Goal: Communication & Community: Share content

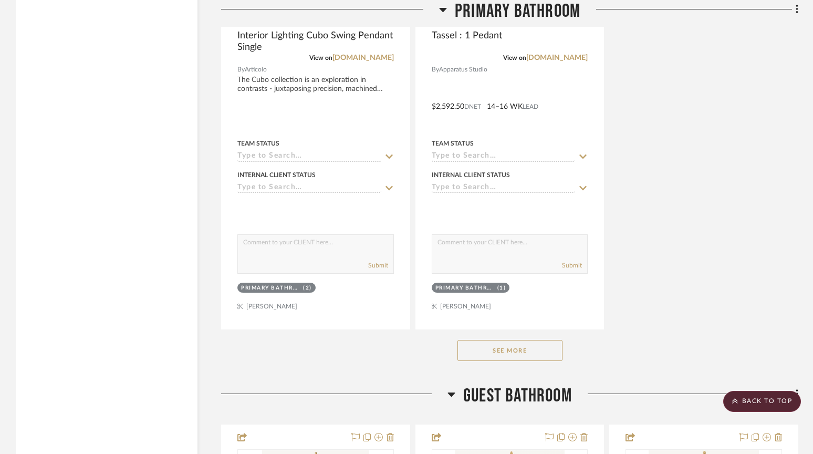
click at [519, 345] on button "See More" at bounding box center [510, 350] width 105 height 21
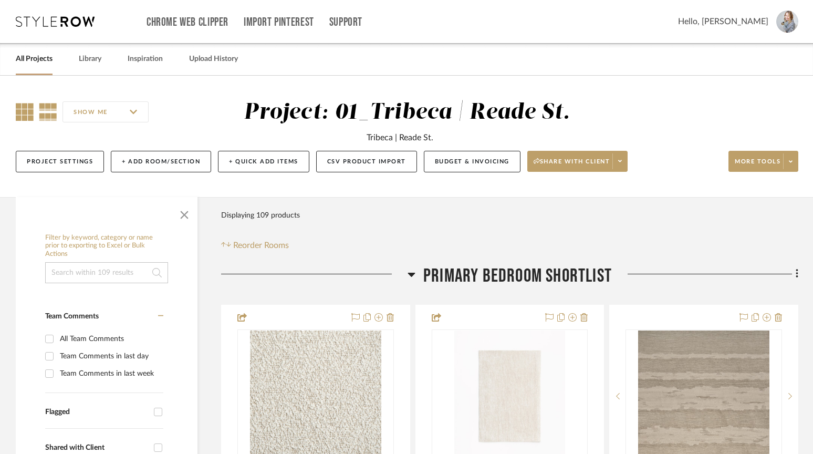
click at [21, 112] on icon at bounding box center [25, 112] width 18 height 18
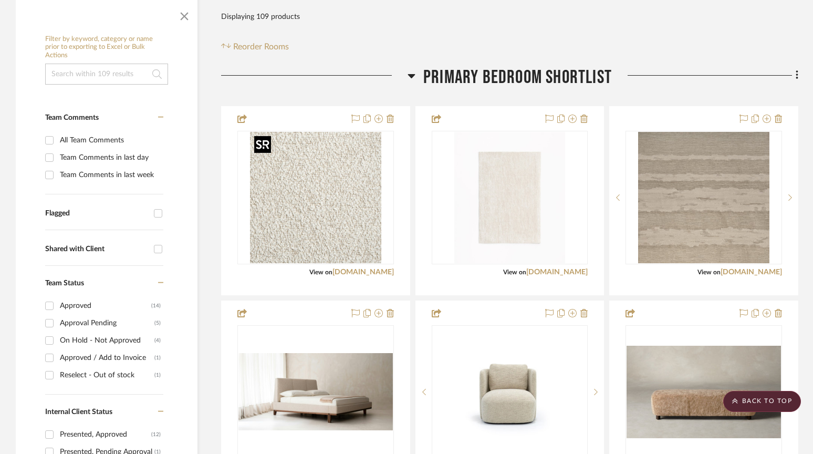
scroll to position [187, 0]
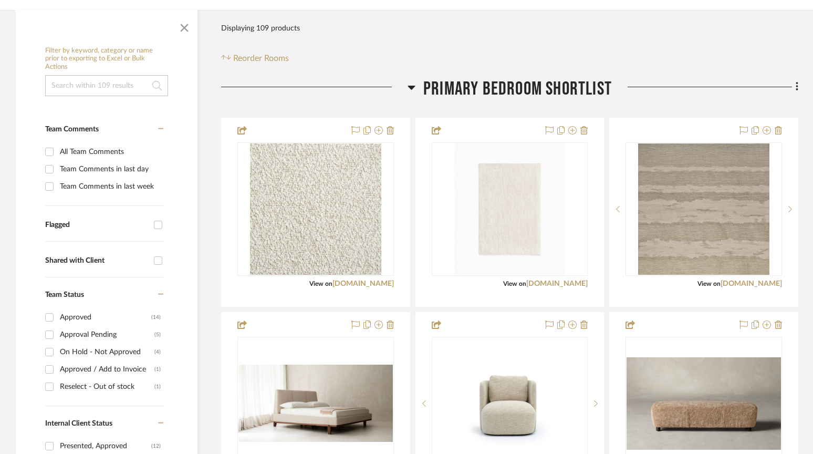
click at [410, 88] on icon at bounding box center [411, 88] width 7 height 4
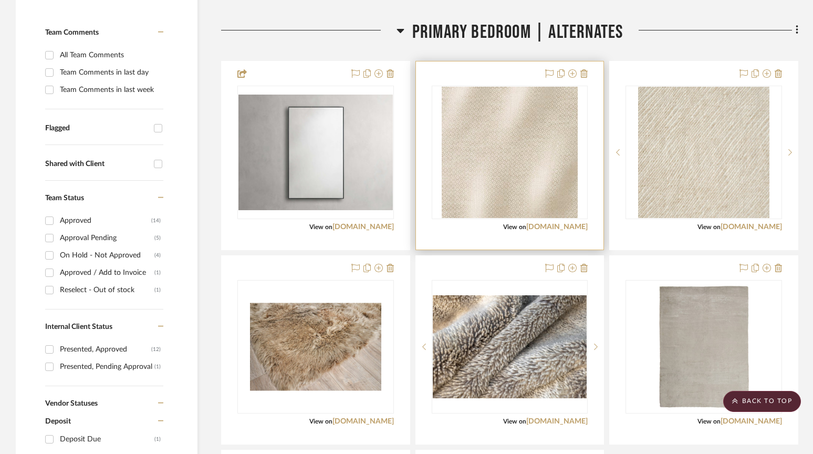
scroll to position [285, 0]
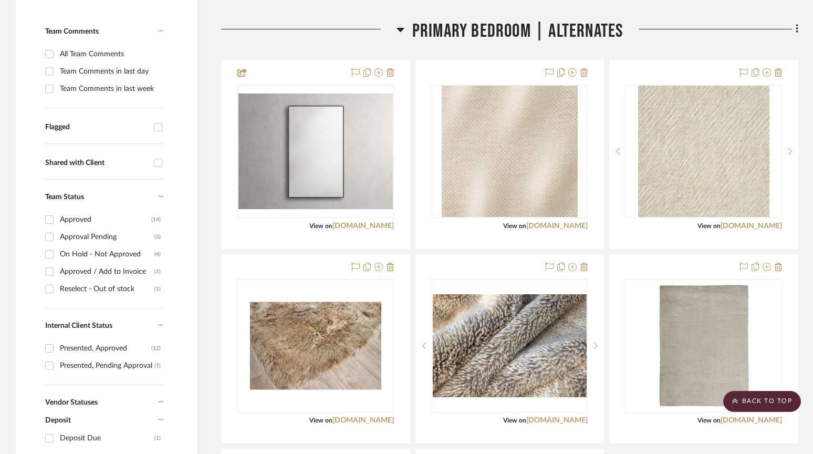
click at [400, 28] on icon at bounding box center [400, 30] width 7 height 4
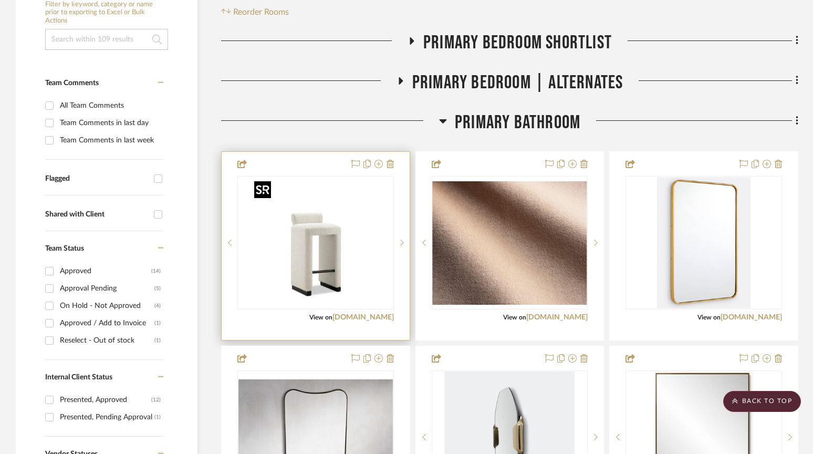
scroll to position [238, 0]
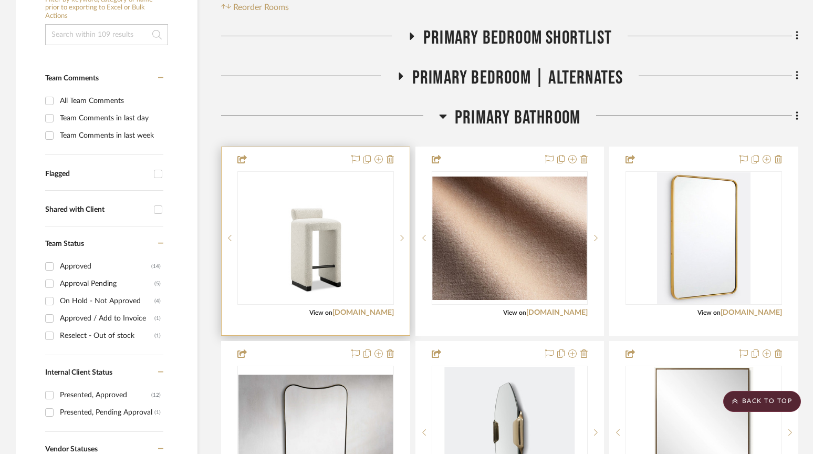
click at [309, 160] on div at bounding box center [316, 241] width 188 height 188
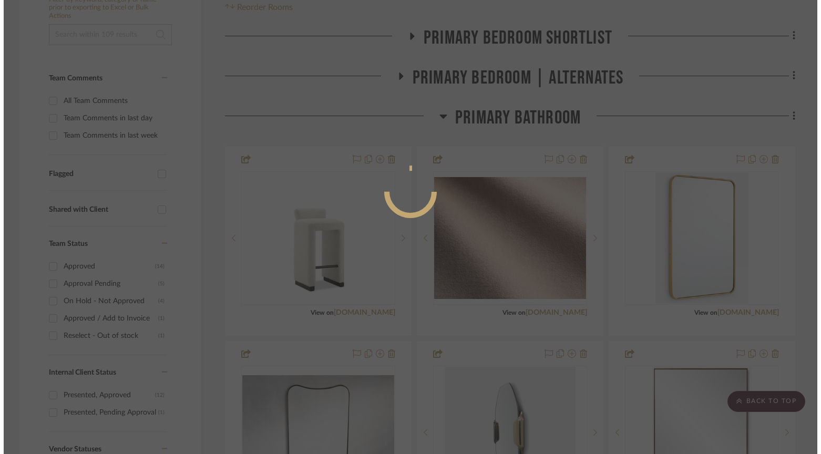
scroll to position [0, 0]
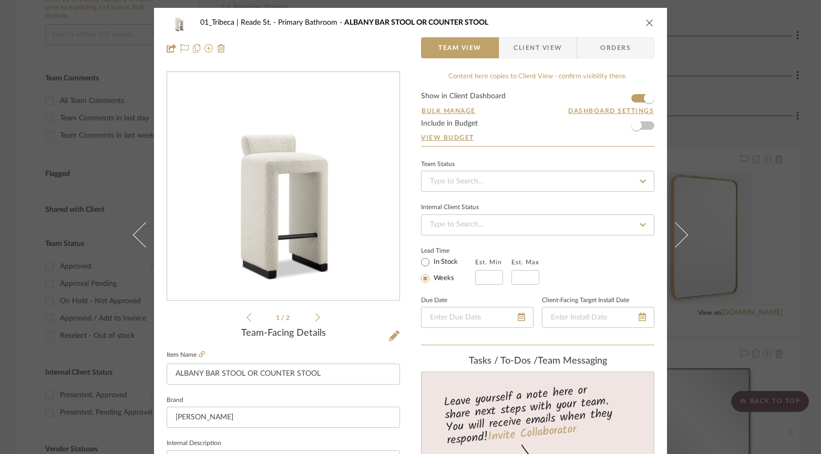
click at [531, 46] on span "Client View" at bounding box center [537, 47] width 48 height 21
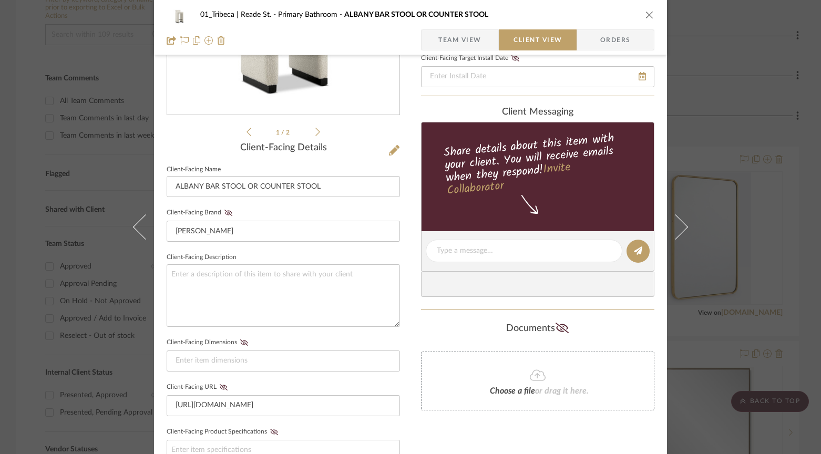
scroll to position [184, 0]
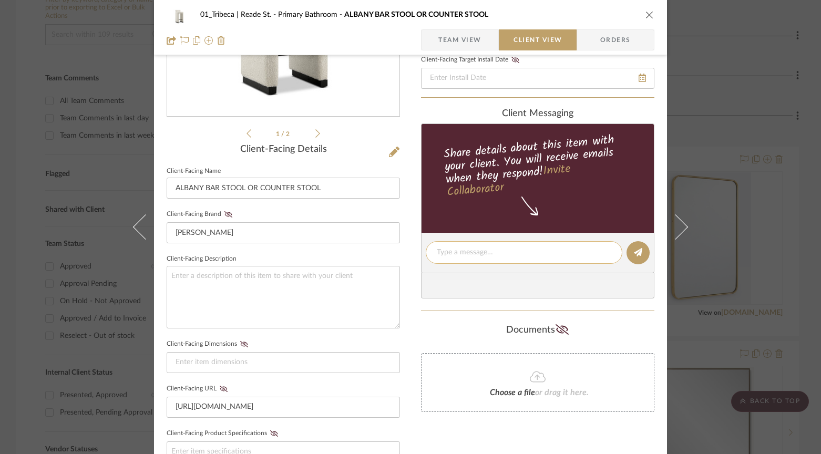
click at [470, 256] on textarea at bounding box center [524, 252] width 174 height 11
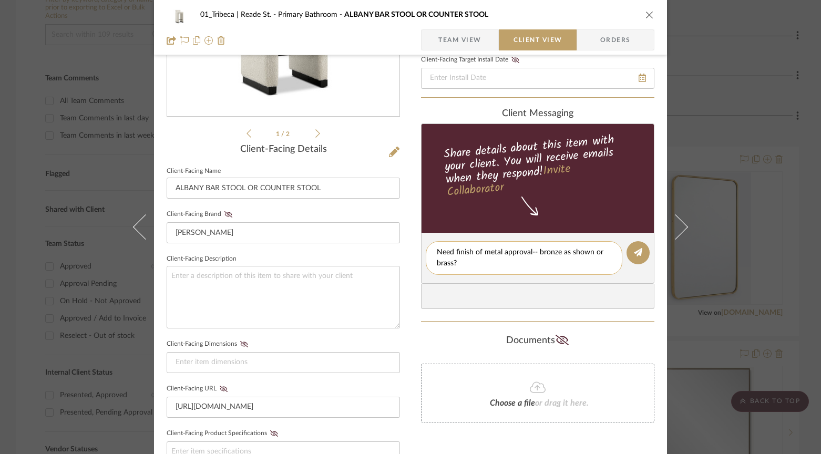
click at [603, 253] on textarea "Need finish of metal approval-- bronze as shown or brass?" at bounding box center [524, 258] width 174 height 22
type textarea "Need finish of metal approval-- bronze as shown or brushed brass?"
click at [635, 255] on icon at bounding box center [638, 252] width 8 height 8
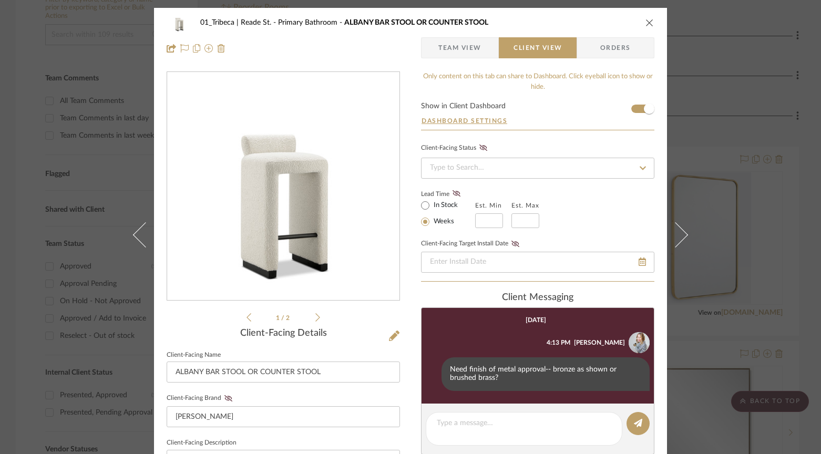
click at [547, 52] on span "Client View" at bounding box center [537, 47] width 48 height 21
click at [529, 48] on span "Client View" at bounding box center [537, 47] width 48 height 21
click at [653, 23] on div "01_Tribeca | Reade St. Primary Bathroom ALBANY BAR STOOL OR COUNTER STOOL Team …" at bounding box center [410, 35] width 513 height 55
click at [645, 22] on icon "close" at bounding box center [649, 22] width 8 height 8
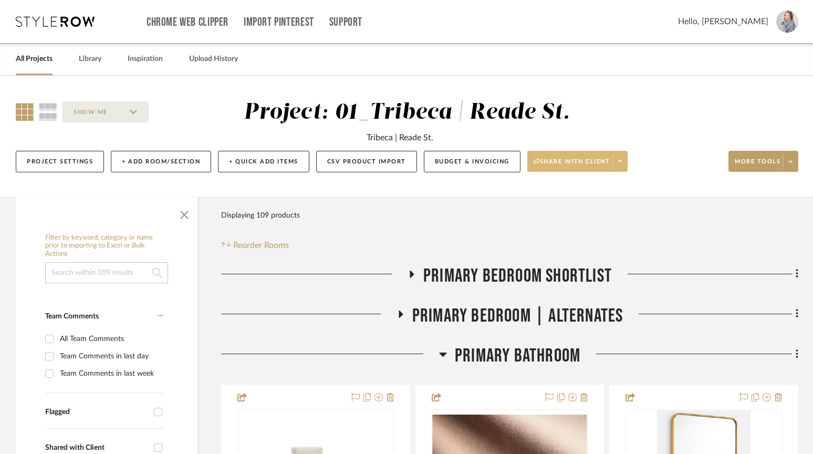
click at [576, 163] on span "Share with client" at bounding box center [572, 166] width 77 height 16
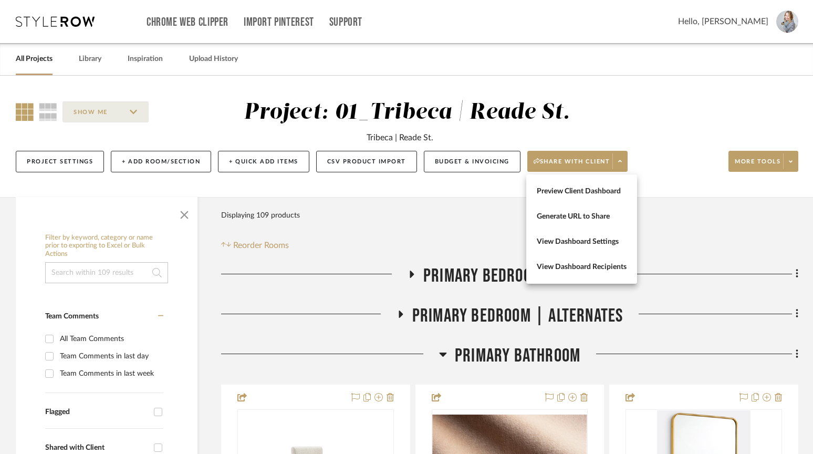
drag, startPoint x: 579, startPoint y: 216, endPoint x: 579, endPoint y: 270, distance: 53.6
click at [580, 271] on div "Preview Client Dashboard Generate URL to Share View Dashboard Settings View Das…" at bounding box center [581, 228] width 111 height 109
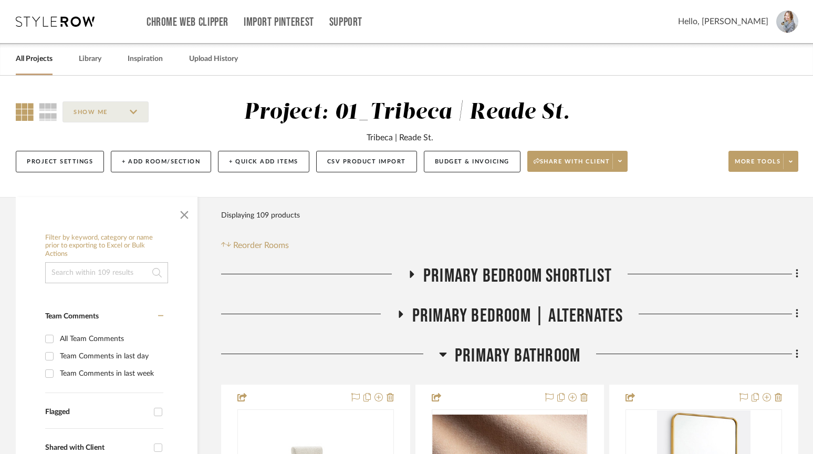
click at [578, 265] on span "Primary Bedroom SHORTLIST" at bounding box center [517, 276] width 189 height 23
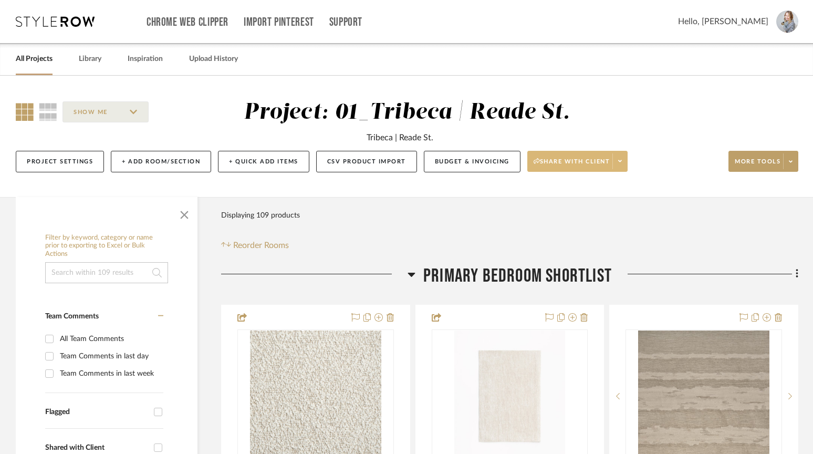
click at [569, 164] on span "Share with client" at bounding box center [572, 166] width 77 height 16
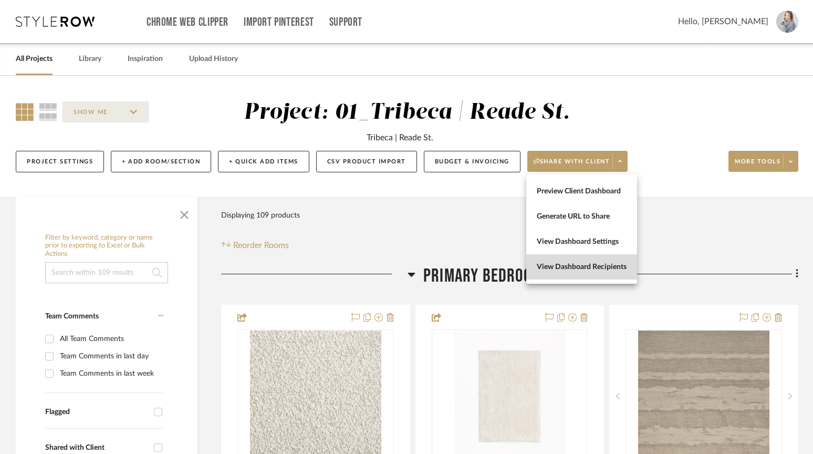
click at [566, 271] on button "View Dashboard Recipients" at bounding box center [581, 266] width 111 height 25
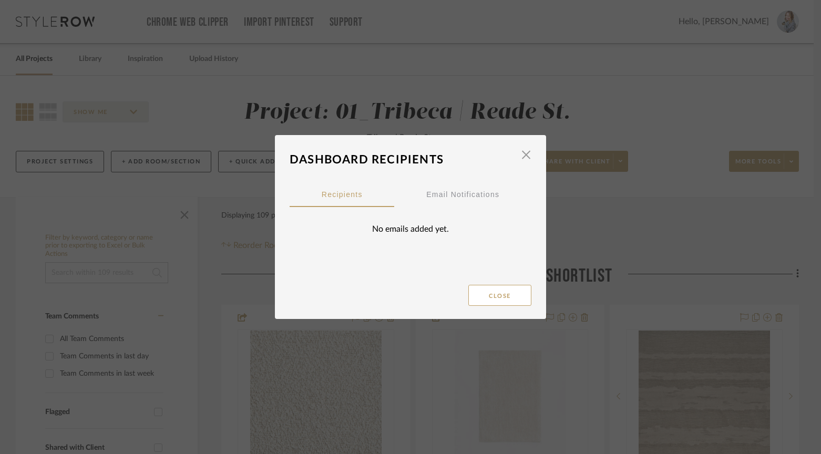
click at [411, 239] on div "No emails added yet." at bounding box center [410, 229] width 242 height 44
click at [440, 198] on div "Email Notifications" at bounding box center [462, 194] width 73 height 26
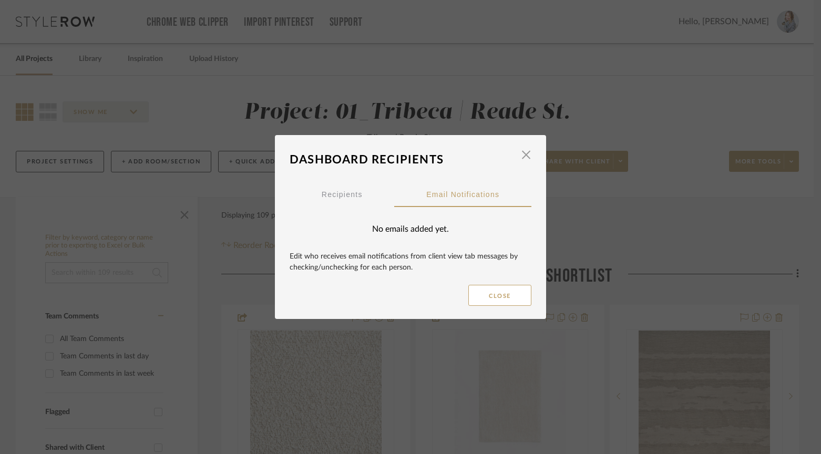
drag, startPoint x: 386, startPoint y: 251, endPoint x: 385, endPoint y: 231, distance: 20.5
click at [386, 251] on div "Edit who receives email notifications from client view tab messages by checking…" at bounding box center [410, 262] width 242 height 23
click at [529, 151] on dialog-content "Dashboard Recipients × Recipients Email Notifications No emails added yet. Edit…" at bounding box center [410, 227] width 271 height 184
drag, startPoint x: 518, startPoint y: 152, endPoint x: 572, endPoint y: 188, distance: 65.3
click at [518, 152] on span "button" at bounding box center [525, 154] width 21 height 21
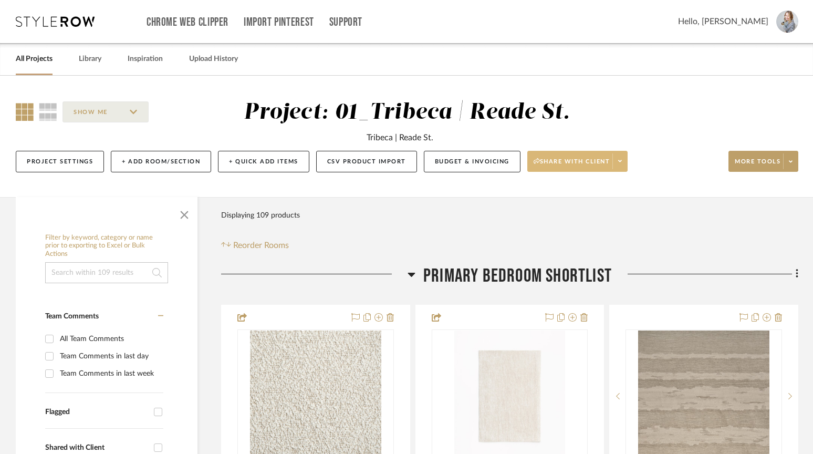
click at [620, 161] on icon at bounding box center [620, 161] width 4 height 2
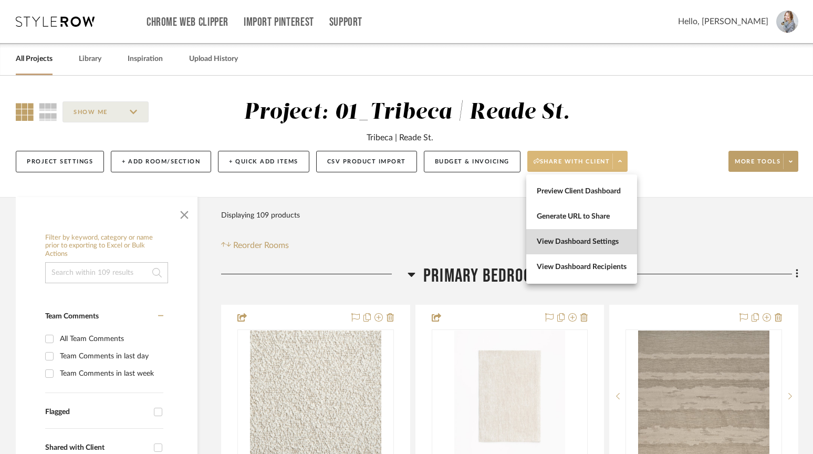
click at [586, 241] on span "View Dashboard Settings" at bounding box center [582, 241] width 90 height 9
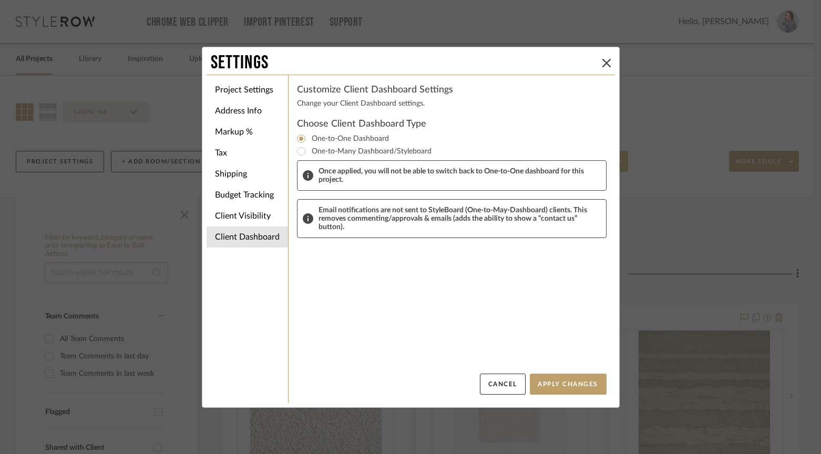
click at [339, 223] on span "Email notifications are not sent to StyleBoard (One-to-May-Dashboard) clients. …" at bounding box center [459, 218] width 282 height 25
click at [246, 114] on li "Address Info" at bounding box center [246, 110] width 81 height 21
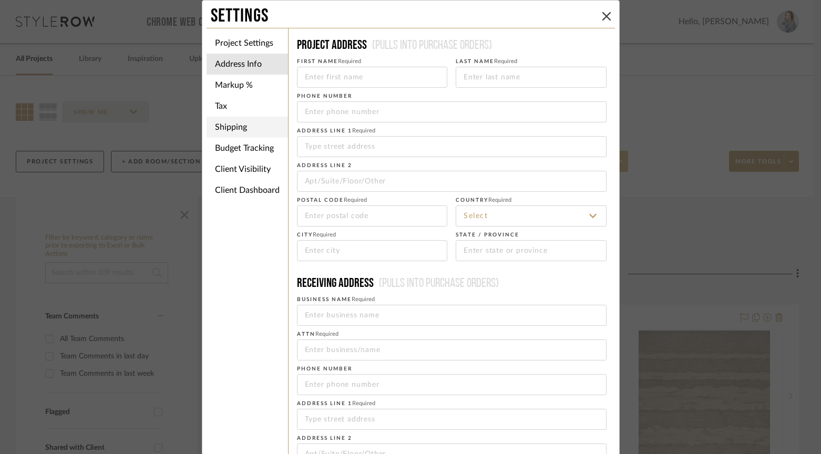
click at [254, 169] on li "Client Visibility" at bounding box center [246, 169] width 81 height 21
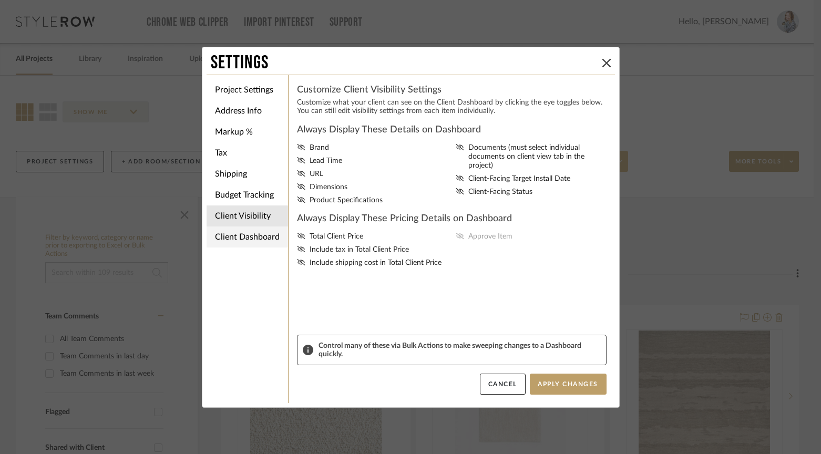
click at [255, 239] on li "Client Dashboard" at bounding box center [246, 236] width 81 height 21
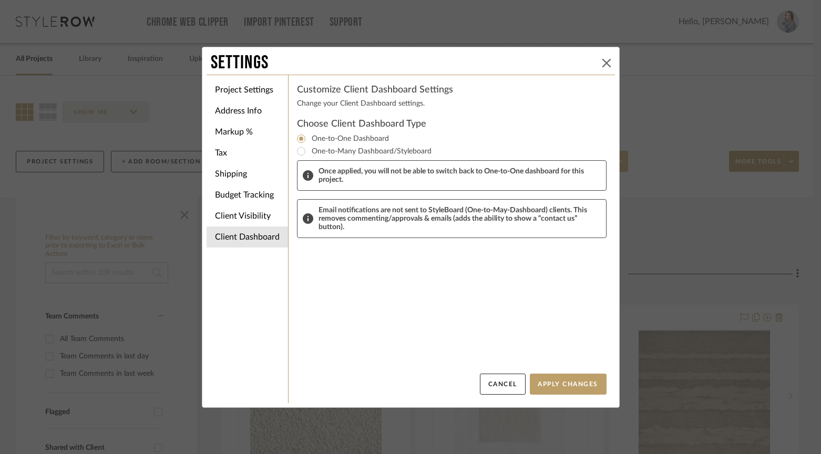
click at [602, 65] on icon at bounding box center [606, 63] width 8 height 8
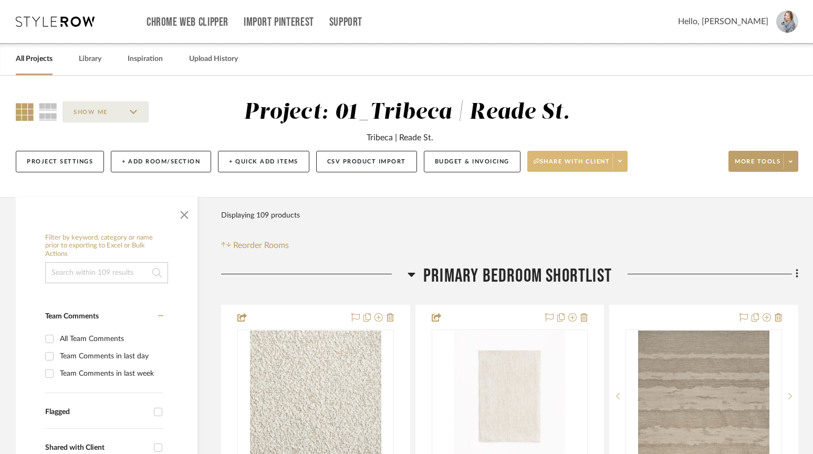
click at [621, 162] on icon at bounding box center [620, 161] width 4 height 2
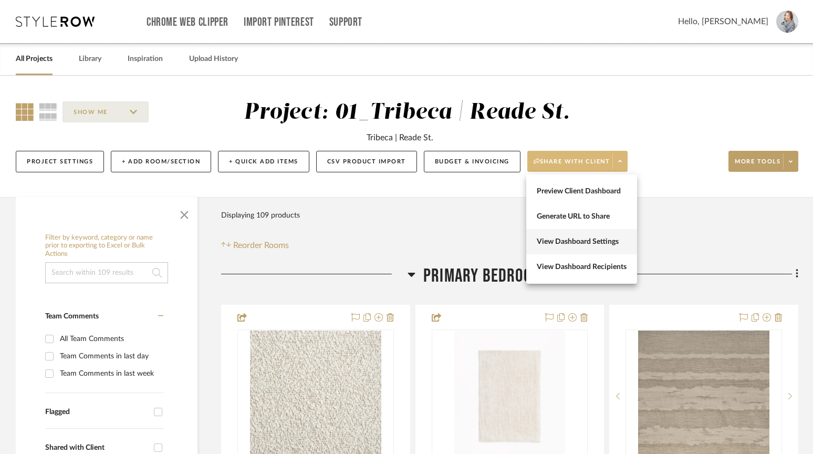
click at [575, 244] on span "View Dashboard Settings" at bounding box center [582, 241] width 90 height 9
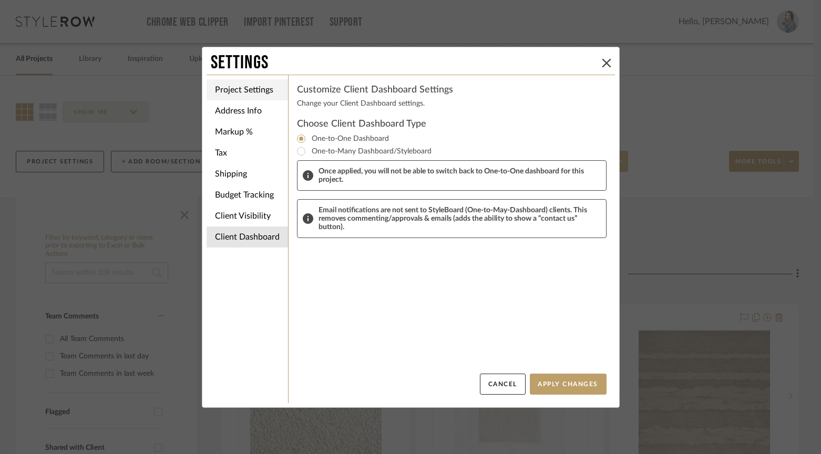
click at [239, 89] on li "Project Settings" at bounding box center [246, 89] width 81 height 21
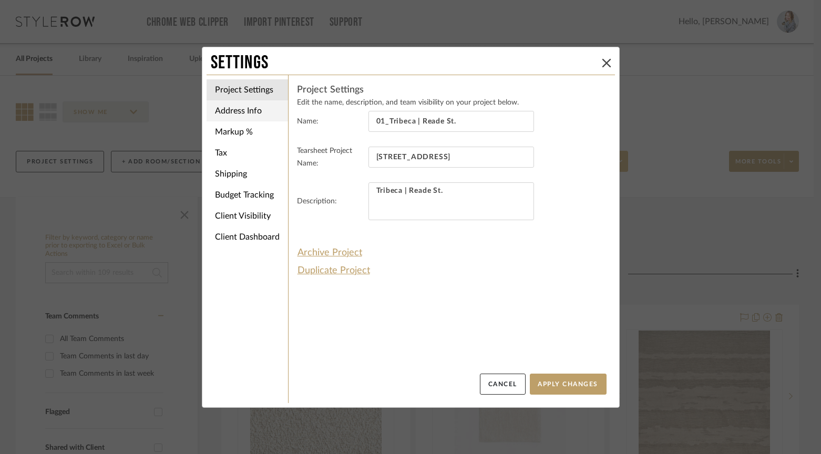
click at [247, 113] on li "Address Info" at bounding box center [246, 110] width 81 height 21
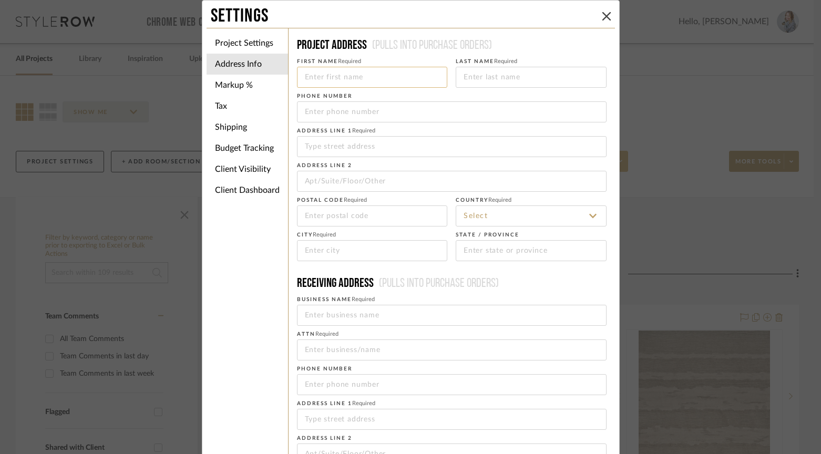
click at [353, 70] on input at bounding box center [372, 77] width 151 height 21
type input "Rebecca"
type input "Cenni-Leventhal"
type input "3128807025"
type input "108 Reade St"
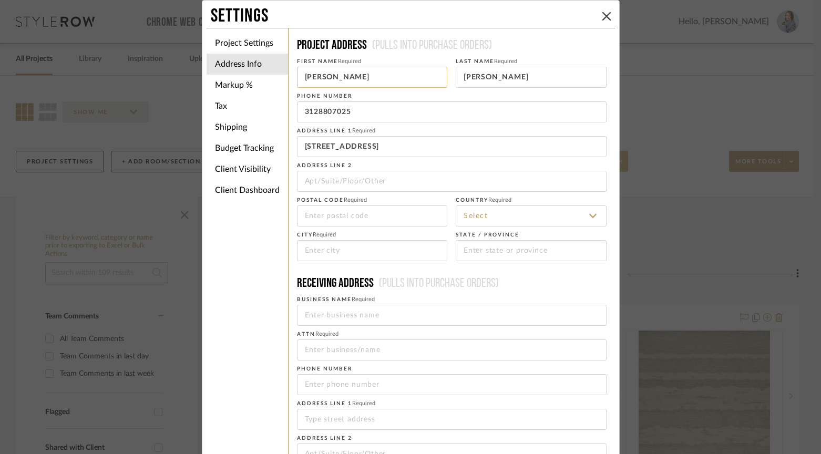
type input "#5W"
type input "10013"
type input "New York"
type input "Rebecca Cenni Leventhal"
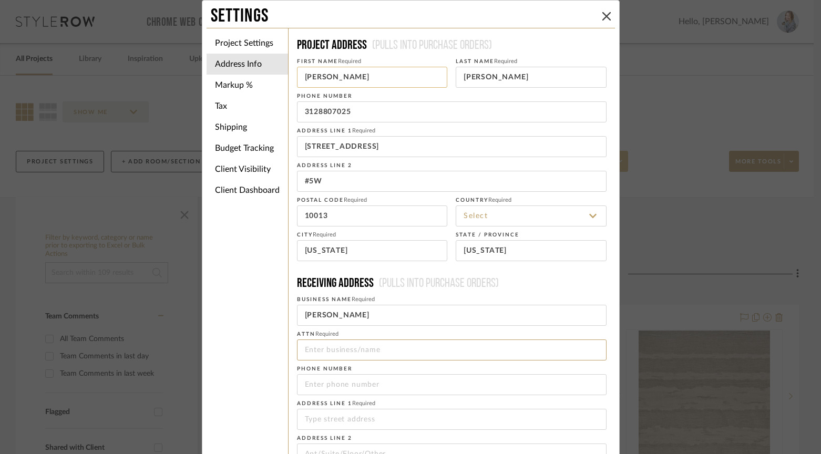
type input "Rebecca Cenni Leventhal"
click at [356, 109] on input "3128807025" at bounding box center [451, 111] width 309 height 21
drag, startPoint x: 356, startPoint y: 110, endPoint x: 288, endPoint y: 111, distance: 67.8
click at [288, 111] on div "Project Address (Pulls into purchase orders) First Name Required Rebecca Last N…" at bounding box center [451, 299] width 327 height 542
type input "3"
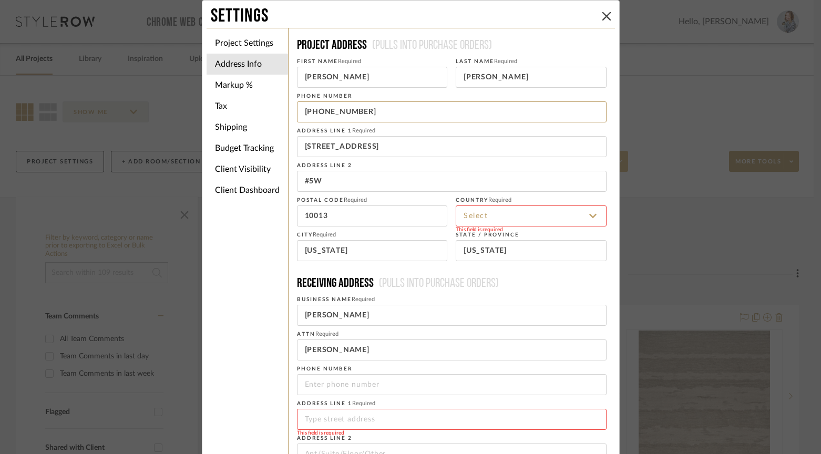
type input "917 733 3482"
click at [503, 212] on input at bounding box center [531, 215] width 151 height 21
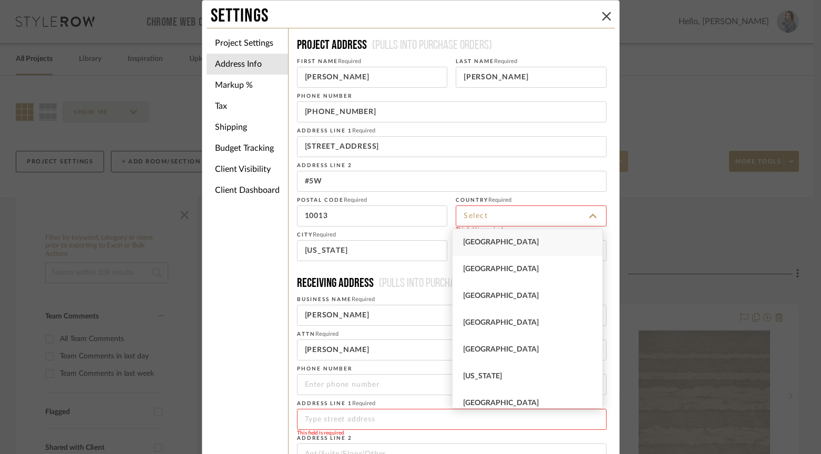
click at [491, 240] on span "United States" at bounding box center [501, 242] width 76 height 7
type input "United States"
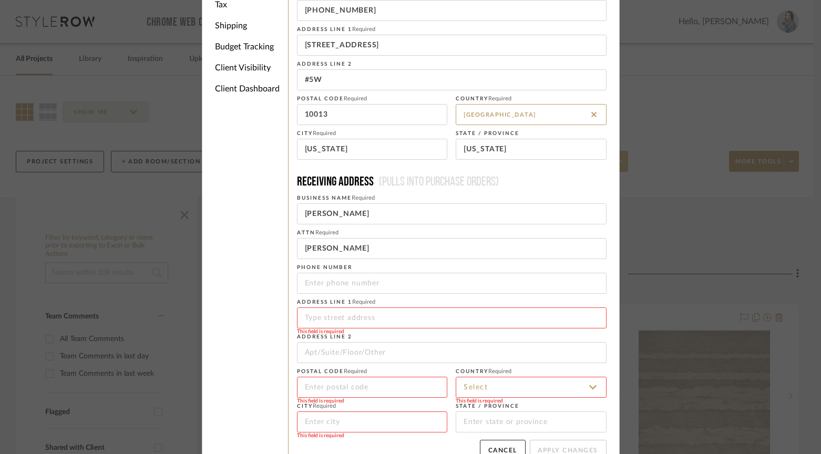
scroll to position [121, 0]
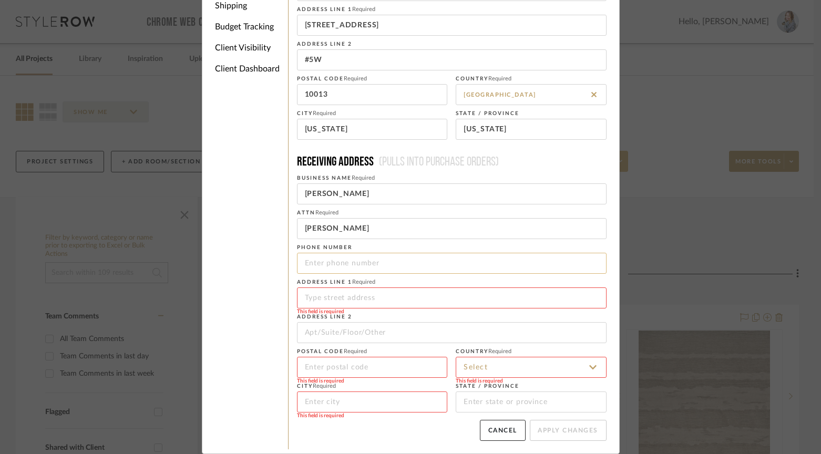
click at [329, 273] on input "tel" at bounding box center [451, 263] width 309 height 21
type input "9177333482"
click at [354, 347] on fieldset "Postal code Required This field is required" at bounding box center [372, 361] width 151 height 34
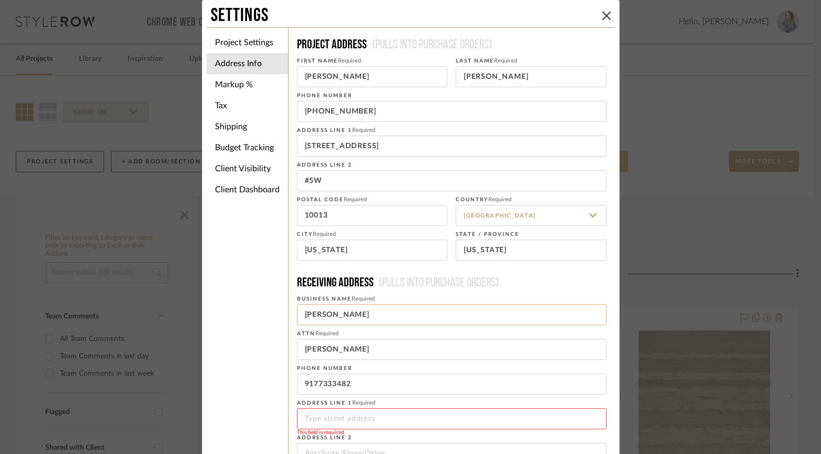
scroll to position [0, 0]
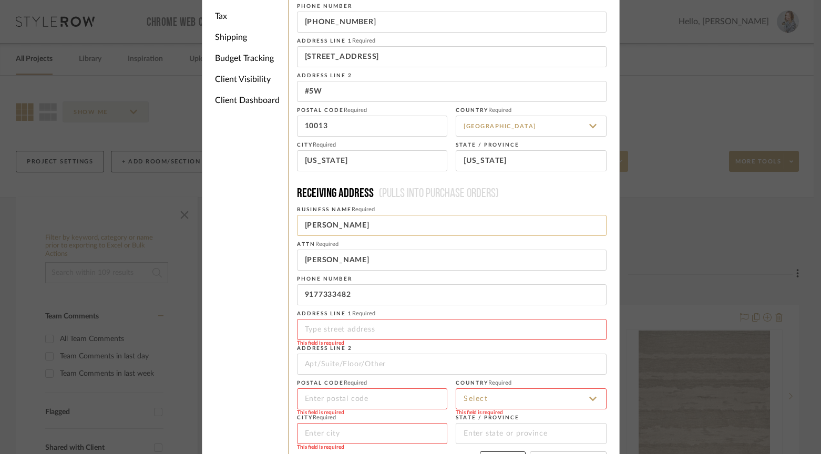
drag, startPoint x: 400, startPoint y: 229, endPoint x: 331, endPoint y: 226, distance: 69.4
click at [331, 226] on input "Rebecca Cenni Leventhal" at bounding box center [451, 225] width 309 height 21
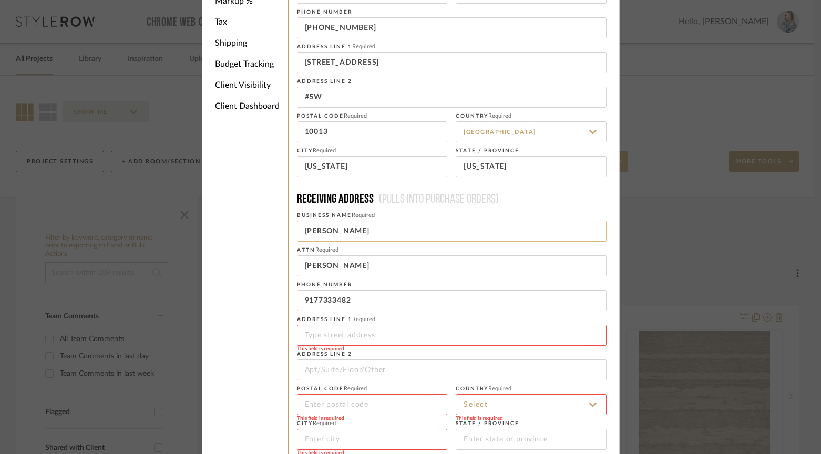
scroll to position [83, 0]
type input "R"
type input "S&S Warehouse"
drag, startPoint x: 398, startPoint y: 268, endPoint x: 295, endPoint y: 259, distance: 103.4
click at [297, 259] on input "Rebecca Cenni Leventhal" at bounding box center [451, 266] width 309 height 21
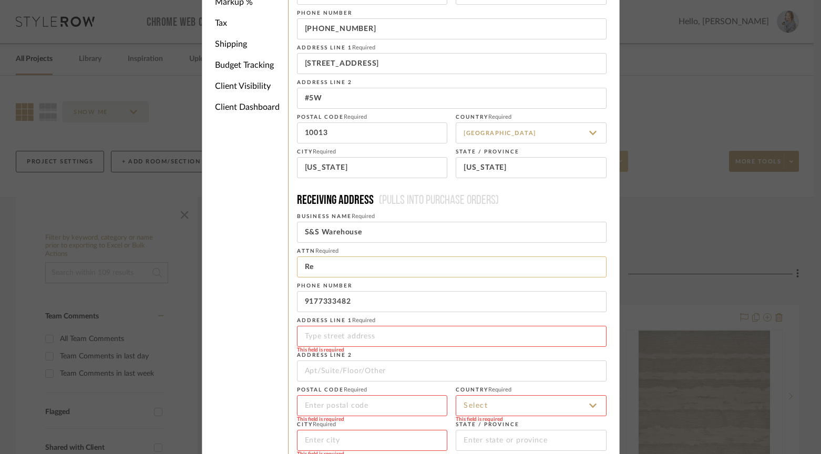
type input "R"
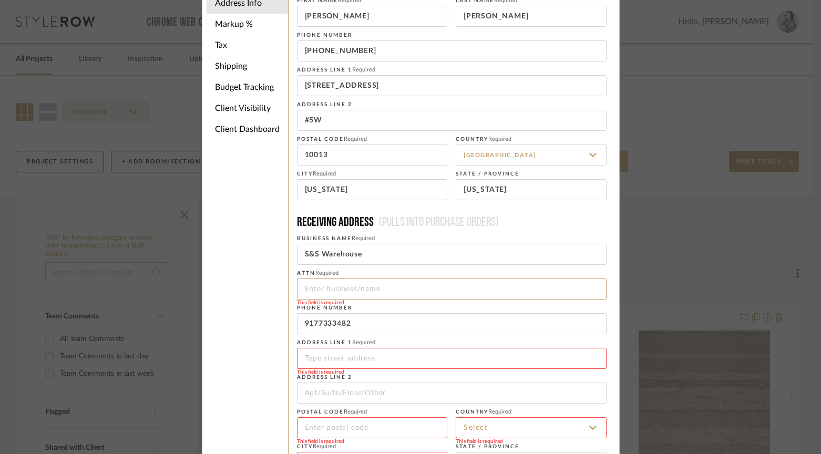
scroll to position [67, 0]
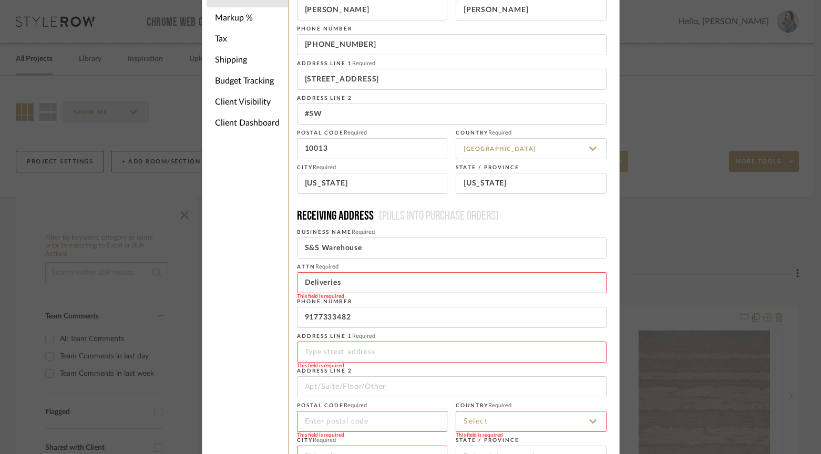
type input "Deliveries"
drag, startPoint x: 352, startPoint y: 319, endPoint x: 286, endPoint y: 312, distance: 66.0
click at [288, 312] on div "Project Address (Pulls into purchase orders) First Name Required Rebecca Last N…" at bounding box center [451, 232] width 327 height 542
paste input "718-381-8300"
type input "718-381-8300"
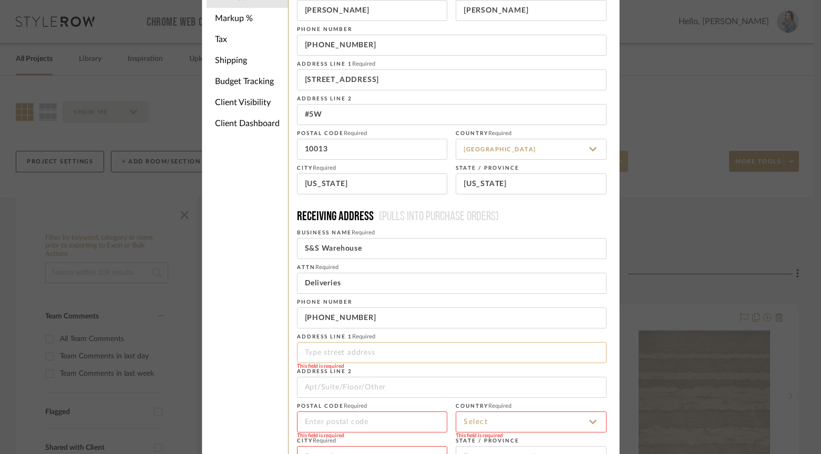
scroll to position [68, 0]
click at [363, 355] on input at bounding box center [451, 351] width 309 height 21
paste input "77 2nd Ave"
type input "77 2nd Ave"
click at [333, 424] on input at bounding box center [372, 420] width 151 height 21
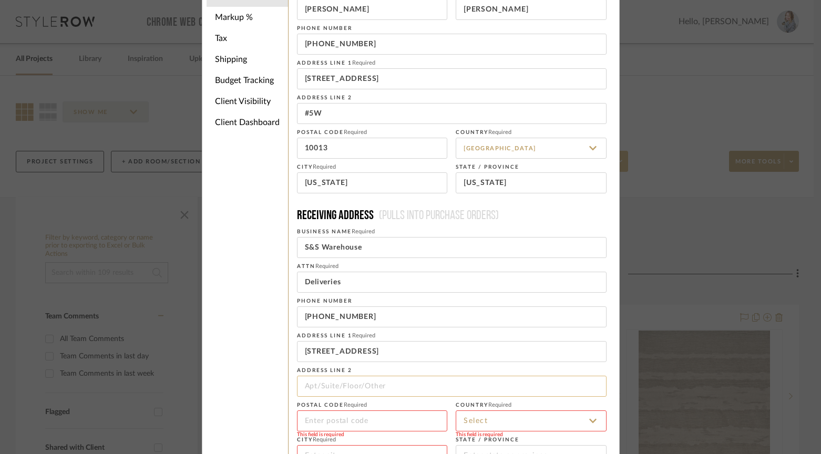
click at [328, 384] on input at bounding box center [451, 386] width 309 height 21
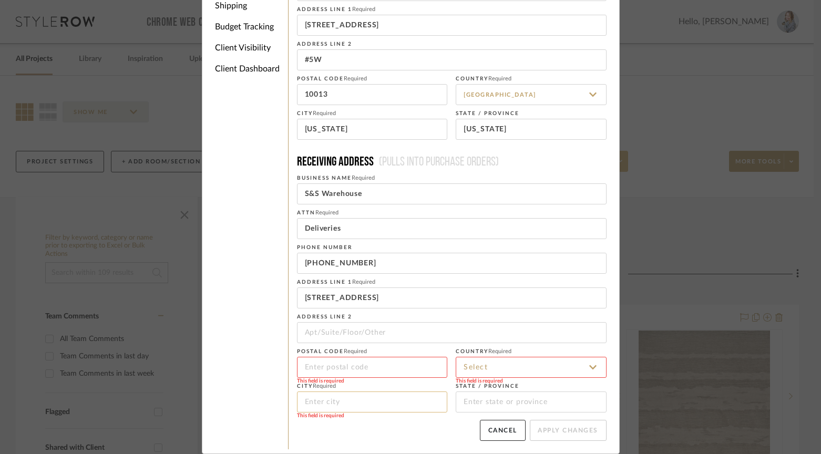
click at [330, 405] on input at bounding box center [372, 401] width 151 height 21
paste input "Garden City Park,"
type input "Garden City Park"
click at [479, 398] on input at bounding box center [531, 401] width 151 height 21
type input "NY"
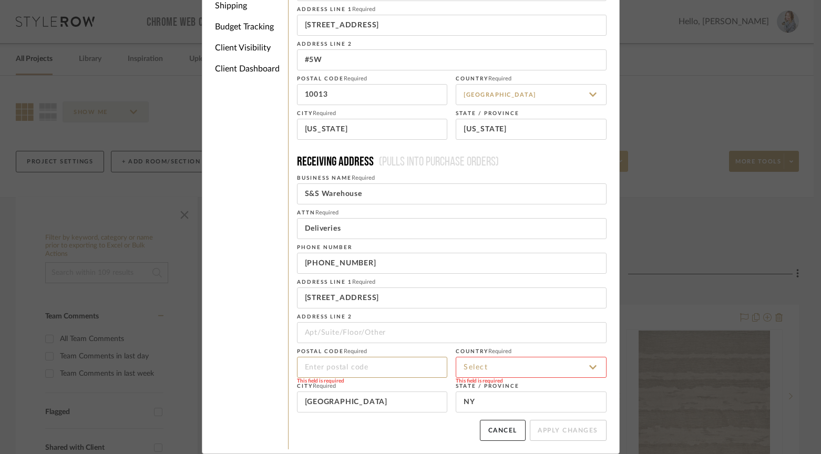
paste input "11040"
type input "11040"
click at [490, 370] on input at bounding box center [531, 367] width 151 height 21
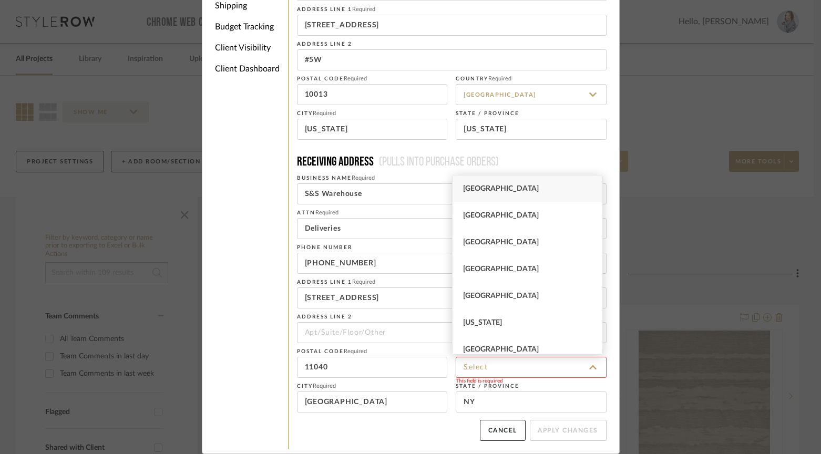
click at [514, 191] on span "United States" at bounding box center [501, 188] width 76 height 7
type input "United States"
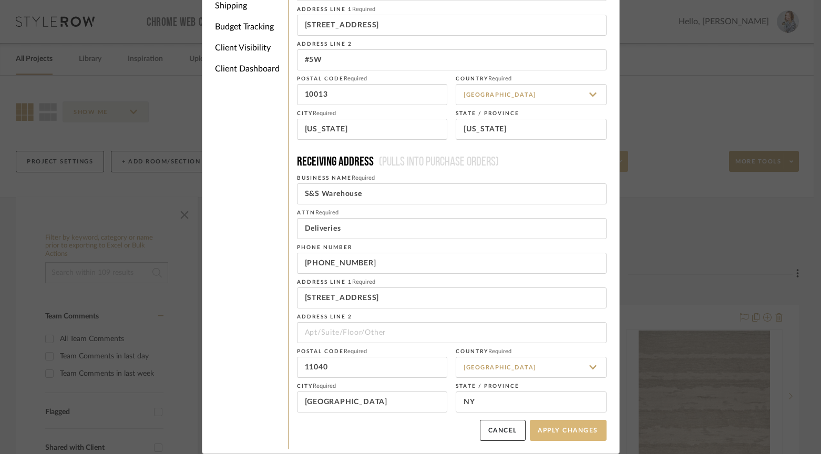
click at [565, 430] on button "Apply Changes" at bounding box center [568, 430] width 77 height 21
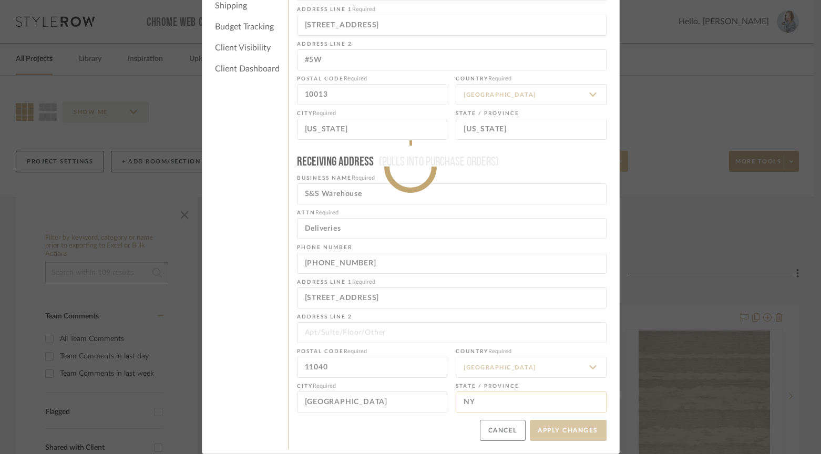
type input "+9177333482"
type input "+7183818300"
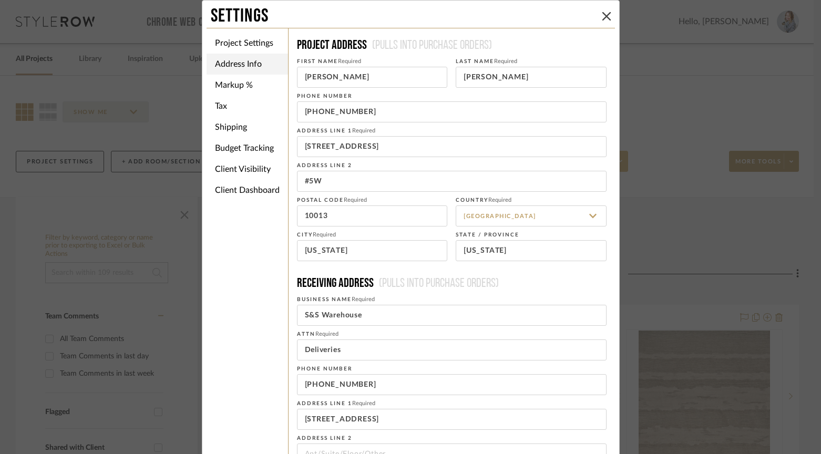
scroll to position [6, 0]
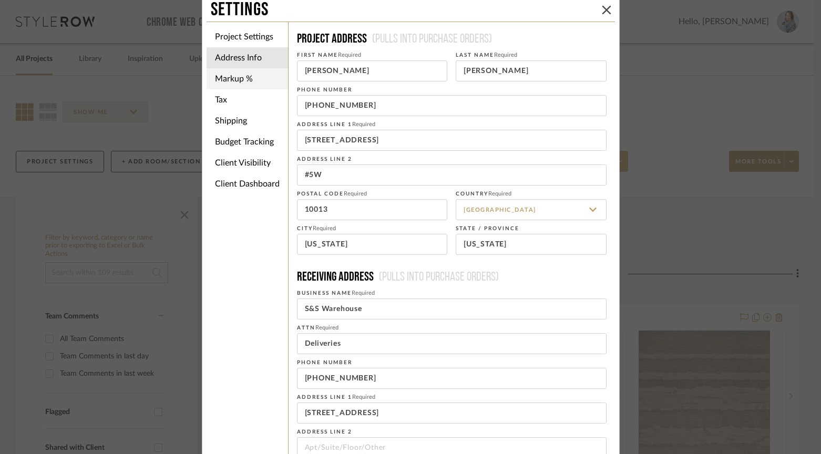
click at [228, 77] on li "Markup %" at bounding box center [246, 78] width 81 height 21
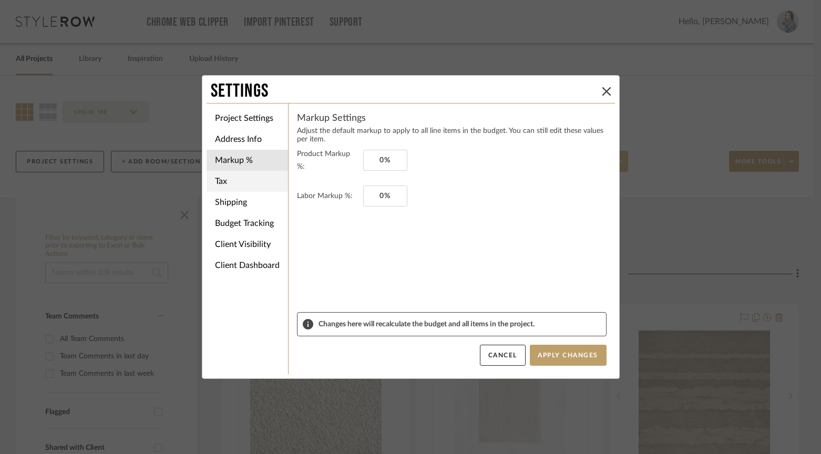
click at [229, 180] on li "Tax" at bounding box center [246, 181] width 81 height 21
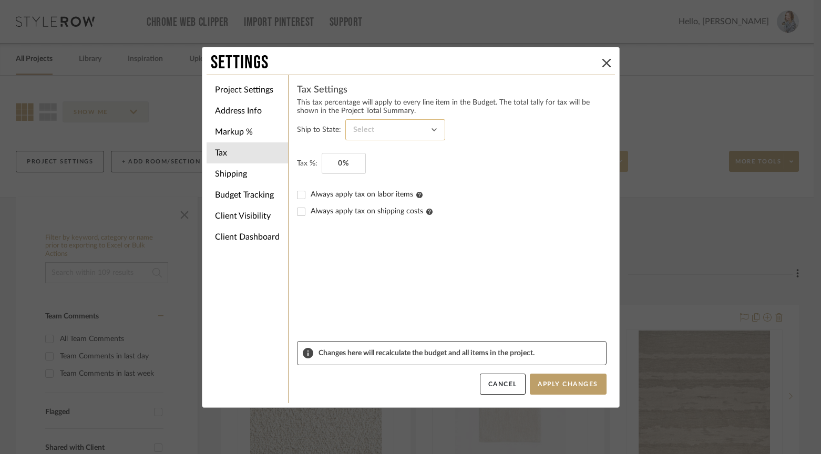
click at [385, 131] on input at bounding box center [395, 129] width 100 height 21
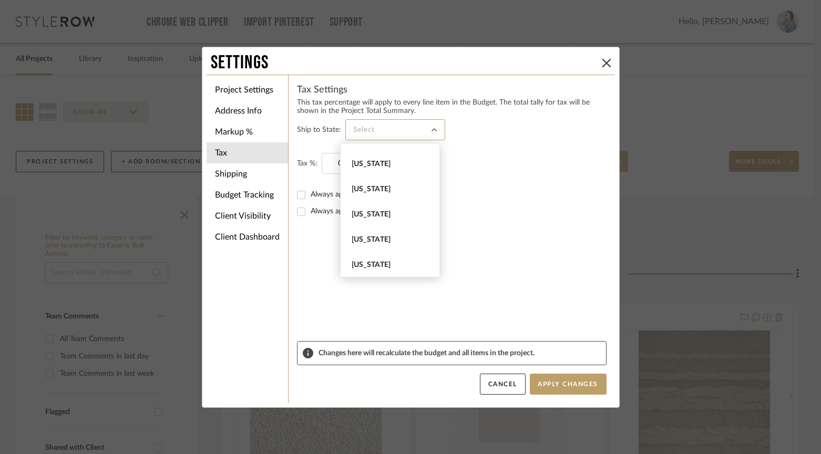
scroll to position [718, 0]
click at [369, 244] on span "New York" at bounding box center [390, 244] width 79 height 9
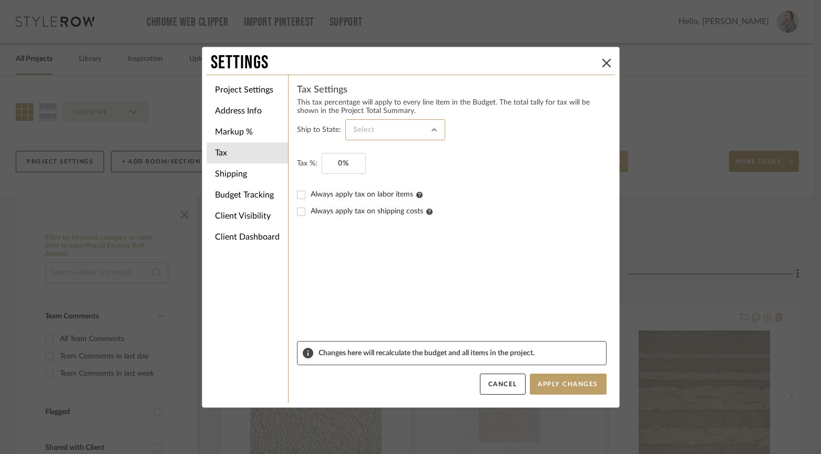
type input "New York"
click at [348, 167] on input "0" at bounding box center [344, 163] width 44 height 21
paste input "8.875"
type input "8.875%"
click at [546, 385] on button "Apply Changes" at bounding box center [568, 384] width 77 height 21
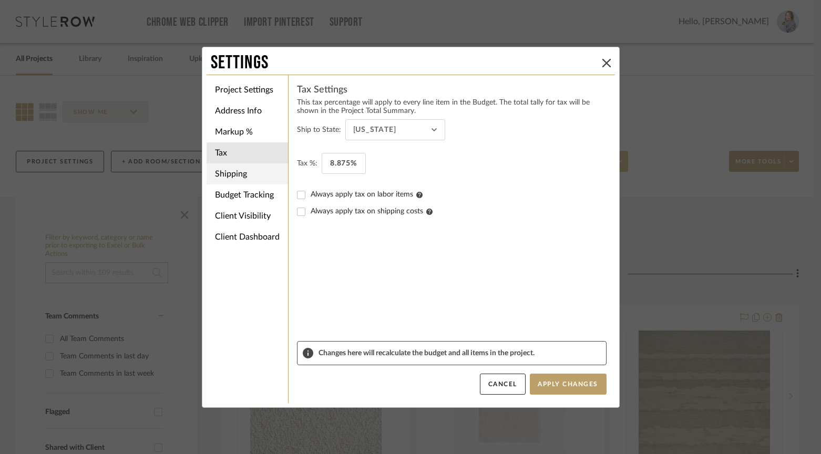
drag, startPoint x: 220, startPoint y: 152, endPoint x: 226, endPoint y: 170, distance: 19.6
click at [220, 152] on li "Tax" at bounding box center [246, 152] width 81 height 21
click at [226, 172] on li "Shipping" at bounding box center [246, 173] width 81 height 21
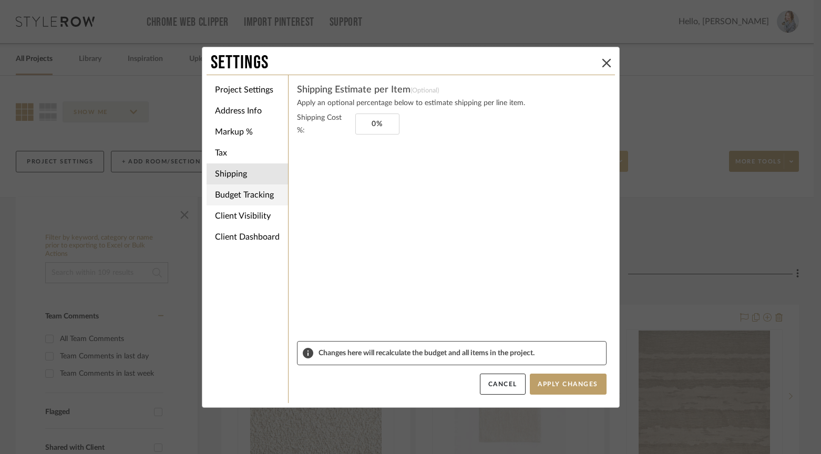
click at [241, 191] on li "Budget Tracking" at bounding box center [246, 194] width 81 height 21
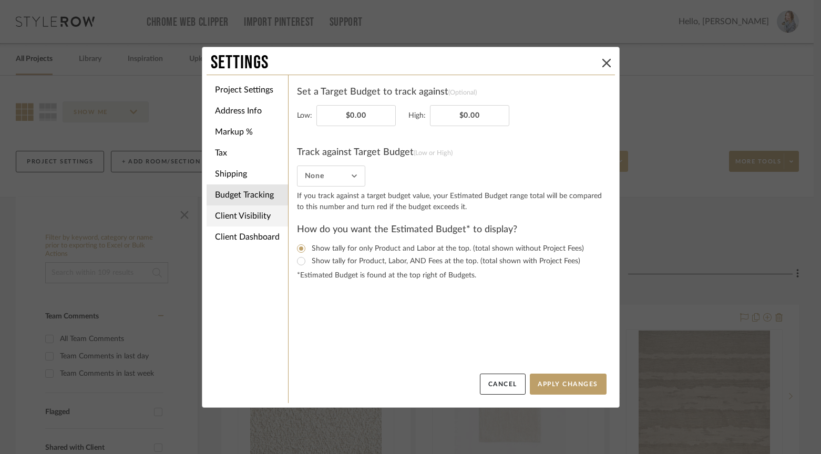
click at [250, 216] on li "Client Visibility" at bounding box center [246, 215] width 81 height 21
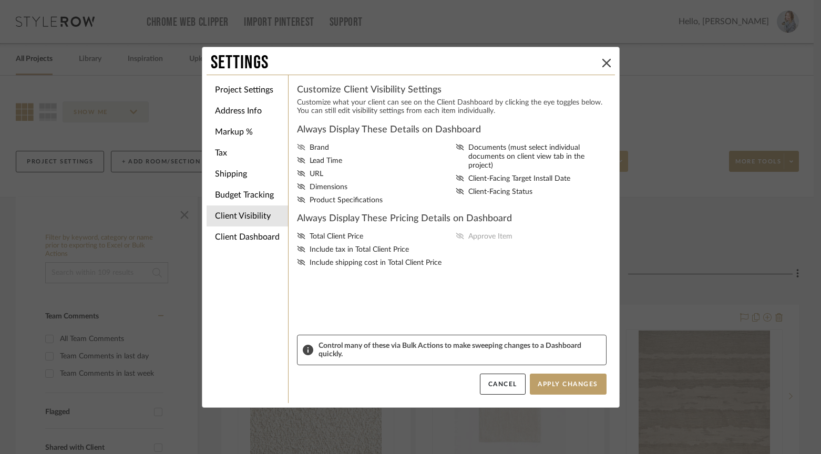
click at [299, 150] on icon at bounding box center [301, 147] width 8 height 6
click at [0, 0] on input "Brand" at bounding box center [0, 0] width 0 height 0
click at [297, 162] on icon at bounding box center [301, 160] width 8 height 6
click at [0, 0] on input "Lead Time" at bounding box center [0, 0] width 0 height 0
drag, startPoint x: 299, startPoint y: 177, endPoint x: 302, endPoint y: 192, distance: 14.9
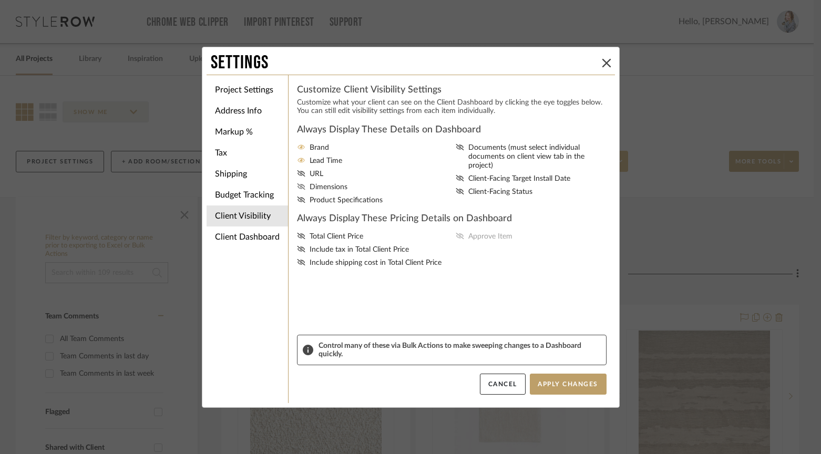
click at [299, 177] on icon at bounding box center [301, 173] width 8 height 6
click at [0, 0] on input "URL" at bounding box center [0, 0] width 0 height 0
click at [297, 190] on icon at bounding box center [301, 186] width 8 height 6
click at [0, 0] on input "Dimensions" at bounding box center [0, 0] width 0 height 0
click at [297, 203] on icon at bounding box center [301, 199] width 8 height 6
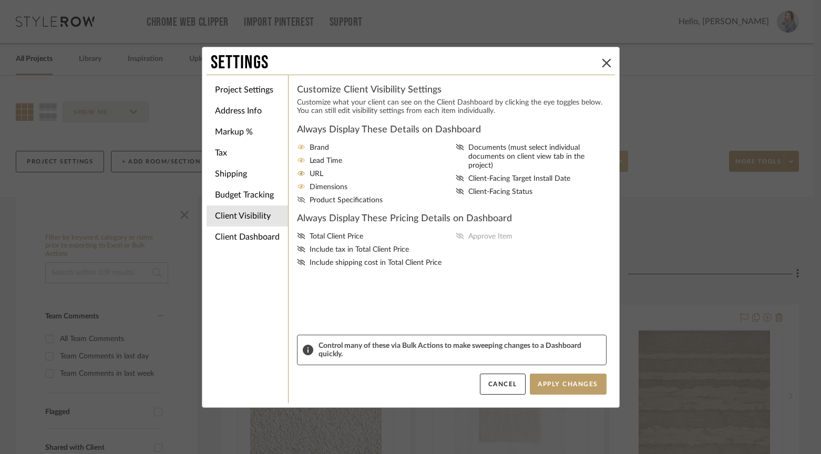
click at [0, 0] on input "Product Specifications" at bounding box center [0, 0] width 0 height 0
click at [458, 188] on icon at bounding box center [460, 191] width 8 height 6
click at [0, 0] on input "Client-Facing Status" at bounding box center [0, 0] width 0 height 0
click at [301, 252] on icon at bounding box center [301, 249] width 8 height 6
click at [0, 0] on input "Include tax in Total Client Price" at bounding box center [0, 0] width 0 height 0
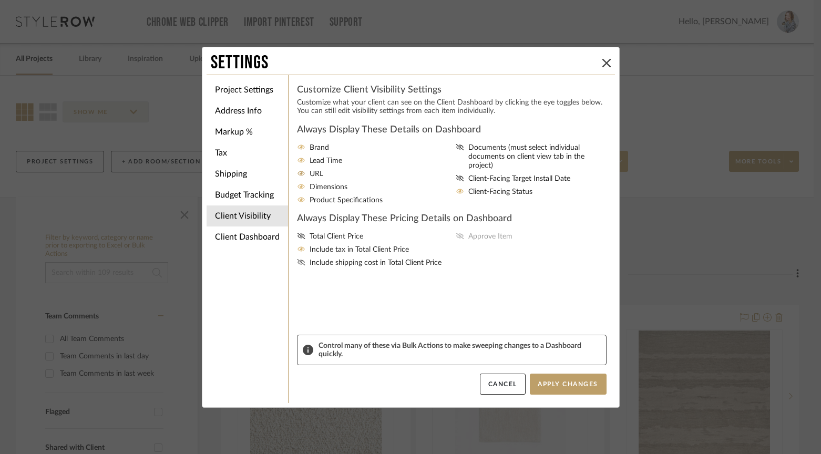
click at [298, 265] on icon at bounding box center [301, 262] width 8 height 6
click at [0, 0] on input "Include shipping cost in Total Client Price" at bounding box center [0, 0] width 0 height 0
click at [297, 239] on icon at bounding box center [301, 236] width 8 height 6
click at [0, 0] on input "Total Client Price" at bounding box center [0, 0] width 0 height 0
click at [458, 239] on icon at bounding box center [460, 236] width 8 height 6
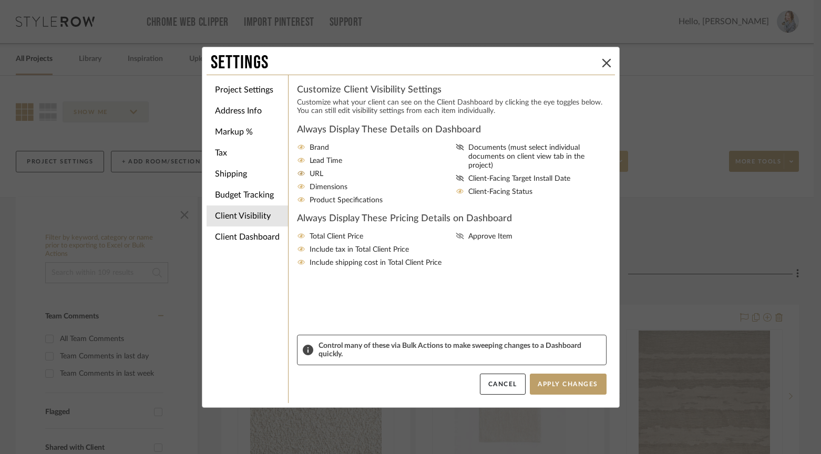
click at [0, 0] on input "Approve Item" at bounding box center [0, 0] width 0 height 0
click at [568, 388] on button "Apply Changes" at bounding box center [568, 384] width 77 height 21
click at [250, 237] on li "Client Dashboard" at bounding box center [246, 236] width 81 height 21
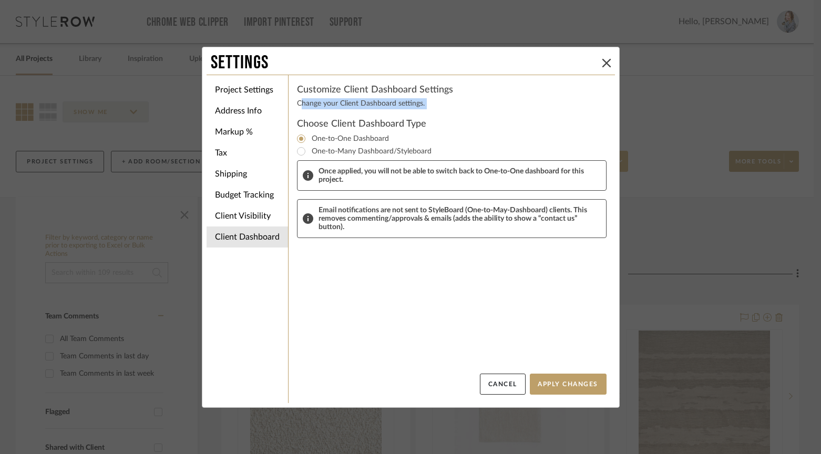
drag, startPoint x: 294, startPoint y: 105, endPoint x: 396, endPoint y: 131, distance: 105.1
click at [421, 113] on div "Customize Client Dashboard Settings Change your Client Dashboard settings. Choo…" at bounding box center [451, 229] width 309 height 290
drag, startPoint x: 343, startPoint y: 210, endPoint x: 566, endPoint y: 208, distance: 222.8
click at [566, 208] on span "Email notifications are not sent to StyleBoard (One-to-May-Dashboard) clients. …" at bounding box center [459, 218] width 282 height 25
drag, startPoint x: 379, startPoint y: 281, endPoint x: 490, endPoint y: 345, distance: 127.8
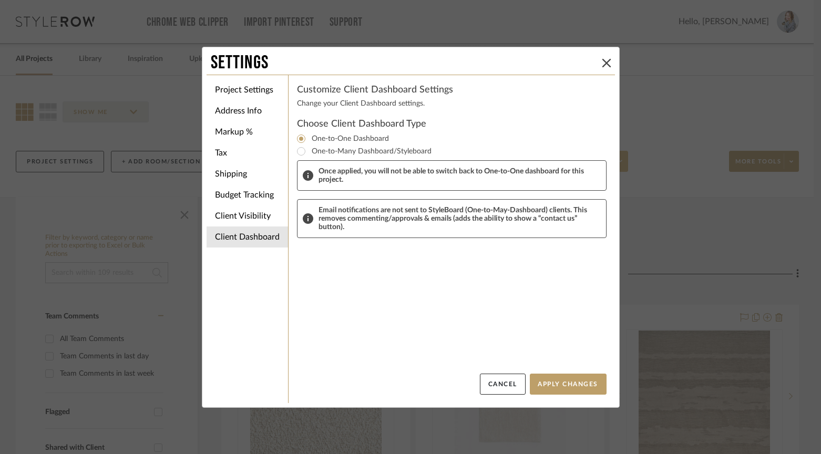
click at [379, 282] on div "Customize Client Dashboard Settings Change your Client Dashboard settings. Choo…" at bounding box center [451, 229] width 309 height 290
click at [574, 384] on button "Apply Changes" at bounding box center [568, 384] width 77 height 21
click at [571, 379] on button "Apply Changes" at bounding box center [568, 384] width 77 height 21
click at [552, 382] on button "Apply Changes" at bounding box center [568, 384] width 77 height 21
click at [231, 215] on li "Client Visibility" at bounding box center [246, 215] width 81 height 21
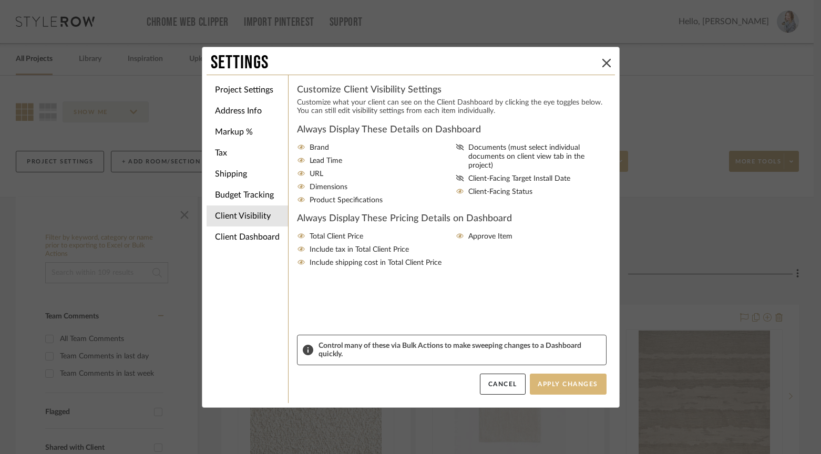
click at [568, 384] on button "Apply Changes" at bounding box center [568, 384] width 77 height 21
click at [555, 378] on button "Apply Changes" at bounding box center [568, 384] width 77 height 21
click at [234, 194] on li "Budget Tracking" at bounding box center [246, 194] width 81 height 21
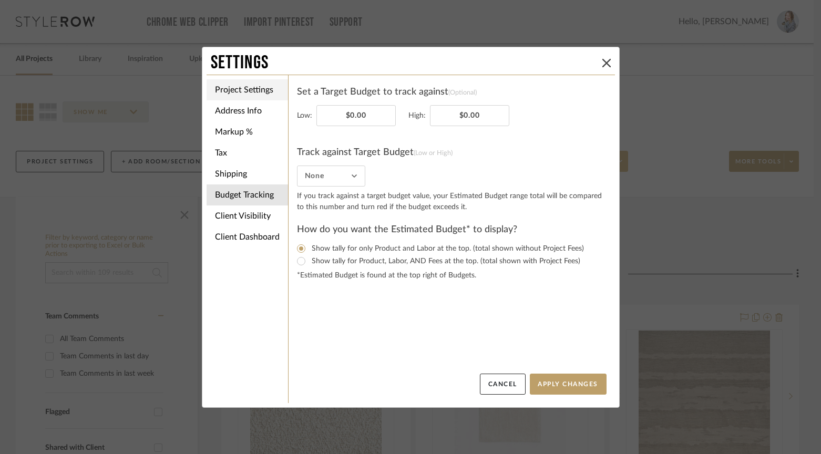
click at [247, 92] on li "Project Settings" at bounding box center [246, 89] width 81 height 21
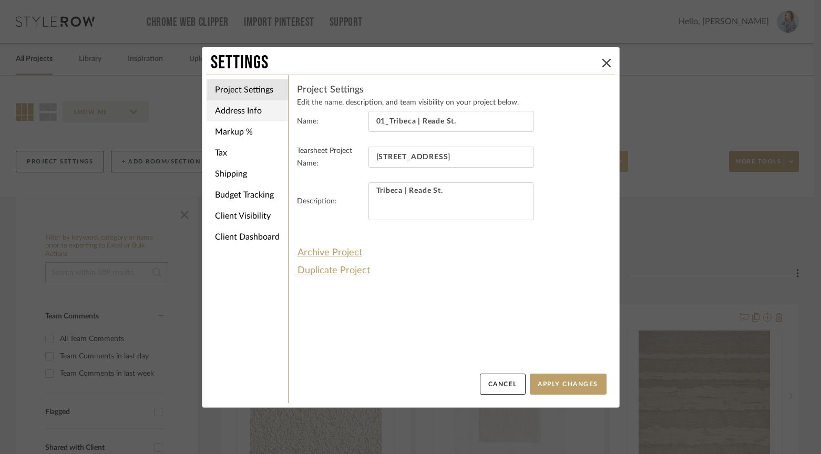
click at [233, 111] on li "Address Info" at bounding box center [246, 110] width 81 height 21
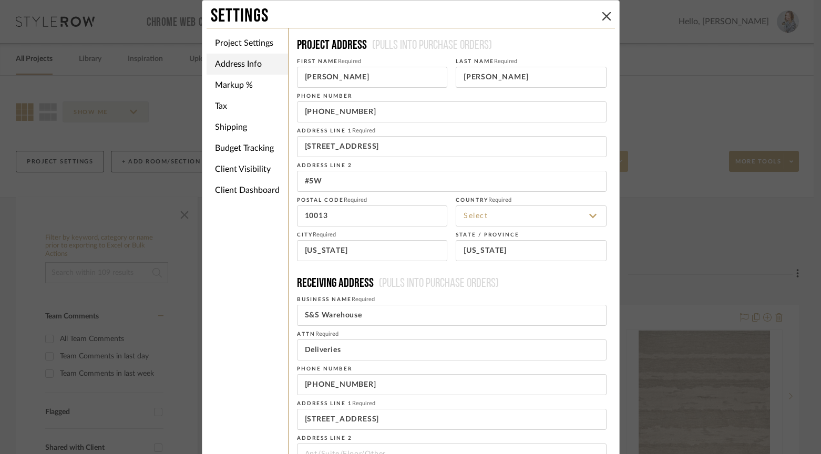
type input "United States"
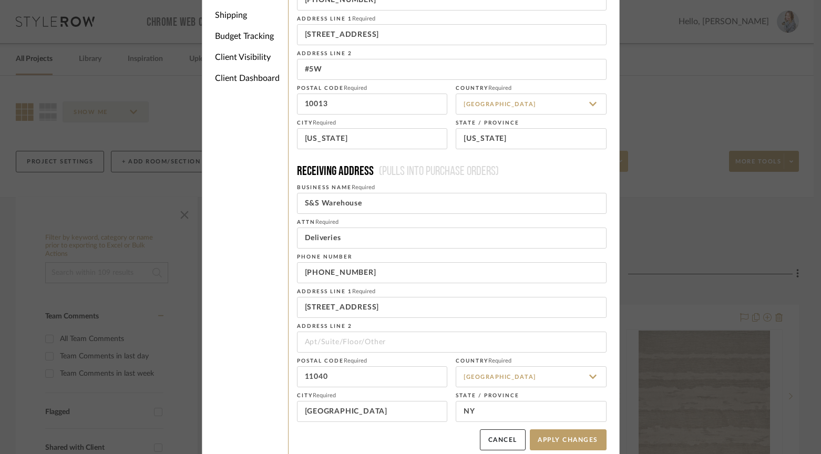
scroll to position [121, 0]
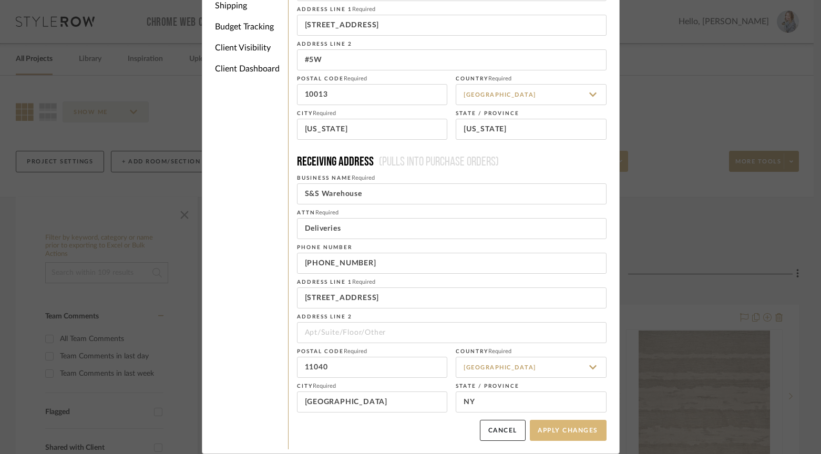
click at [562, 431] on button "Apply Changes" at bounding box center [568, 430] width 77 height 21
click at [564, 431] on button "Apply Changes" at bounding box center [568, 430] width 77 height 21
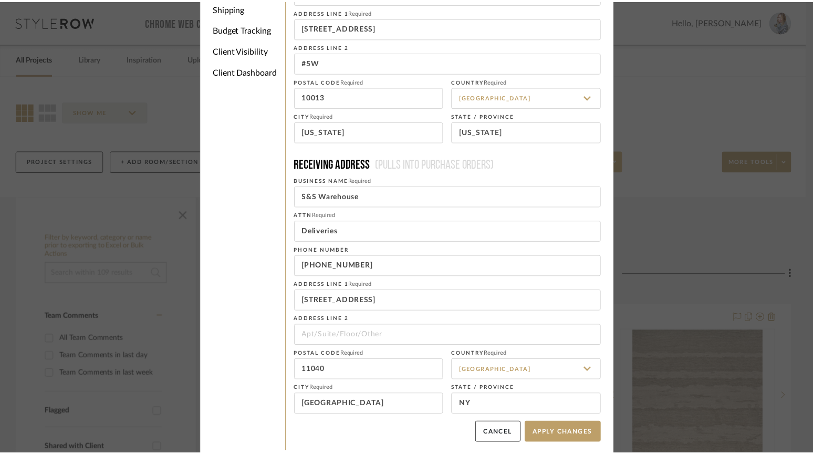
scroll to position [0, 0]
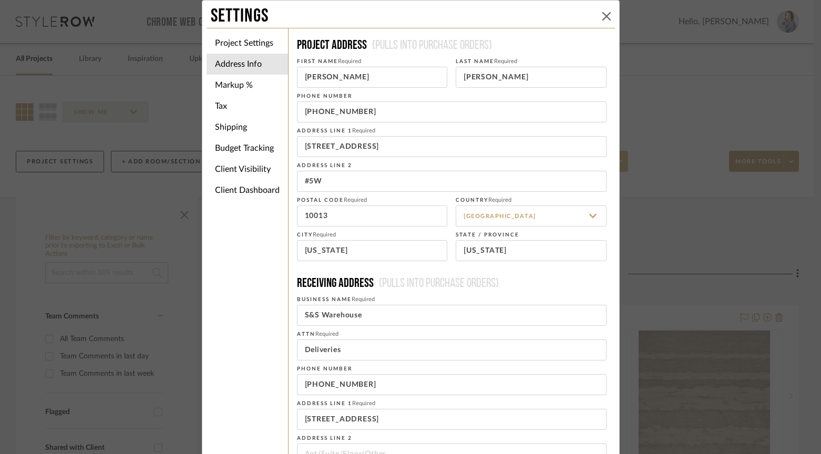
click at [603, 15] on icon at bounding box center [606, 16] width 8 height 8
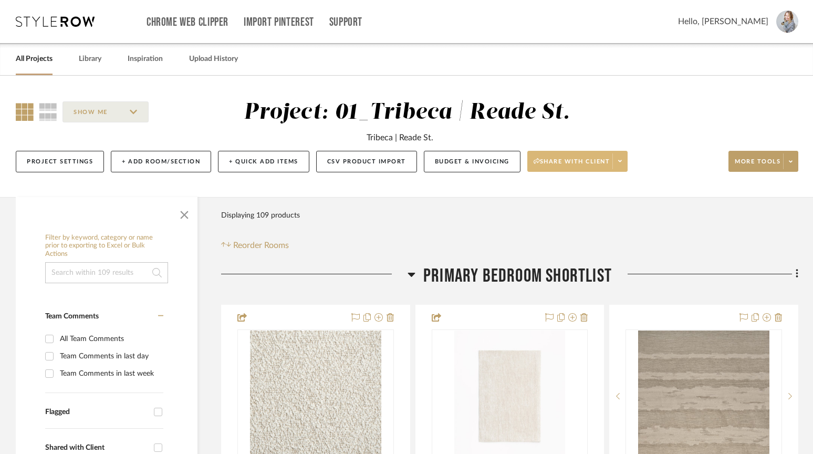
click at [622, 162] on icon at bounding box center [620, 161] width 4 height 2
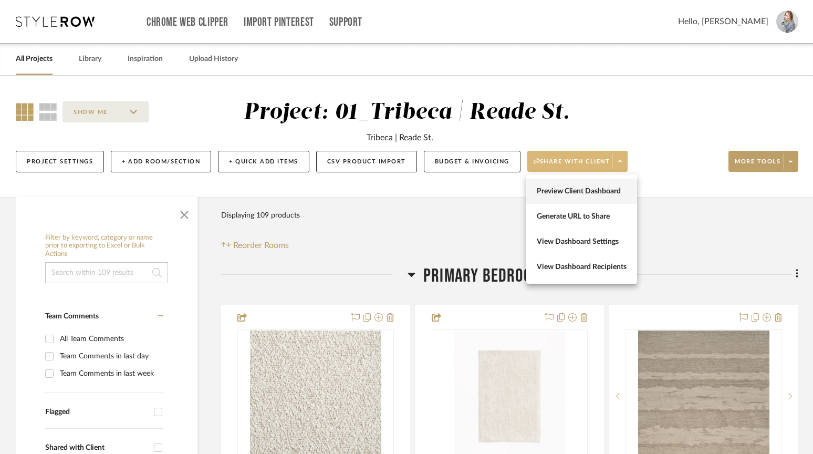
click at [569, 192] on span "Preview Client Dashboard" at bounding box center [582, 191] width 90 height 9
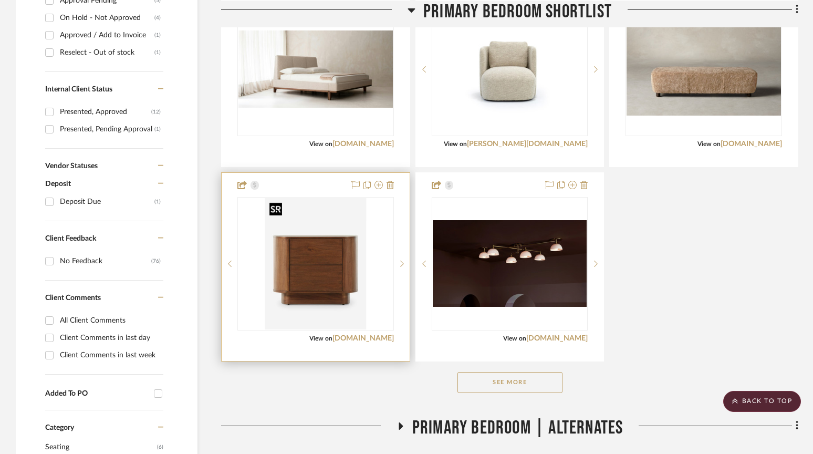
scroll to position [620, 0]
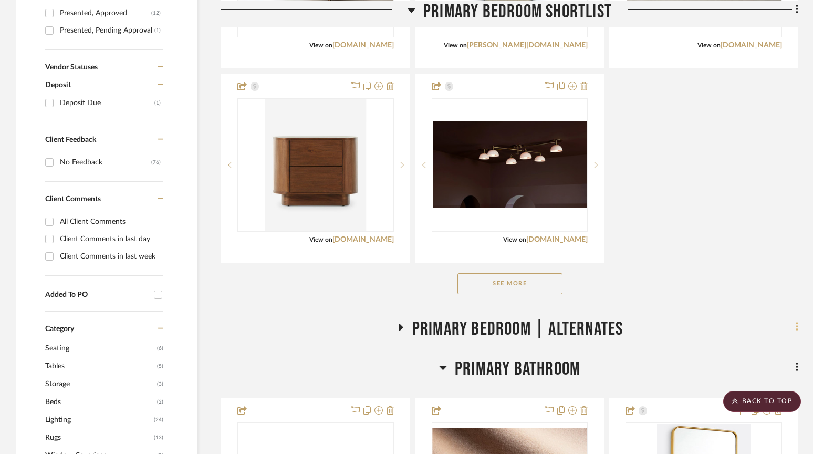
click at [796, 328] on icon at bounding box center [797, 327] width 3 height 12
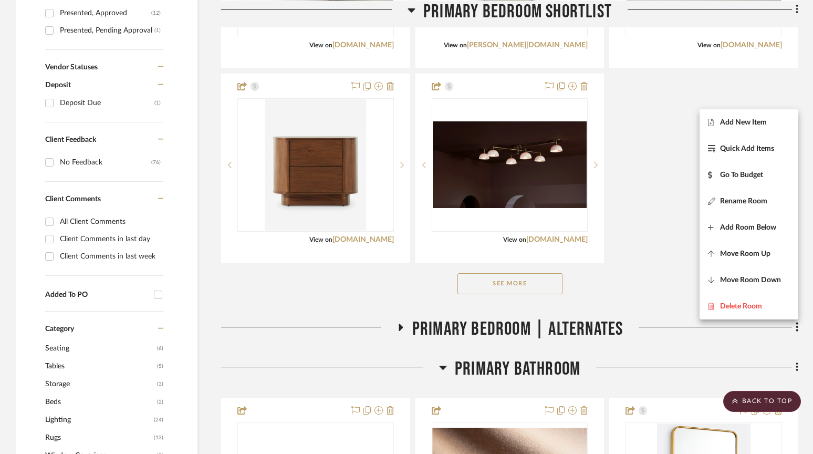
click at [399, 325] on div at bounding box center [406, 227] width 813 height 454
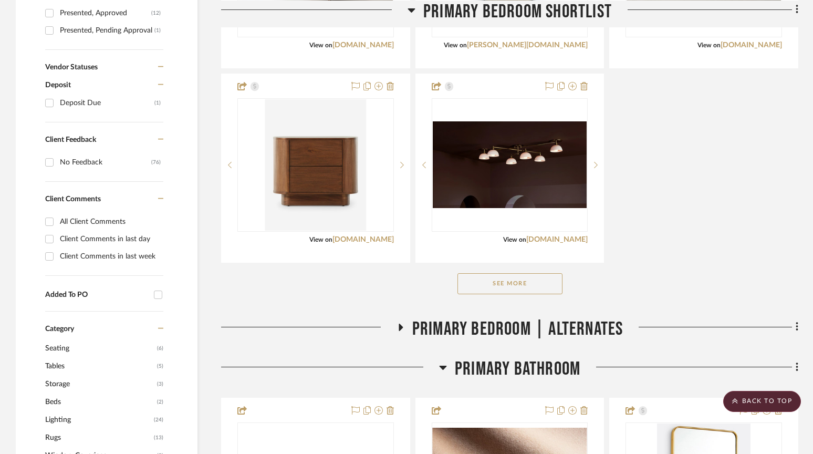
click at [402, 327] on icon at bounding box center [400, 327] width 13 height 8
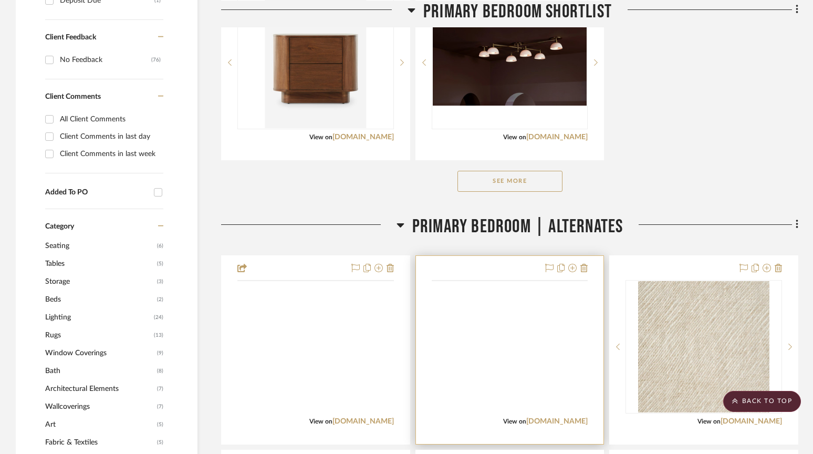
scroll to position [771, 0]
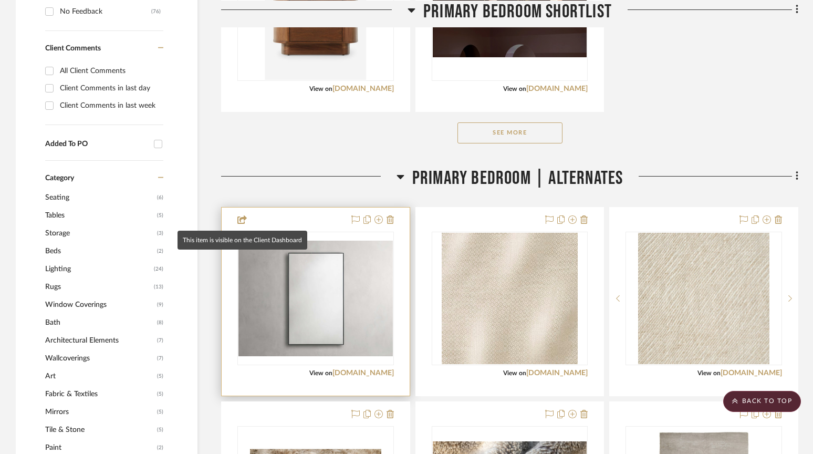
click at [241, 222] on icon at bounding box center [241, 219] width 9 height 8
click at [270, 220] on div at bounding box center [316, 302] width 188 height 188
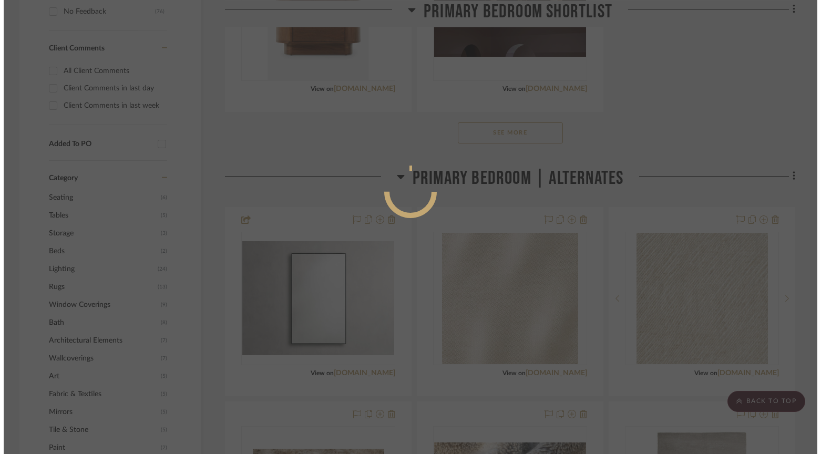
scroll to position [0, 0]
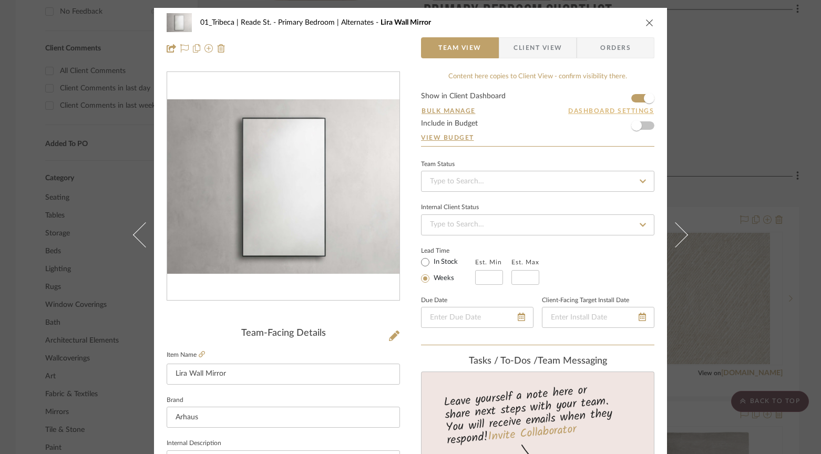
click at [620, 110] on button "Dashboard Settings" at bounding box center [610, 110] width 87 height 9
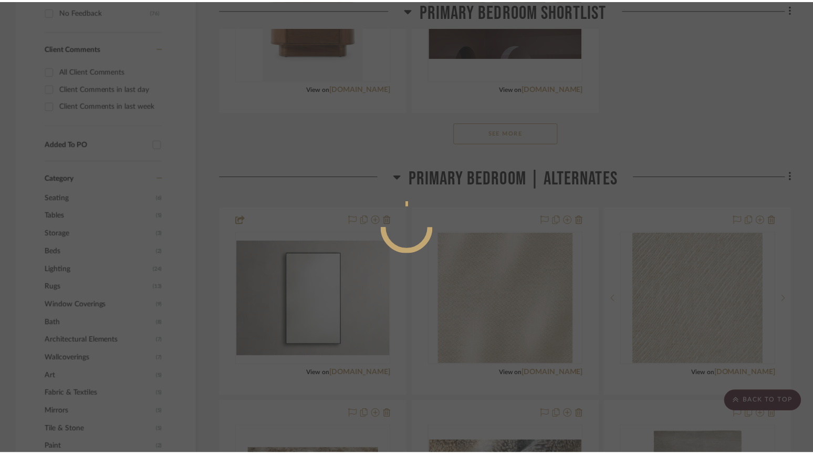
scroll to position [771, 0]
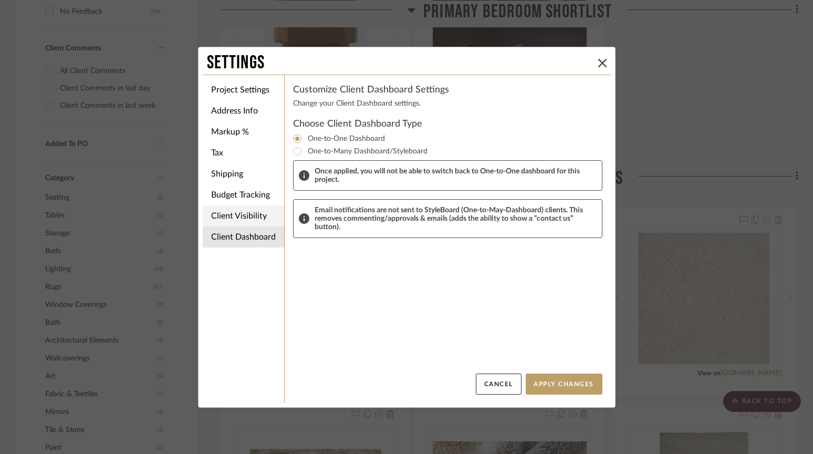
click at [245, 215] on li "Client Visibility" at bounding box center [243, 215] width 81 height 21
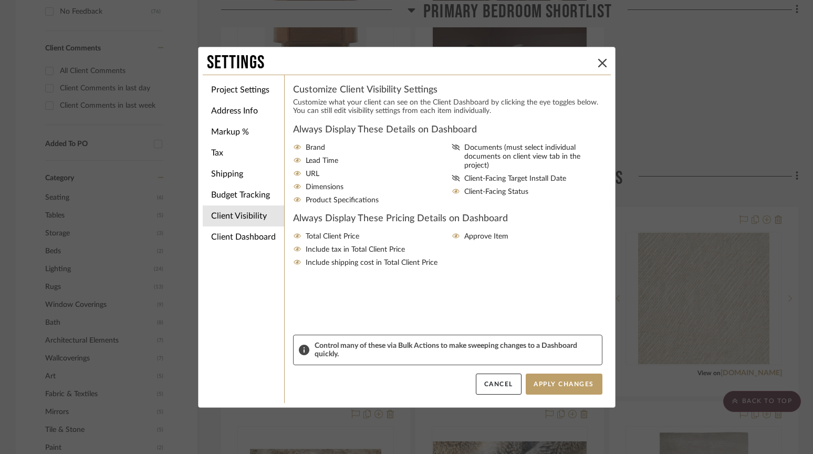
scroll to position [771, 0]
click at [601, 59] on icon at bounding box center [602, 63] width 8 height 8
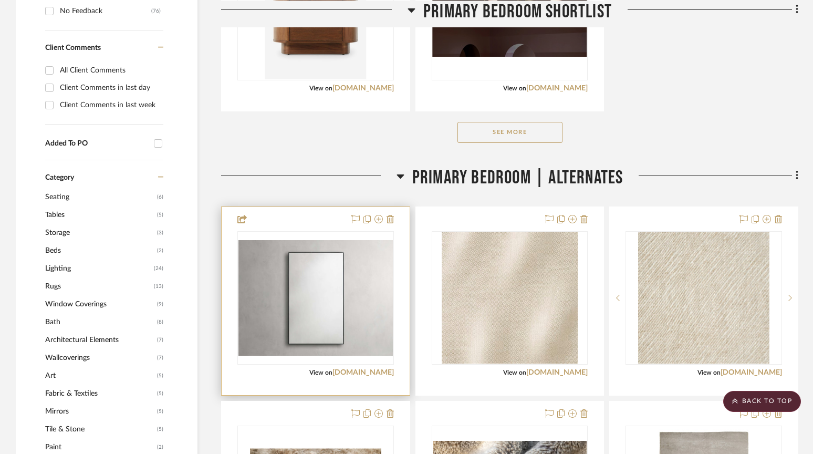
click at [330, 377] on div at bounding box center [316, 301] width 188 height 188
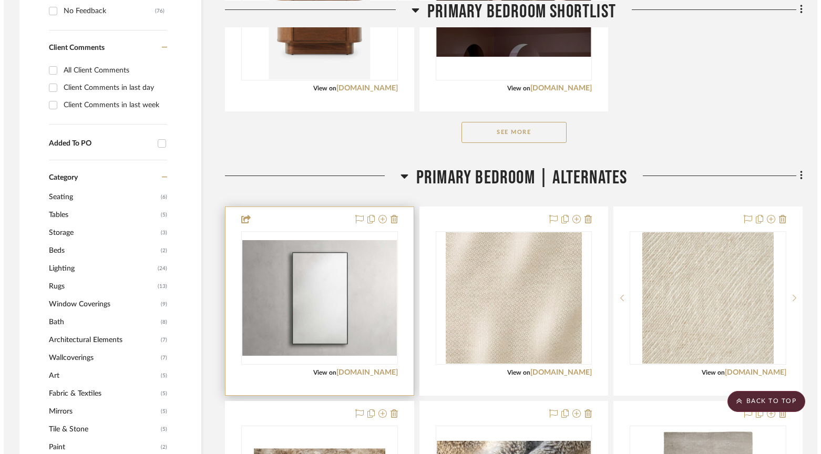
scroll to position [0, 0]
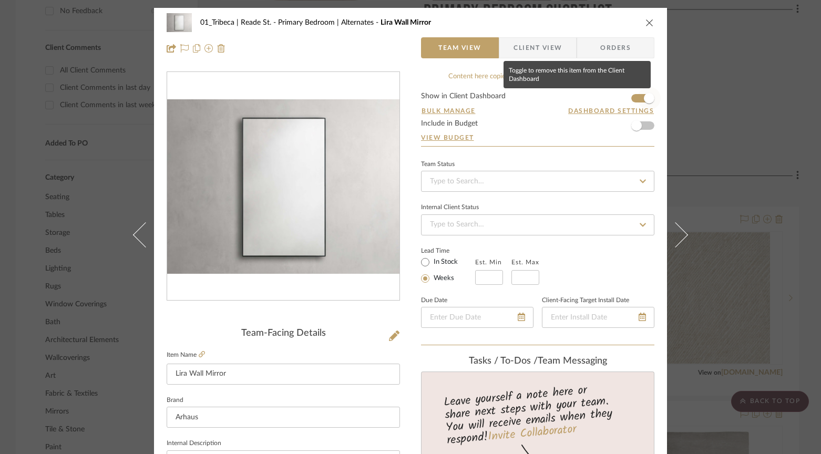
click at [644, 99] on span "button" at bounding box center [649, 98] width 11 height 11
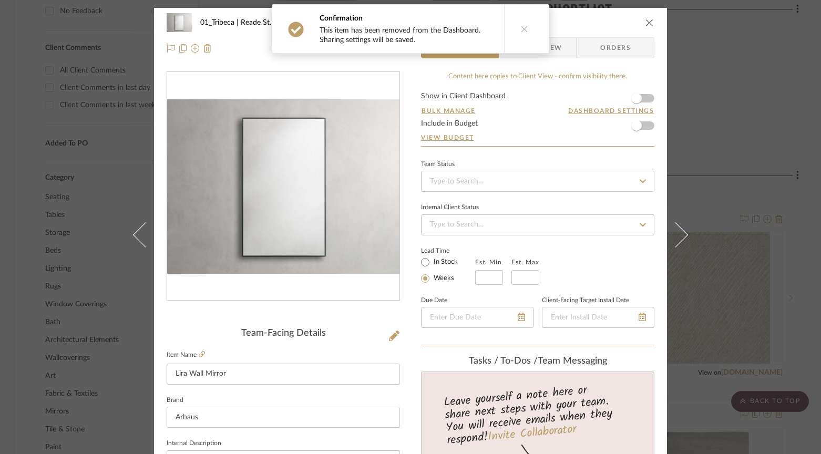
click at [645, 20] on icon "close" at bounding box center [649, 22] width 8 height 8
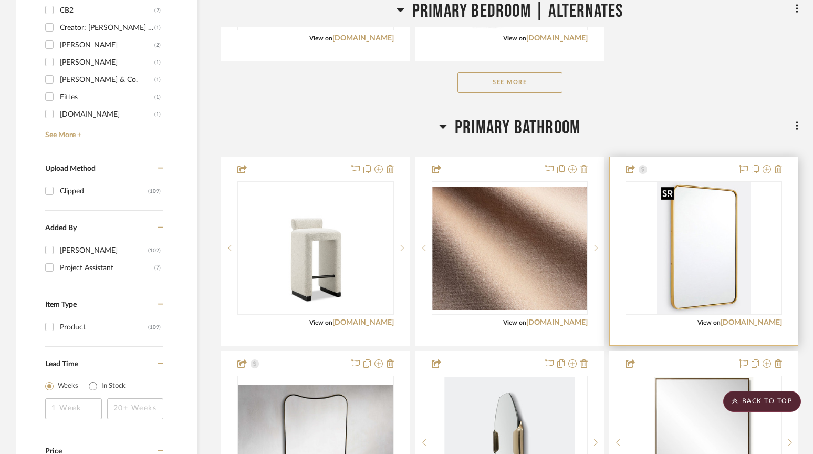
scroll to position [1502, 0]
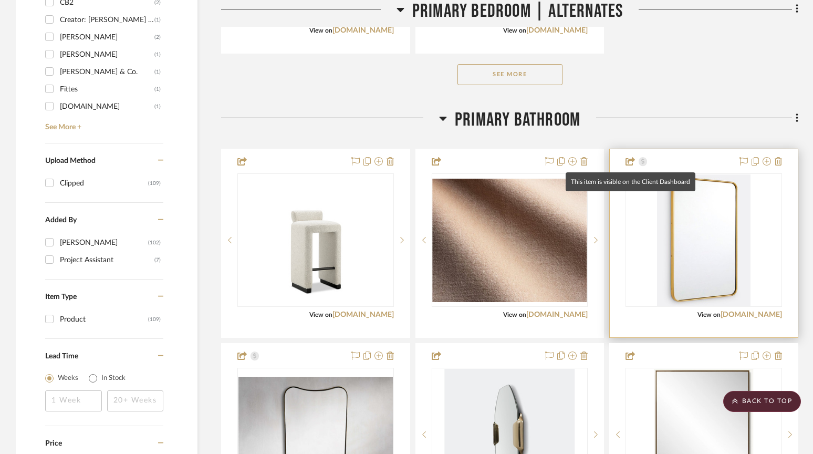
click at [632, 161] on icon at bounding box center [630, 161] width 9 height 8
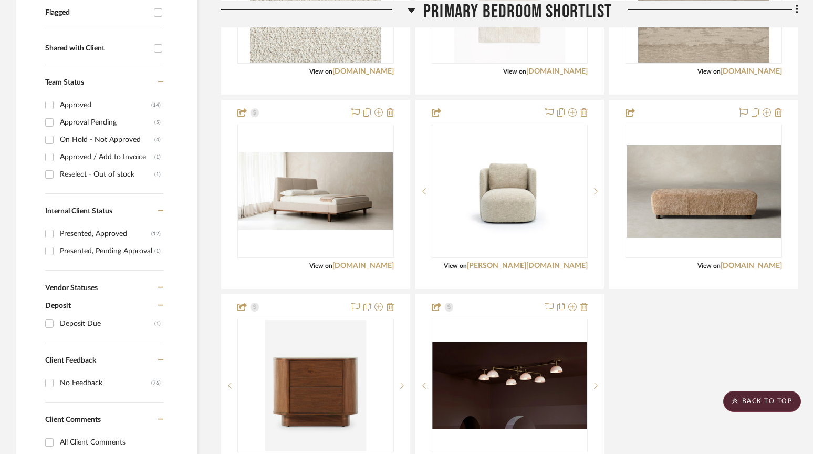
scroll to position [0, 0]
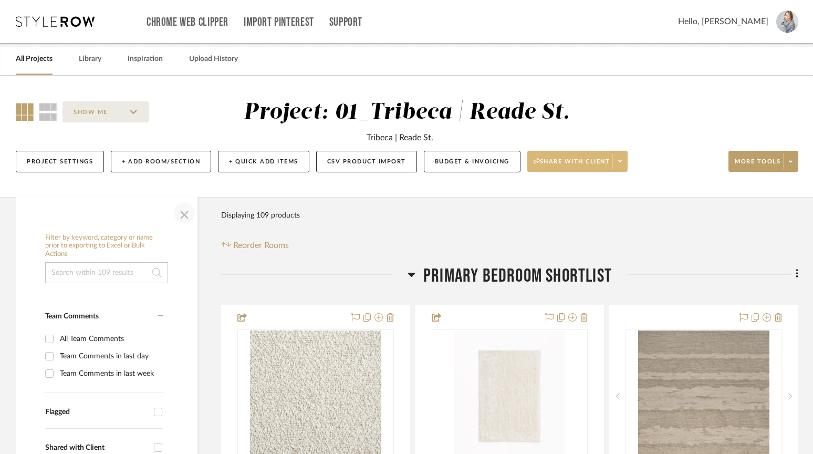
drag, startPoint x: 189, startPoint y: 210, endPoint x: 175, endPoint y: 204, distance: 14.3
click at [189, 210] on span "button" at bounding box center [184, 212] width 25 height 25
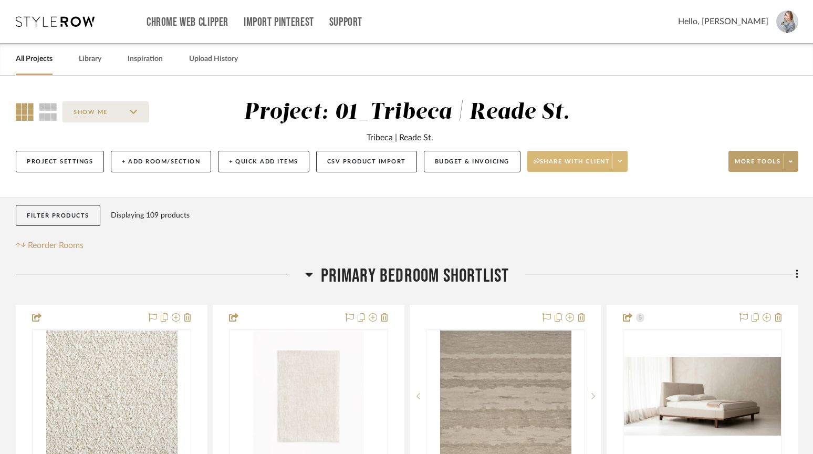
click at [19, 106] on icon at bounding box center [25, 112] width 18 height 18
click at [51, 110] on icon at bounding box center [48, 112] width 18 height 18
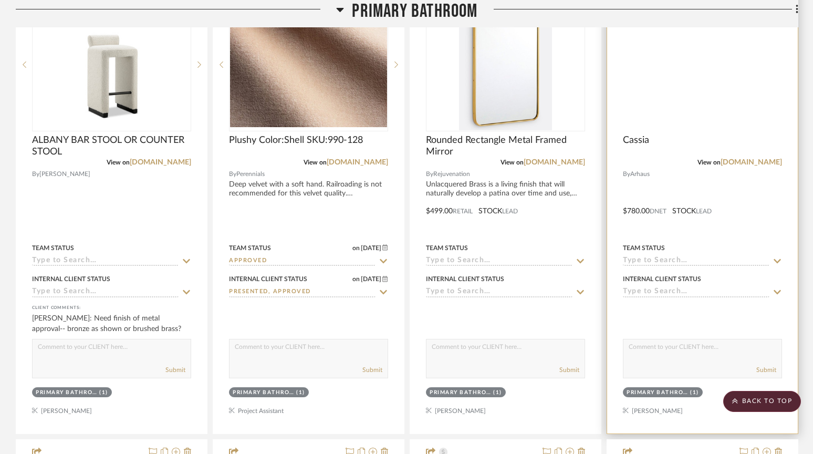
scroll to position [1334, 0]
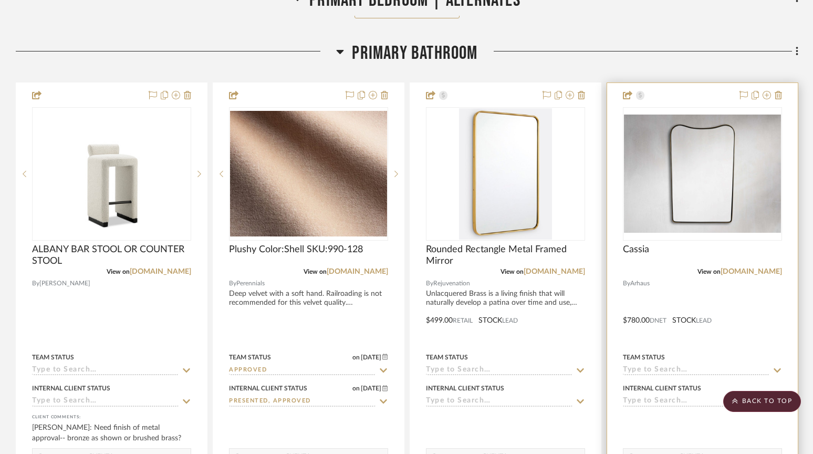
click at [696, 98] on div at bounding box center [702, 313] width 191 height 460
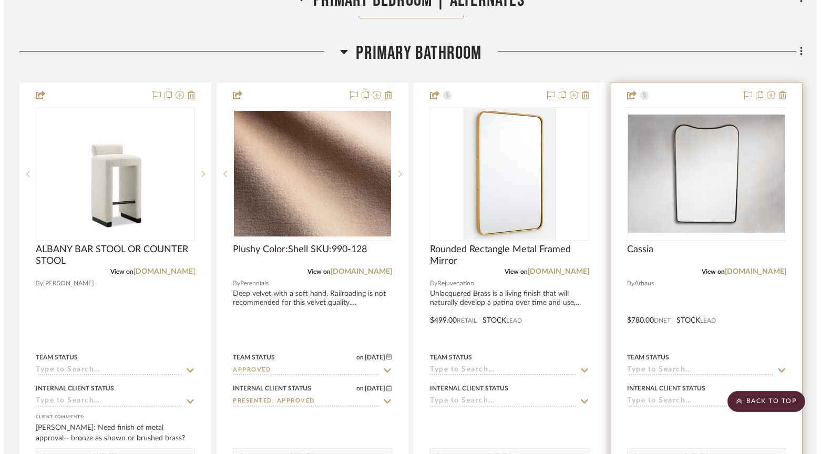
scroll to position [0, 0]
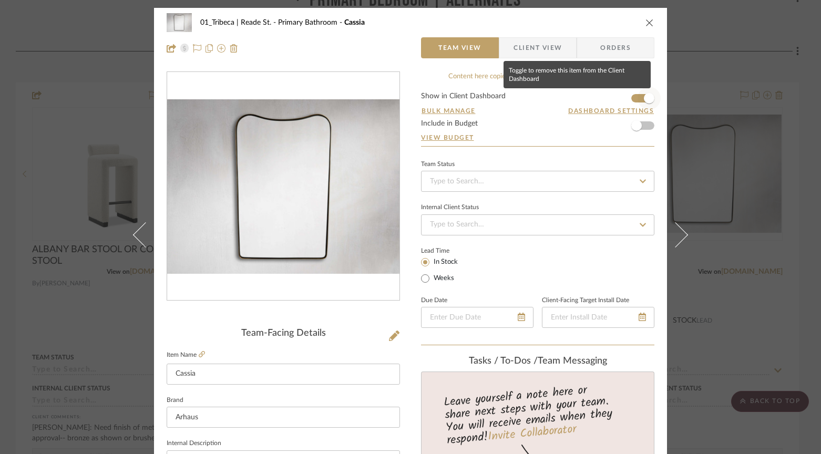
click at [644, 98] on span "button" at bounding box center [649, 98] width 11 height 11
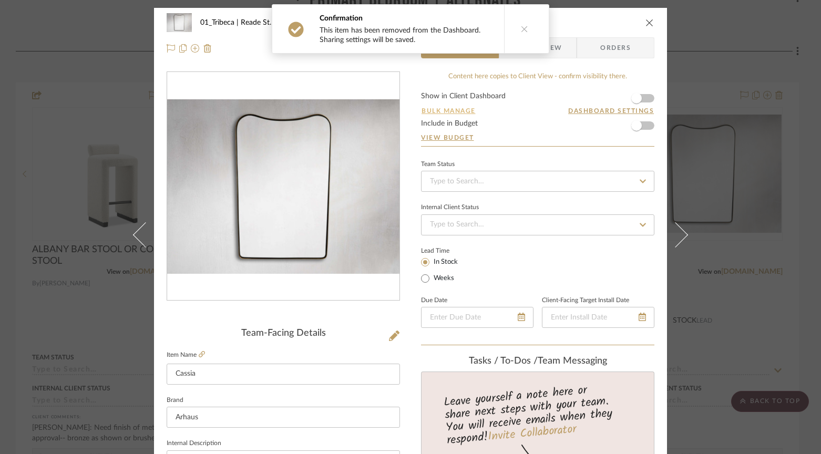
click at [430, 108] on button "Bulk Manage" at bounding box center [448, 110] width 55 height 9
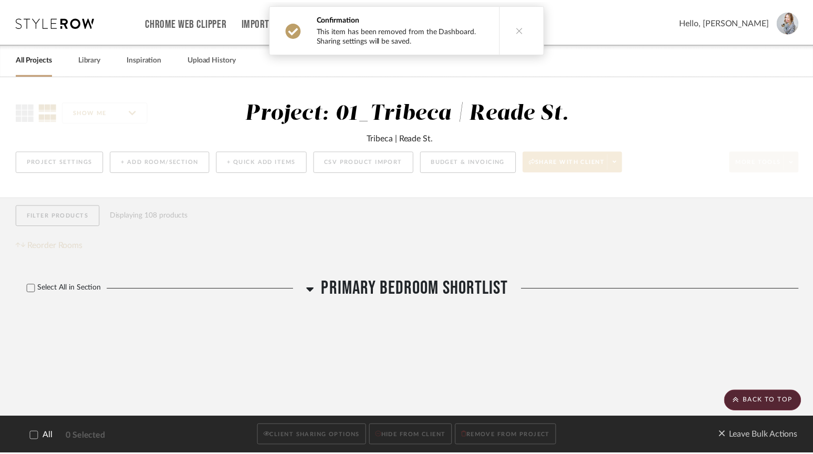
scroll to position [1334, 0]
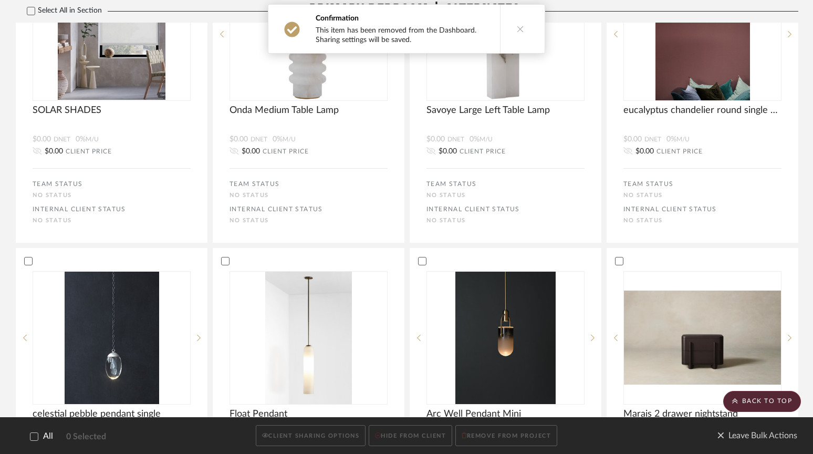
drag, startPoint x: 516, startPoint y: 29, endPoint x: 515, endPoint y: 36, distance: 6.4
click at [517, 29] on icon at bounding box center [520, 28] width 7 height 7
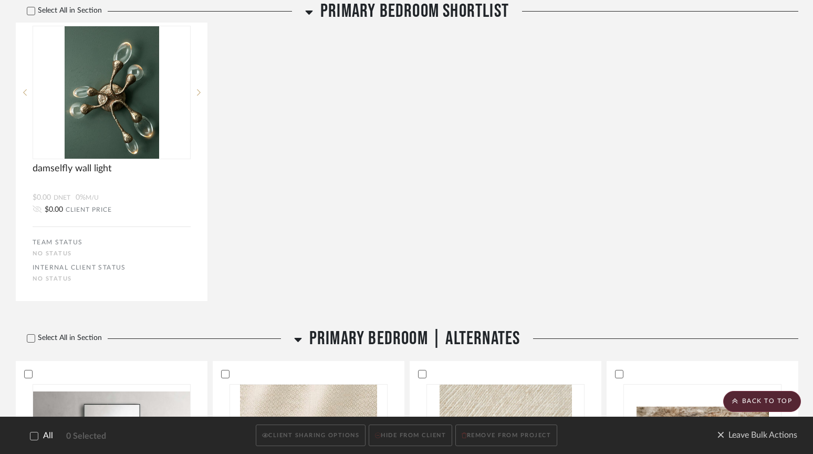
scroll to position [1494, 0]
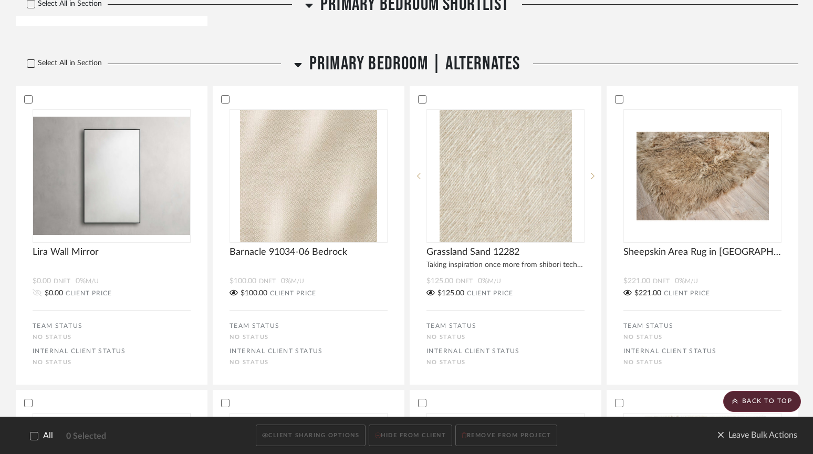
click at [30, 67] on icon at bounding box center [30, 63] width 7 height 7
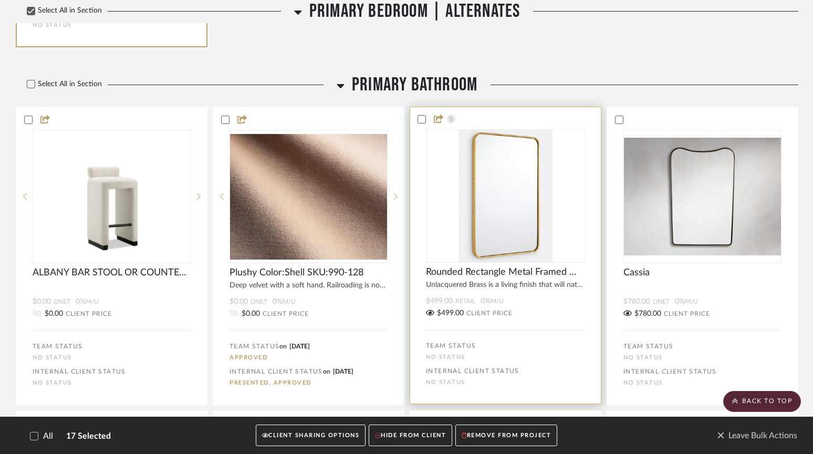
drag, startPoint x: 422, startPoint y: 138, endPoint x: 518, endPoint y: 141, distance: 95.7
click at [422, 123] on icon at bounding box center [421, 119] width 7 height 7
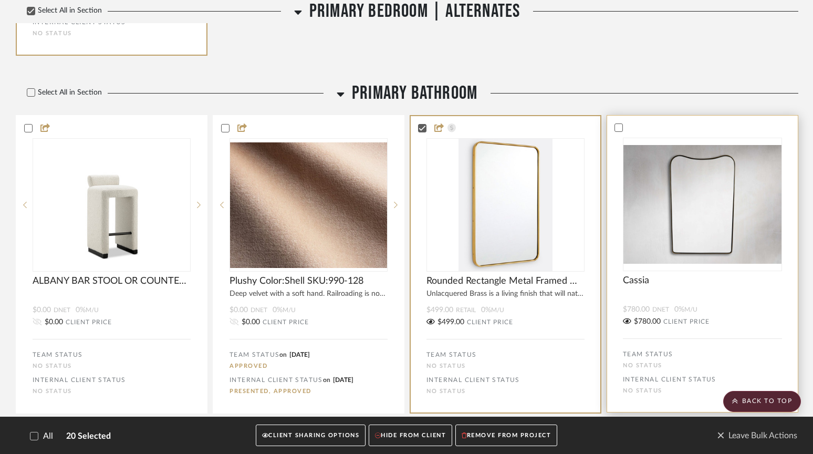
drag, startPoint x: 621, startPoint y: 149, endPoint x: 610, endPoint y: 156, distance: 12.5
click at [621, 131] on icon at bounding box center [618, 127] width 7 height 7
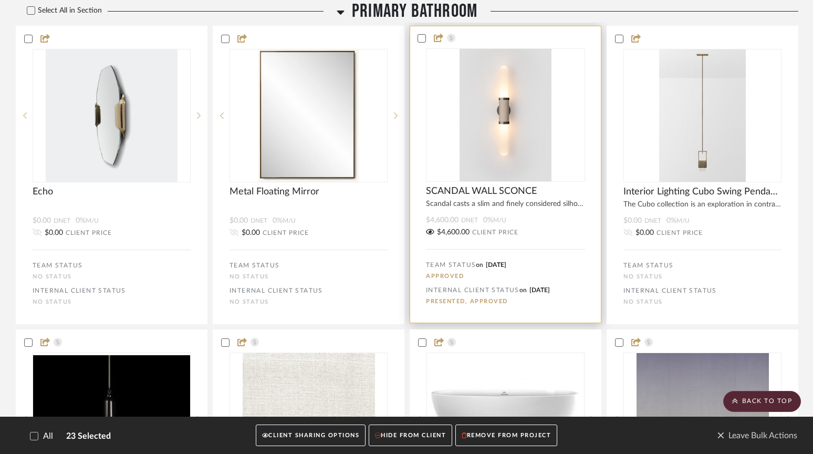
scroll to position [3462, 0]
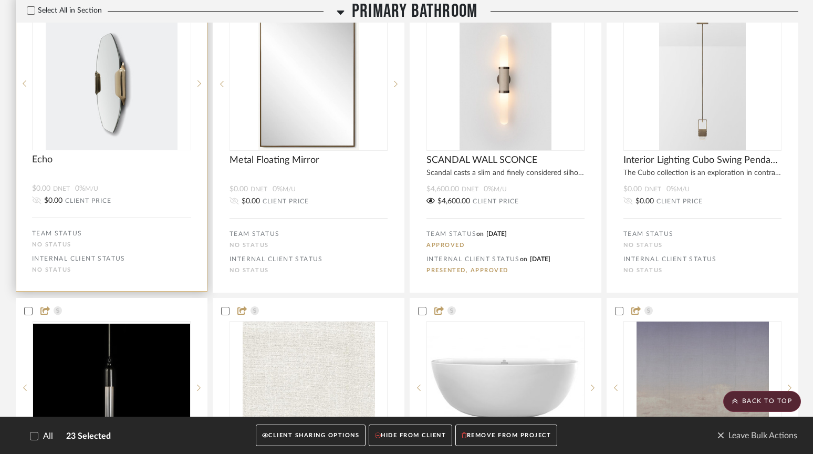
click at [27, 11] on icon at bounding box center [27, 6] width 7 height 7
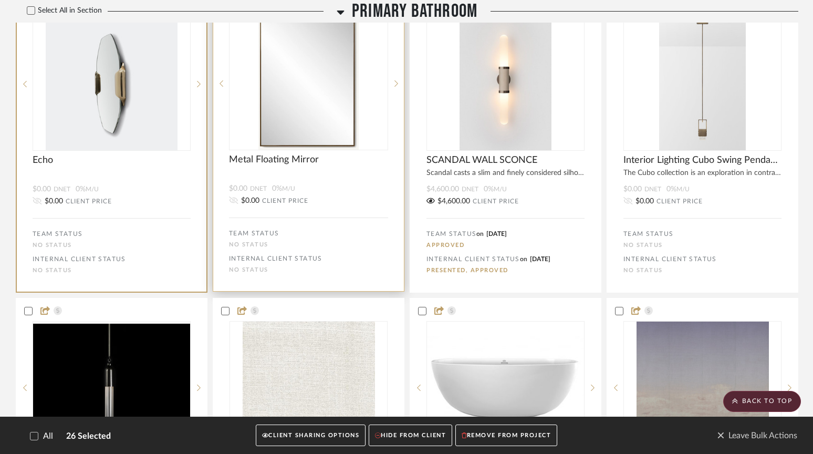
click at [220, 12] on div at bounding box center [308, 6] width 191 height 9
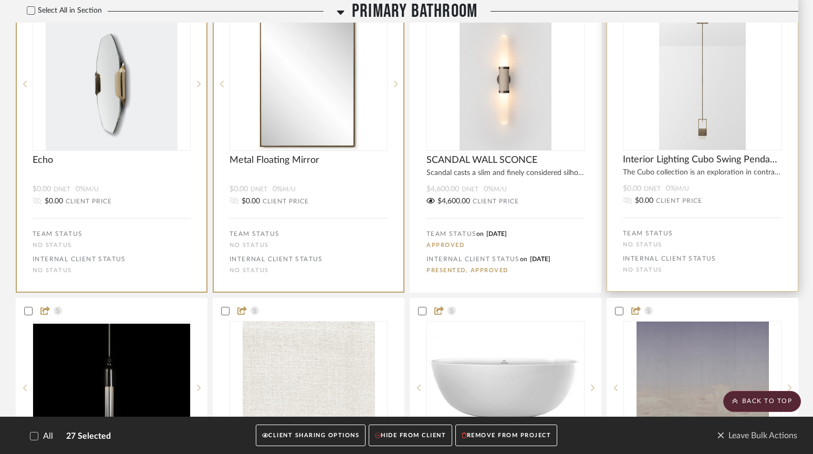
click at [618, 9] on icon at bounding box center [619, 6] width 7 height 5
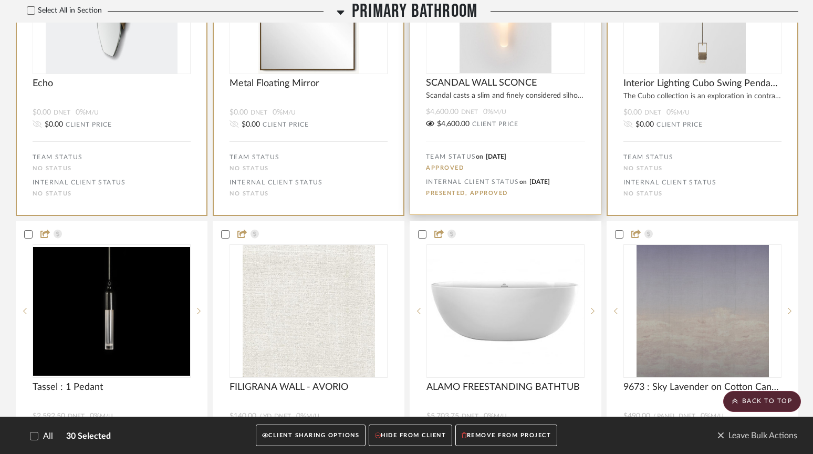
scroll to position [3634, 0]
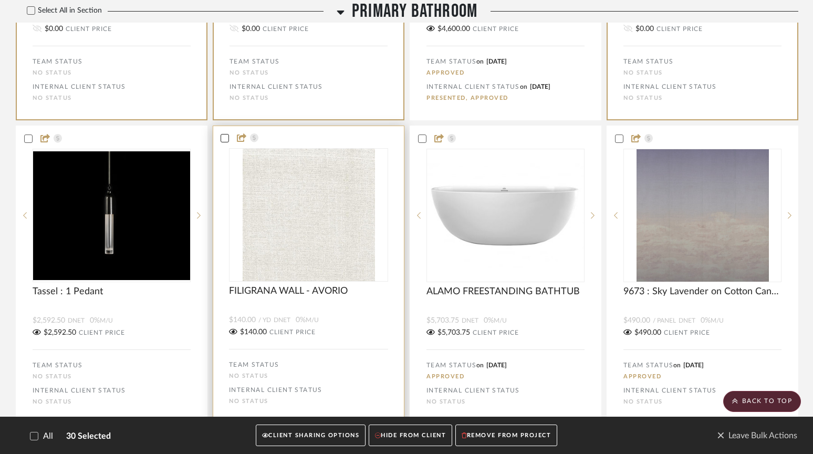
click at [226, 141] on icon at bounding box center [225, 138] width 7 height 5
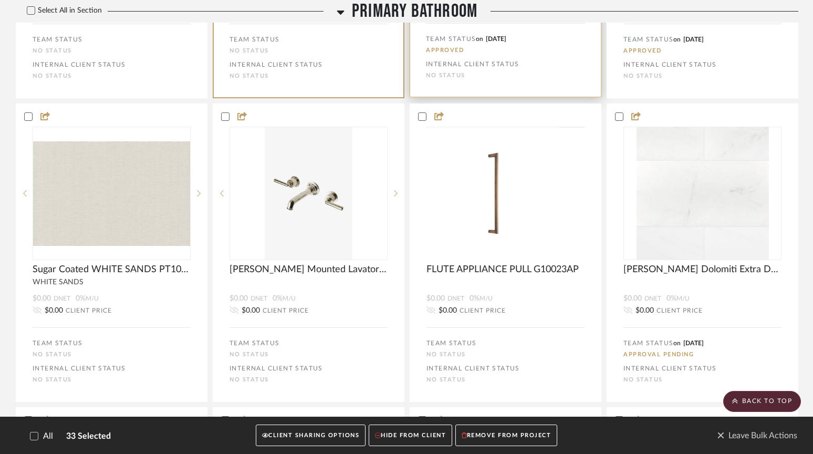
scroll to position [3969, 0]
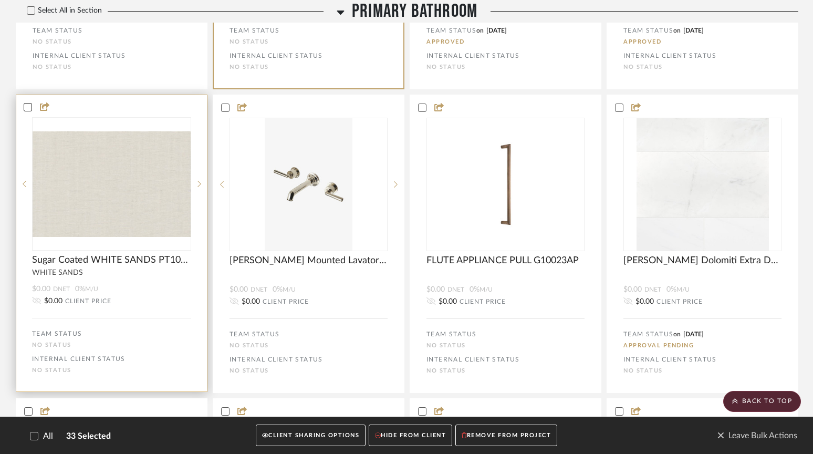
click at [30, 111] on icon at bounding box center [27, 107] width 7 height 7
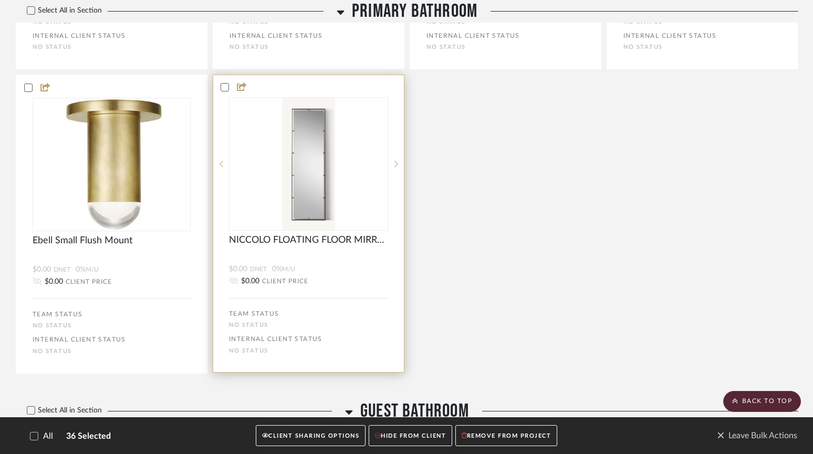
scroll to position [4601, 0]
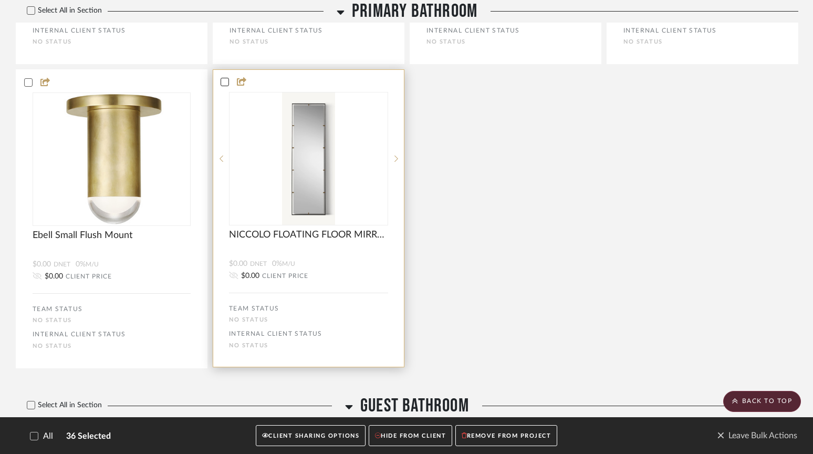
click at [227, 86] on icon at bounding box center [224, 81] width 7 height 7
click at [226, 86] on icon at bounding box center [224, 81] width 7 height 7
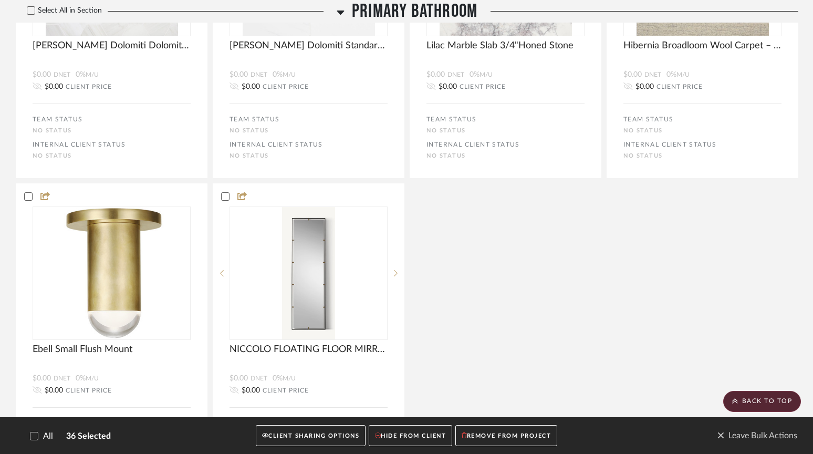
scroll to position [4488, 0]
click at [415, 438] on button "HIDE FROM CLIENT" at bounding box center [411, 436] width 84 height 22
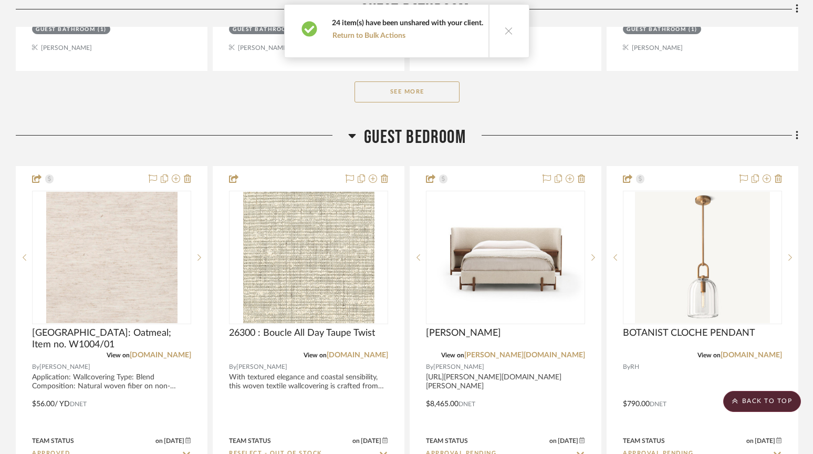
scroll to position [4575, 0]
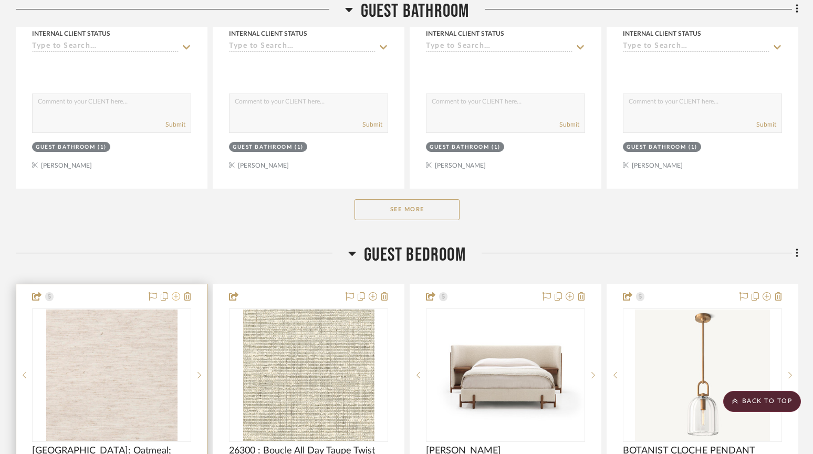
click at [175, 292] on icon at bounding box center [176, 296] width 8 height 8
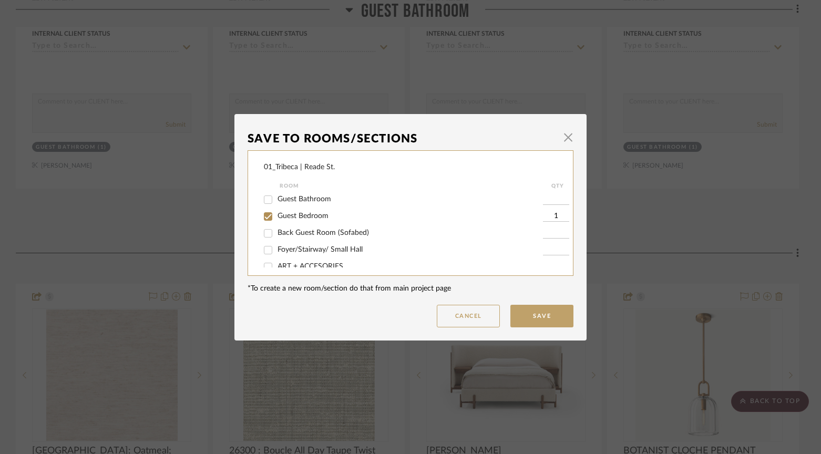
scroll to position [66, 0]
click at [264, 220] on input "Back Guest Room (Sofabed)" at bounding box center [268, 222] width 17 height 17
checkbox input "true"
type input "1"
click at [265, 205] on input "Guest Bedroom" at bounding box center [268, 206] width 17 height 17
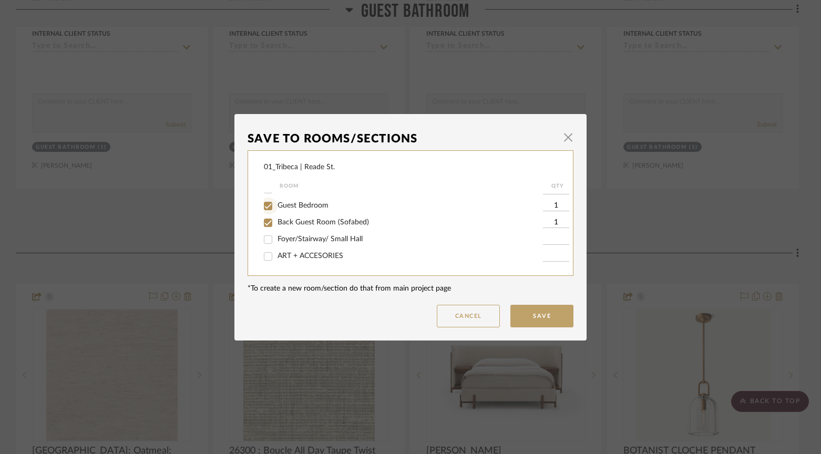
checkbox input "false"
drag, startPoint x: 544, startPoint y: 315, endPoint x: 489, endPoint y: 318, distance: 55.8
click at [544, 315] on button "Save" at bounding box center [541, 316] width 63 height 23
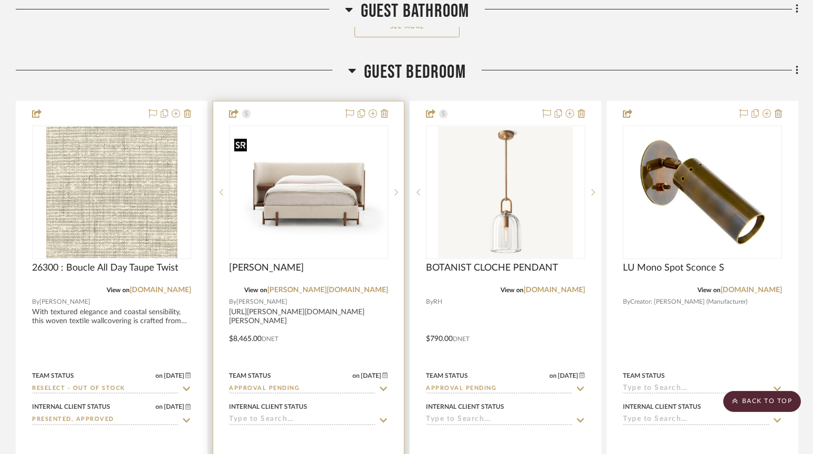
scroll to position [4808, 0]
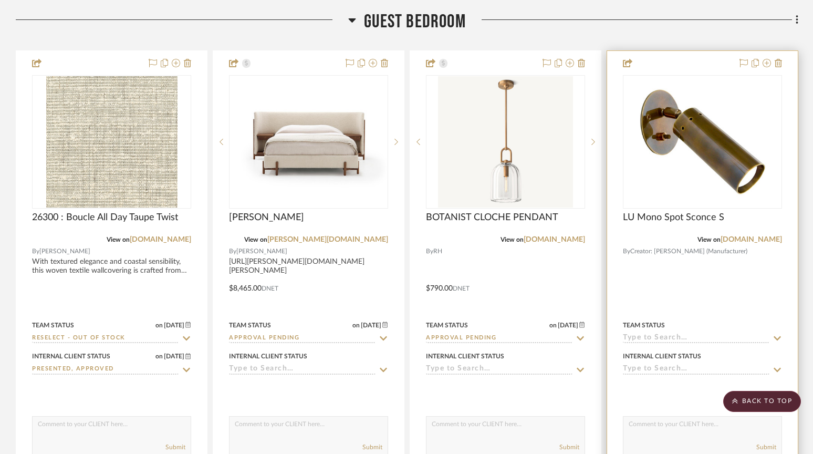
click at [696, 57] on div at bounding box center [702, 281] width 191 height 460
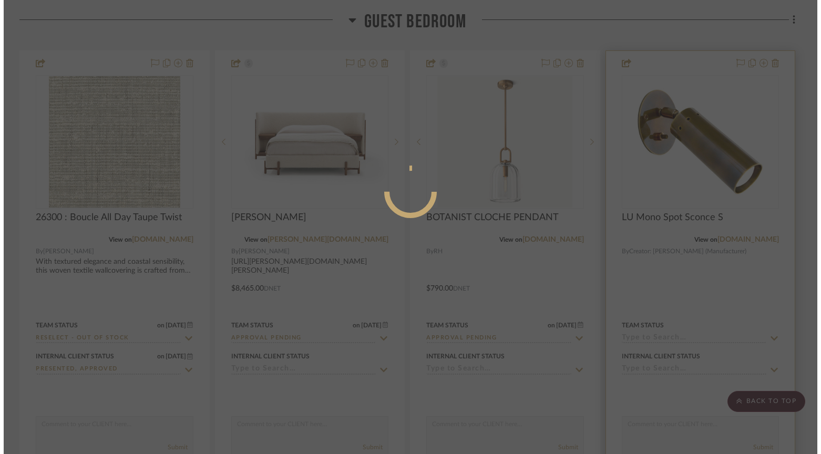
scroll to position [0, 0]
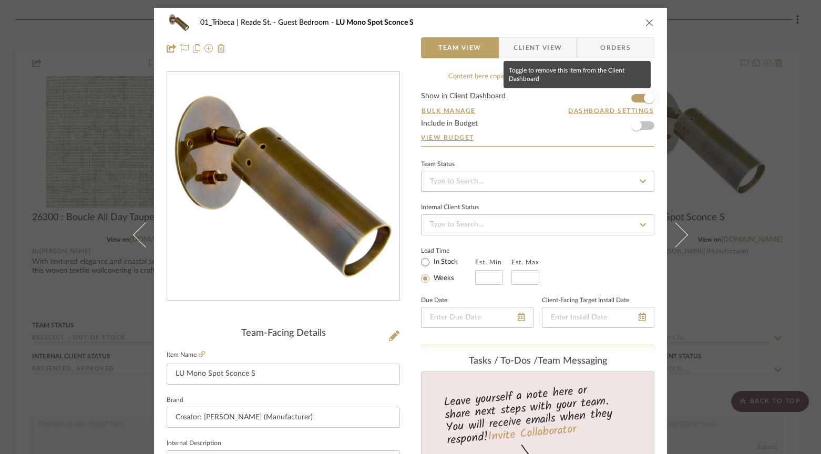
click at [644, 98] on span "button" at bounding box center [649, 98] width 11 height 11
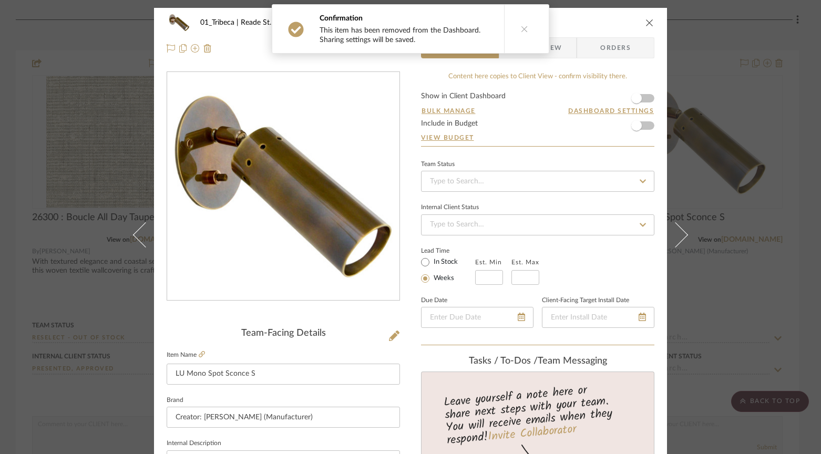
click at [645, 23] on icon "close" at bounding box center [649, 22] width 8 height 8
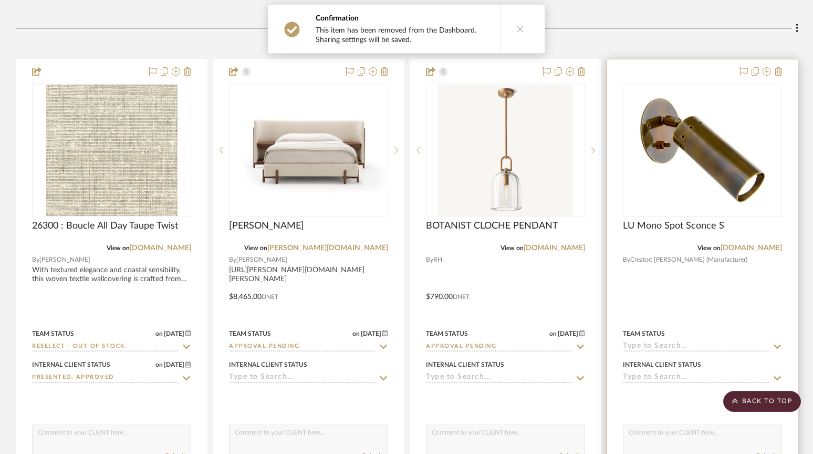
scroll to position [4727, 0]
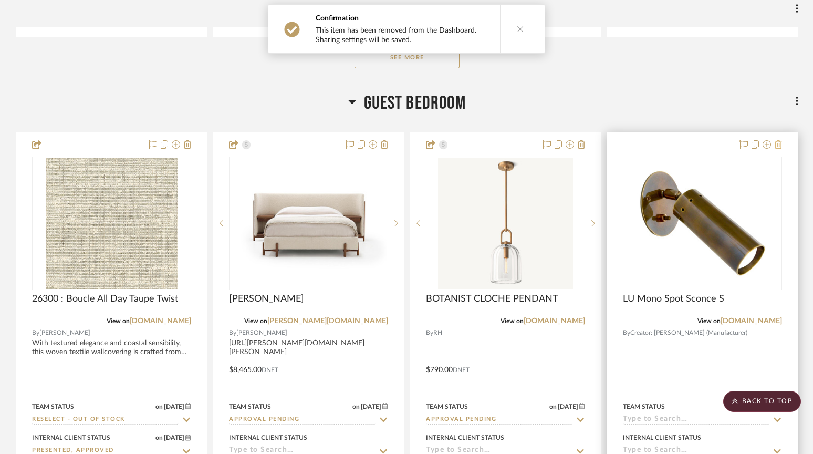
click at [781, 143] on icon at bounding box center [778, 144] width 7 height 8
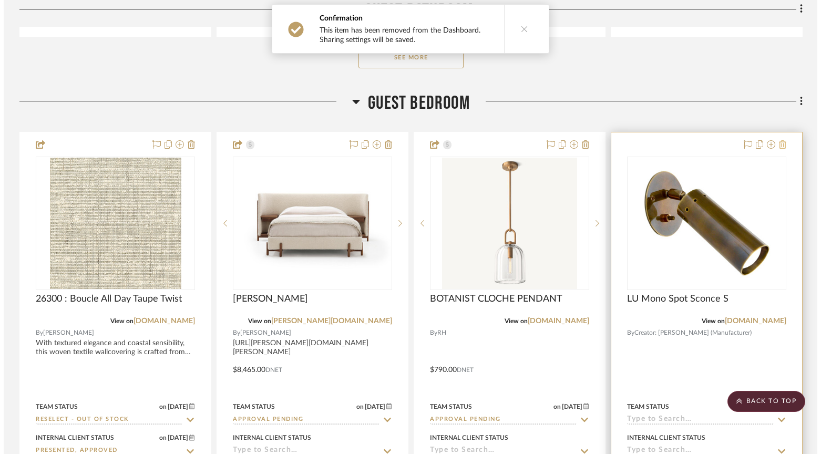
scroll to position [0, 0]
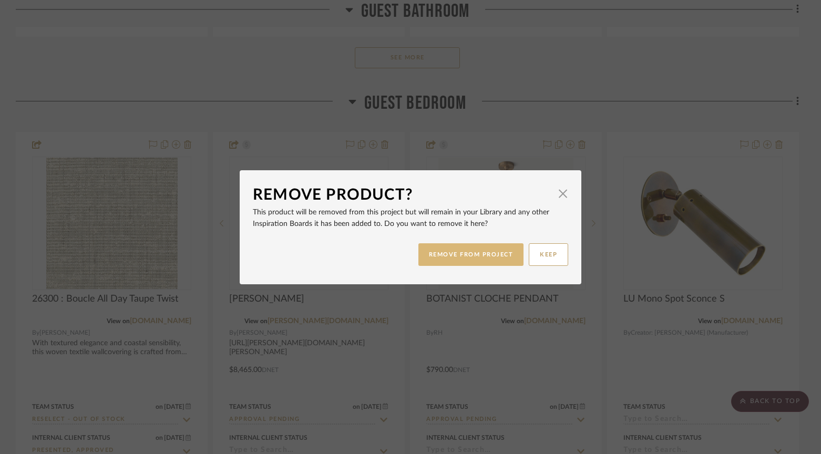
click at [450, 256] on button "REMOVE FROM PROJECT" at bounding box center [471, 254] width 106 height 23
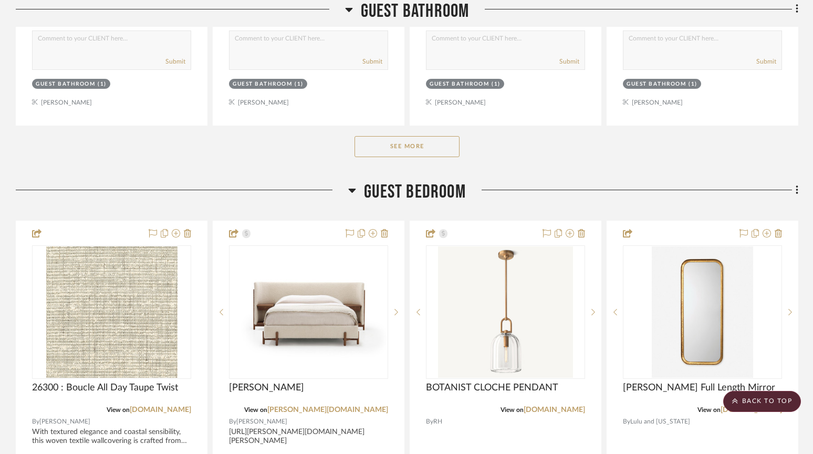
scroll to position [4623, 0]
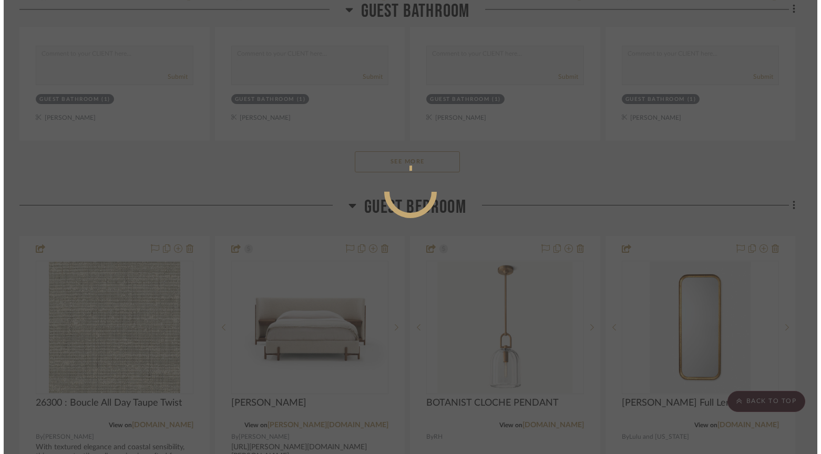
scroll to position [0, 0]
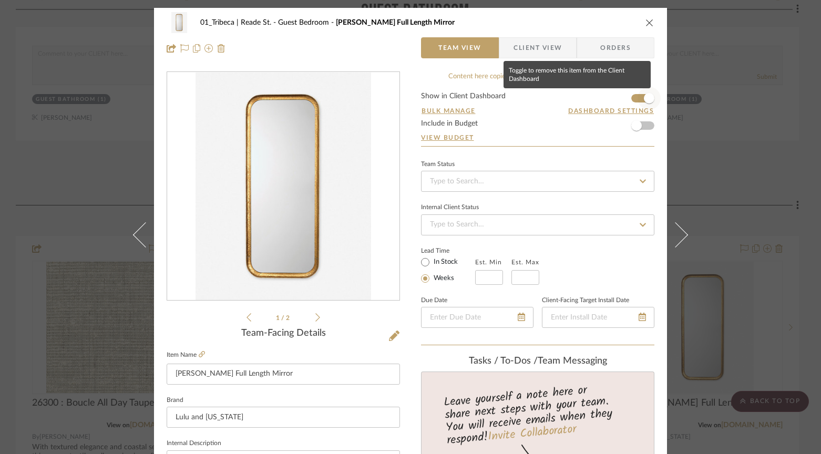
click at [644, 98] on span "button" at bounding box center [649, 98] width 11 height 11
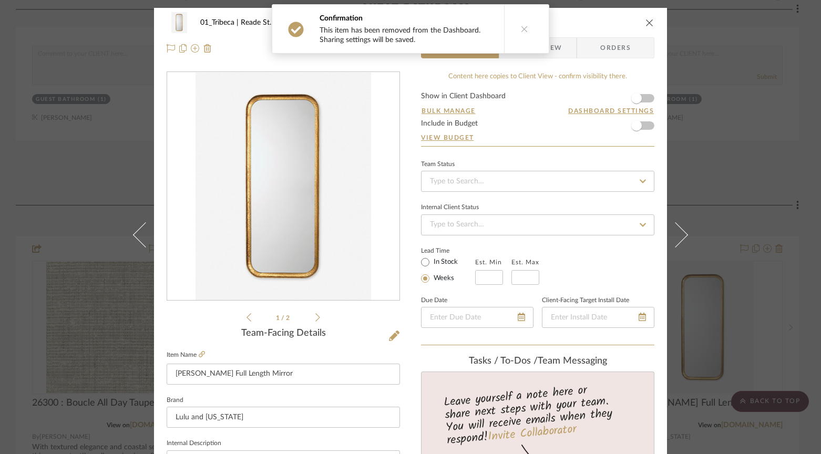
click at [645, 21] on icon "close" at bounding box center [649, 22] width 8 height 8
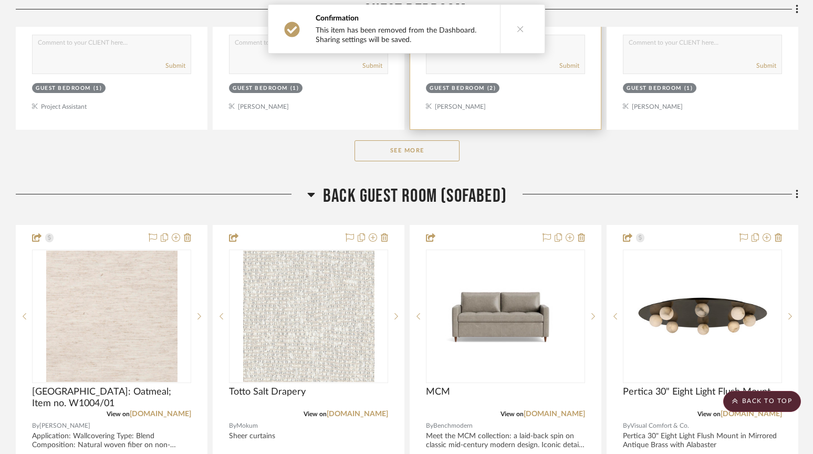
scroll to position [5217, 0]
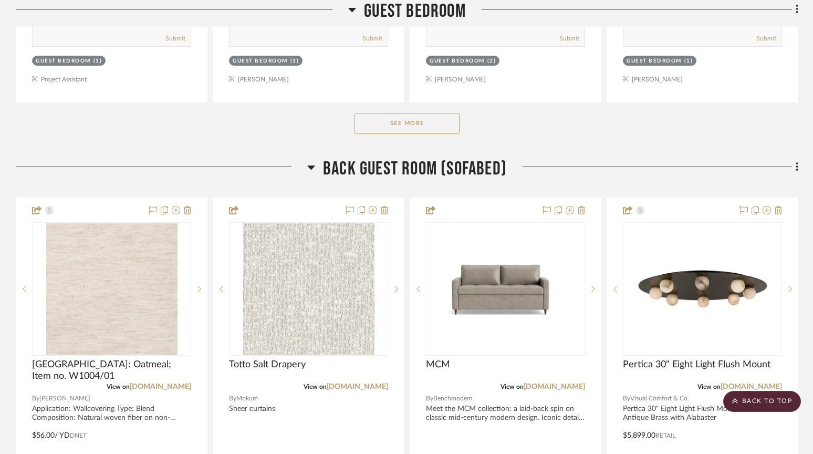
click at [396, 121] on button "See More" at bounding box center [407, 123] width 105 height 21
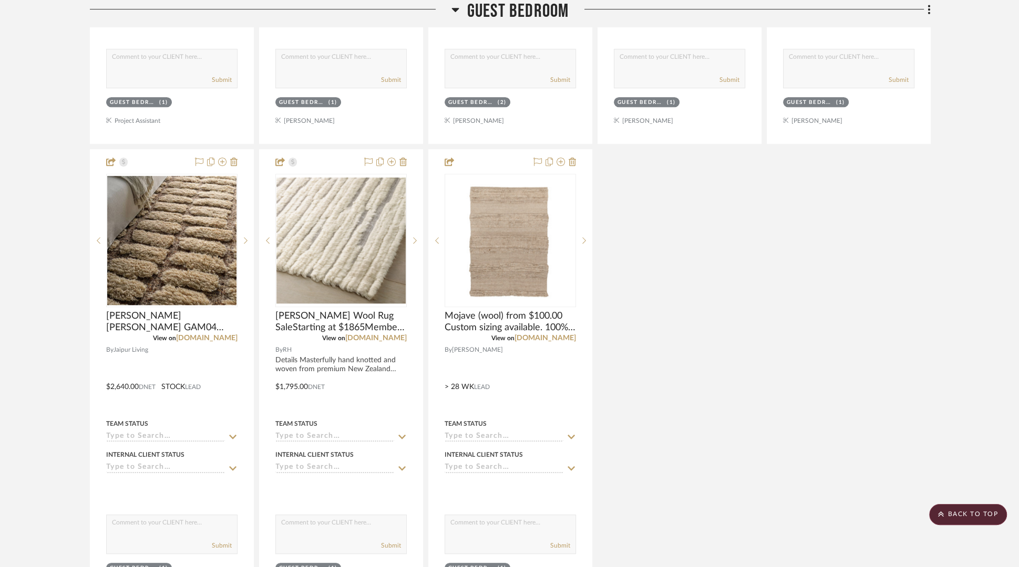
scroll to position [4809, 0]
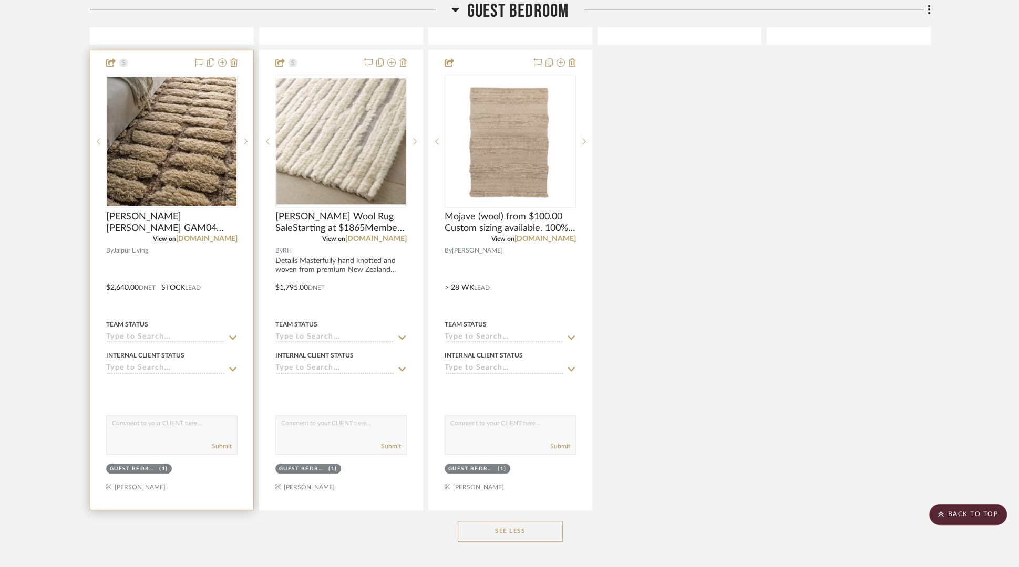
click at [150, 51] on div at bounding box center [171, 280] width 163 height 460
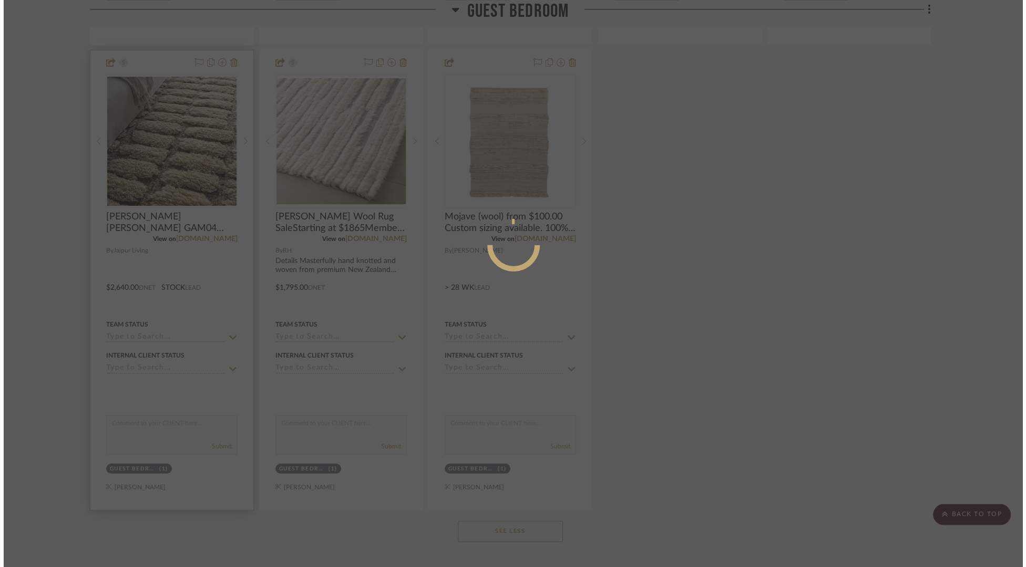
scroll to position [0, 0]
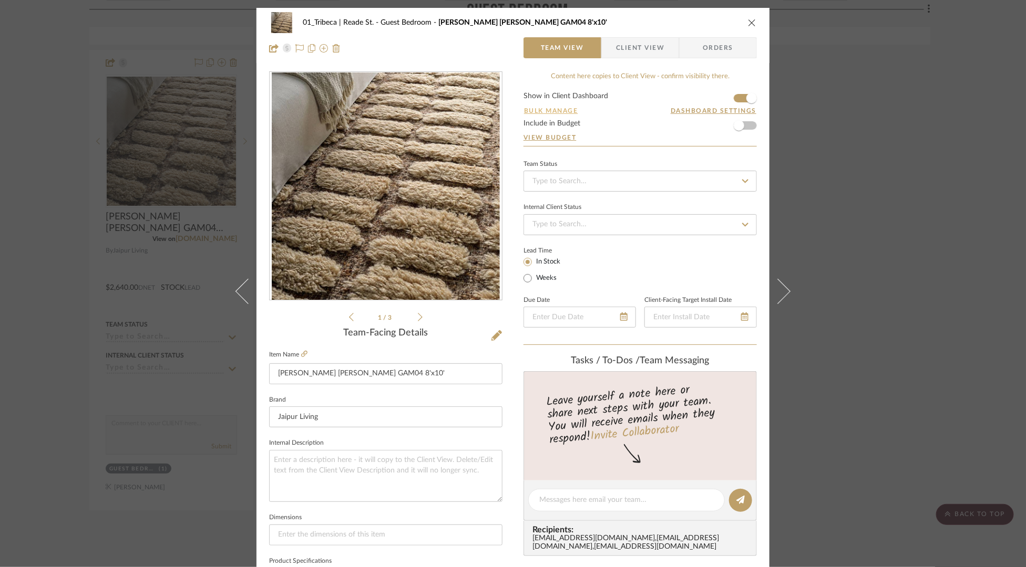
click at [538, 109] on button "Bulk Manage" at bounding box center [550, 110] width 55 height 9
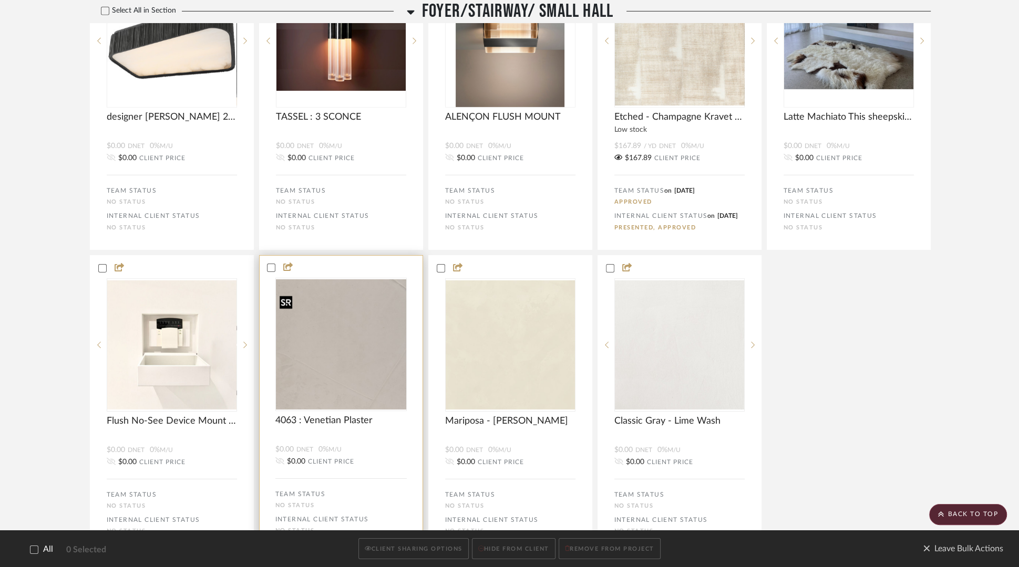
scroll to position [3440, 0]
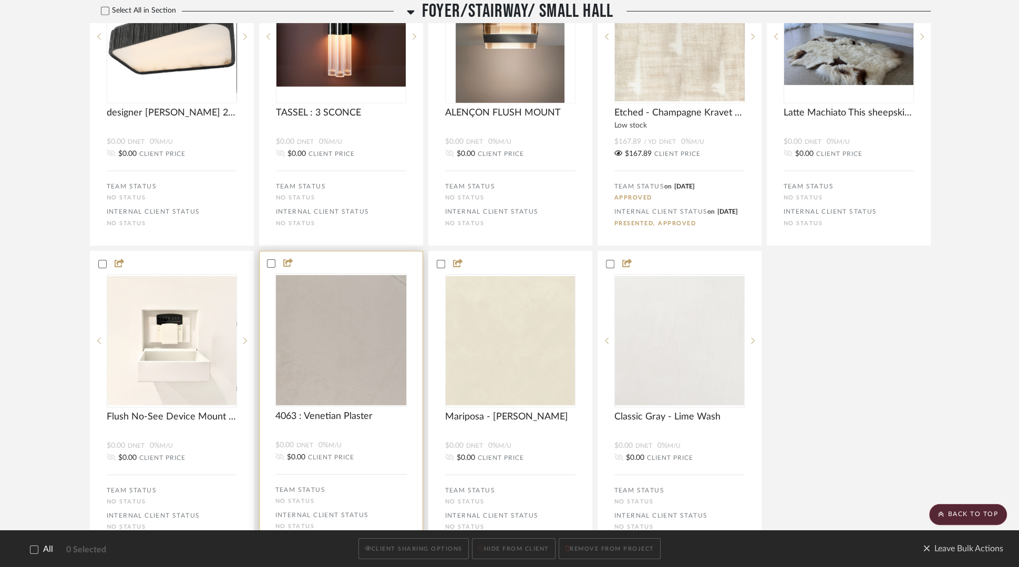
click at [275, 268] on status-icons at bounding box center [285, 263] width 21 height 10
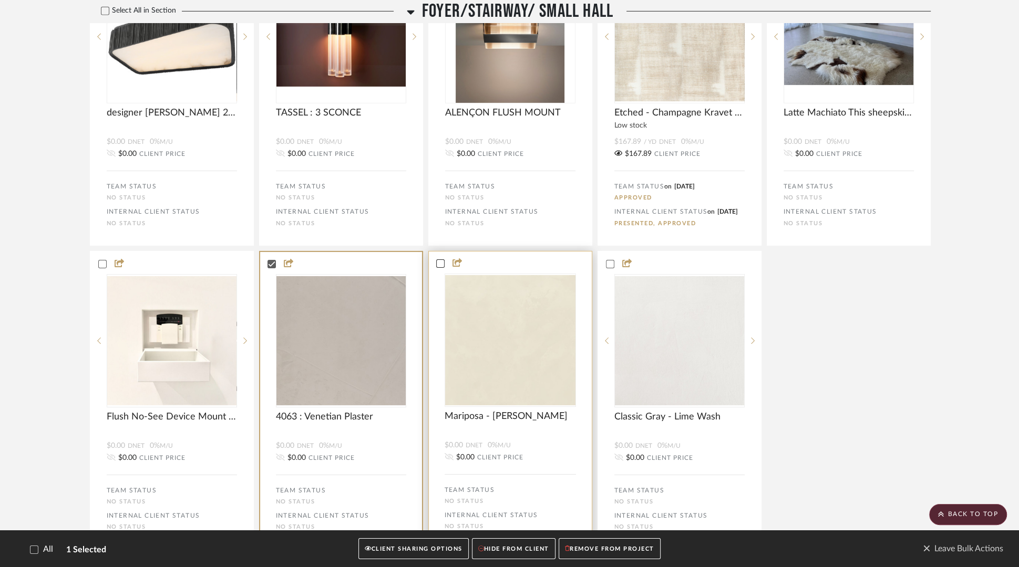
click at [437, 267] on icon at bounding box center [440, 263] width 7 height 7
click at [620, 268] on status-icons at bounding box center [624, 263] width 21 height 10
click at [607, 266] on icon at bounding box center [609, 263] width 7 height 5
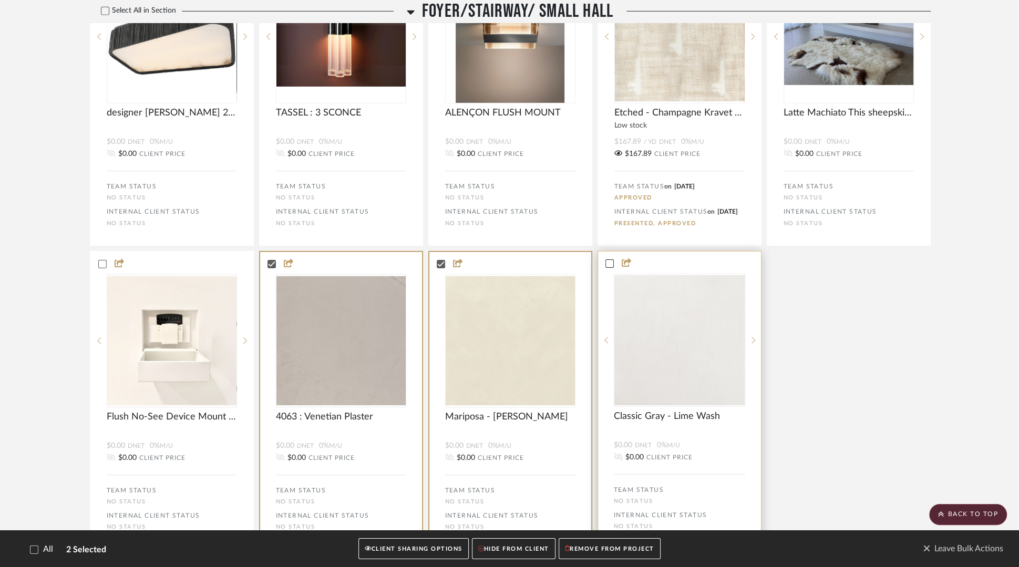
click at [610, 266] on icon at bounding box center [609, 263] width 7 height 5
click at [513, 453] on button "HIDE FROM CLIENT" at bounding box center [514, 550] width 84 height 22
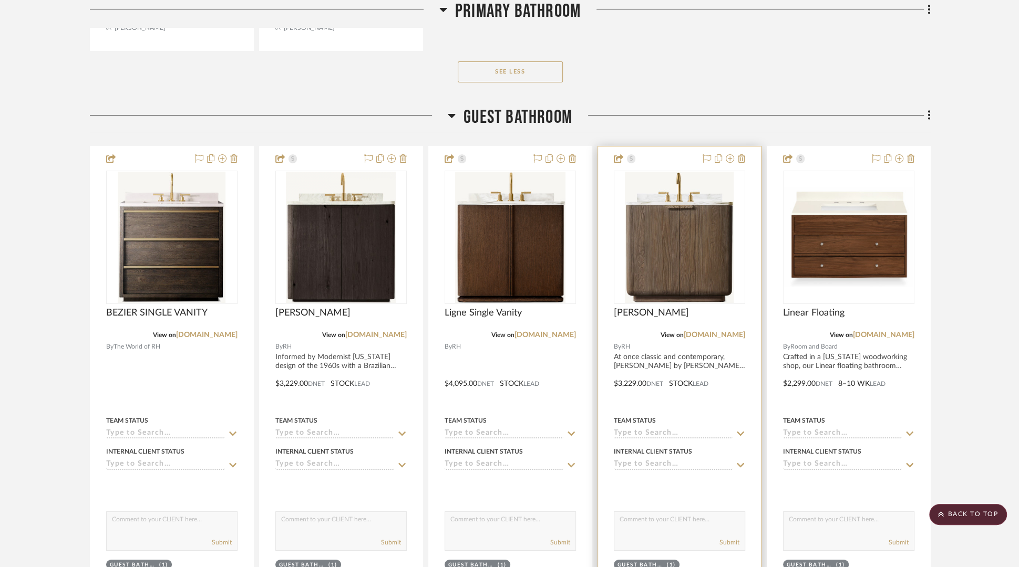
scroll to position [3697, 0]
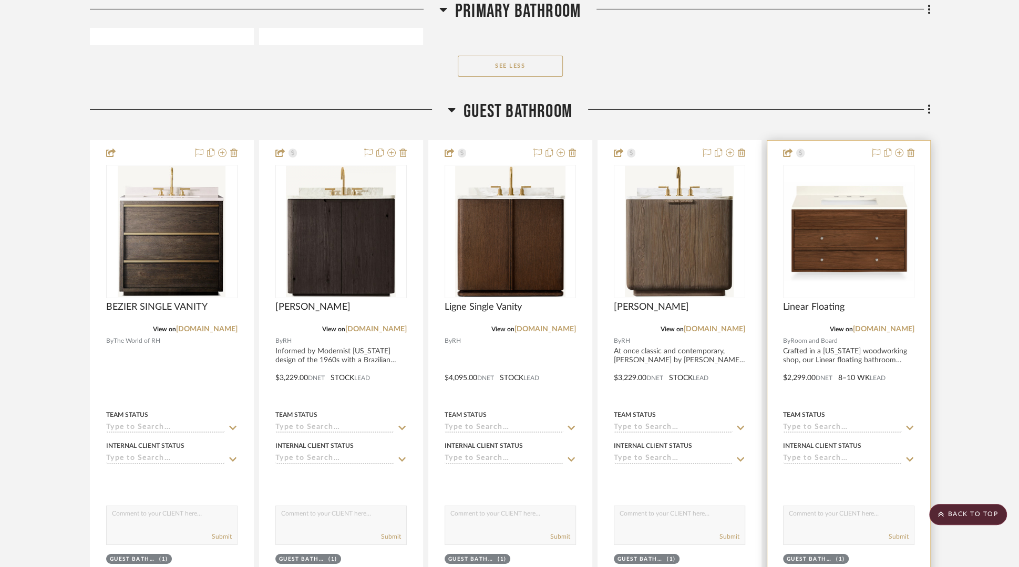
click at [820, 149] on div at bounding box center [848, 371] width 163 height 460
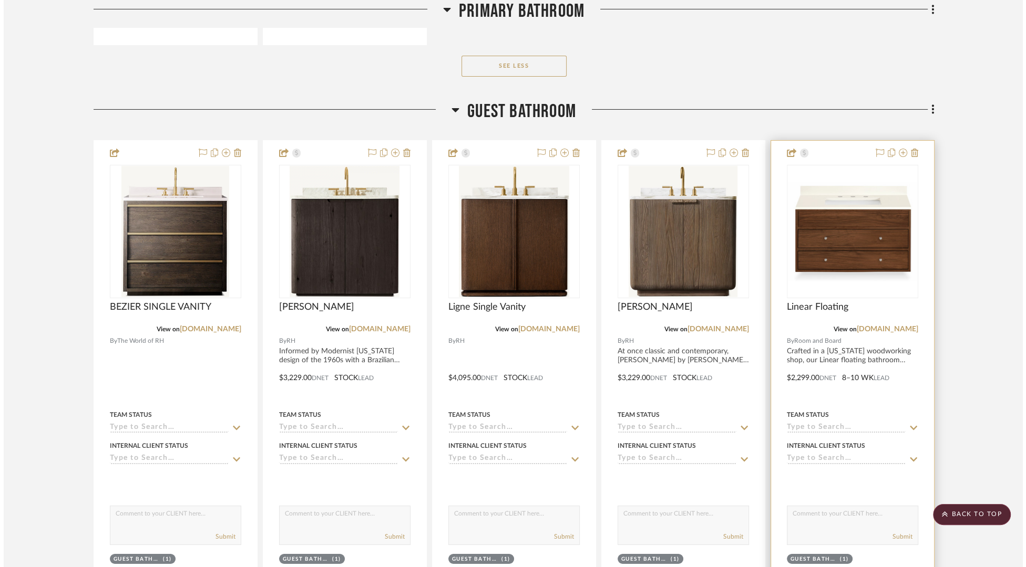
scroll to position [0, 0]
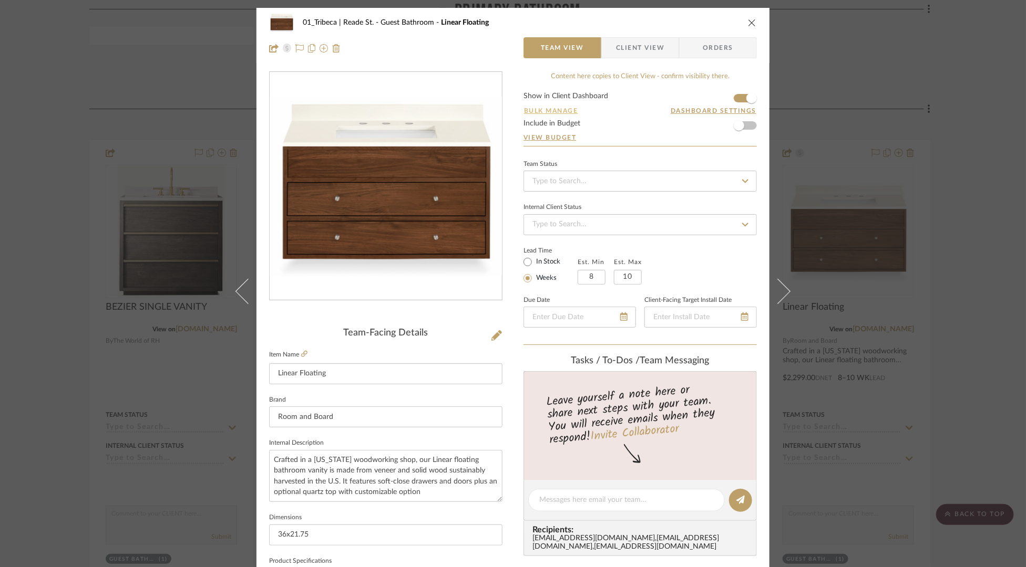
click at [563, 111] on button "Bulk Manage" at bounding box center [550, 110] width 55 height 9
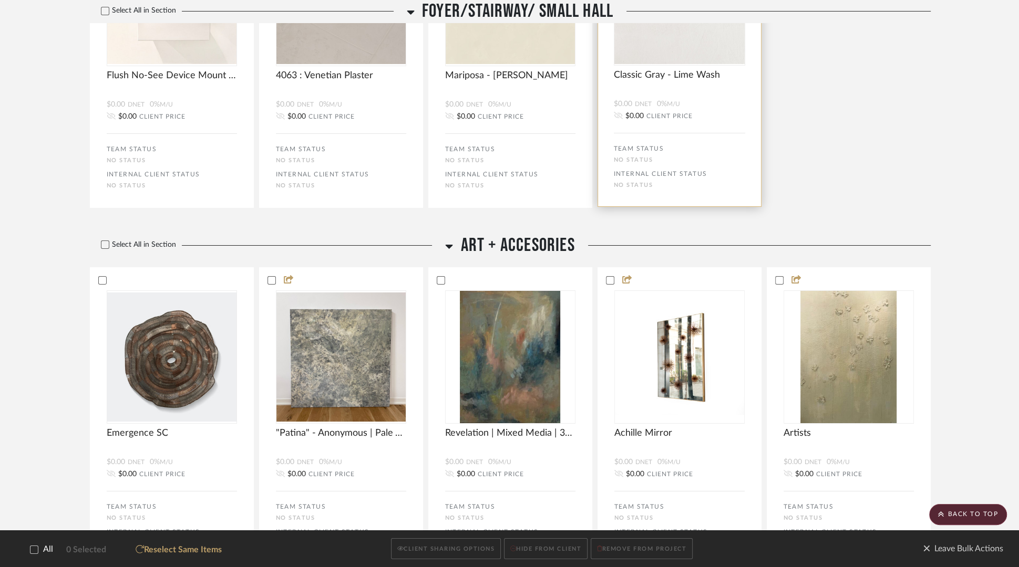
scroll to position [3852, 0]
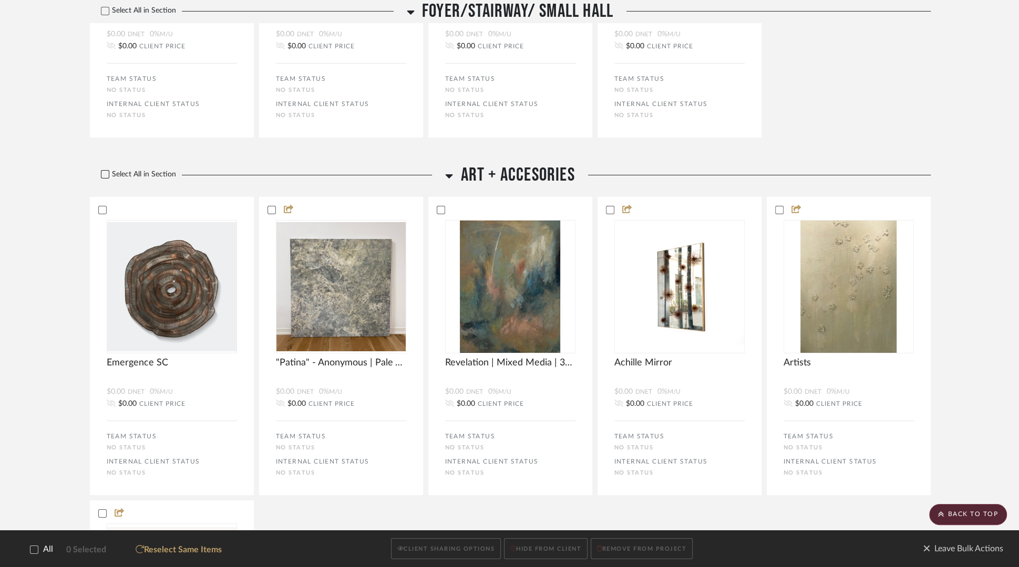
click at [106, 178] on icon at bounding box center [104, 174] width 7 height 7
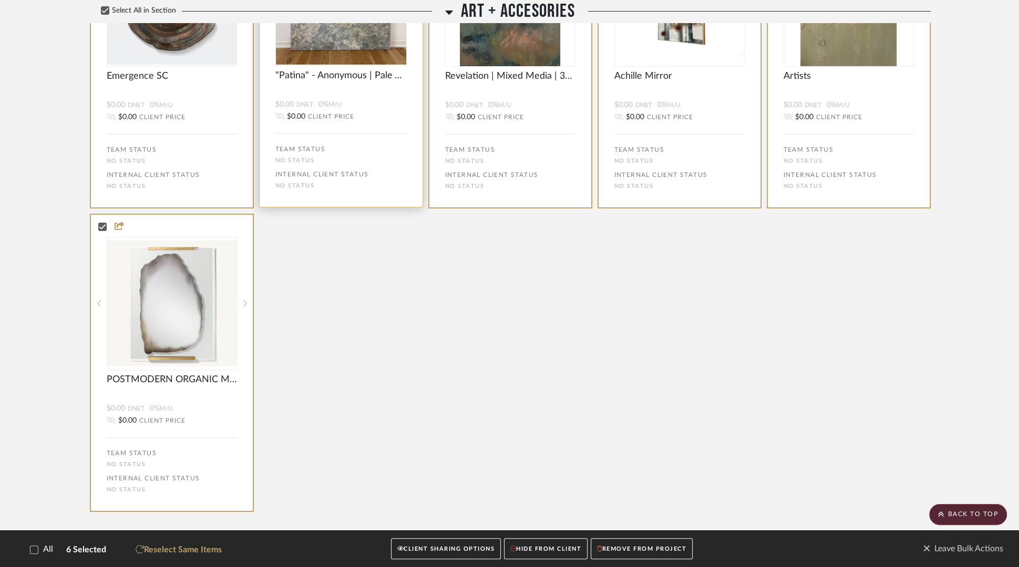
scroll to position [4171, 0]
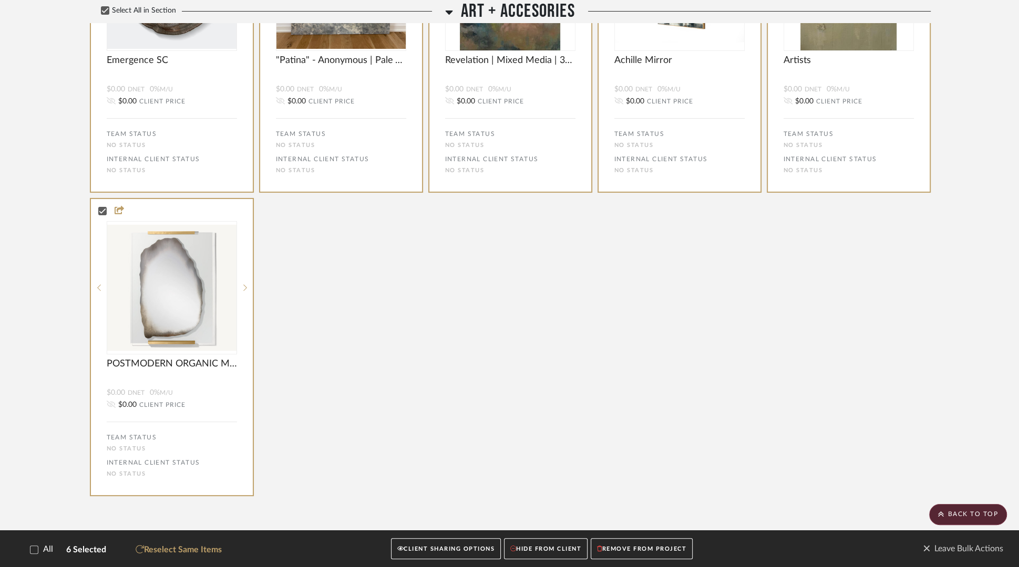
click at [520, 453] on button "HIDE FROM CLIENT" at bounding box center [546, 550] width 84 height 22
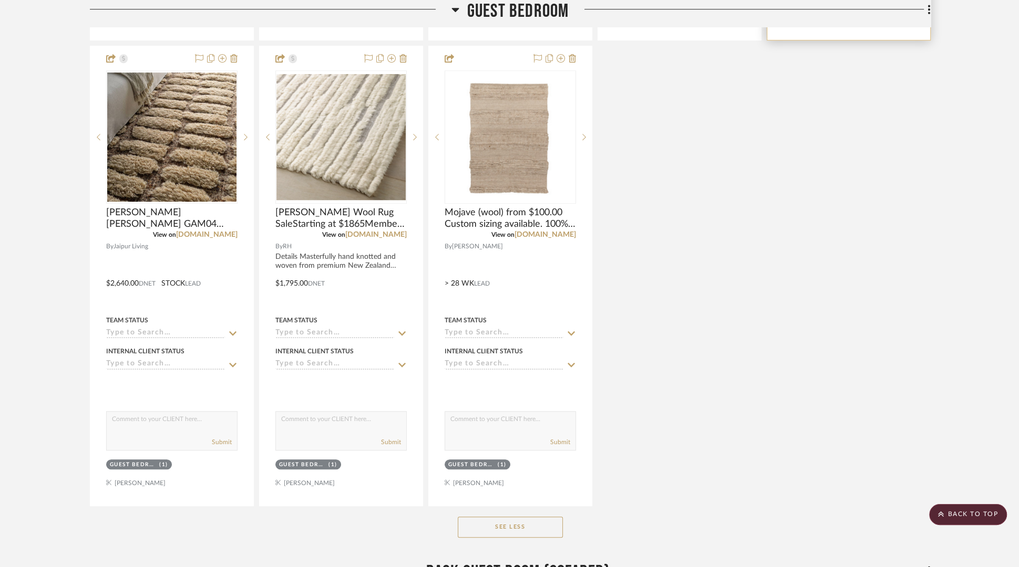
scroll to position [5114, 0]
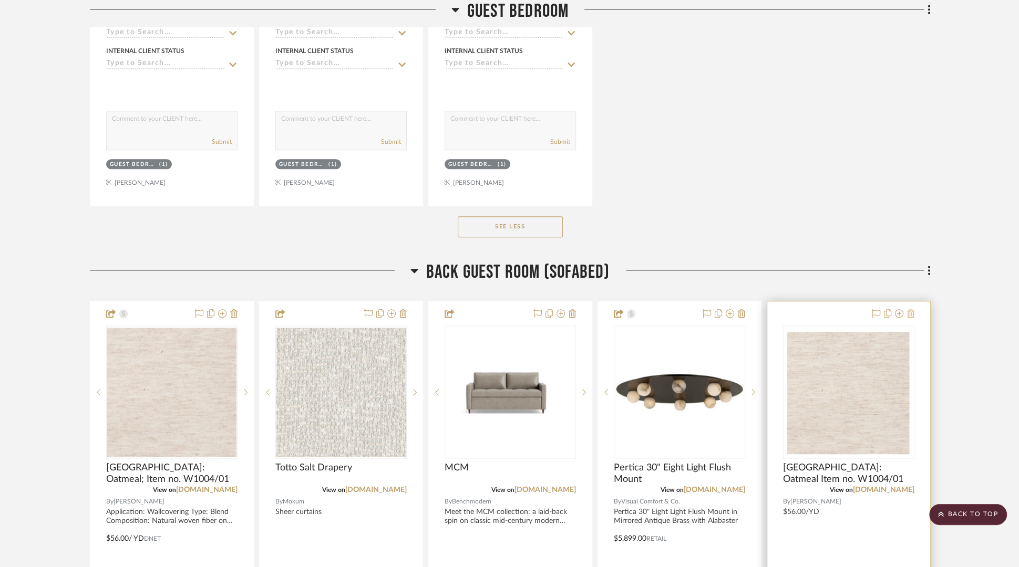
click at [820, 309] on icon at bounding box center [910, 313] width 7 height 8
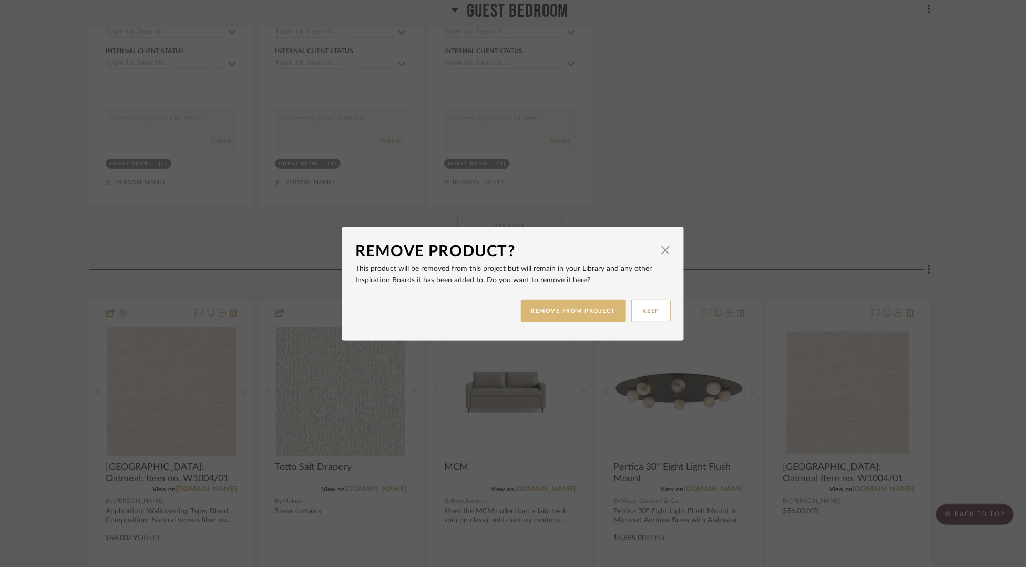
click at [568, 312] on button "REMOVE FROM PROJECT" at bounding box center [574, 311] width 106 height 23
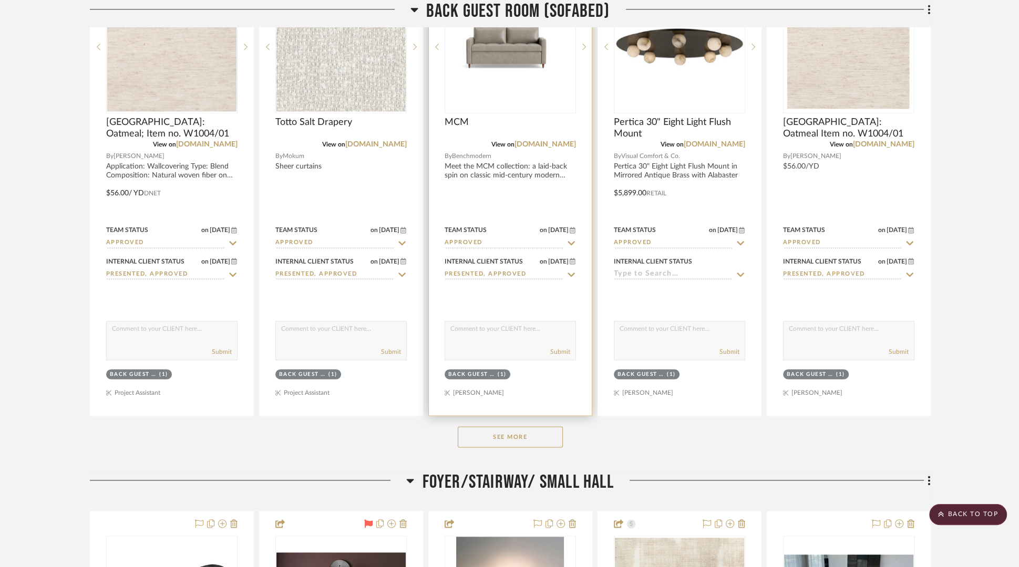
scroll to position [5473, 0]
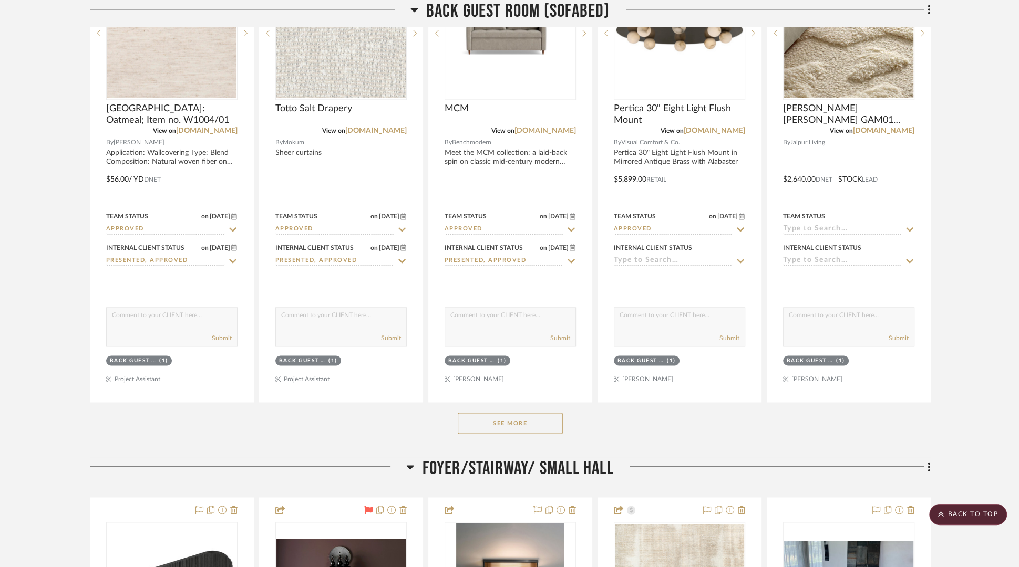
click at [475, 413] on button "See More" at bounding box center [510, 423] width 105 height 21
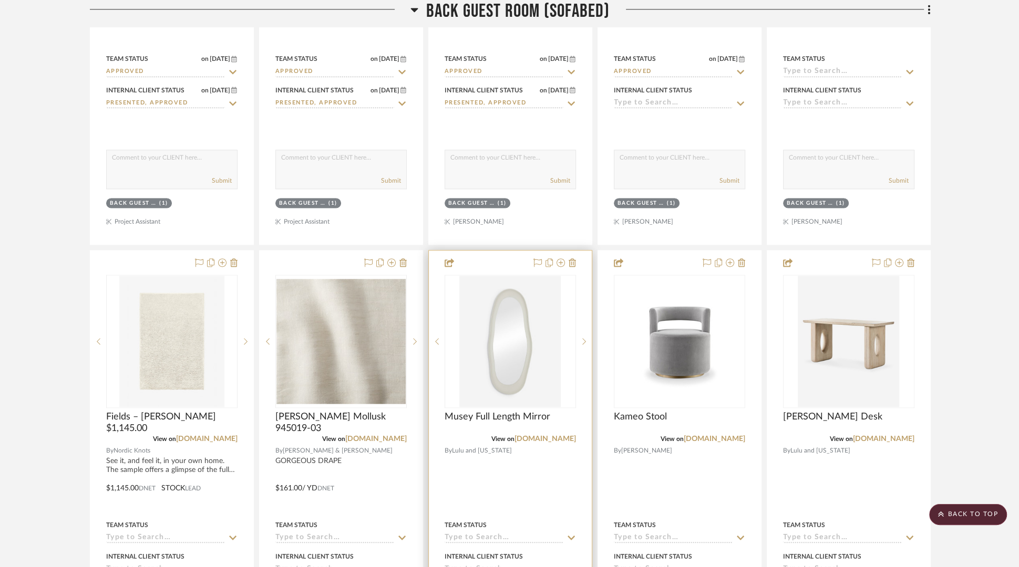
scroll to position [5657, 0]
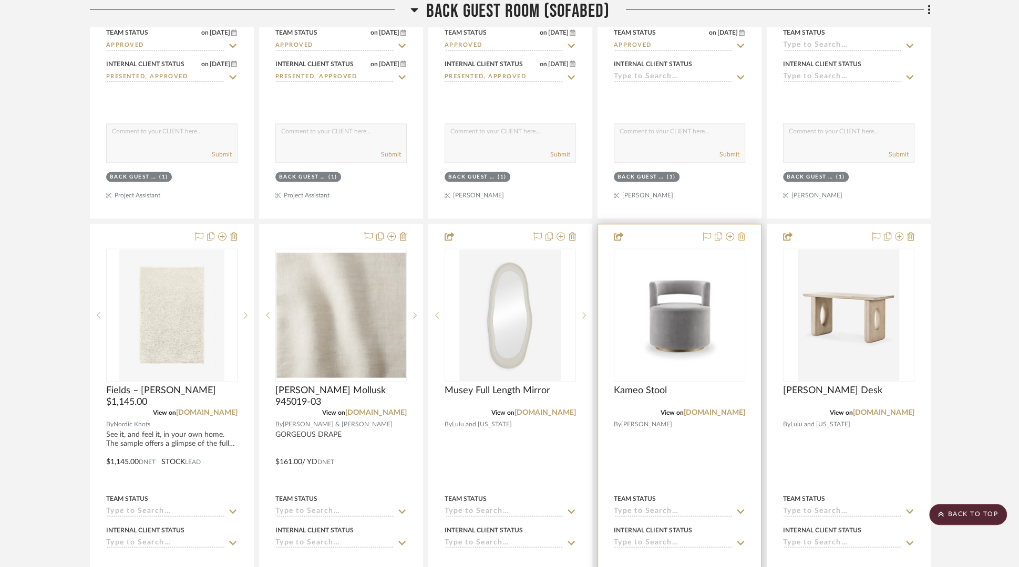
click at [742, 232] on icon at bounding box center [741, 236] width 7 height 8
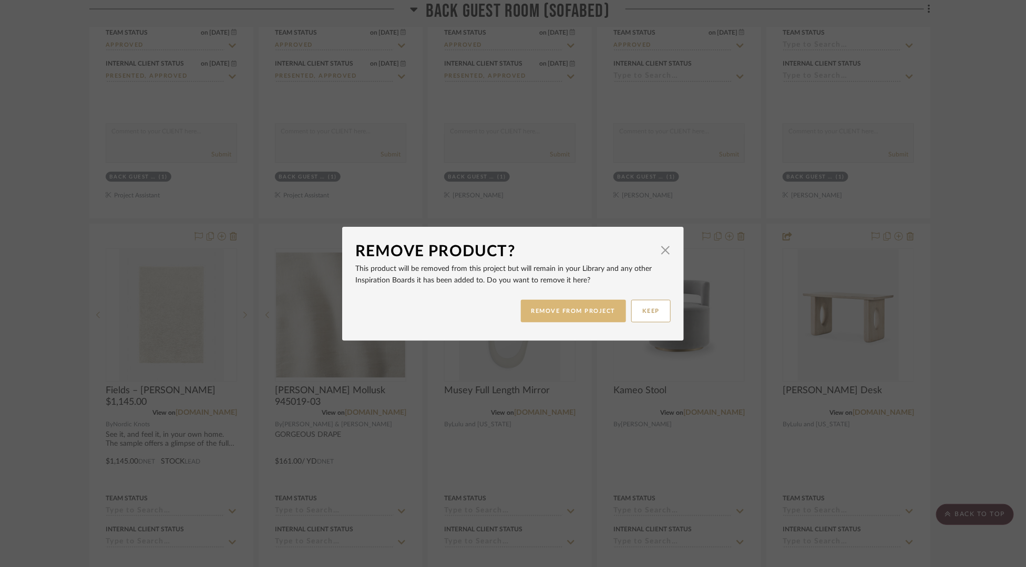
click at [578, 301] on button "REMOVE FROM PROJECT" at bounding box center [574, 311] width 106 height 23
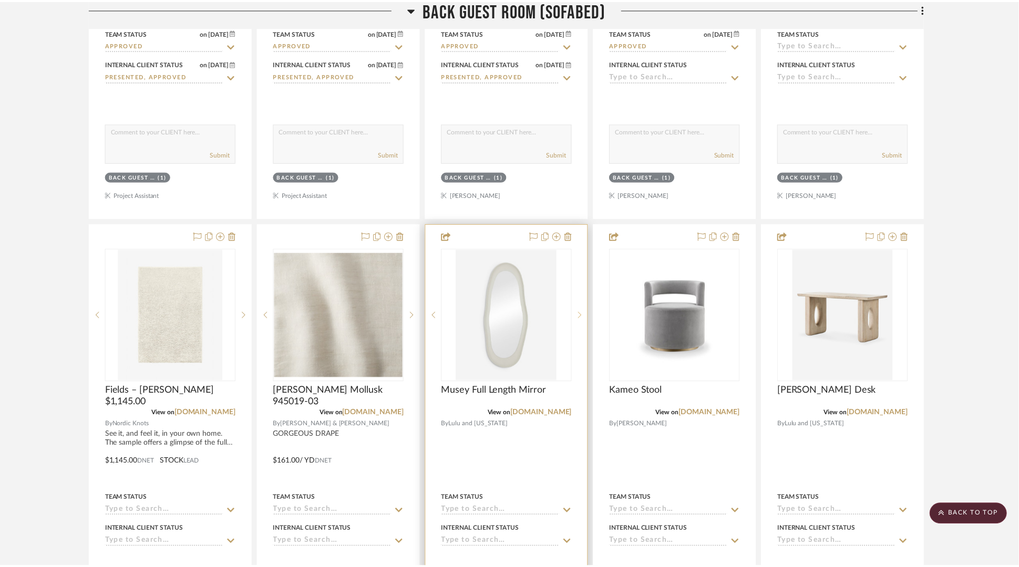
scroll to position [5657, 0]
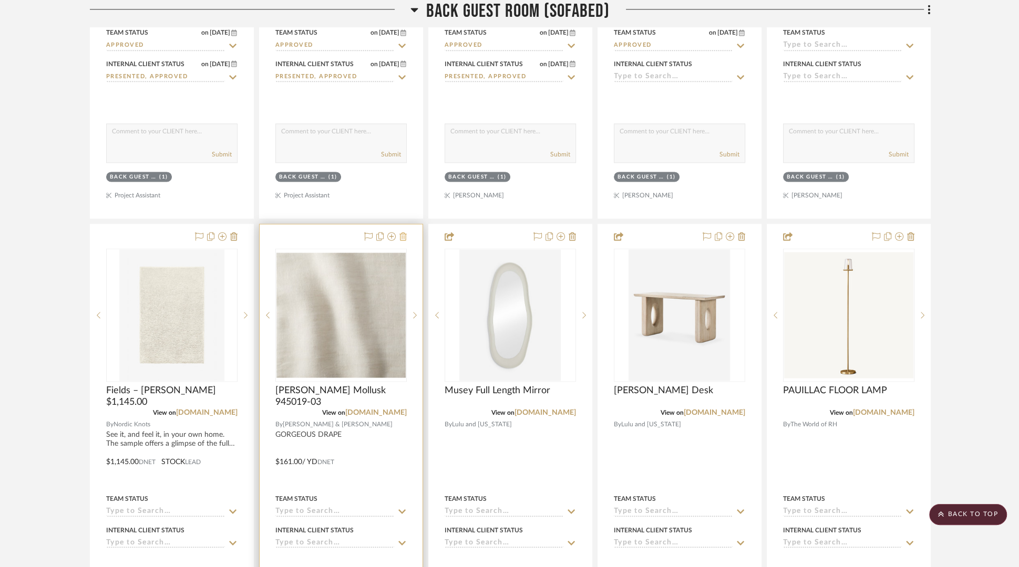
click at [405, 232] on icon at bounding box center [402, 236] width 7 height 8
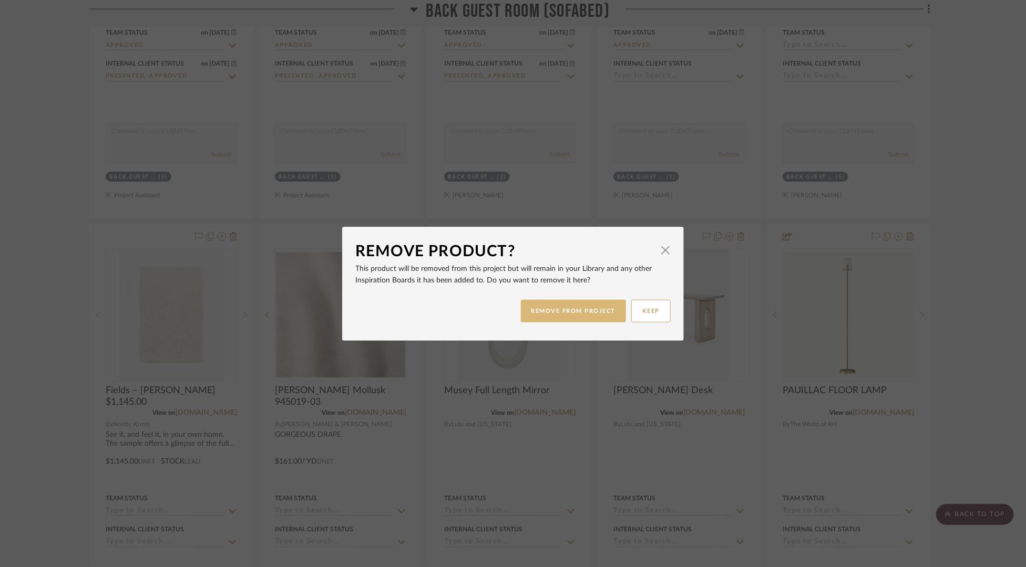
click at [575, 309] on button "REMOVE FROM PROJECT" at bounding box center [574, 311] width 106 height 23
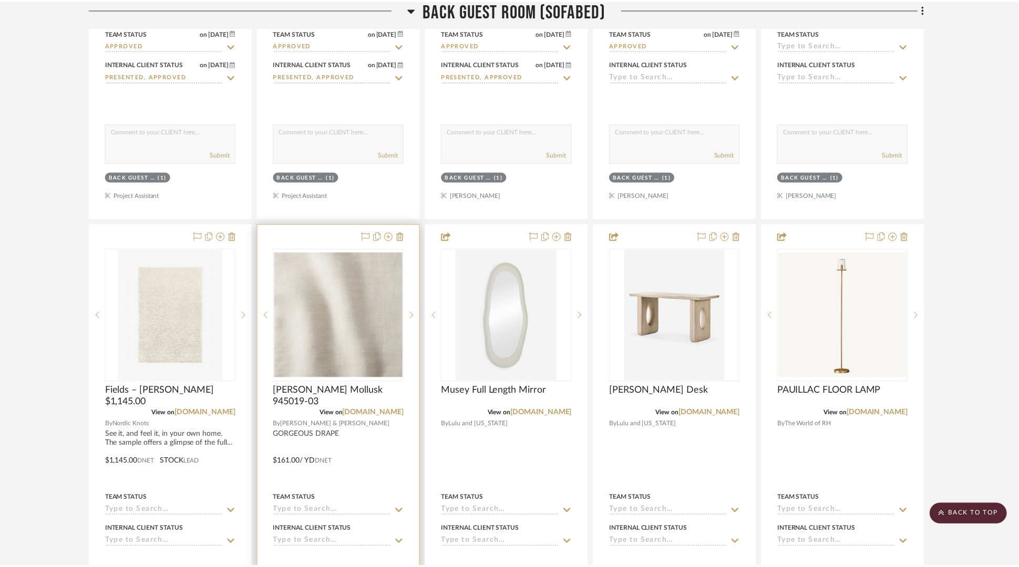
scroll to position [5657, 0]
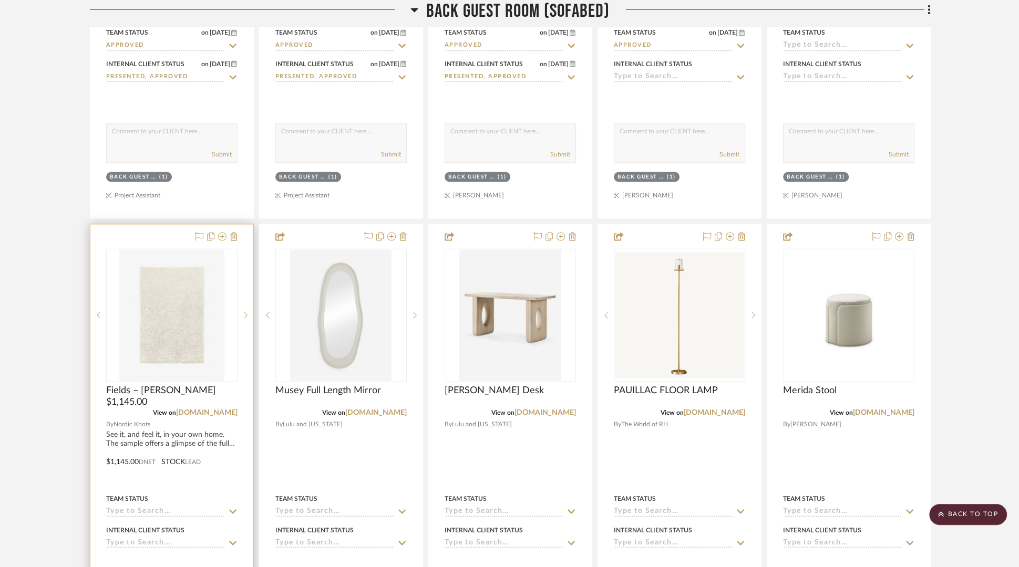
click at [160, 224] on div at bounding box center [171, 454] width 163 height 460
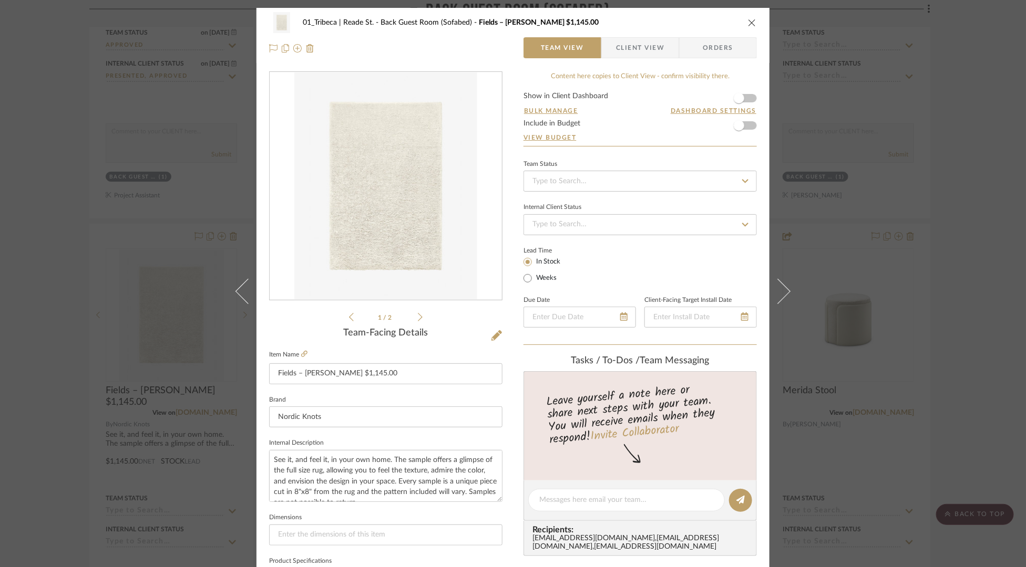
click at [547, 105] on form "Show in Client Dashboard Bulk Manage Dashboard Settings Include in Budget View …" at bounding box center [639, 119] width 233 height 54
click at [546, 111] on button "Bulk Manage" at bounding box center [550, 110] width 55 height 9
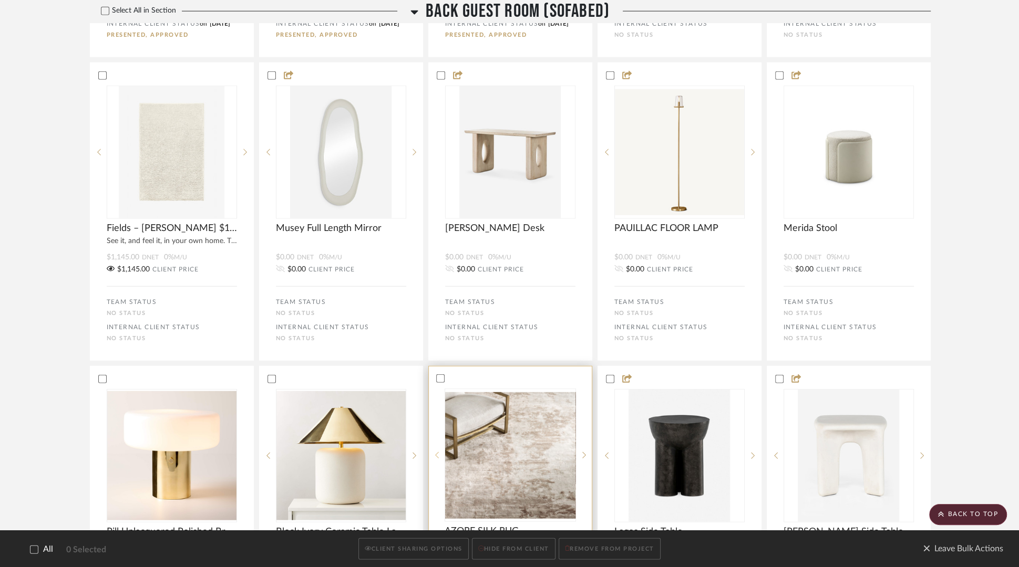
scroll to position [2655, 0]
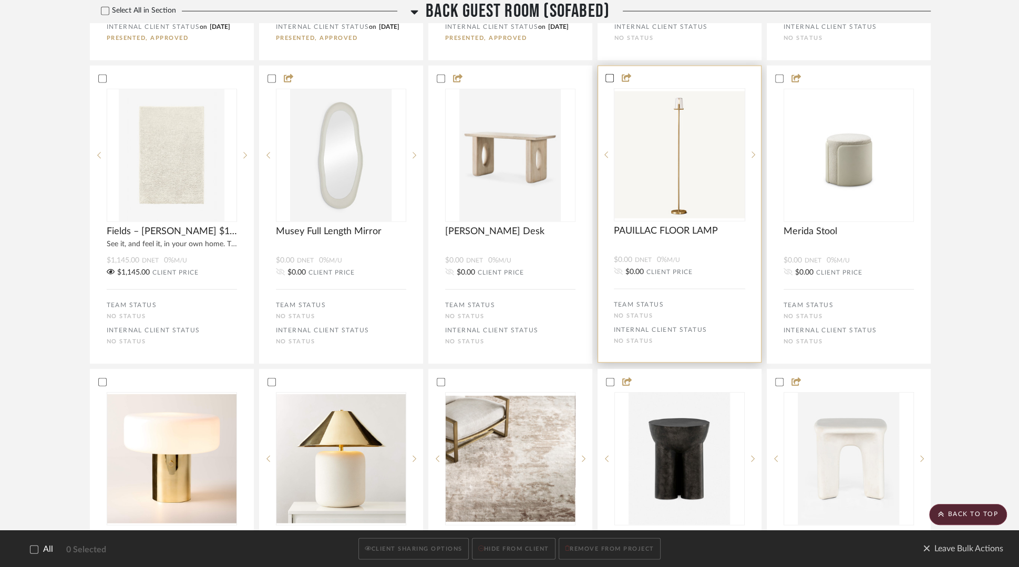
click at [609, 81] on icon at bounding box center [609, 78] width 7 height 5
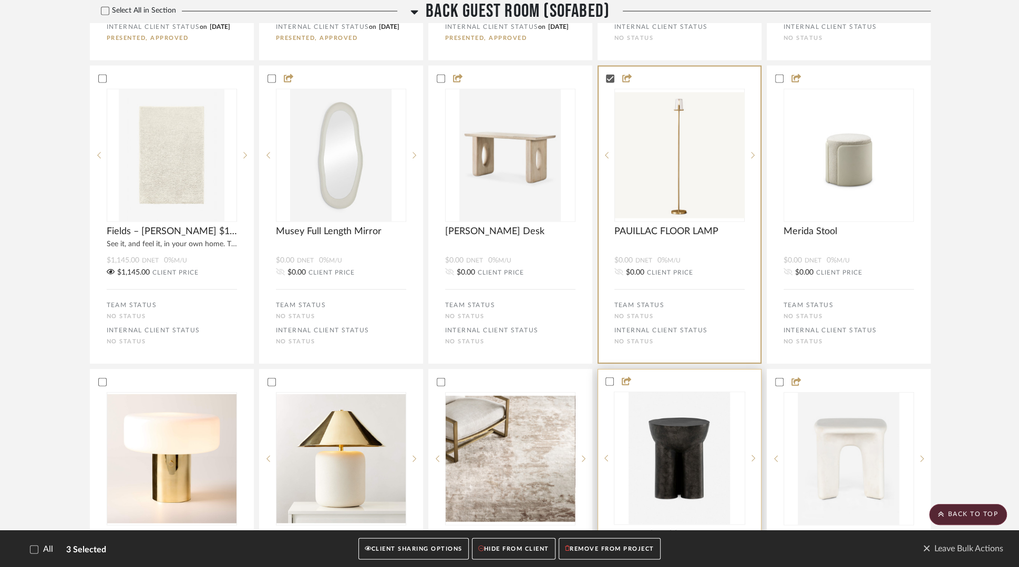
drag, startPoint x: 781, startPoint y: 394, endPoint x: 683, endPoint y: 400, distance: 98.4
click at [781, 386] on icon at bounding box center [778, 382] width 7 height 7
click at [606, 386] on icon at bounding box center [609, 381] width 7 height 7
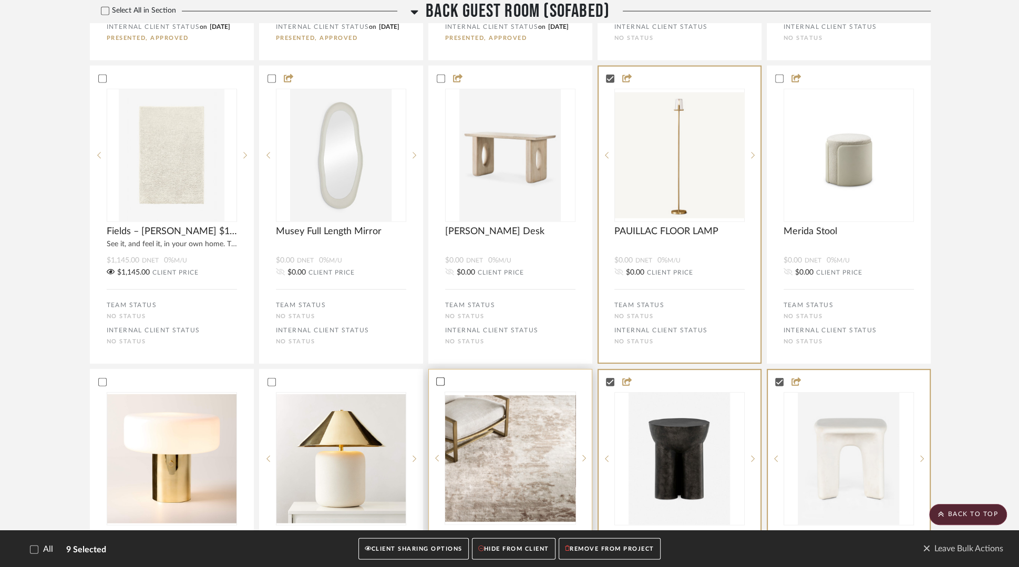
click at [437, 386] on icon at bounding box center [440, 381] width 7 height 7
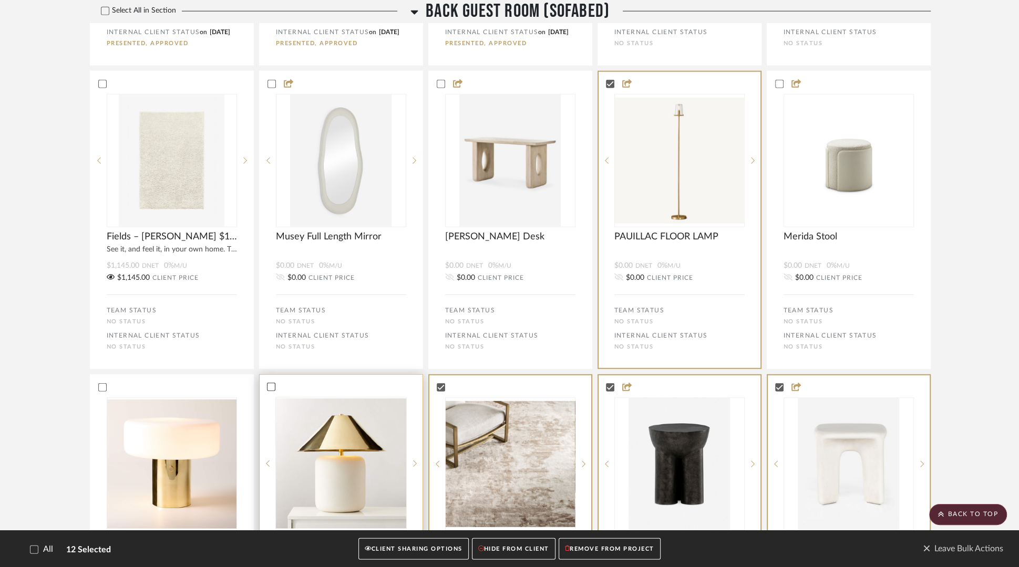
click at [272, 391] on icon at bounding box center [270, 387] width 7 height 7
drag, startPoint x: 99, startPoint y: 401, endPoint x: 121, endPoint y: 387, distance: 26.0
click at [100, 391] on icon at bounding box center [101, 387] width 7 height 7
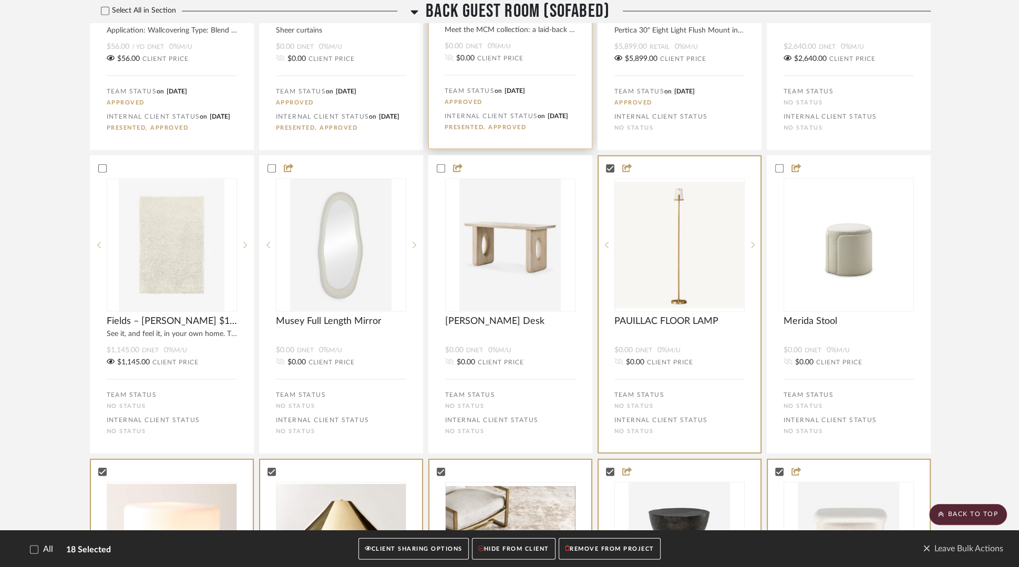
scroll to position [2599, 0]
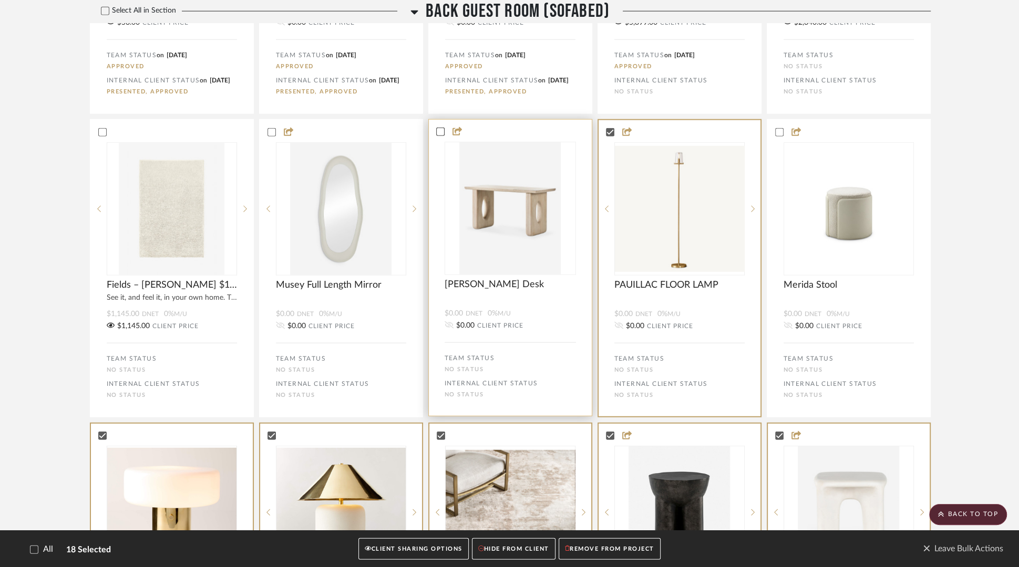
click at [443, 136] on icon at bounding box center [440, 131] width 7 height 7
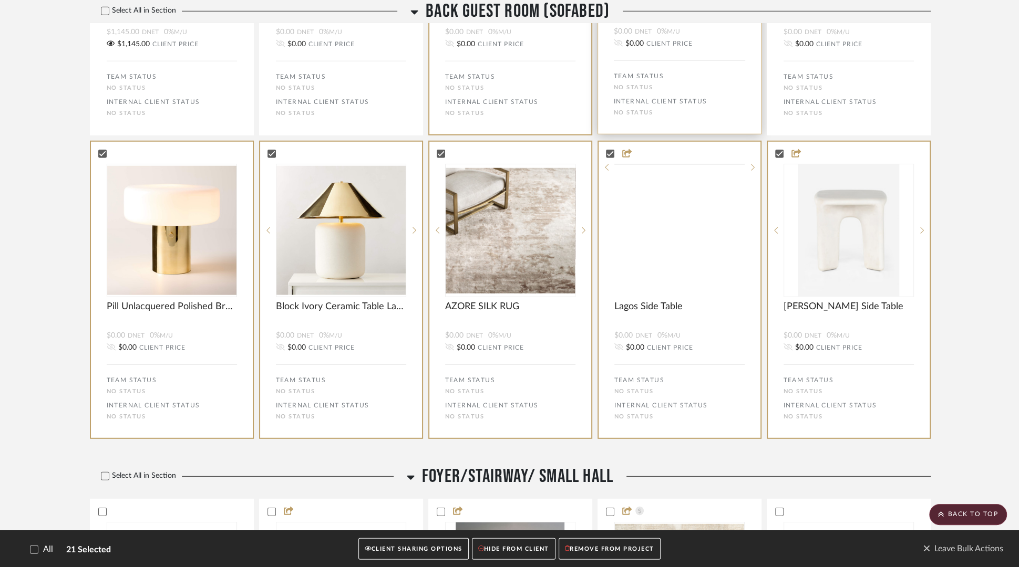
scroll to position [2964, 0]
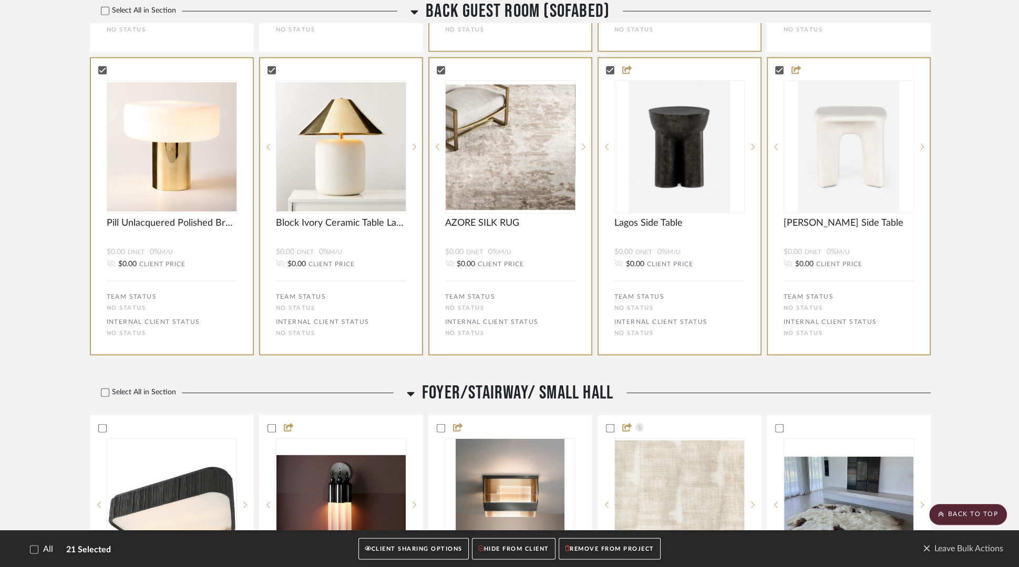
click at [508, 453] on button "HIDE FROM CLIENT" at bounding box center [514, 550] width 84 height 22
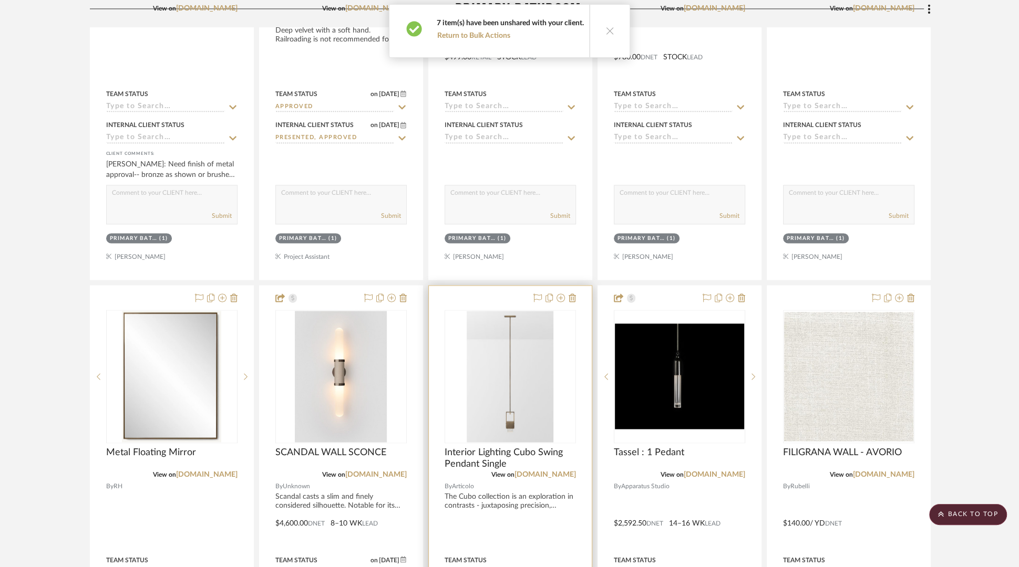
scroll to position [1599, 0]
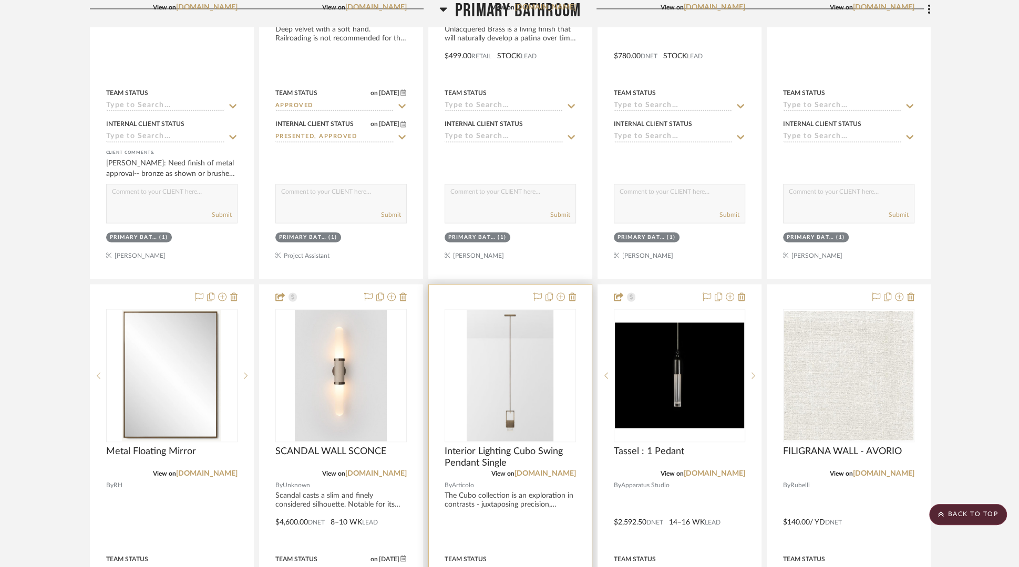
click at [504, 293] on div at bounding box center [510, 515] width 163 height 460
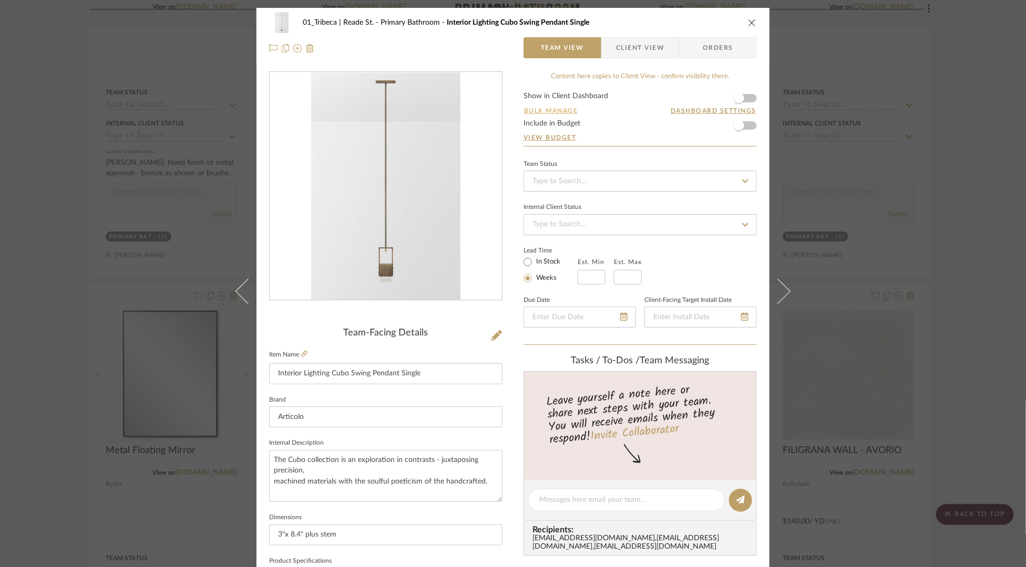
click at [561, 111] on button "Bulk Manage" at bounding box center [550, 110] width 55 height 9
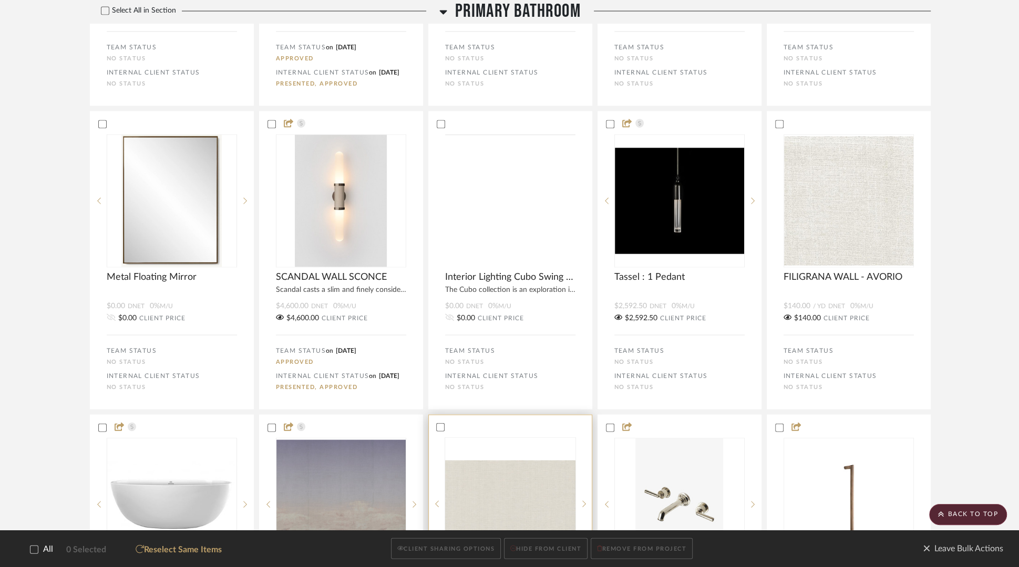
scroll to position [2095, 0]
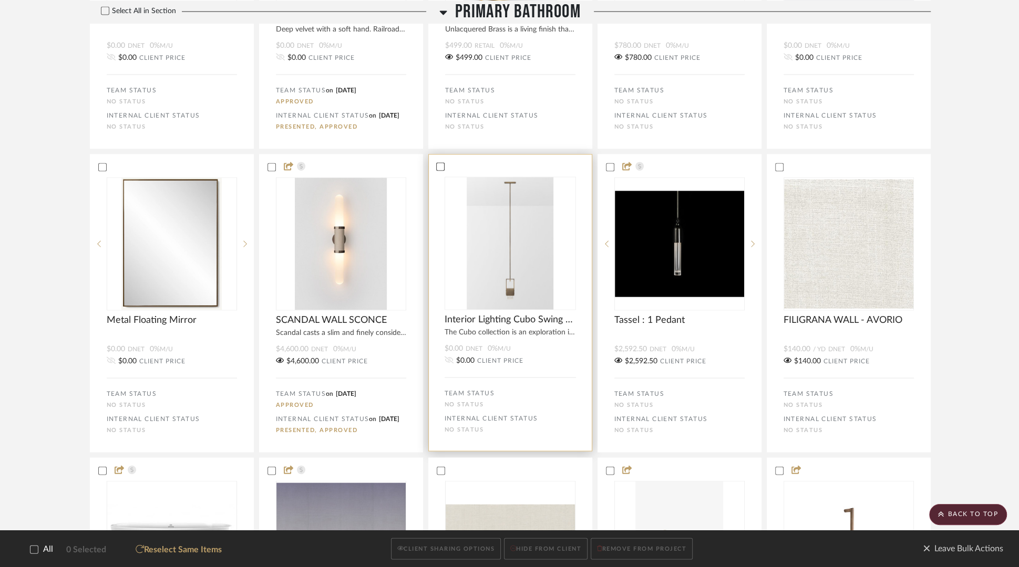
click at [439, 171] on icon at bounding box center [440, 166] width 7 height 7
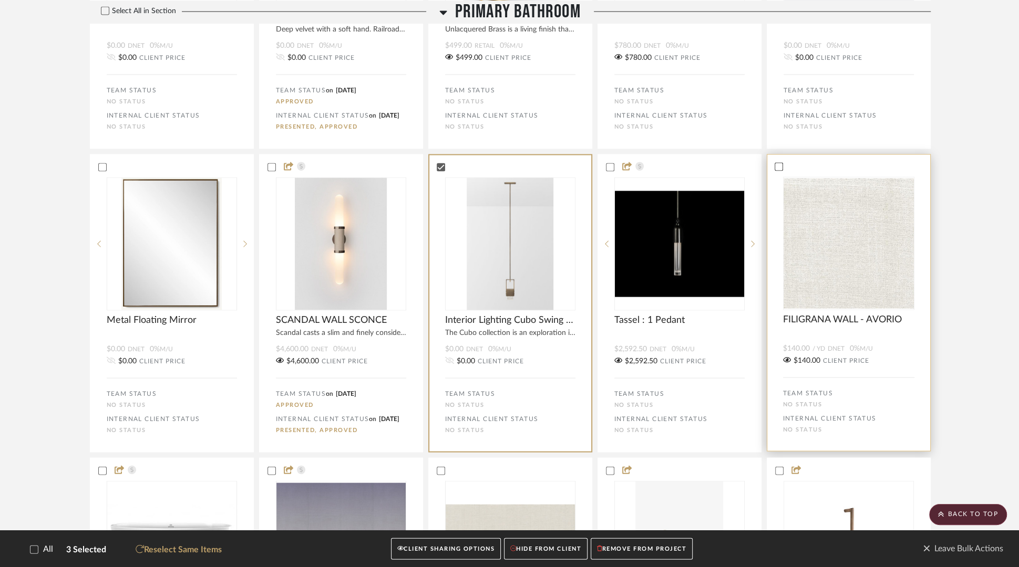
click at [779, 170] on icon at bounding box center [778, 166] width 7 height 5
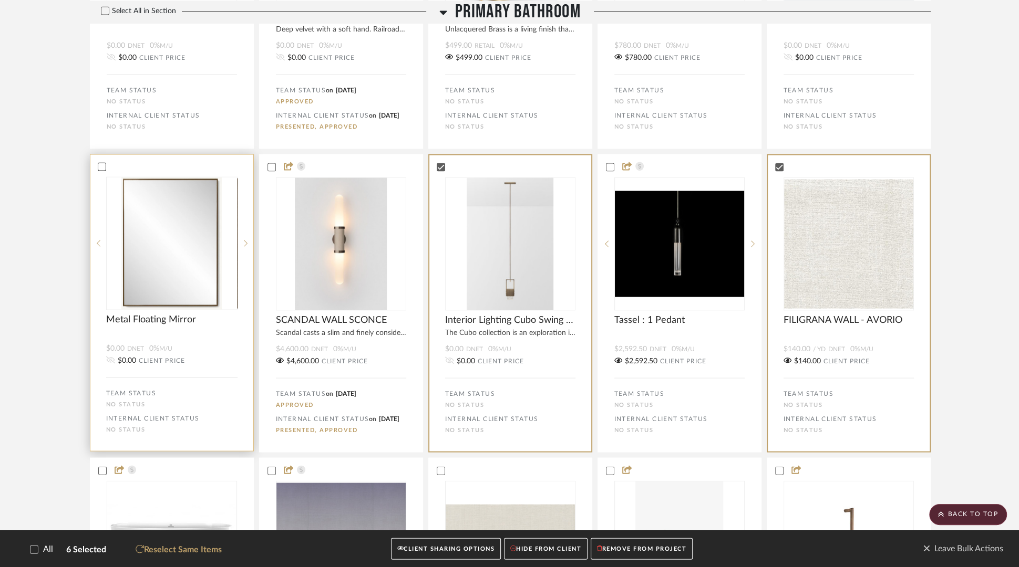
click at [101, 171] on icon at bounding box center [101, 166] width 7 height 7
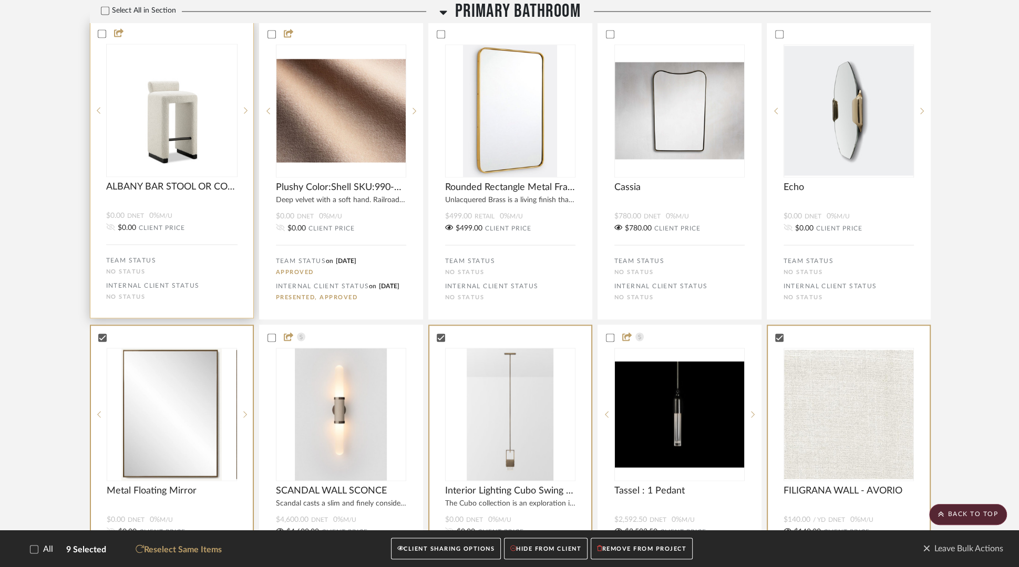
scroll to position [1848, 0]
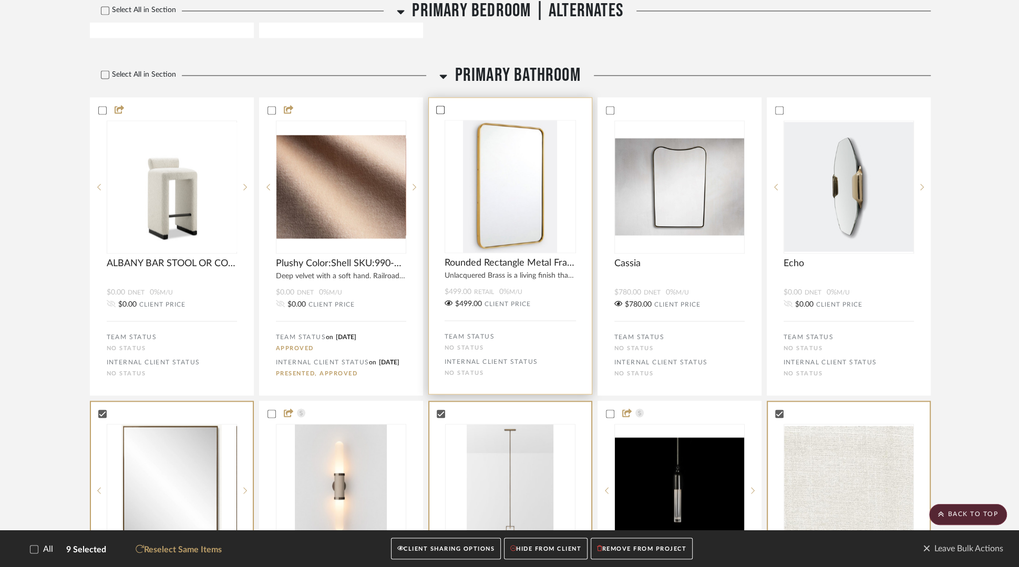
click at [440, 112] on icon at bounding box center [440, 109] width 7 height 5
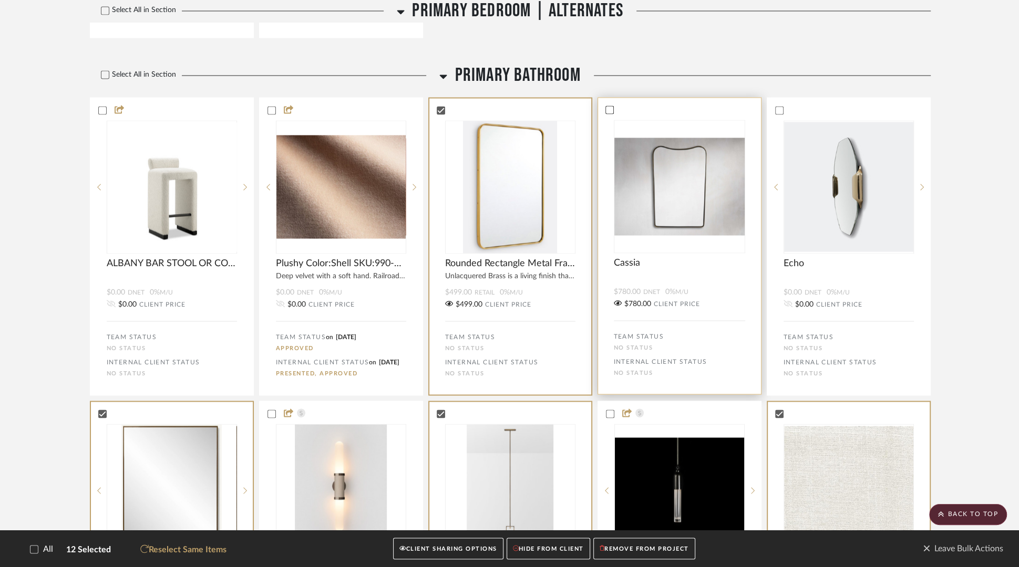
click at [608, 112] on icon at bounding box center [609, 109] width 7 height 5
click at [781, 113] on icon at bounding box center [778, 109] width 7 height 7
click at [560, 453] on button "HIDE FROM CLIENT" at bounding box center [548, 550] width 84 height 22
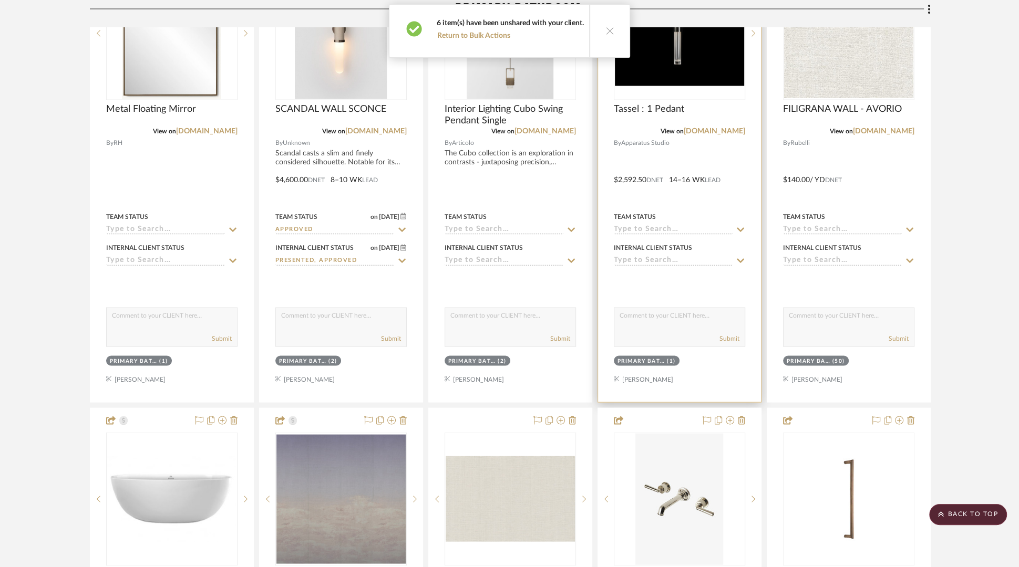
scroll to position [1939, 0]
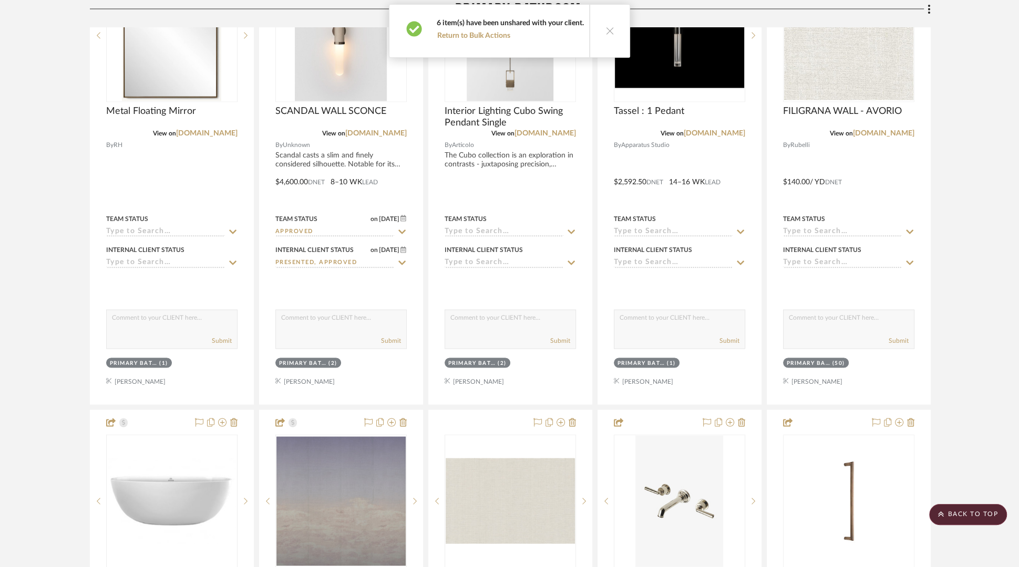
click at [605, 34] on icon at bounding box center [609, 30] width 9 height 9
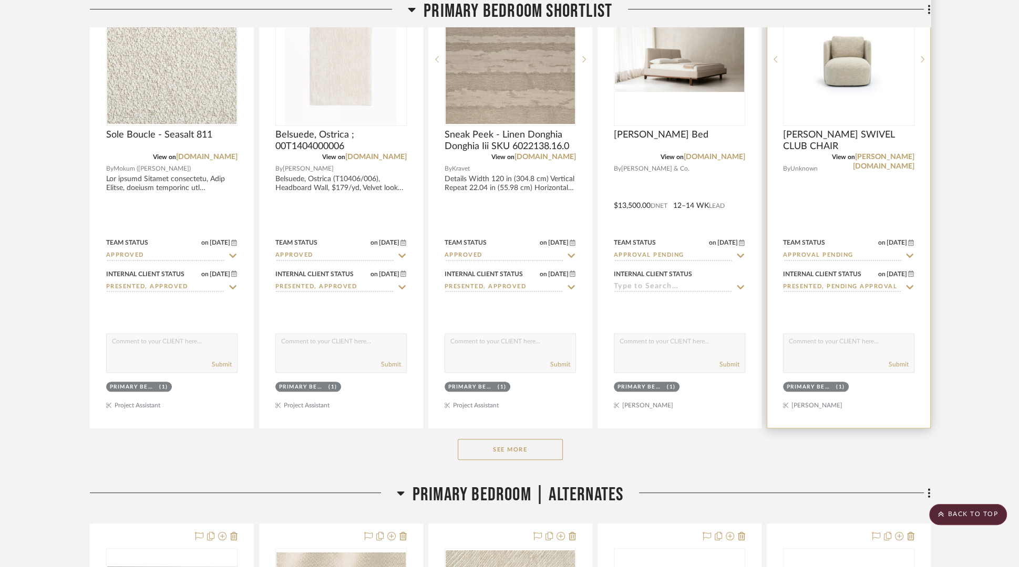
scroll to position [323, 0]
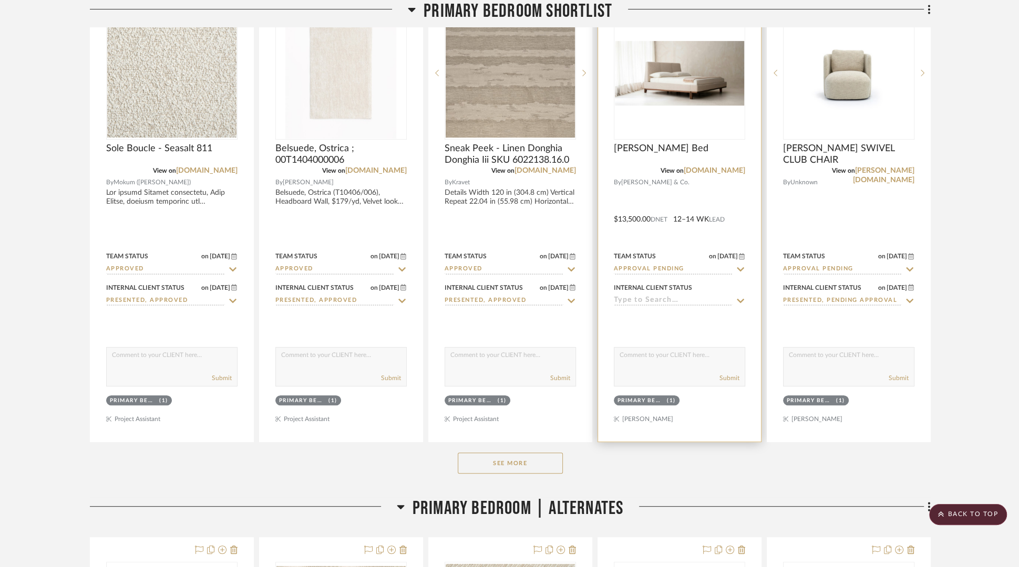
click at [739, 271] on icon at bounding box center [740, 269] width 7 height 4
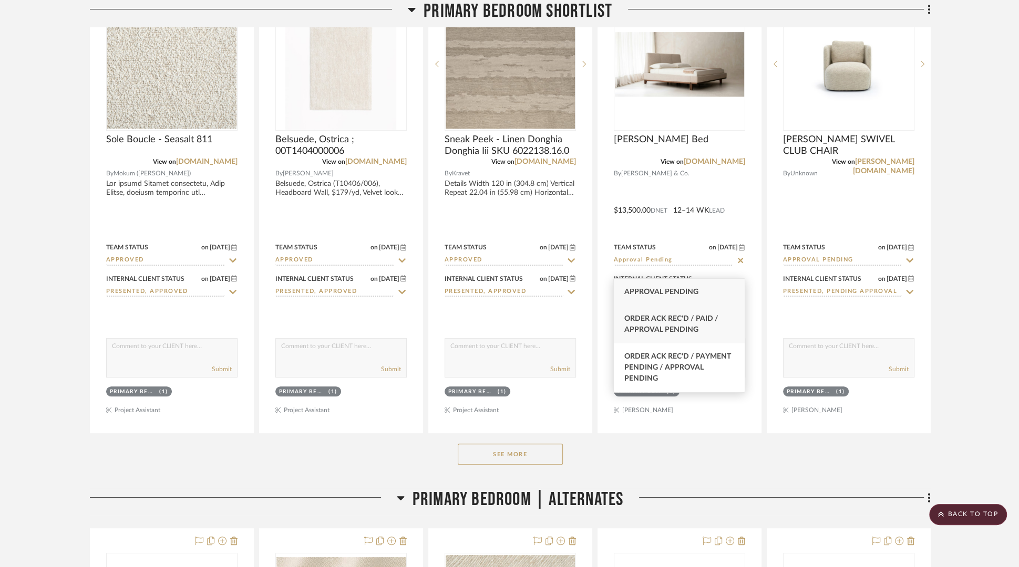
scroll to position [366, 0]
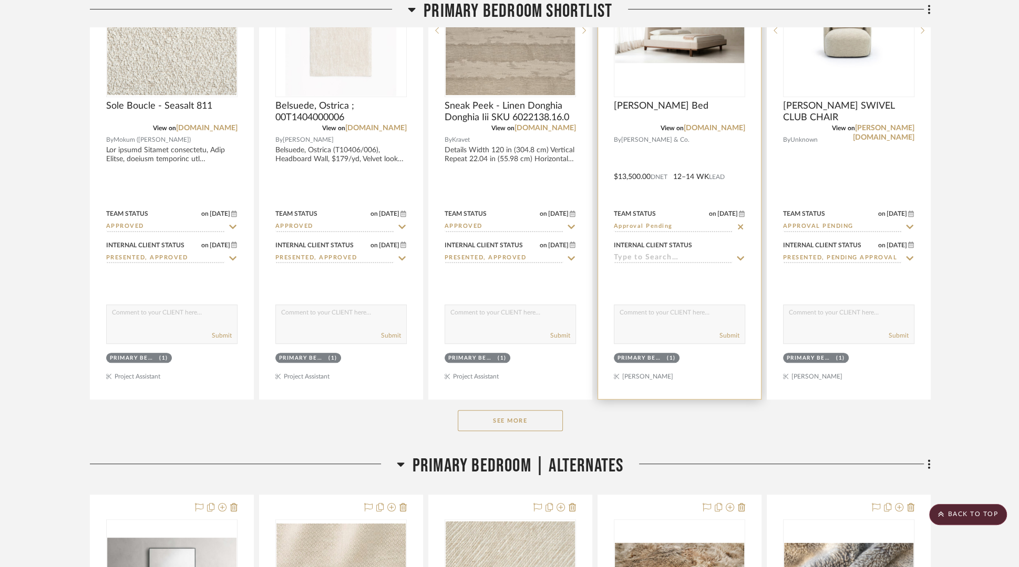
click at [707, 227] on input "Approval Pending" at bounding box center [673, 227] width 119 height 10
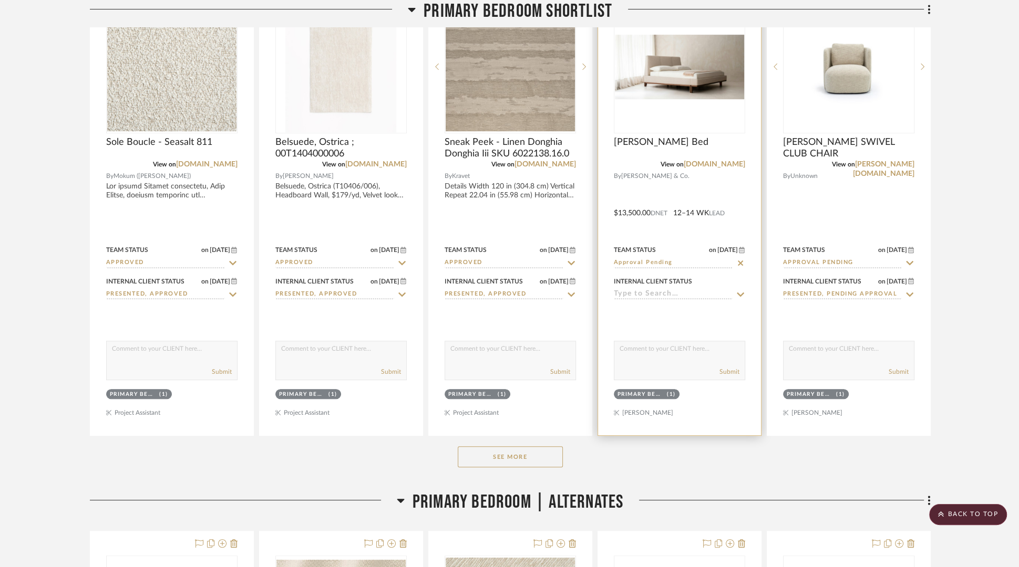
scroll to position [333, 0]
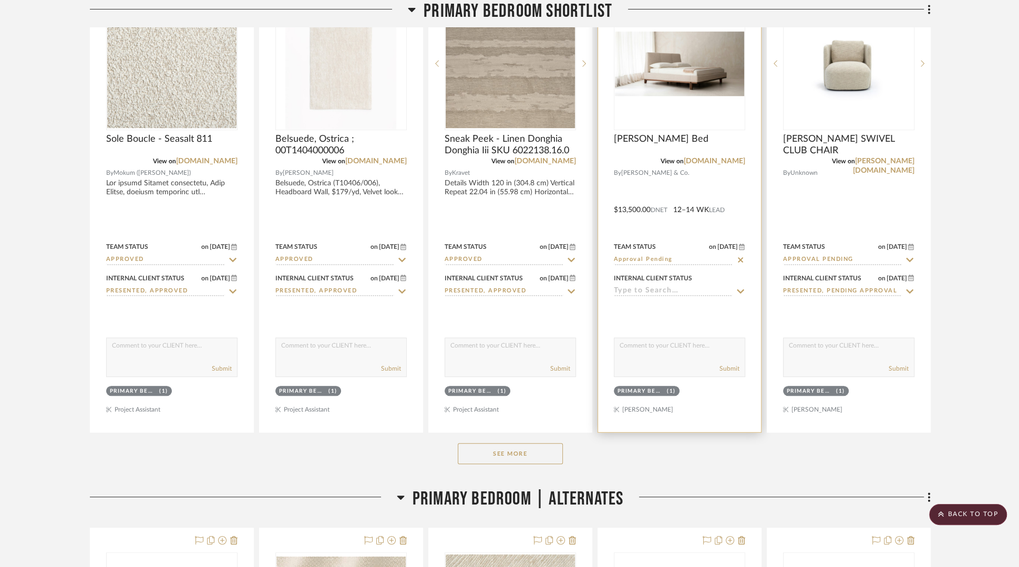
click at [677, 255] on input "Approval Pending" at bounding box center [673, 260] width 119 height 10
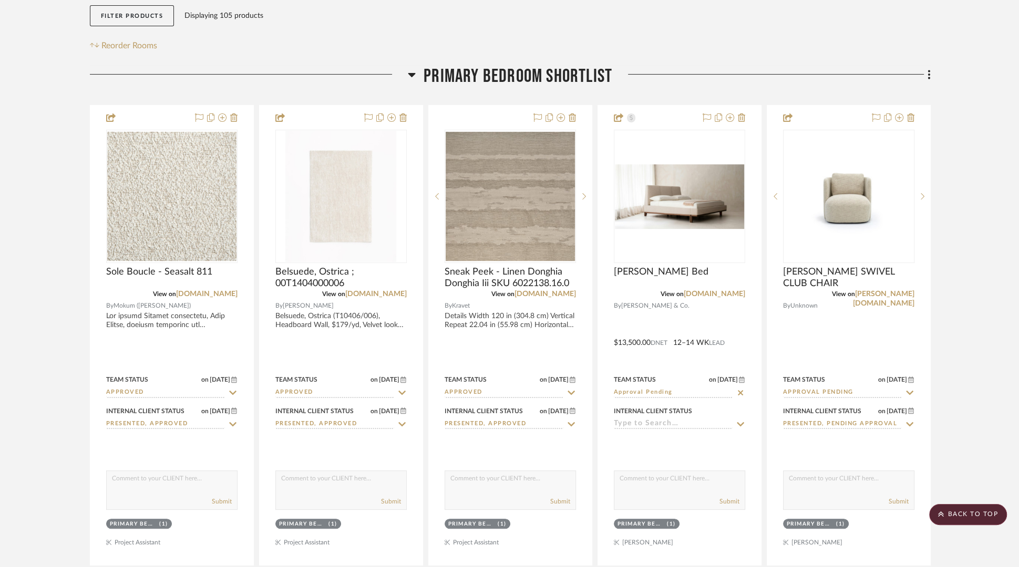
scroll to position [177, 0]
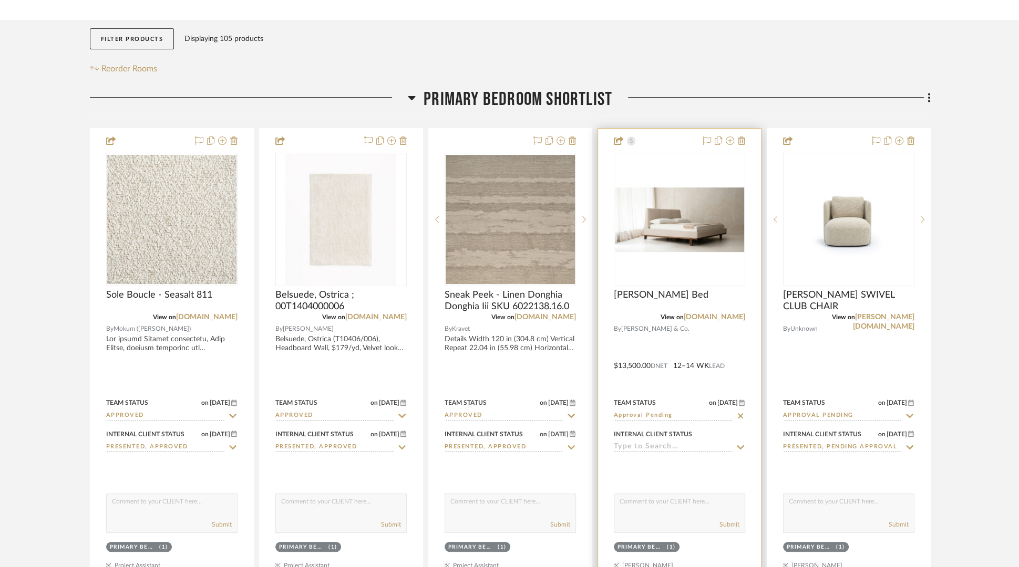
click at [675, 141] on div at bounding box center [679, 359] width 163 height 460
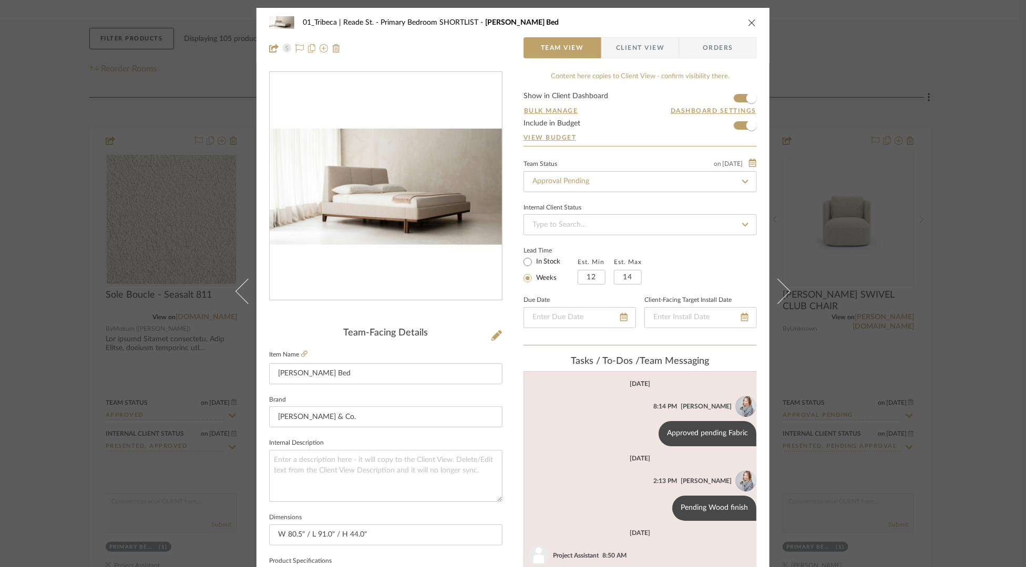
scroll to position [27, 0]
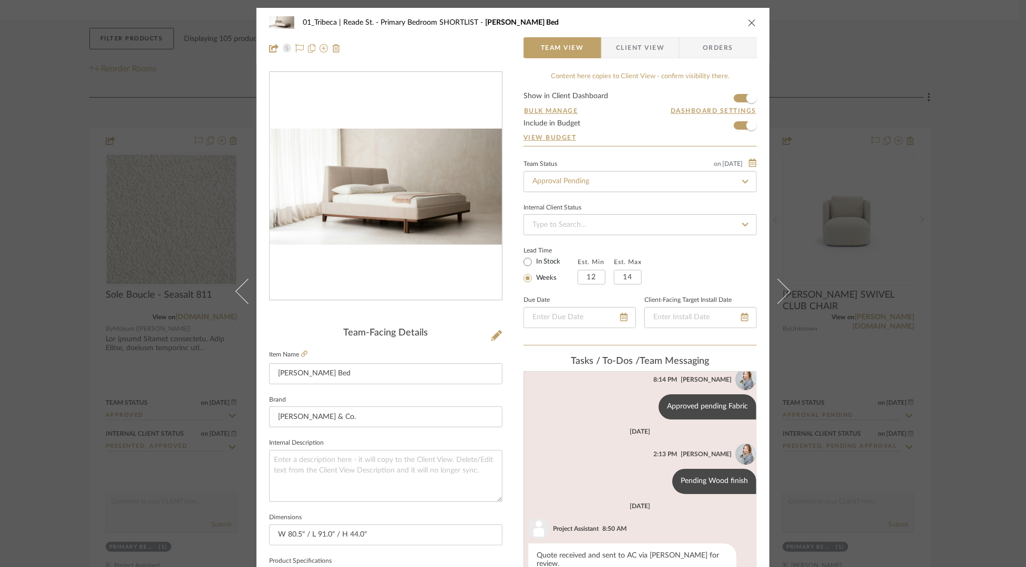
click at [741, 180] on icon at bounding box center [744, 181] width 9 height 7
click at [593, 181] on input "Approval Pending" at bounding box center [639, 181] width 233 height 21
type input "A"
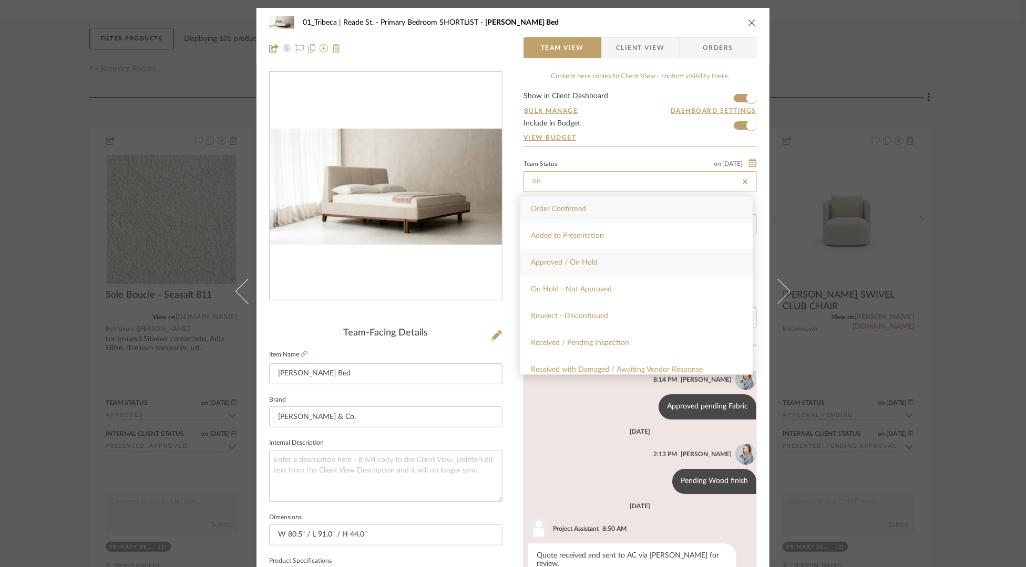
type input "on"
click at [609, 265] on div "Approved / On Hold" at bounding box center [636, 263] width 232 height 27
type input "8/12/2025"
type input "Approved / On Hold"
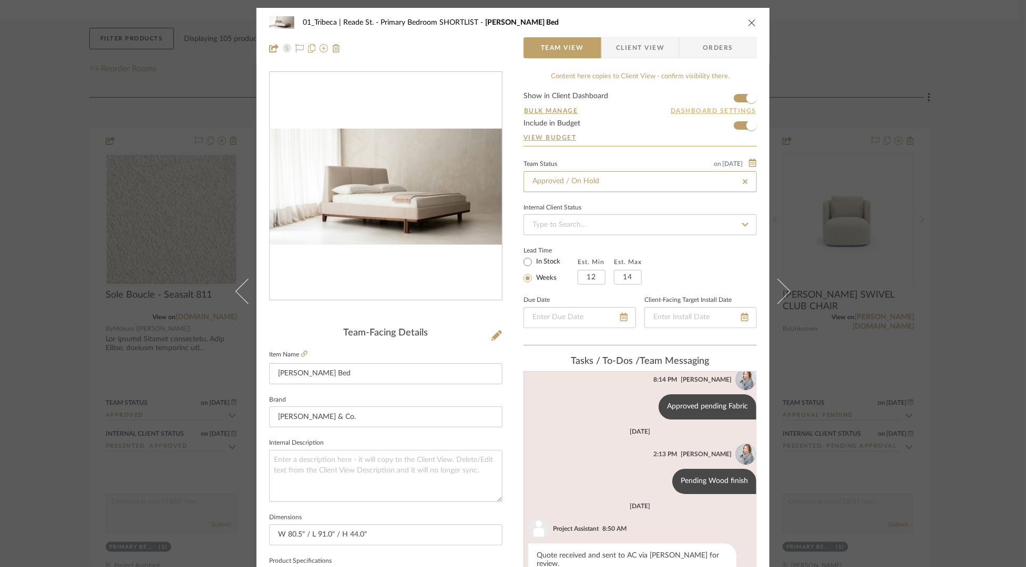
type input "8/12/2025"
type input "Approved / On Hold"
click at [751, 21] on icon "close" at bounding box center [752, 22] width 8 height 8
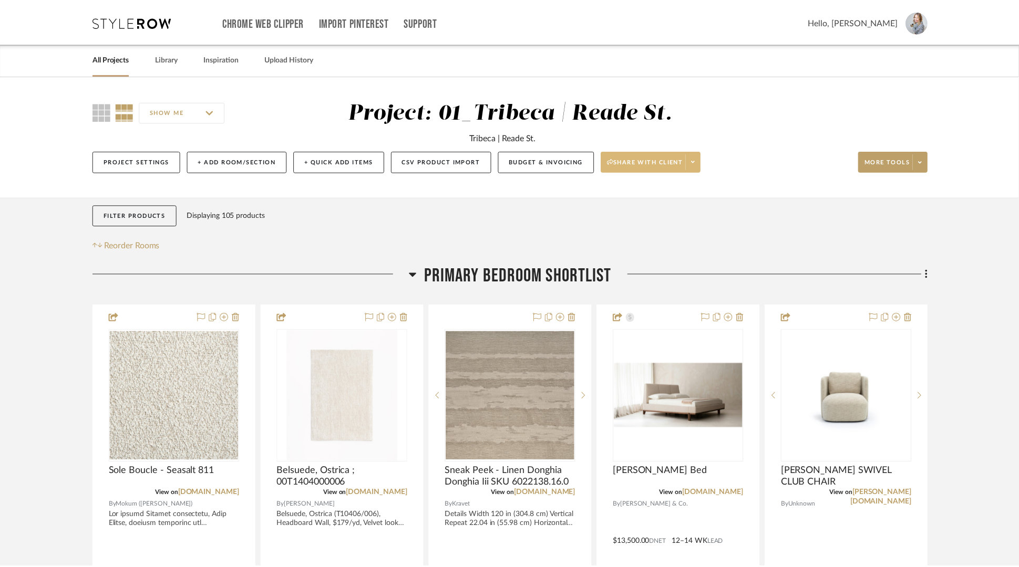
scroll to position [177, 0]
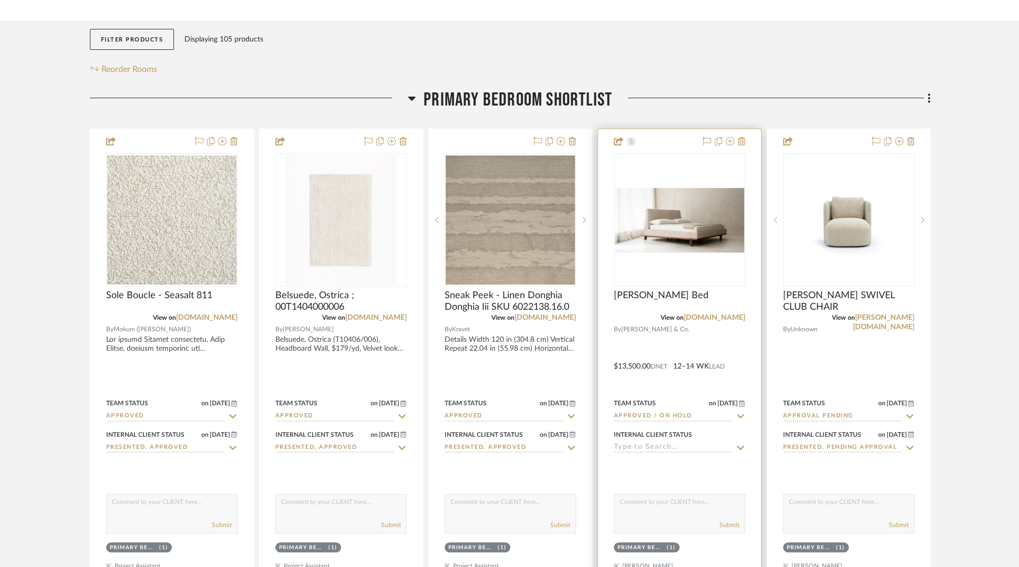
click at [712, 450] on input at bounding box center [673, 448] width 119 height 10
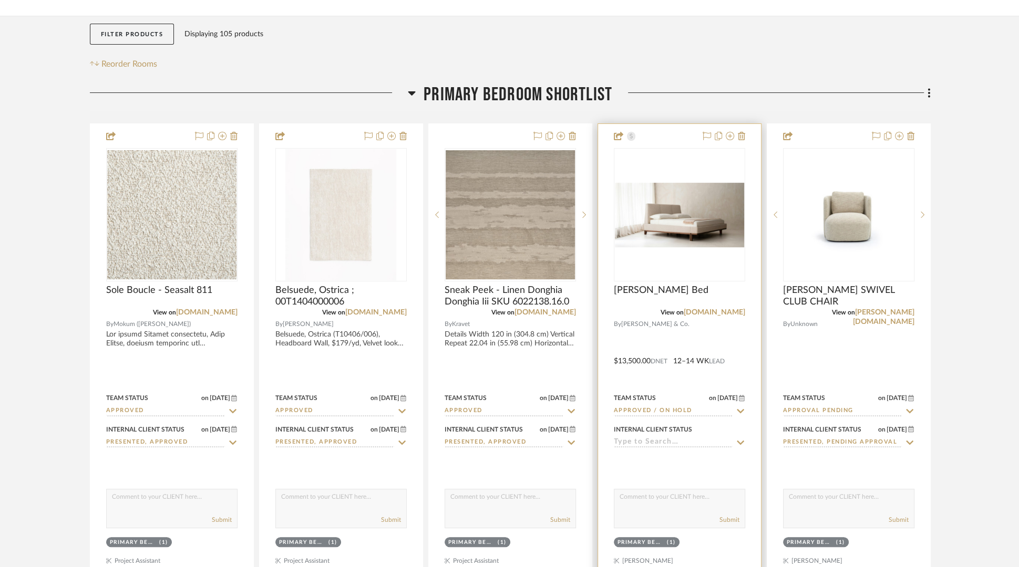
click at [738, 440] on icon at bounding box center [740, 443] width 9 height 8
click at [738, 440] on div "Internal Client Status" at bounding box center [679, 434] width 131 height 25
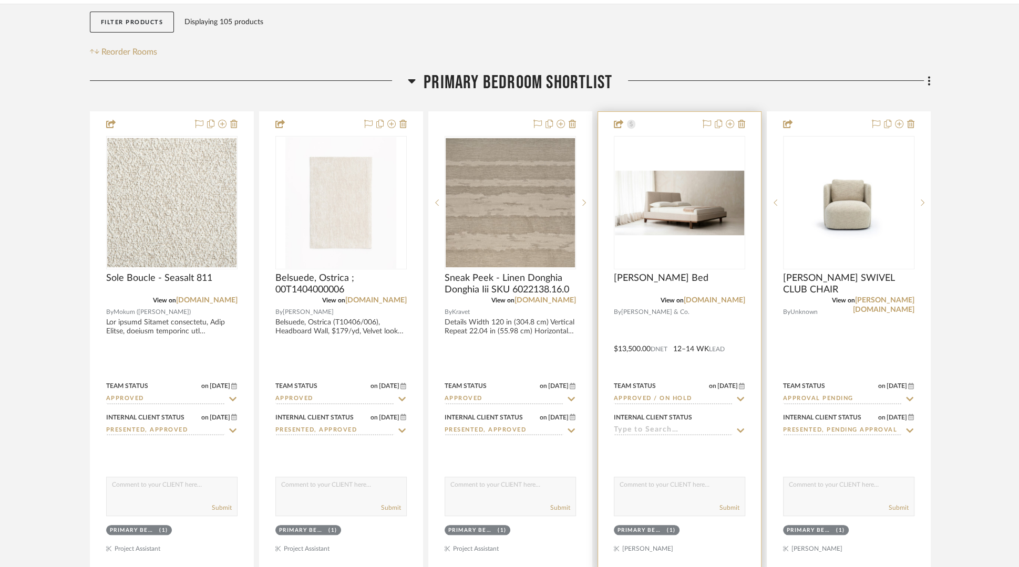
scroll to position [203, 0]
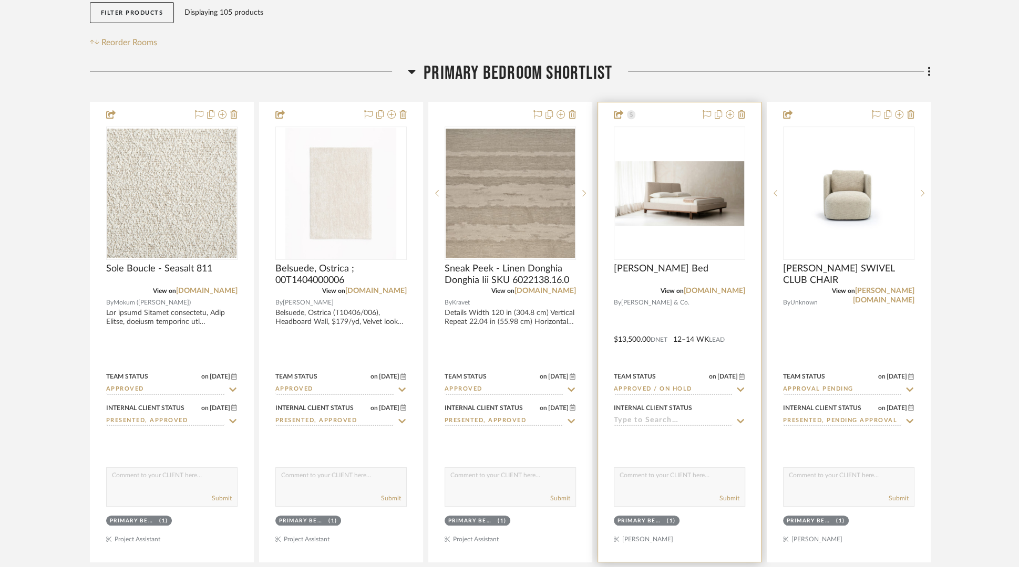
click at [670, 421] on input at bounding box center [673, 422] width 119 height 10
click at [655, 425] on input at bounding box center [673, 422] width 119 height 10
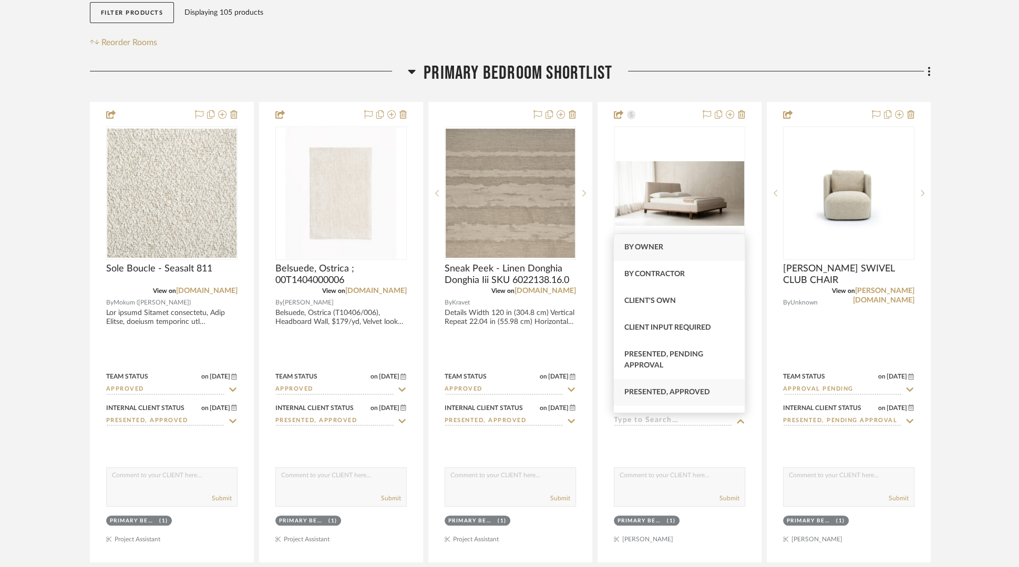
click at [647, 386] on div "Presented, Approved" at bounding box center [679, 392] width 131 height 27
type input "8/12/2025"
type input "Presented, Approved"
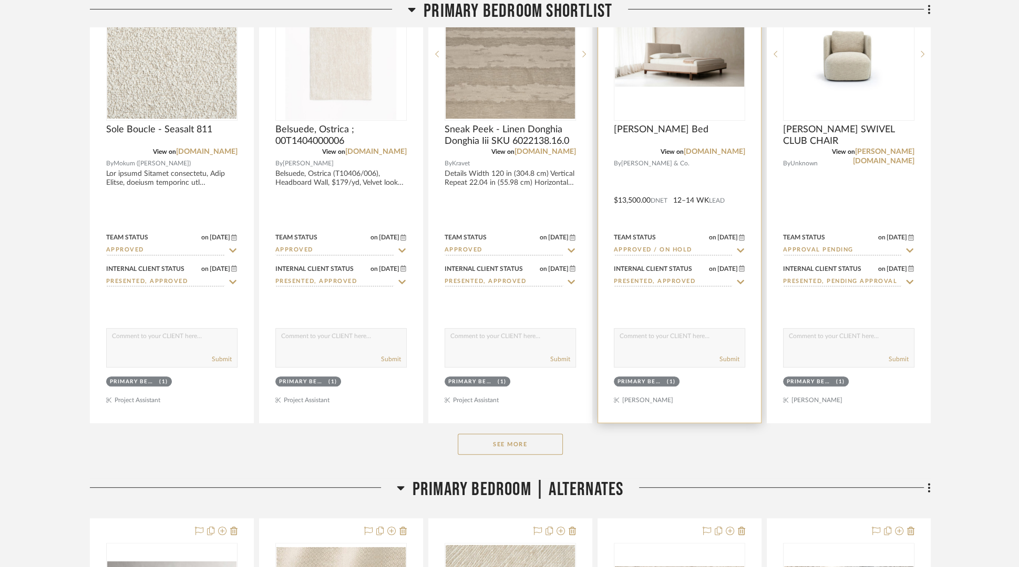
scroll to position [453, 0]
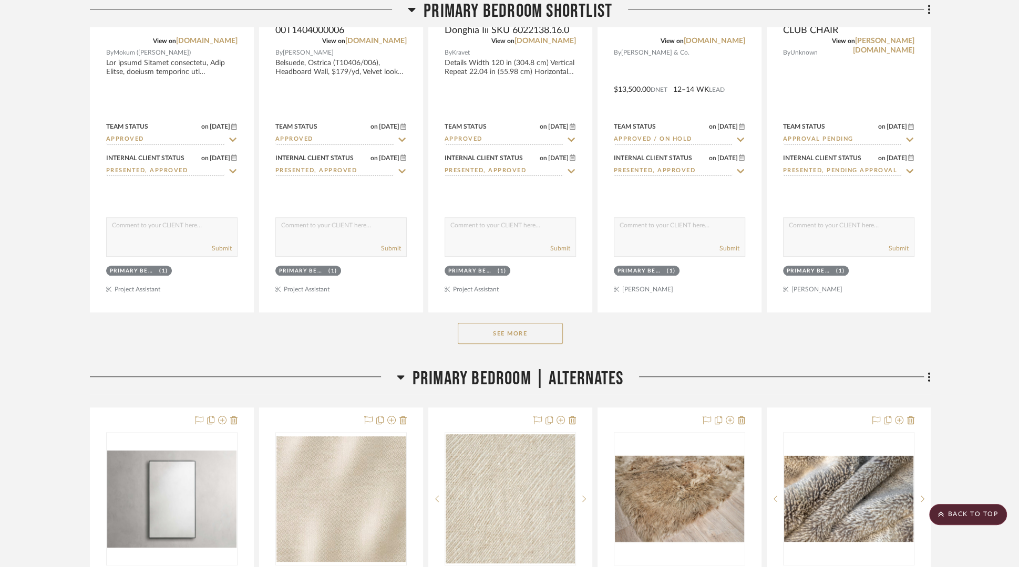
click at [498, 327] on button "See More" at bounding box center [510, 333] width 105 height 21
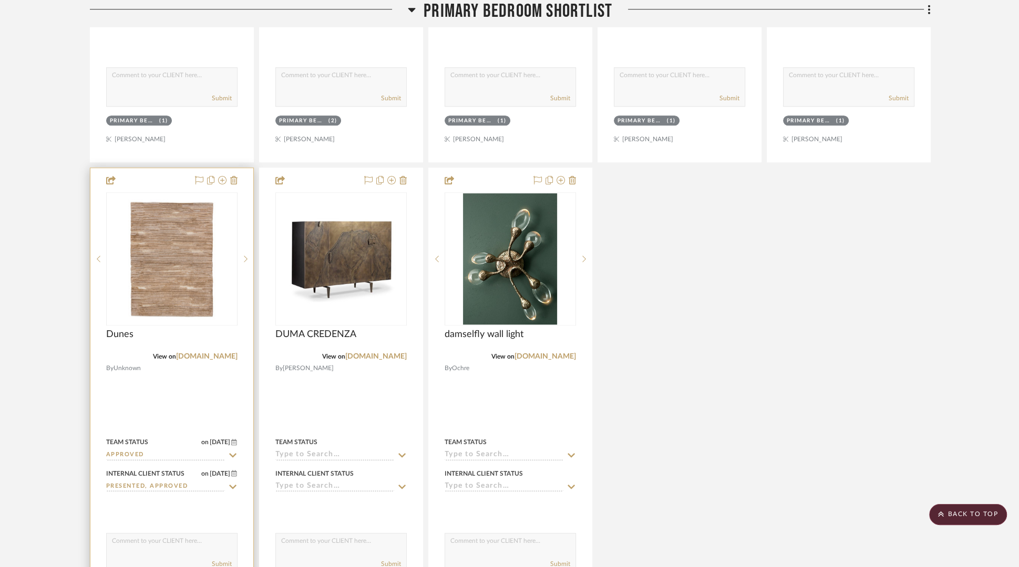
scroll to position [1085, 0]
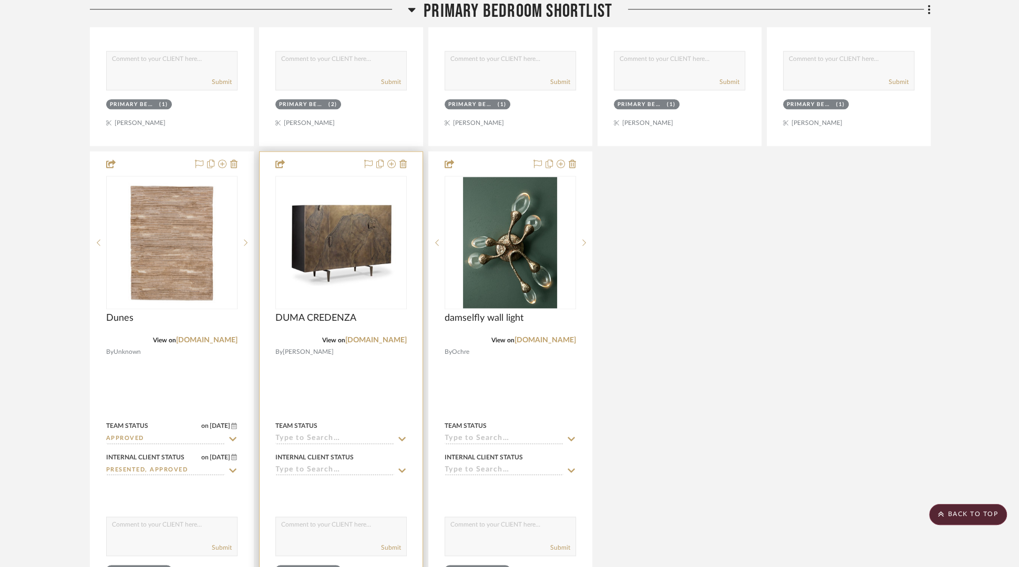
click at [338, 434] on input at bounding box center [334, 439] width 119 height 10
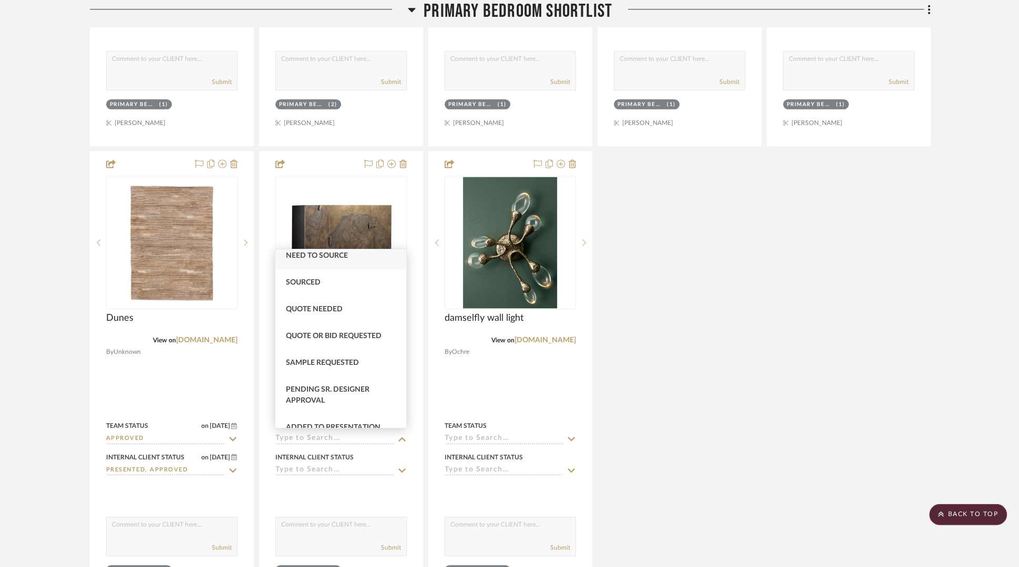
scroll to position [318, 0]
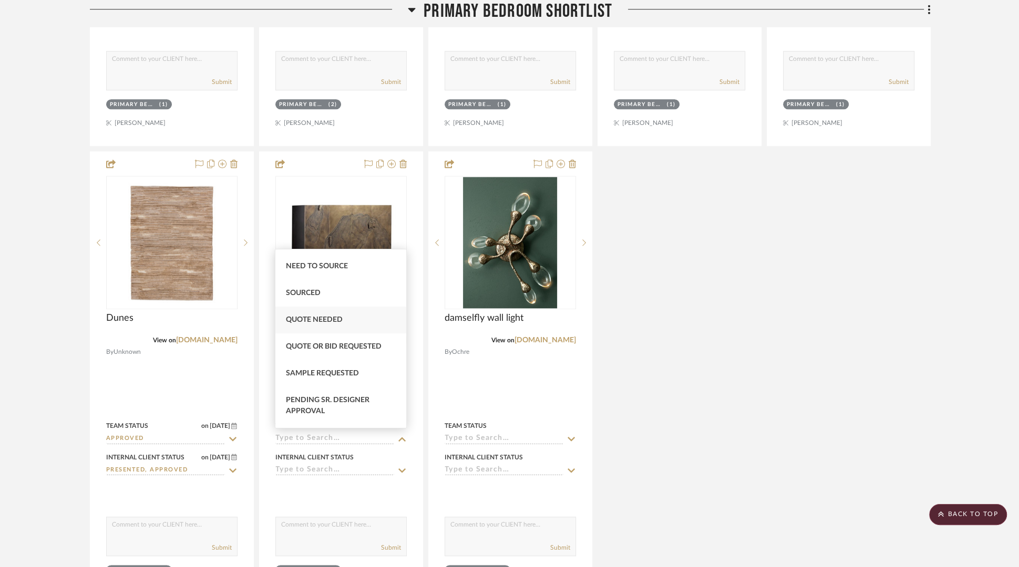
click at [325, 319] on span "Quote Needed" at bounding box center [314, 319] width 57 height 7
type input "8/12/2025"
type input "Quote Needed"
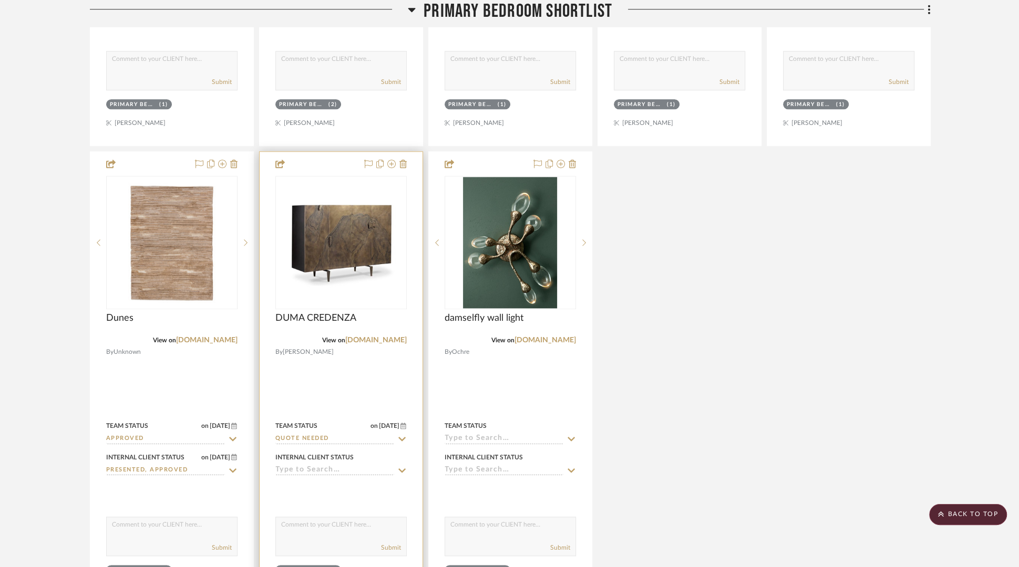
click at [363, 453] on input at bounding box center [334, 471] width 119 height 10
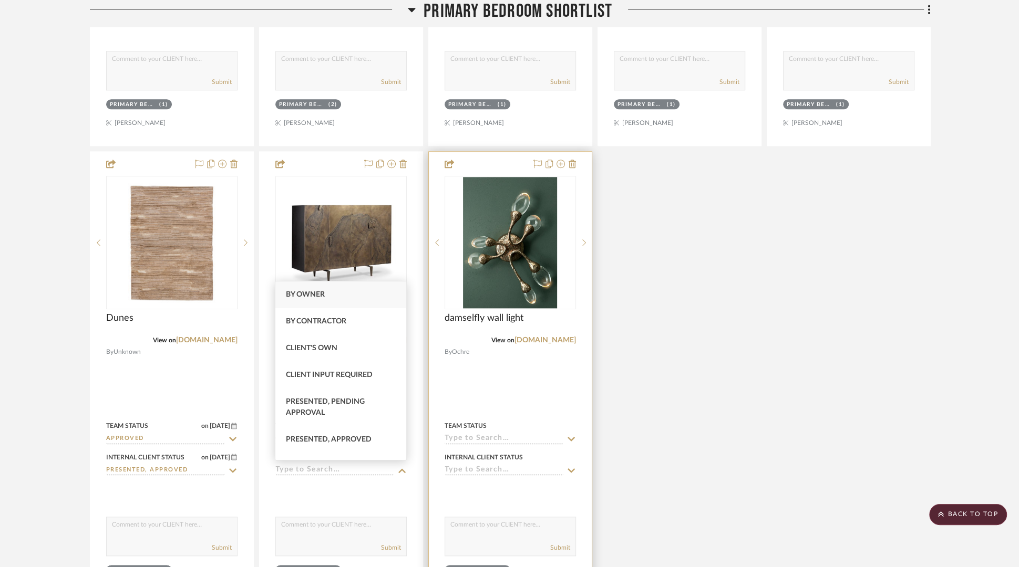
click at [516, 434] on input at bounding box center [503, 439] width 119 height 10
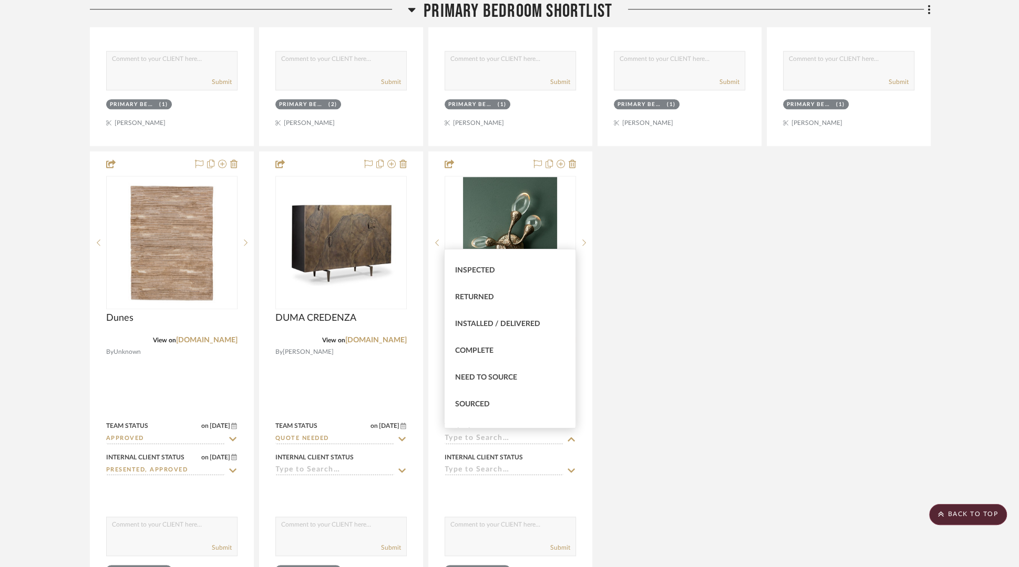
scroll to position [267, 0]
click at [479, 344] on span "Sourced" at bounding box center [472, 343] width 35 height 7
type input "8/12/2025"
type input "Sourced"
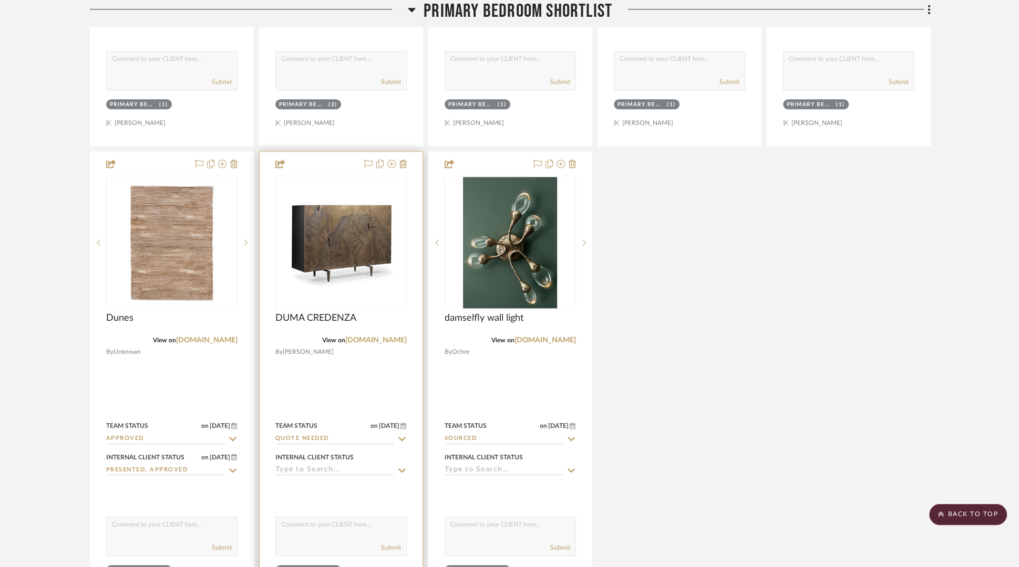
click at [376, 438] on input "Quote Needed" at bounding box center [334, 439] width 119 height 10
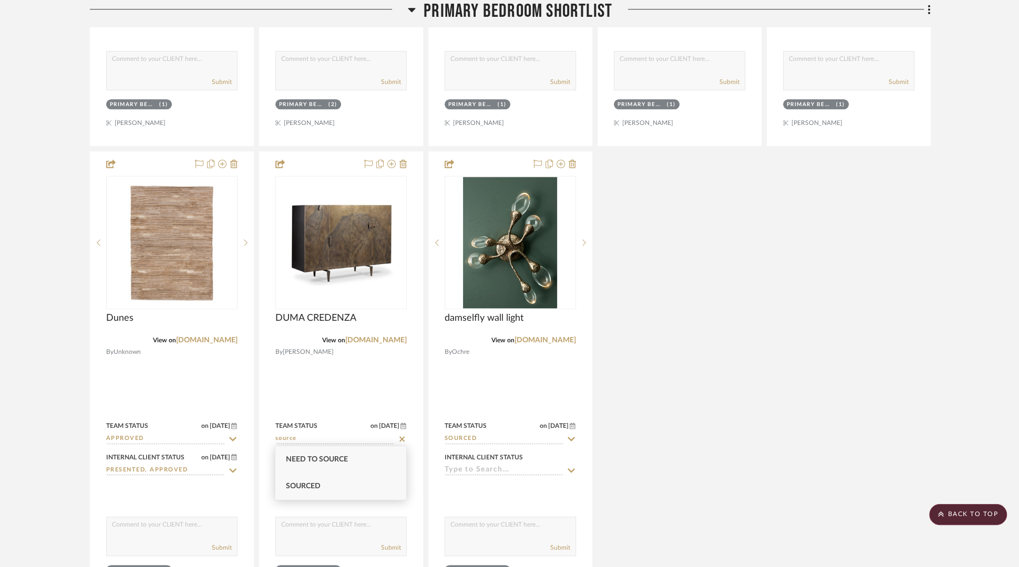
click at [323, 453] on div "Sourced" at bounding box center [340, 486] width 131 height 27
type input "Sourced"
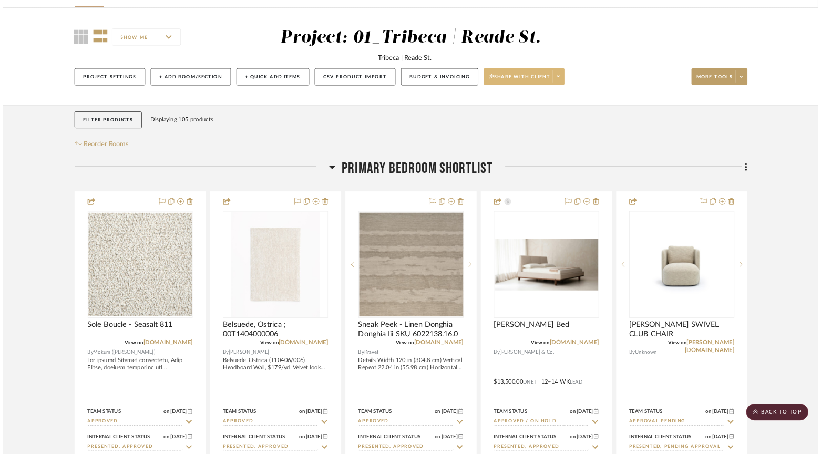
scroll to position [0, 0]
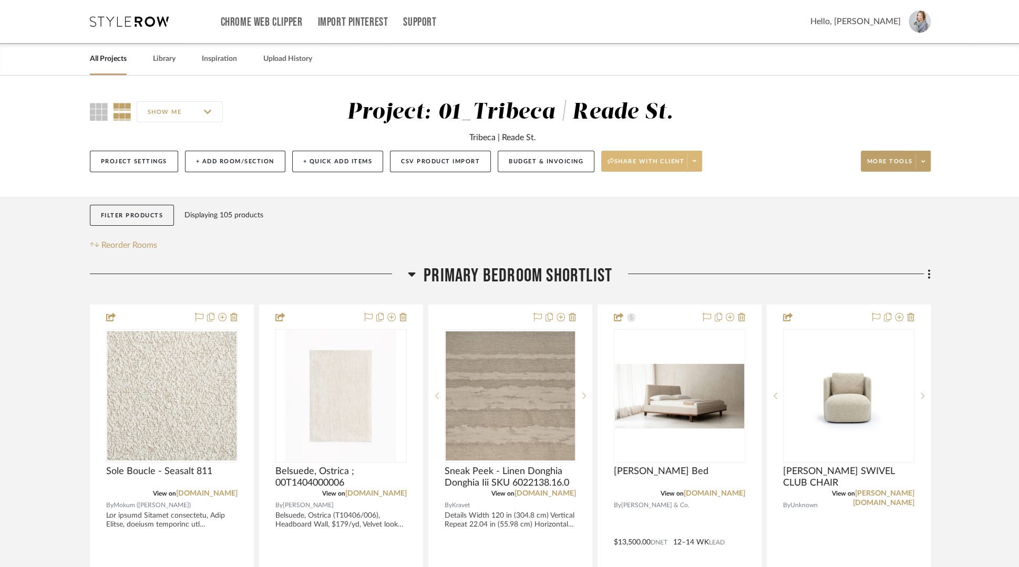
click at [651, 165] on span "Share with client" at bounding box center [645, 166] width 77 height 16
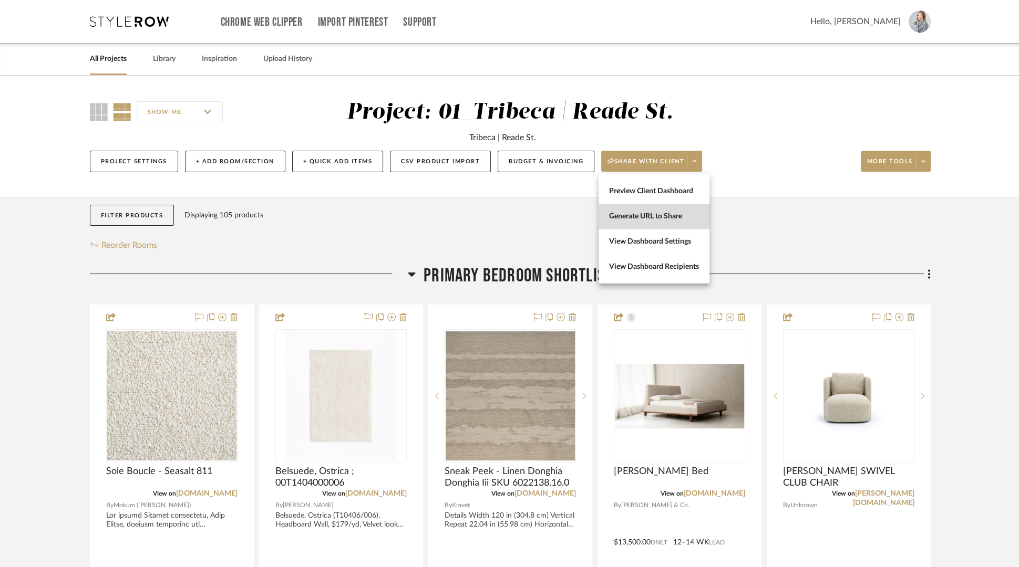
click at [632, 215] on span "Generate URL to Share" at bounding box center [654, 216] width 90 height 9
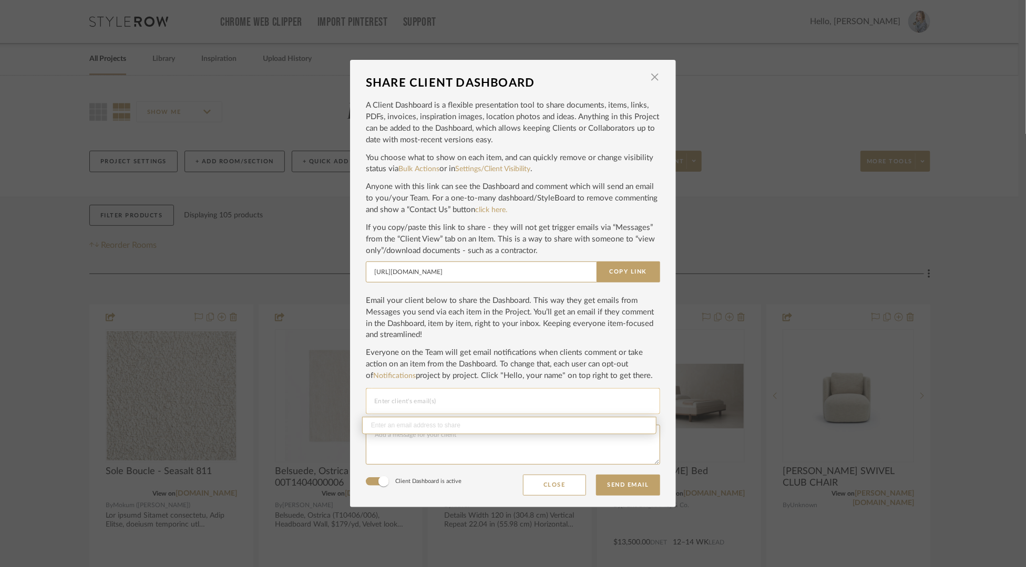
click at [378, 405] on input "Email selection" at bounding box center [512, 401] width 277 height 13
type input "r"
paste input "rcenni@atriumglobal.com"
type input "rcenni@atriumglobal.com"
click at [456, 377] on p "Everyone on the Team will get email notifications when clients comment or take …" at bounding box center [513, 364] width 294 height 35
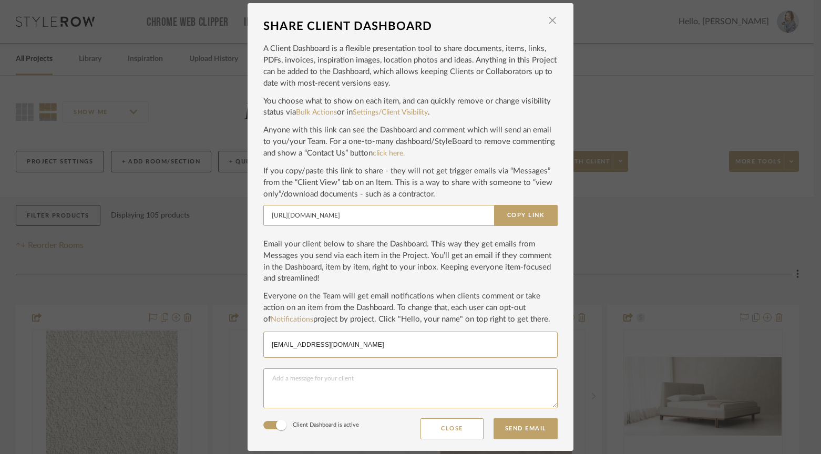
click at [304, 242] on p "Email your client below to share the Dashboard. This way they get emails from M…" at bounding box center [410, 262] width 294 height 46
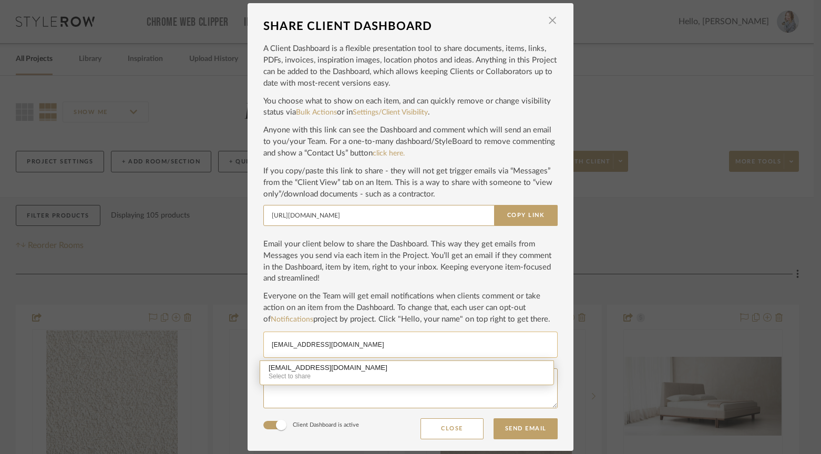
click at [355, 345] on input "rcenni@atriumglobal.com" at bounding box center [410, 344] width 277 height 13
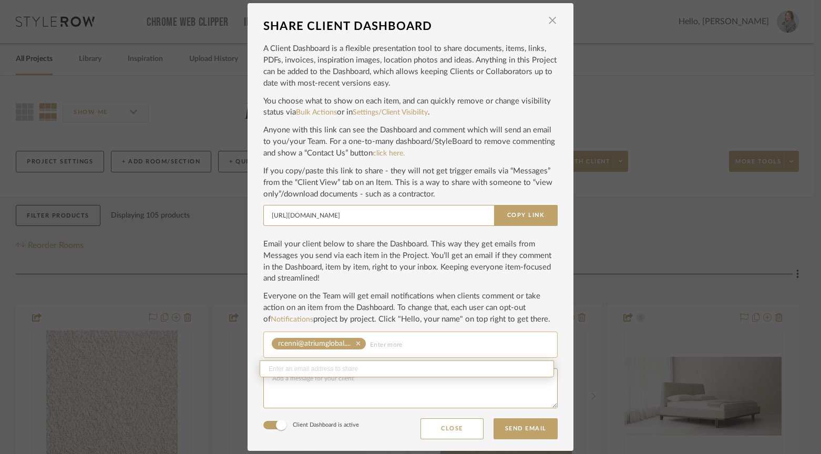
paste input "kseadarovich@atriumglobal.com"
type input "kseadarovich@atriumglobal.com"
drag, startPoint x: 367, startPoint y: 370, endPoint x: 361, endPoint y: 377, distance: 8.6
click at [367, 370] on div "kseadarovich@atriumglobal.com Enter an email address to share" at bounding box center [407, 372] width 294 height 25
click at [355, 401] on textarea at bounding box center [410, 388] width 294 height 40
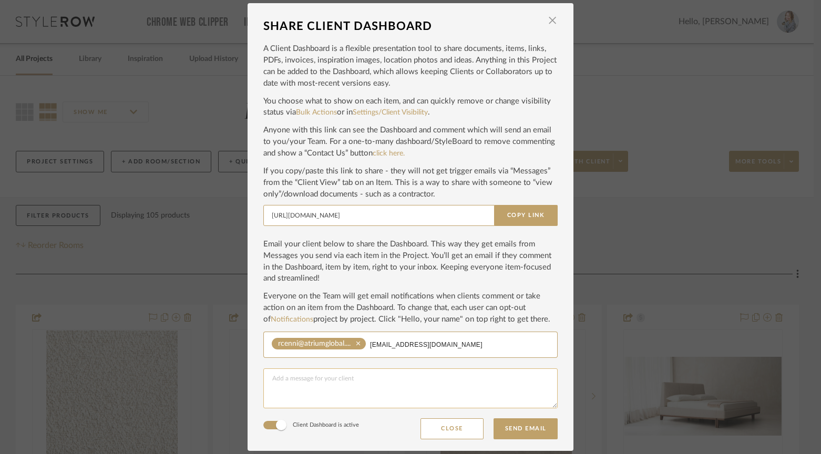
click at [322, 382] on textarea at bounding box center [410, 388] width 294 height 40
click at [523, 215] on button "Copy Link" at bounding box center [526, 215] width 64 height 21
click at [308, 394] on textarea at bounding box center [410, 388] width 294 height 40
paste textarea "https://app.stylerow.com/client/projects/84c86fd9-8f00-4f2d-834a-349c6cfd774d"
click at [266, 380] on textarea "https://app.stylerow.com/client/projects/84c86fd9-8f00-4f2d-834a-349c6cfd774d" at bounding box center [410, 388] width 294 height 40
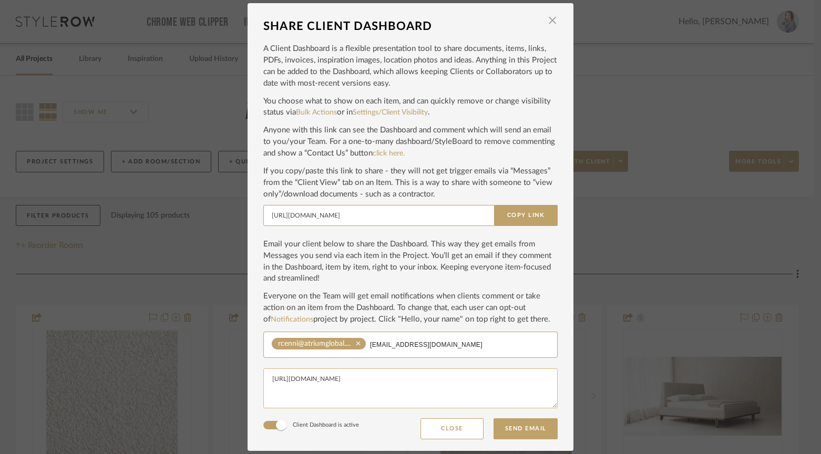
click at [291, 375] on textarea "https://app.stylerow.com/client/projects/84c86fd9-8f00-4f2d-834a-349c6cfd774d" at bounding box center [410, 388] width 294 height 40
paste textarea "This is our new Client Dashboard — we’re testing it out to streamline approvals…"
click at [380, 380] on textarea "This is our new Client Dashboard — we’re testing it out to streamline approvals…" at bounding box center [410, 388] width 294 height 40
type textarea "This is our new Client Dashboard — I'm testing it out to streamline approvals. …"
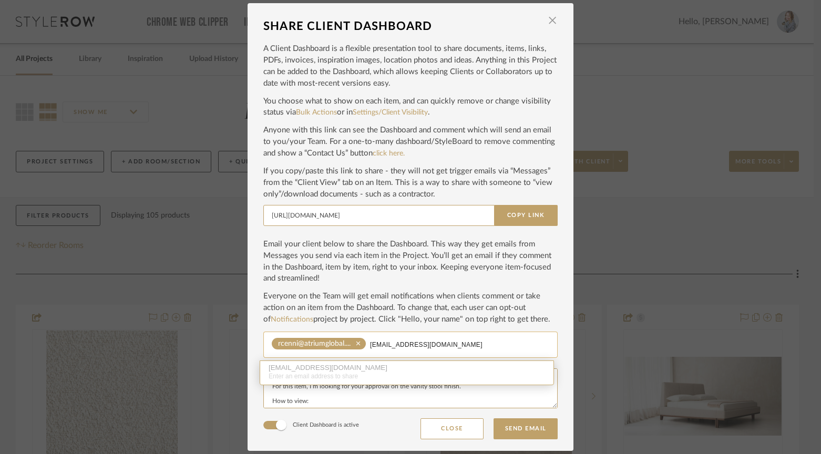
click at [411, 347] on input "kseadarovich@atriumglobal.com" at bounding box center [459, 344] width 179 height 13
click at [572, 319] on div "SHARE CLIENT DASHBOARD × A Client Dashboard is a flexible presentation tool to …" at bounding box center [410, 227] width 821 height 454
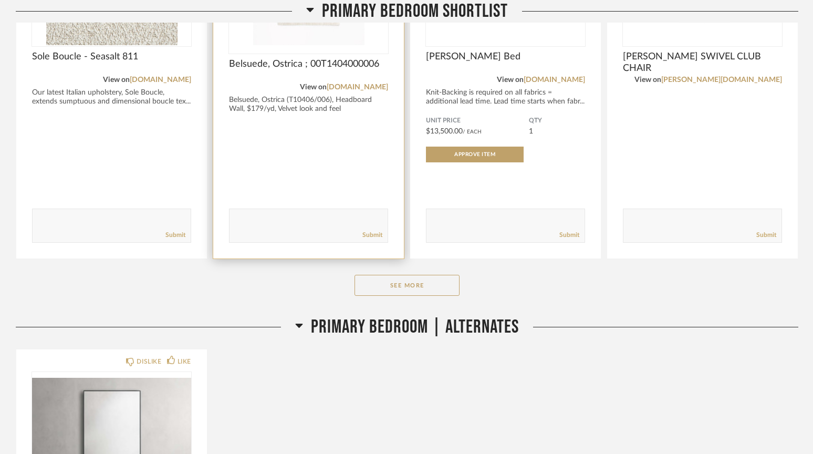
scroll to position [324, 0]
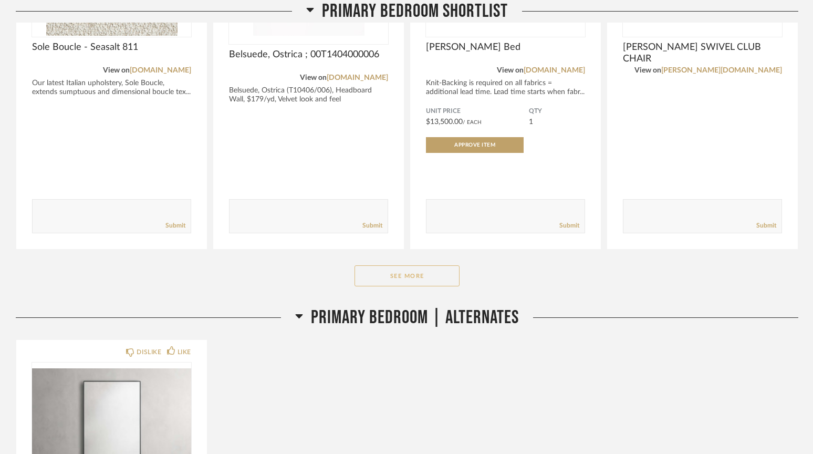
click at [409, 280] on button "See More" at bounding box center [407, 275] width 105 height 21
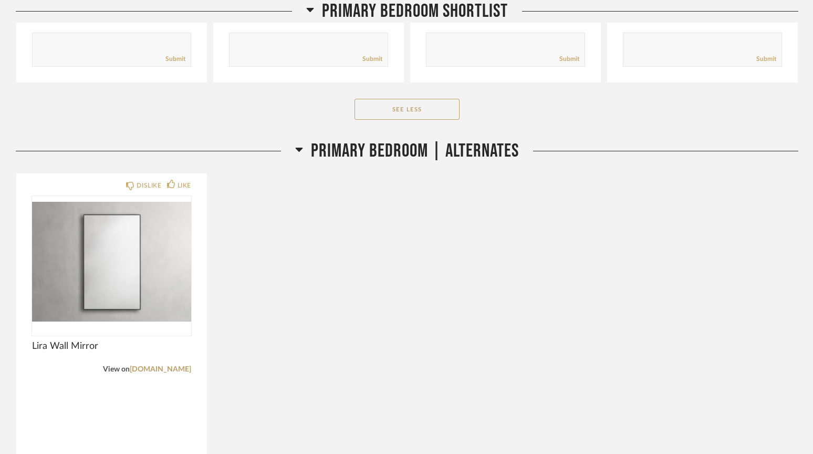
scroll to position [1295, 0]
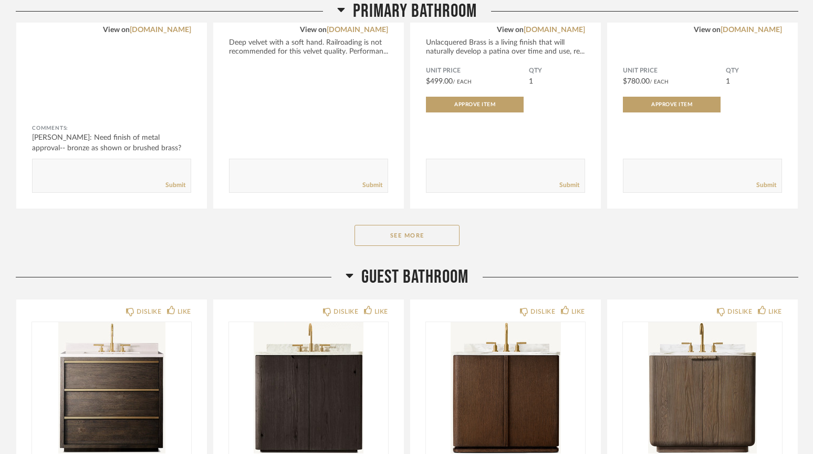
scroll to position [889, 0]
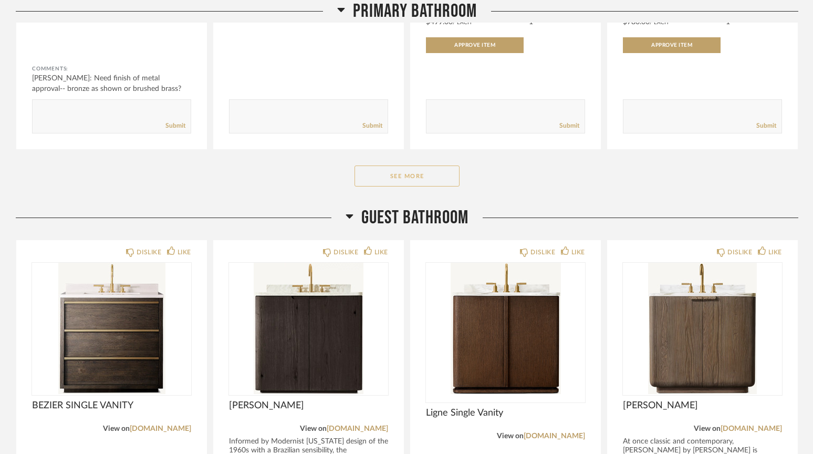
click at [362, 173] on button "See More" at bounding box center [407, 175] width 105 height 21
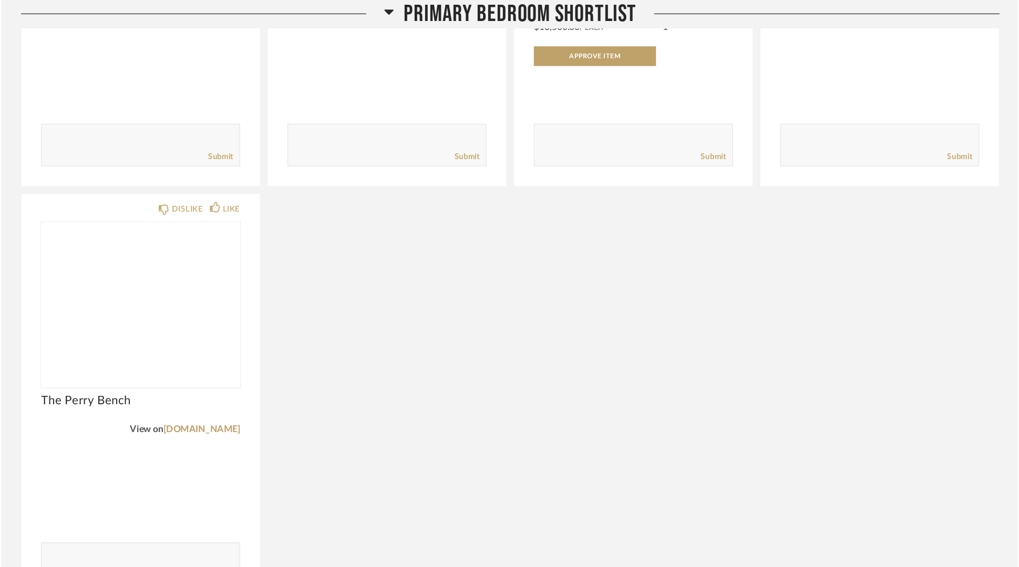
scroll to position [423, 0]
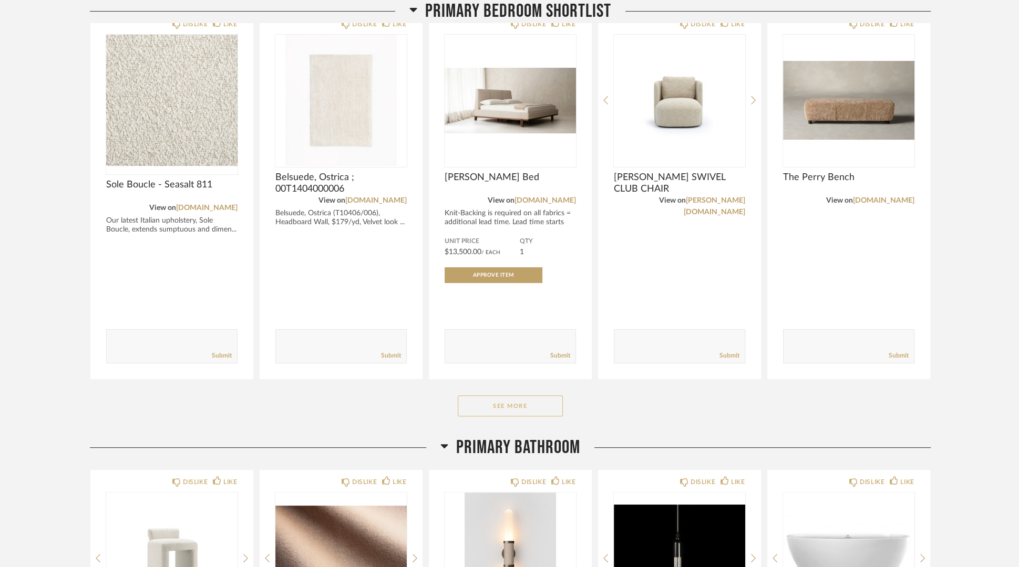
scroll to position [192, 0]
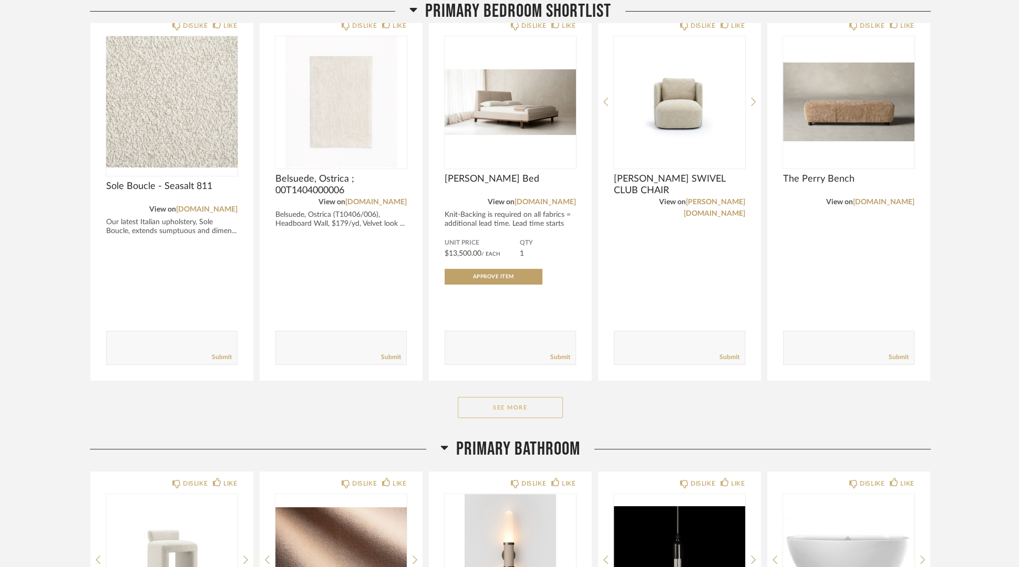
click at [521, 410] on button "See More" at bounding box center [510, 407] width 105 height 21
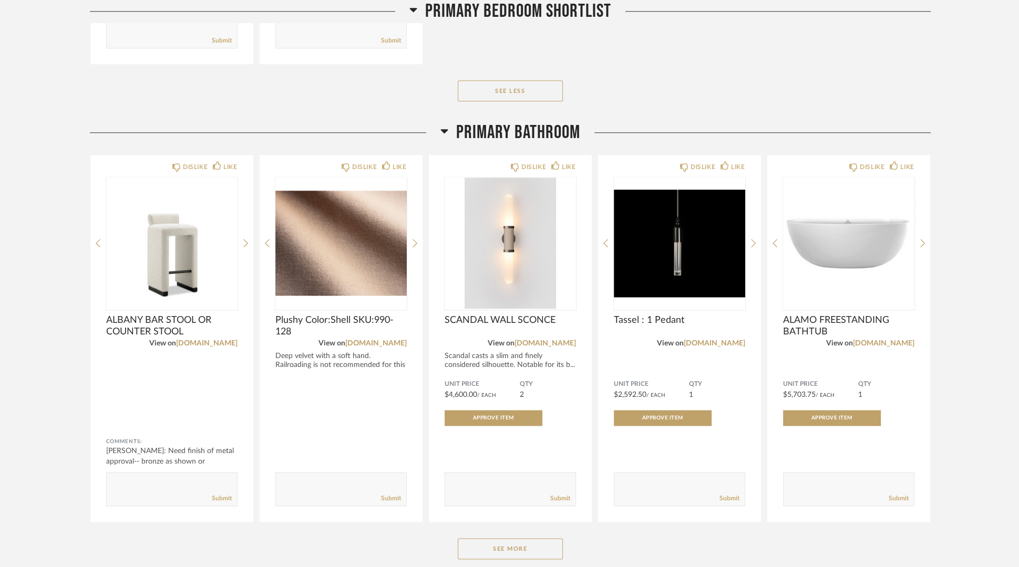
scroll to position [1272, 0]
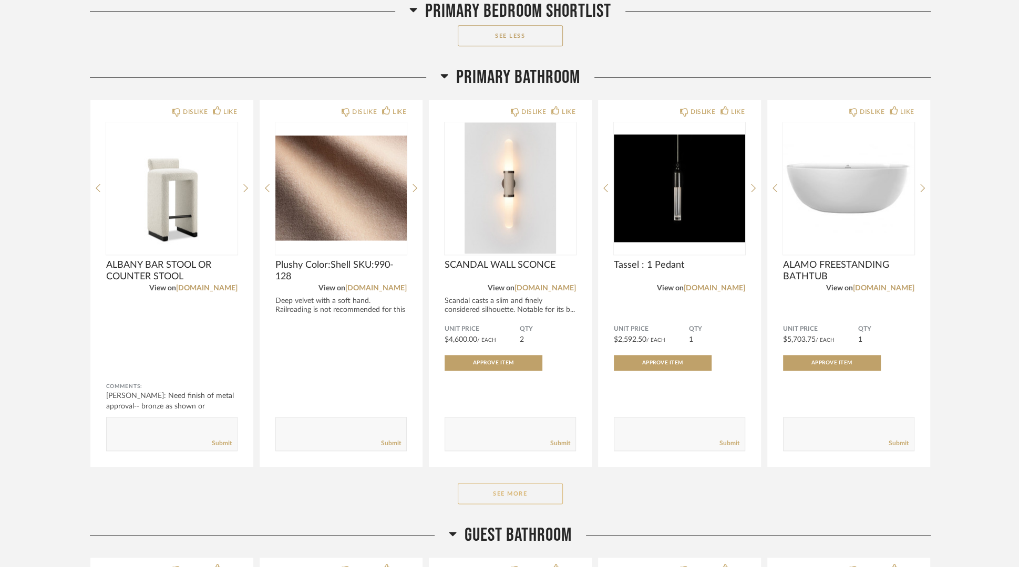
click at [502, 496] on button "See More" at bounding box center [510, 493] width 105 height 21
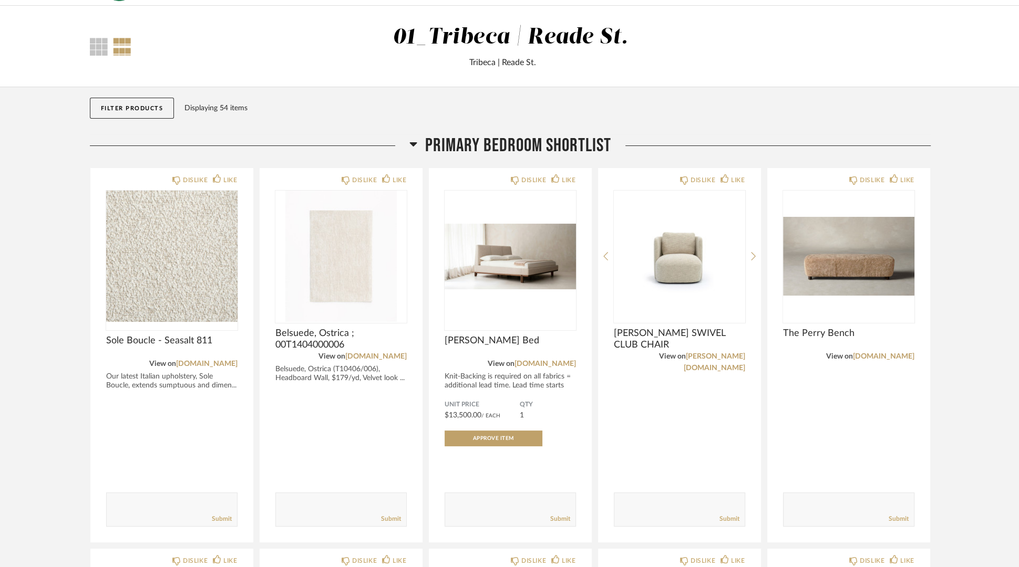
scroll to position [0, 0]
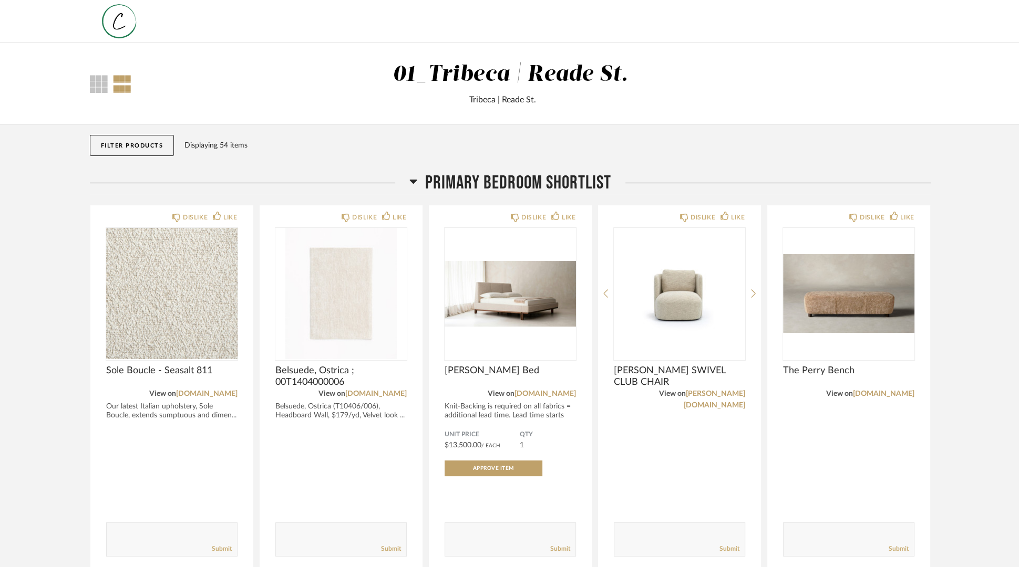
click at [133, 145] on button "Filter Products" at bounding box center [132, 145] width 85 height 21
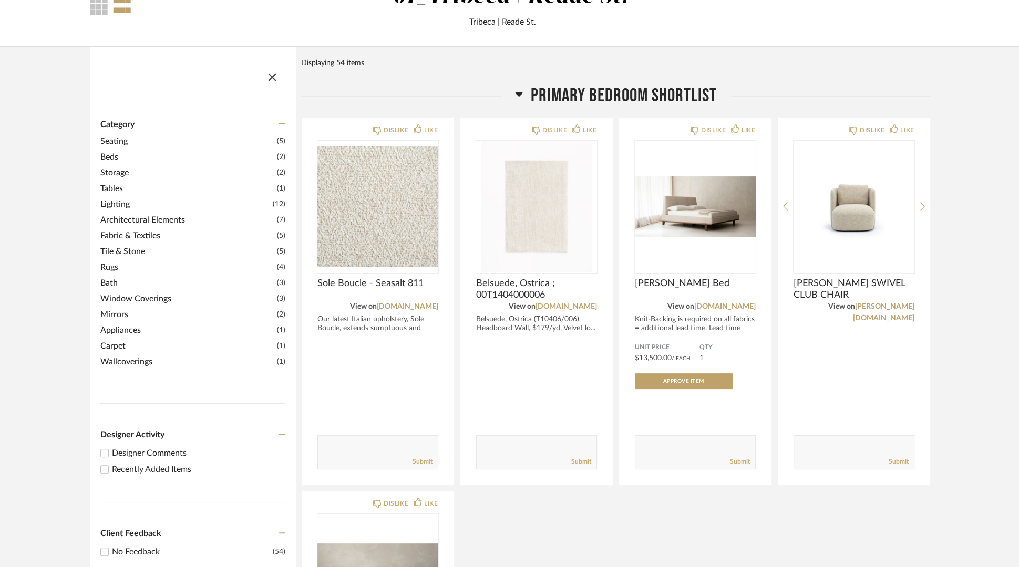
scroll to position [80, 0]
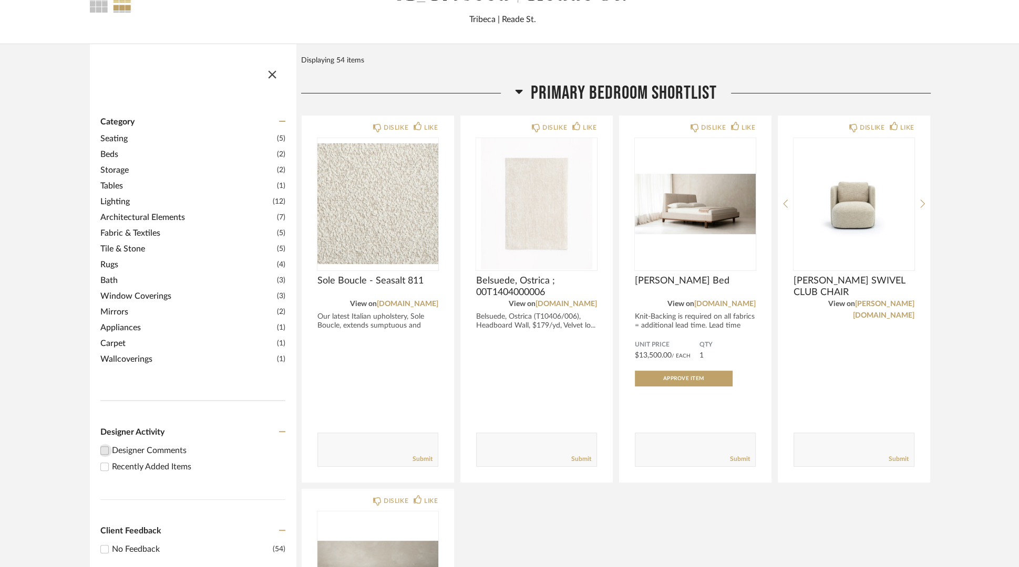
click at [105, 452] on input "Designer Comments" at bounding box center [104, 450] width 13 height 13
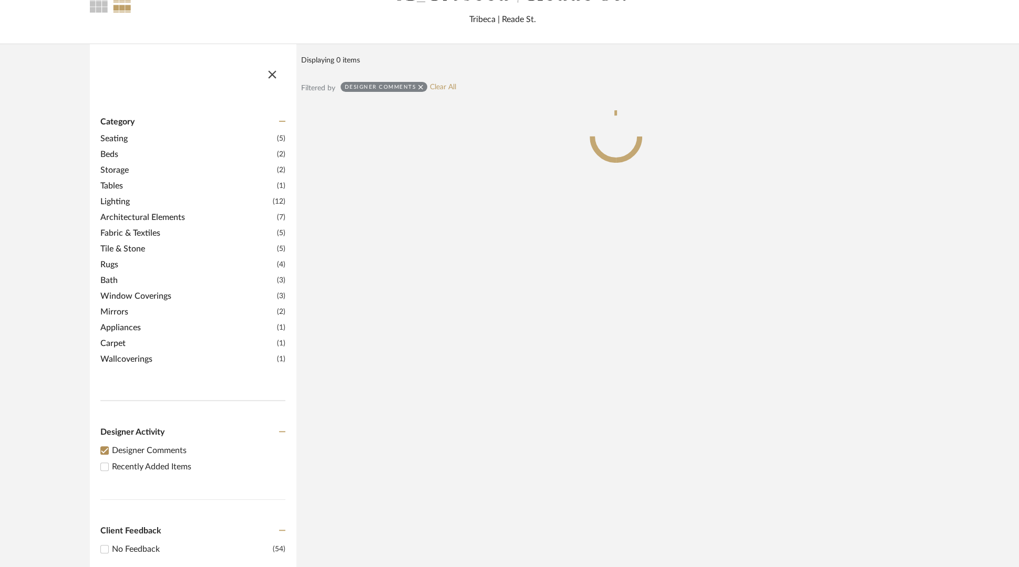
scroll to position [71, 0]
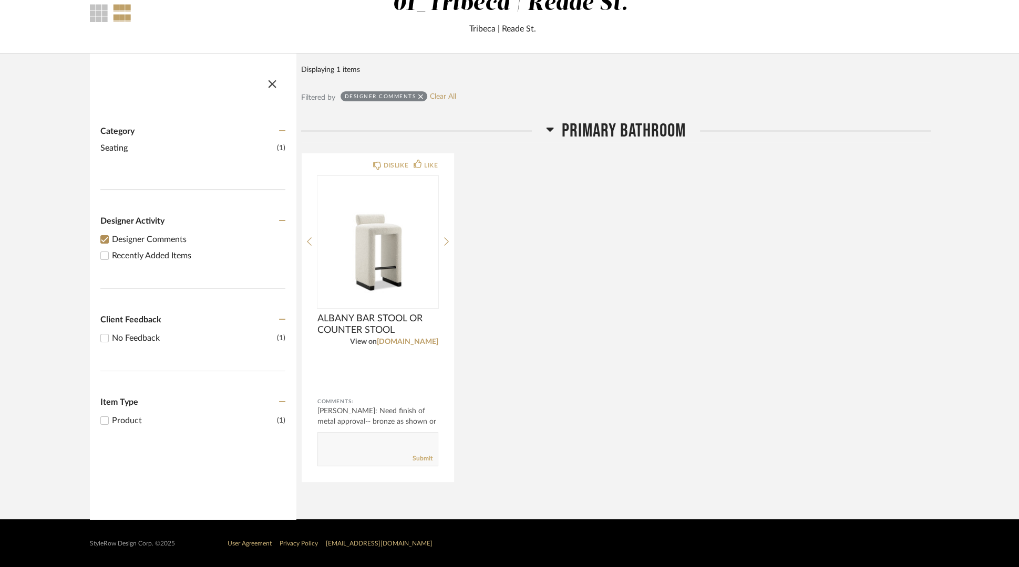
click at [654, 384] on div "DISLIKE LIKE ALBANY BAR STOOL OR COUNTER STOOL View on olivyastone.com Comments…" at bounding box center [615, 318] width 629 height 330
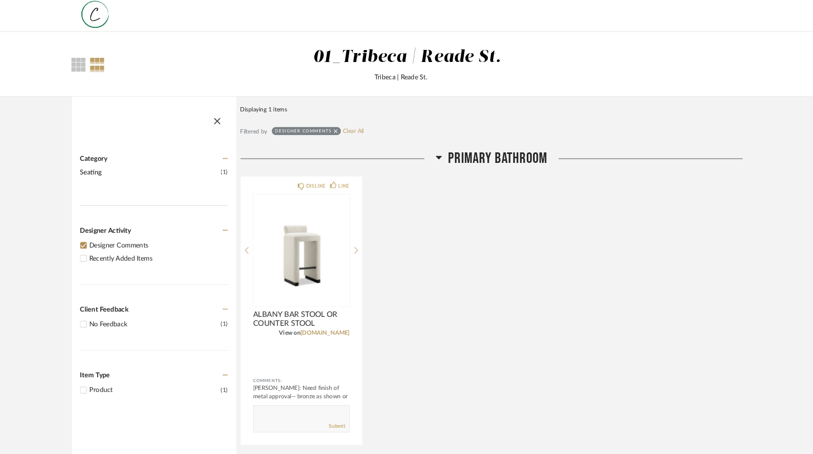
scroll to position [5, 0]
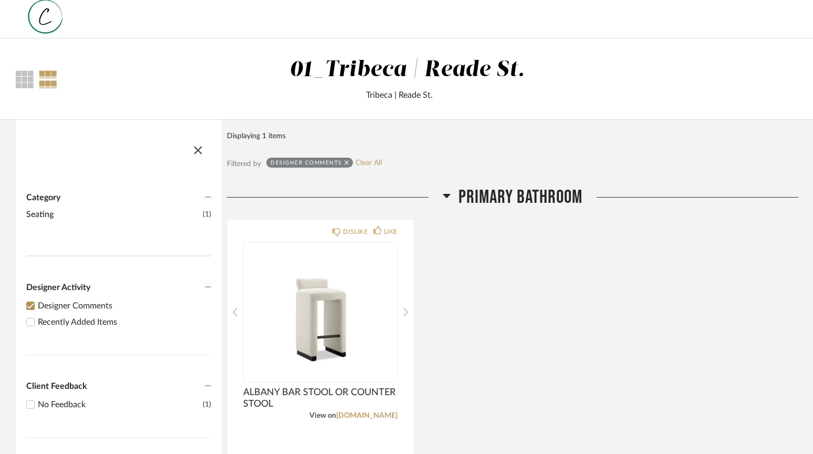
click at [199, 149] on span "button" at bounding box center [197, 148] width 25 height 25
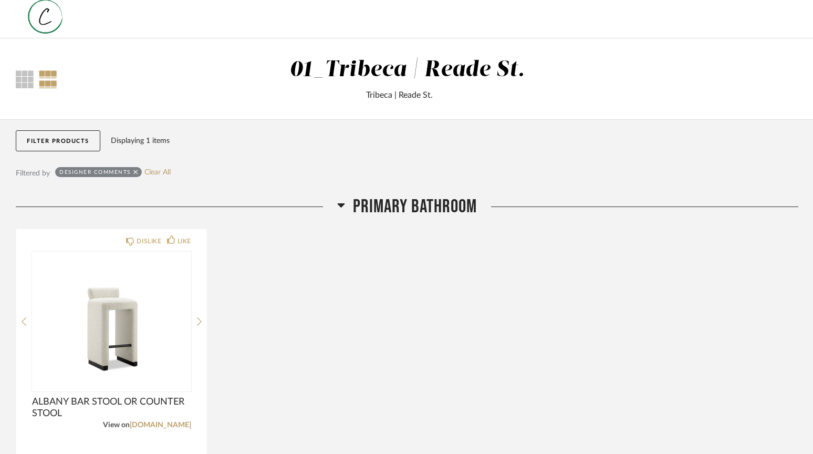
click at [138, 173] on div "Designer Comments" at bounding box center [98, 172] width 87 height 10
click at [135, 171] on icon at bounding box center [135, 172] width 5 height 7
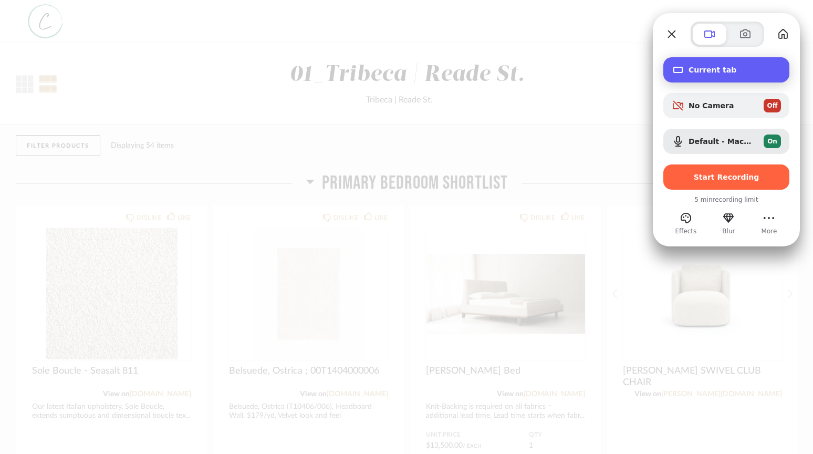
click at [687, 74] on div "Recording options" at bounding box center [680, 70] width 17 height 13
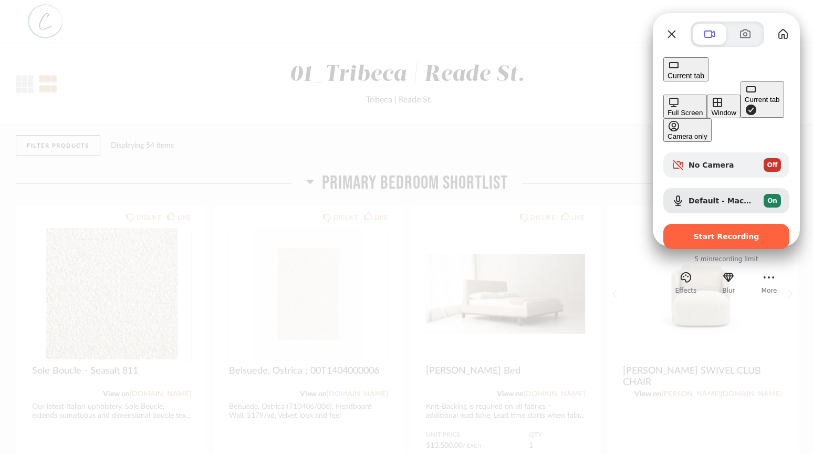
click at [708, 232] on span "Start Recording" at bounding box center [727, 236] width 66 height 8
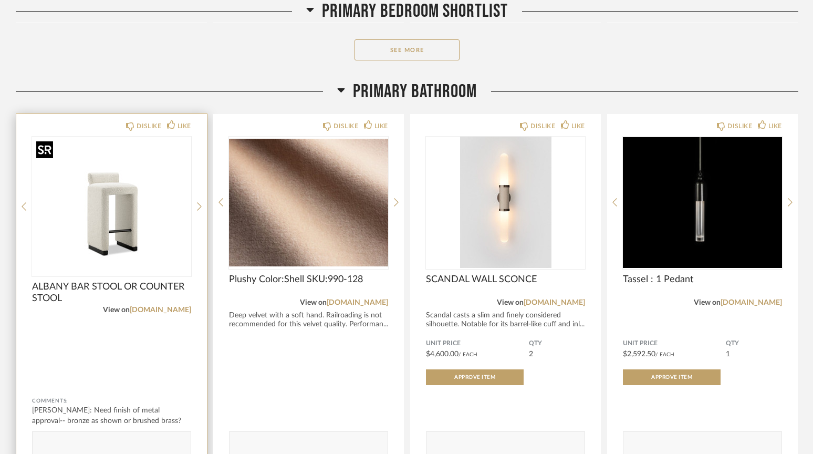
scroll to position [606, 0]
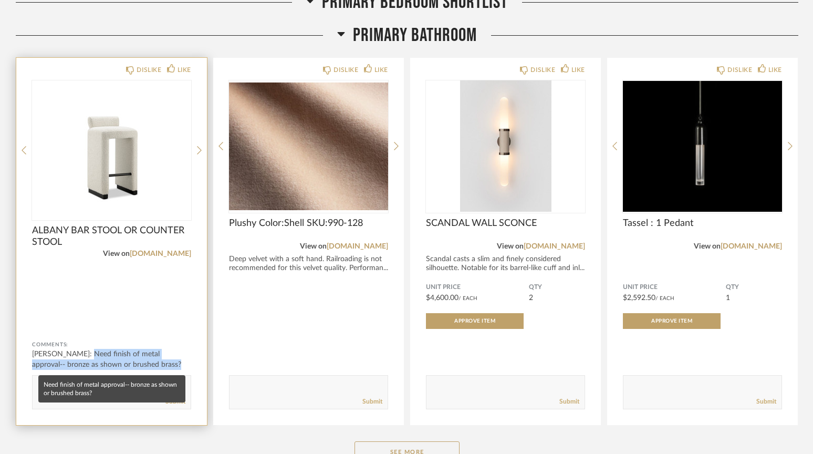
drag, startPoint x: 89, startPoint y: 356, endPoint x: 150, endPoint y: 365, distance: 61.6
click at [150, 365] on div "[PERSON_NAME]: Need finish of metal approval-- bronze as shown or brushed brass?" at bounding box center [111, 359] width 159 height 21
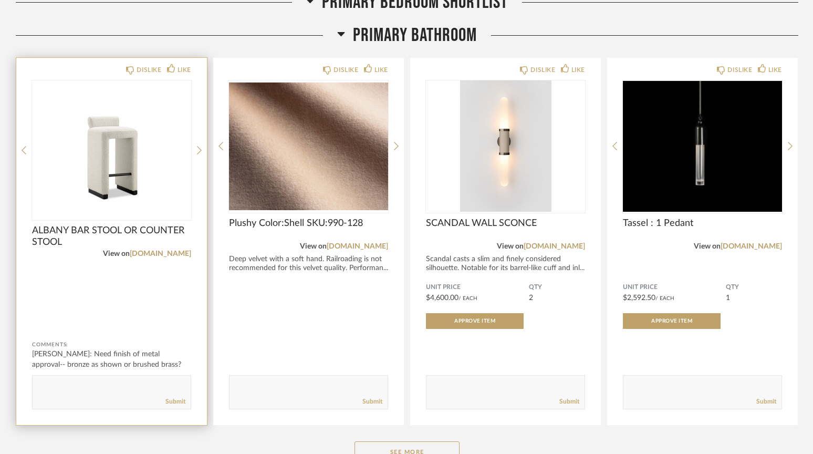
click at [125, 330] on div "Comments: Anita Csordas: Need finish of metal approval-- bronze as shown or bru…" at bounding box center [111, 369] width 159 height 80
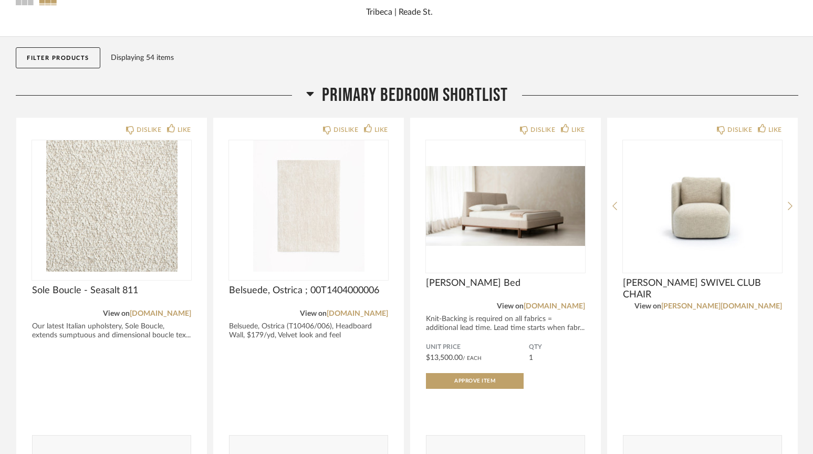
scroll to position [76, 0]
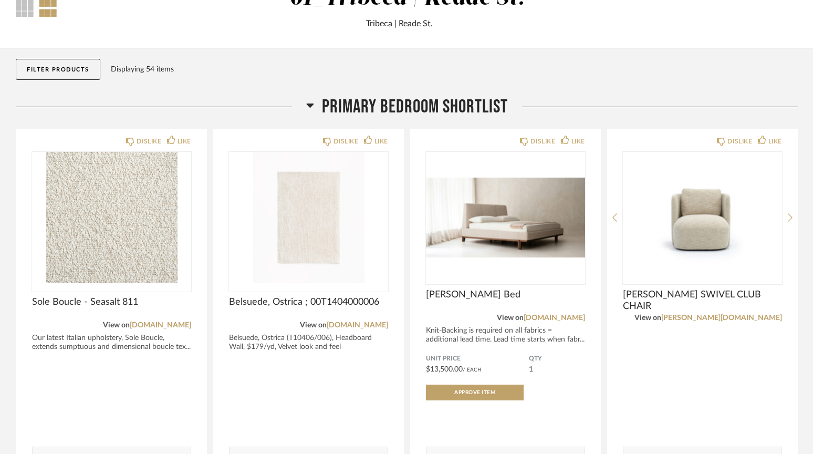
click at [65, 69] on button "Filter Products" at bounding box center [58, 69] width 85 height 21
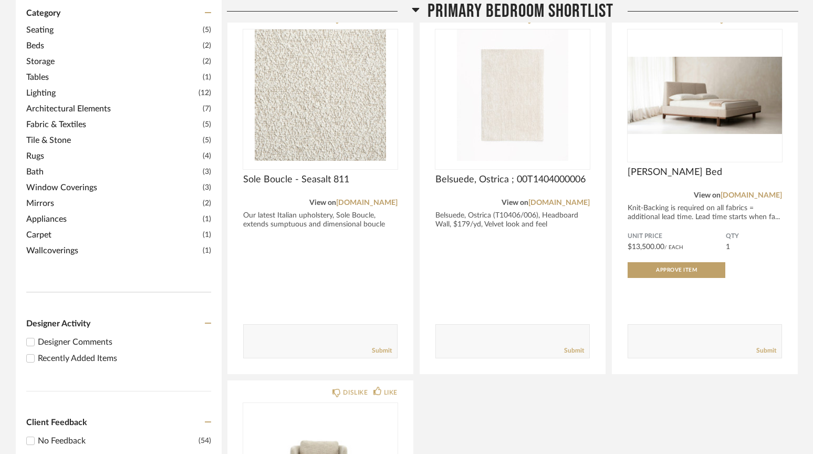
scroll to position [223, 0]
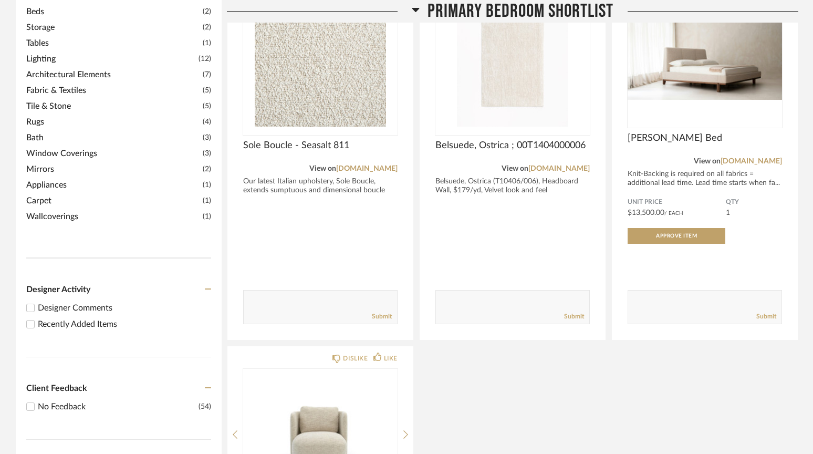
click at [31, 308] on input "Designer Comments" at bounding box center [30, 308] width 13 height 13
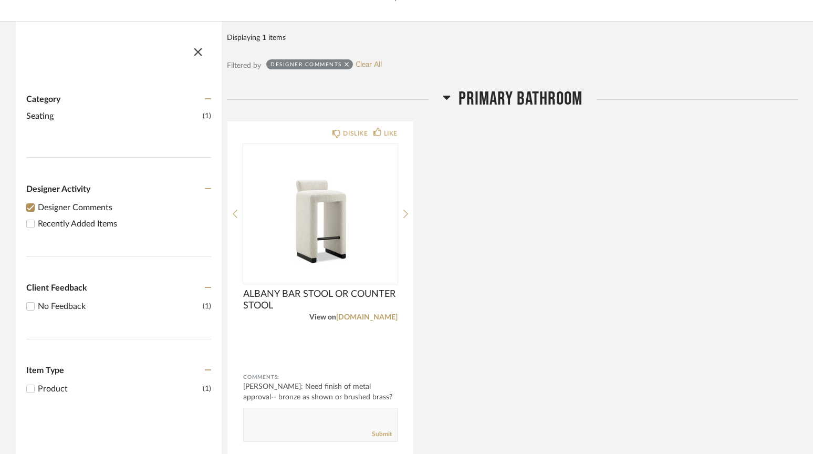
scroll to position [111, 0]
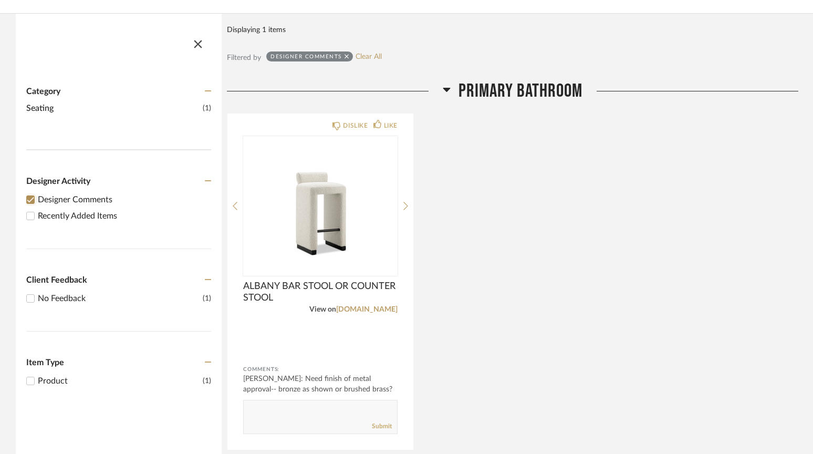
click at [30, 201] on input "Designer Comments" at bounding box center [30, 199] width 13 height 13
checkbox input "false"
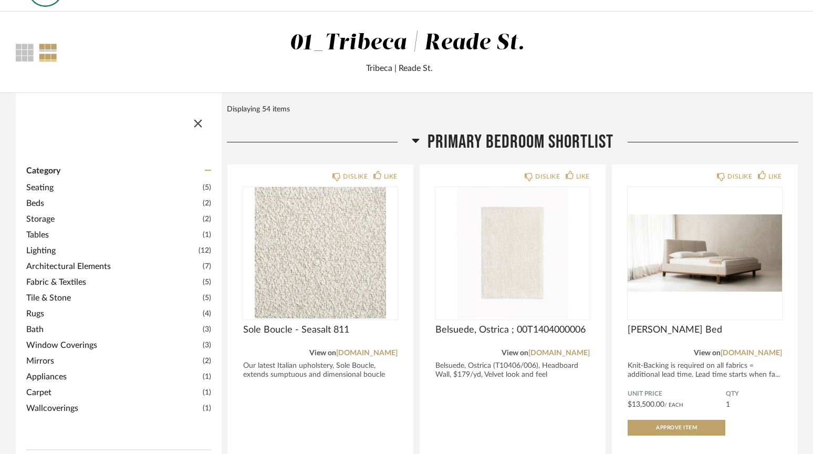
scroll to position [0, 0]
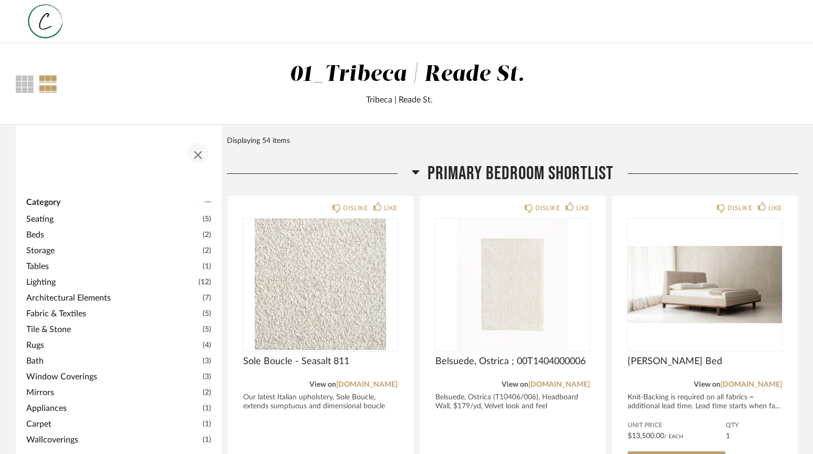
click at [193, 156] on span "button" at bounding box center [197, 152] width 25 height 25
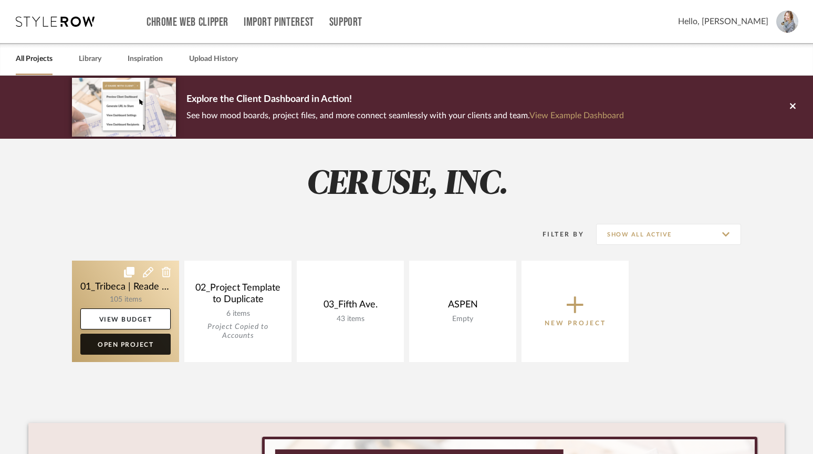
click at [125, 344] on link "Open Project" at bounding box center [125, 344] width 90 height 21
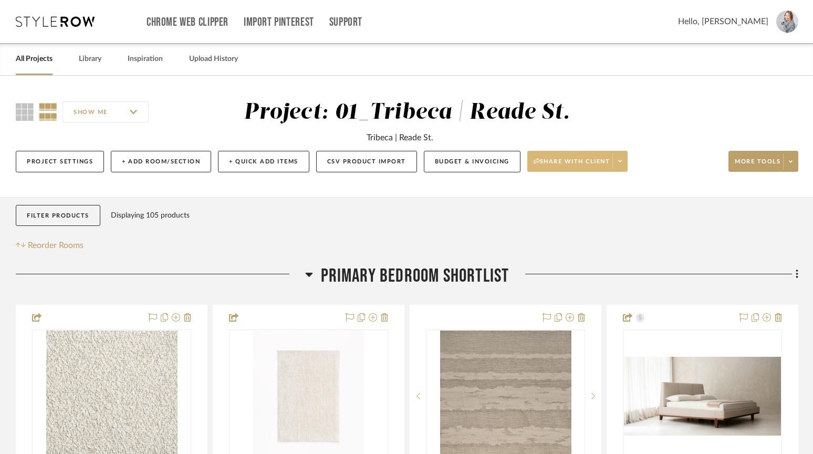
click at [620, 162] on icon at bounding box center [620, 161] width 4 height 6
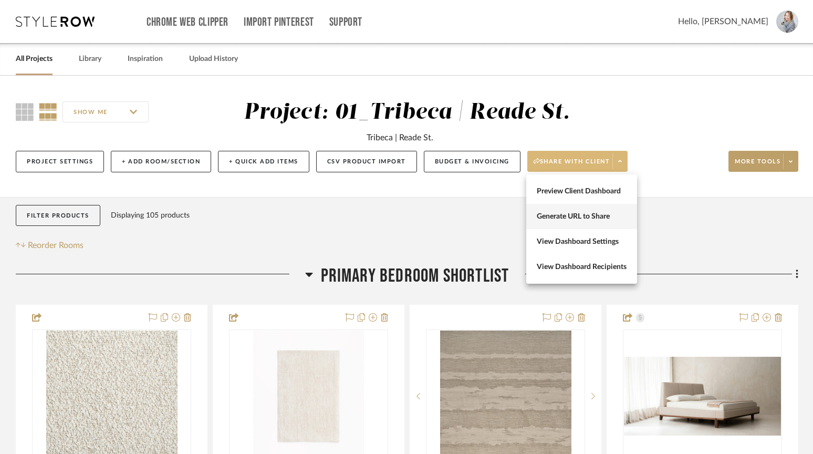
click at [583, 214] on span "Generate URL to Share" at bounding box center [582, 216] width 90 height 9
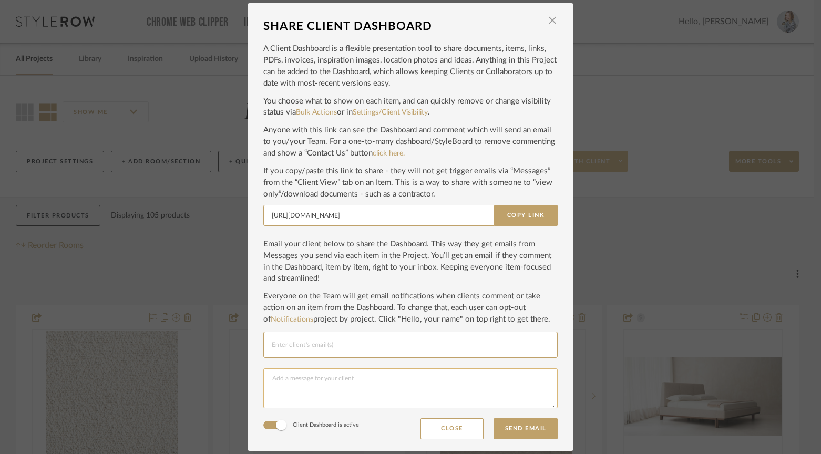
click at [284, 379] on textarea at bounding box center [410, 388] width 294 height 40
paste textarea "This is our new Client Dashboard — we’re testing it out to streamline approvals…"
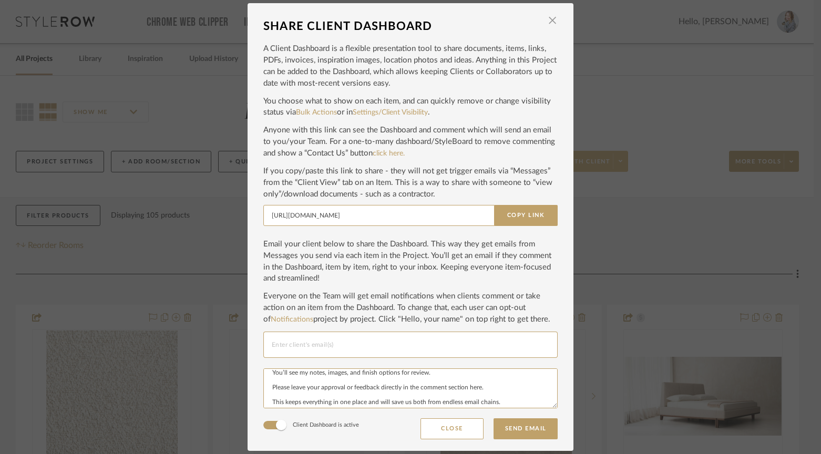
type textarea "This is our new Client Dashboard — we’re testing it out to streamline approvals…"
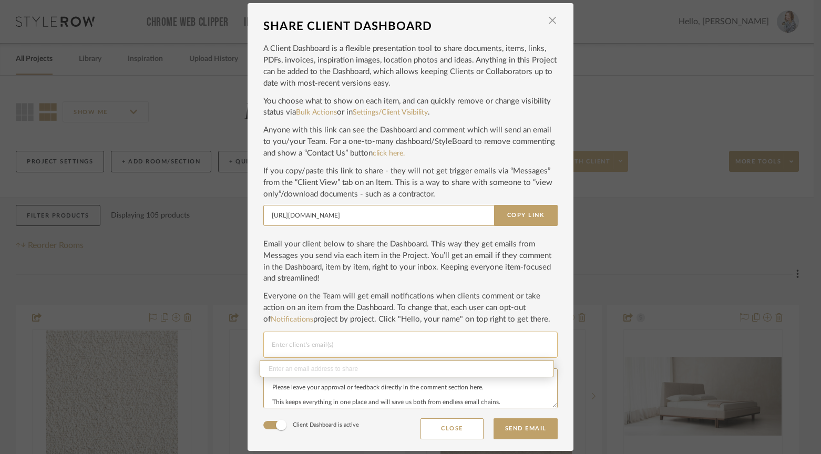
click at [277, 345] on input "Email selection" at bounding box center [410, 344] width 277 height 13
type input "r"
click at [516, 209] on button "Copy Link" at bounding box center [526, 215] width 64 height 21
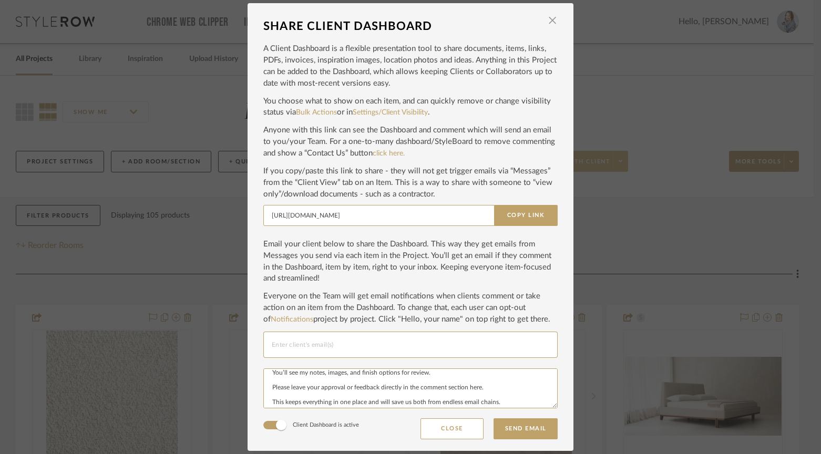
click at [282, 349] on input "Email selection" at bounding box center [410, 344] width 277 height 13
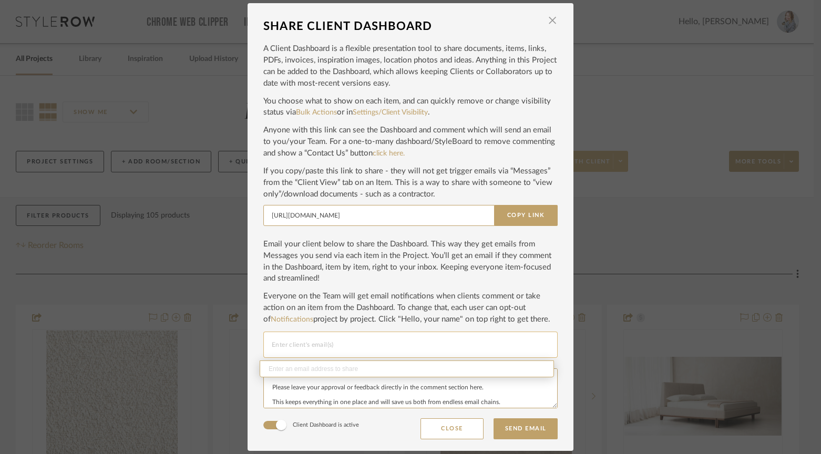
paste input "rcenni@atriumglobal.com"
type input "rcenni@atriumglobal.com"
paste input "kseadarovich@atriumglobal.com"
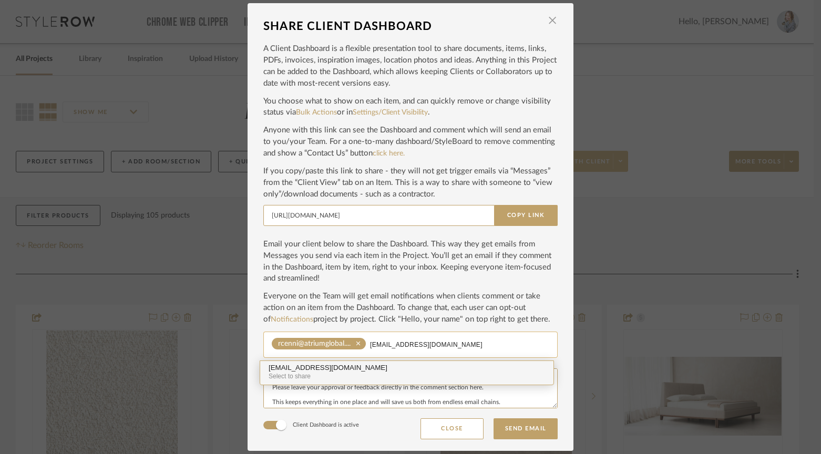
type input "kseadarovich@atriumglobal.com"
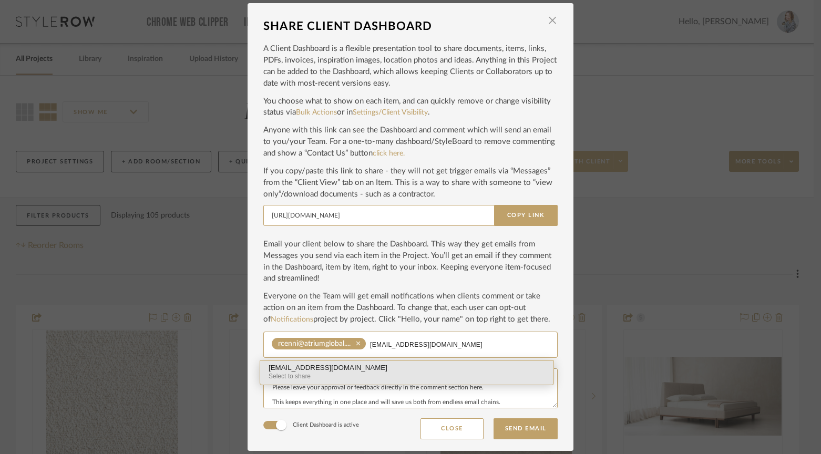
click at [364, 370] on div "kseadarovich@atriumglobal.com" at bounding box center [406, 368] width 276 height 8
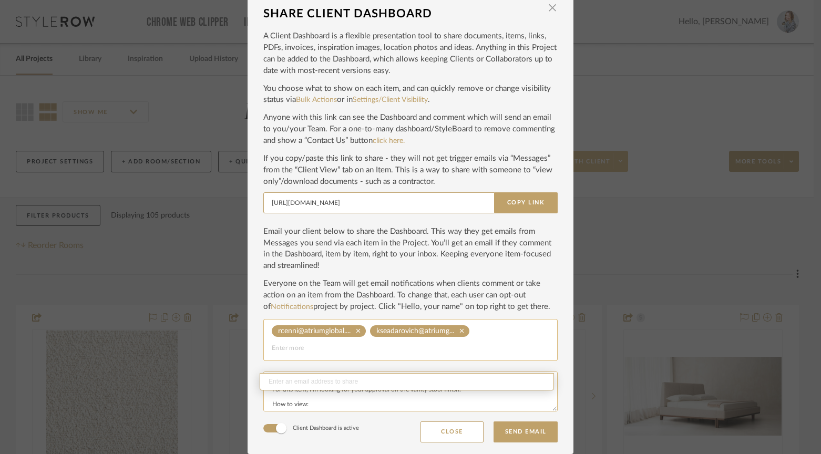
scroll to position [0, 0]
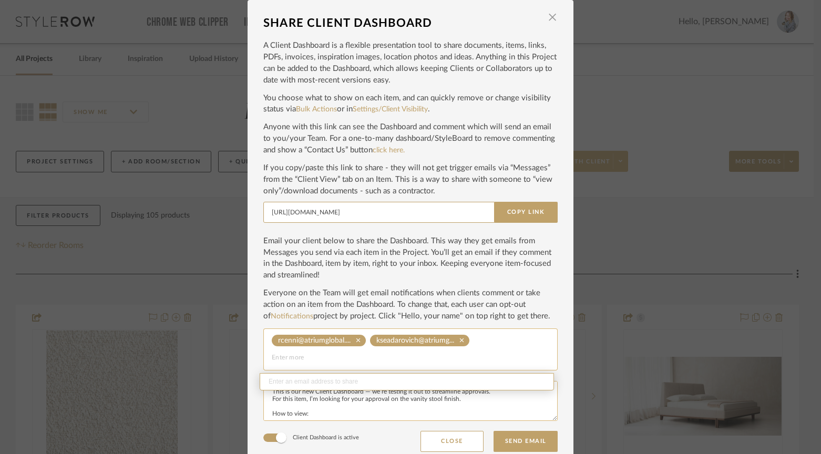
click at [276, 400] on textarea "This is our new Client Dashboard — we’re testing it out to streamline approvals…" at bounding box center [410, 401] width 294 height 40
drag, startPoint x: 407, startPoint y: 393, endPoint x: 391, endPoint y: 394, distance: 16.3
click at [391, 394] on textarea "Hi Rebecca, This is our Client Dashboard — we’re testing it out to streamline a…" at bounding box center [410, 401] width 294 height 40
click at [287, 398] on textarea "Hi Rebecca, This is our Client Dashboard — I'm testing it out to streamline app…" at bounding box center [410, 401] width 294 height 40
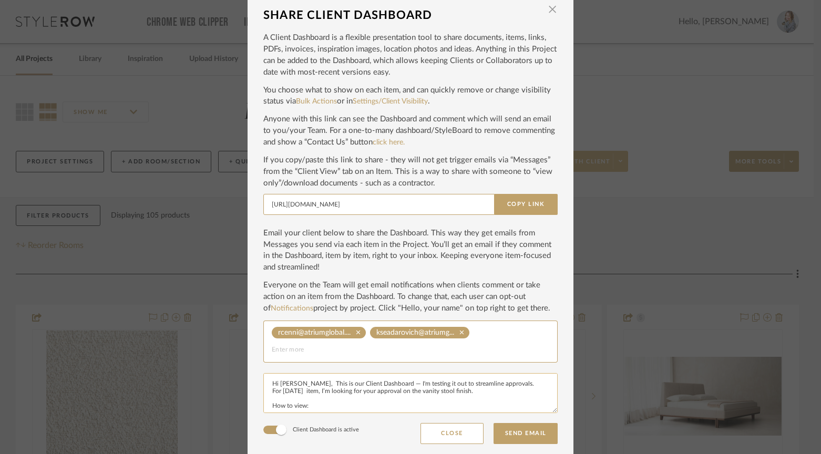
click at [483, 395] on textarea "Hi Rebecca, This is our Client Dashboard — I'm testing it out to streamline app…" at bounding box center [410, 393] width 294 height 40
click at [478, 392] on textarea "Hi Rebecca, This is our Client Dashboard — I'm testing it out to streamline app…" at bounding box center [410, 393] width 294 height 40
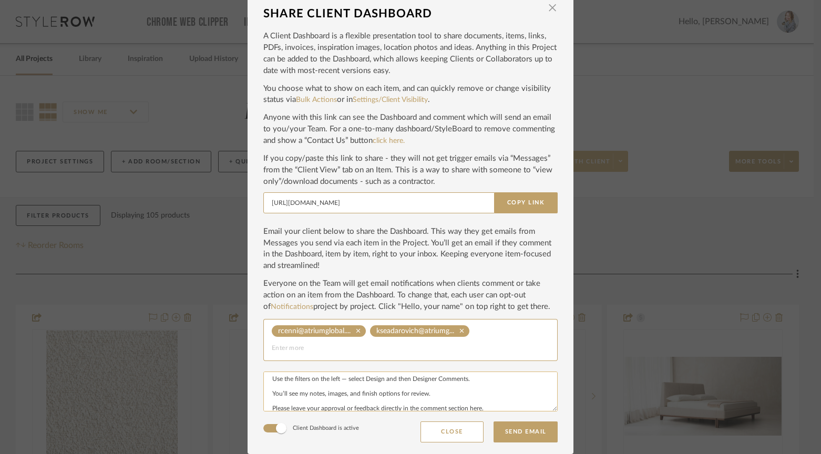
scroll to position [48, 0]
click at [411, 382] on textarea "Hi Rebecca, This is our Client Dashboard — I'm testing it out to streamline app…" at bounding box center [410, 391] width 294 height 40
click at [468, 380] on textarea "Hi Rebecca, This is our Client Dashboard — I'm testing it out to streamline app…" at bounding box center [410, 391] width 294 height 40
click at [506, 407] on textarea "Hi Rebecca, This is our Client Dashboard — I'm testing it out to streamline app…" at bounding box center [410, 391] width 294 height 40
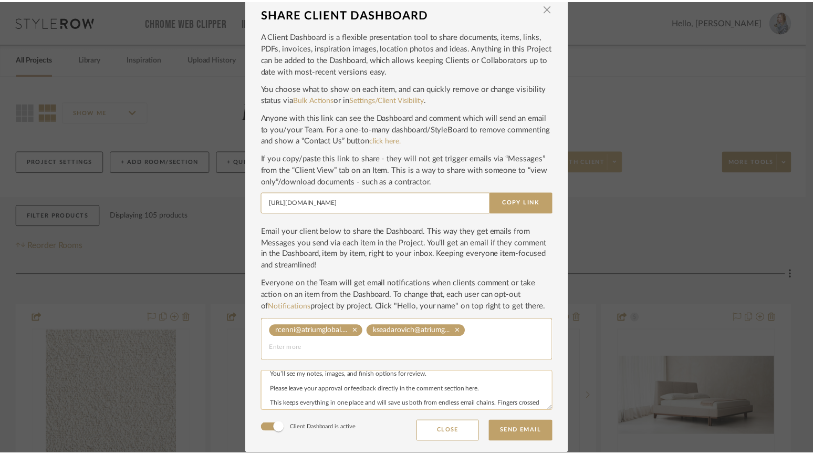
scroll to position [73, 0]
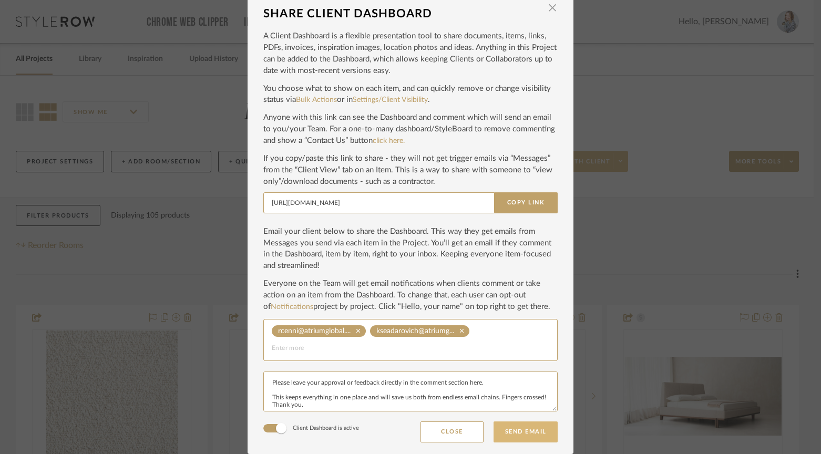
type textarea "Hi Rebecca, This is our Client Dashboard — I'm testing it out to streamline app…"
click at [531, 428] on button "Send Email" at bounding box center [525, 431] width 64 height 21
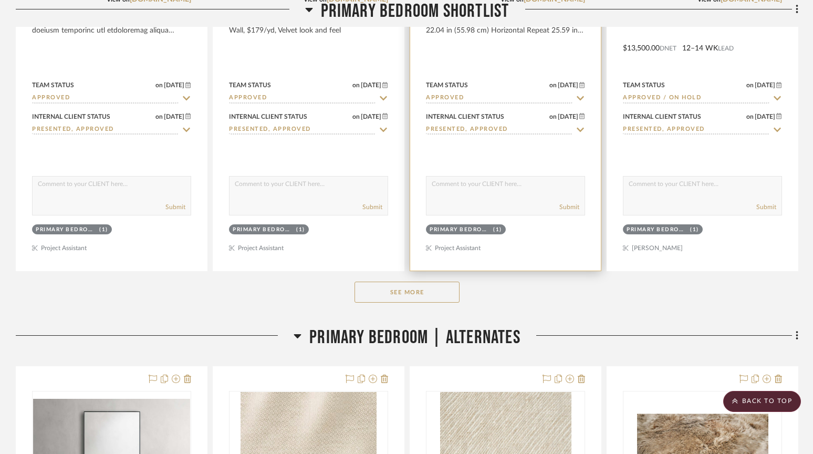
scroll to position [463, 0]
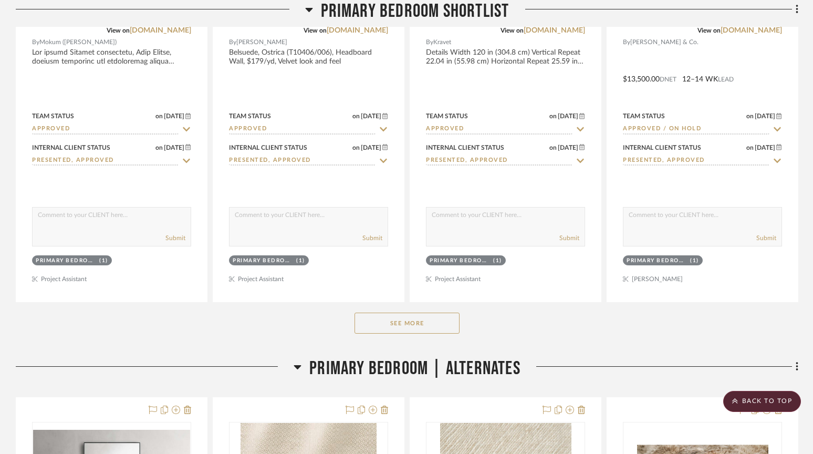
click at [417, 321] on button "See More" at bounding box center [407, 323] width 105 height 21
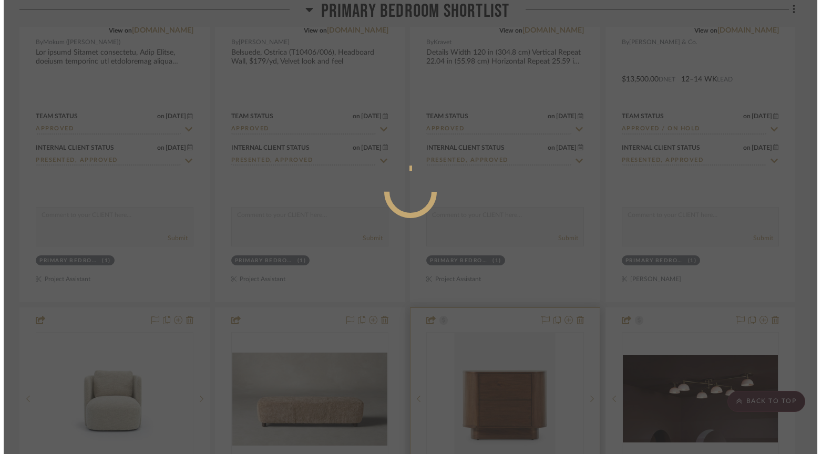
scroll to position [0, 0]
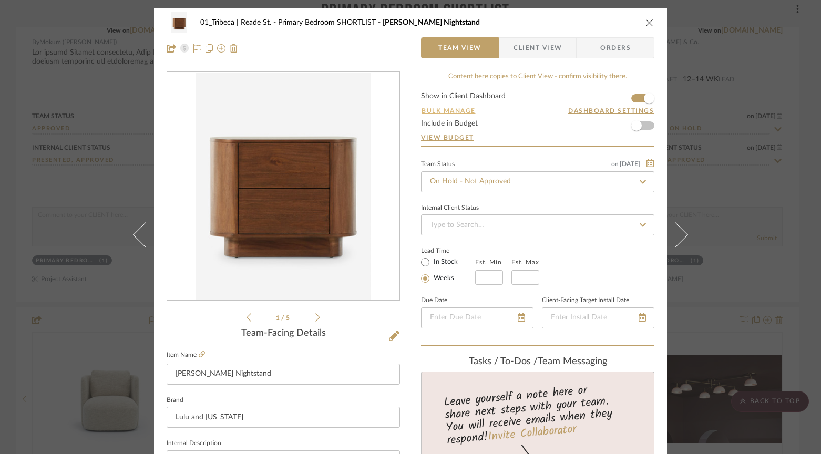
click at [444, 111] on button "Bulk Manage" at bounding box center [448, 110] width 55 height 9
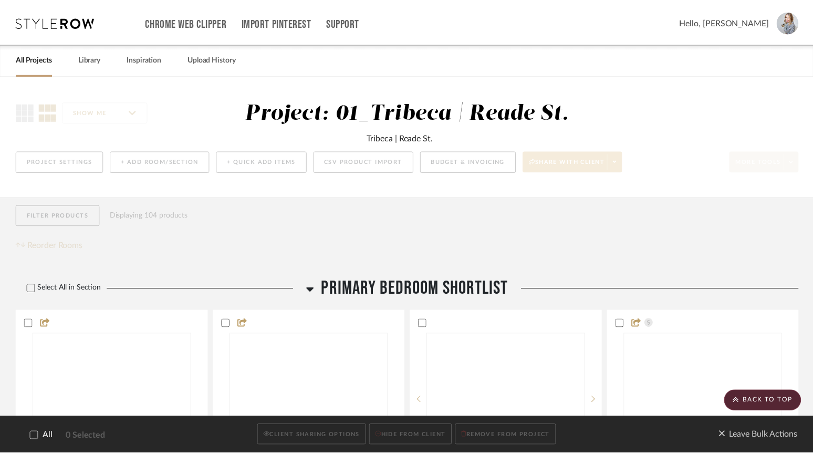
scroll to position [463, 0]
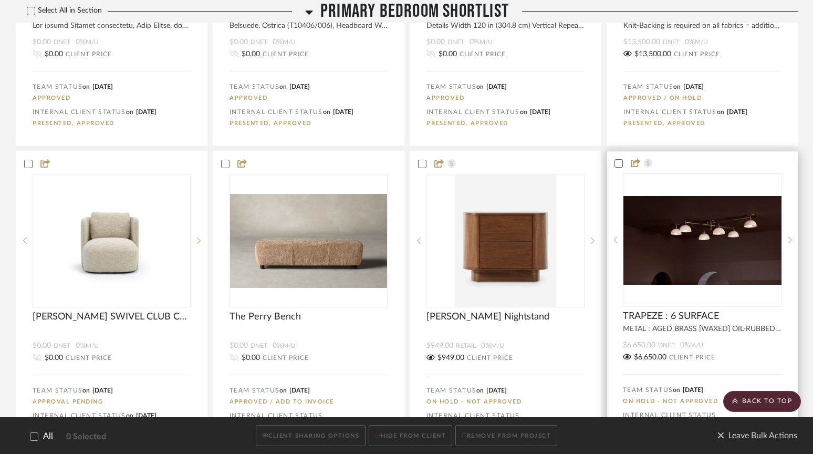
click at [623, 166] on status-icons at bounding box center [639, 164] width 33 height 10
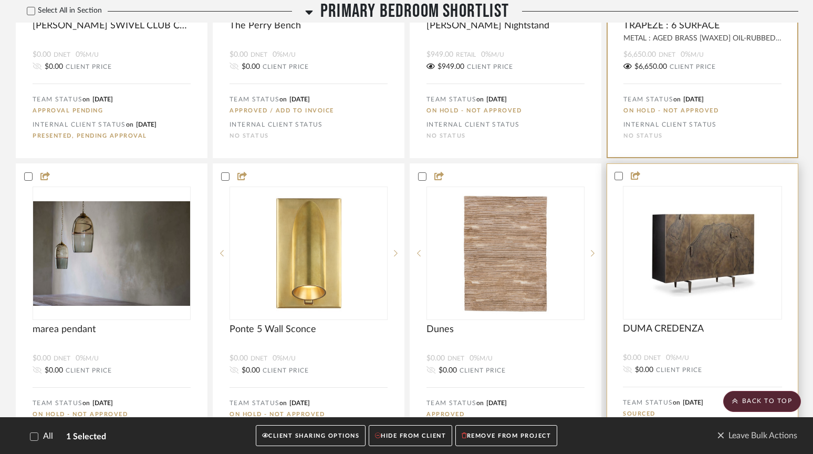
scroll to position [769, 0]
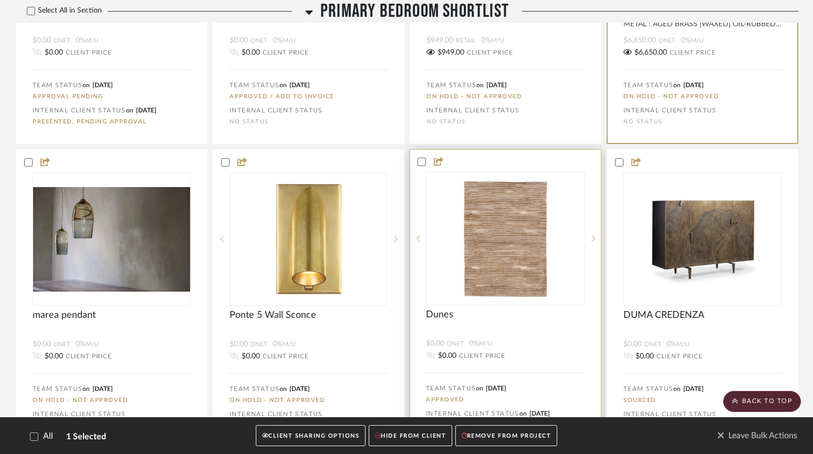
drag, startPoint x: 619, startPoint y: 167, endPoint x: 575, endPoint y: 175, distance: 44.9
click at [619, 165] on icon at bounding box center [619, 162] width 7 height 5
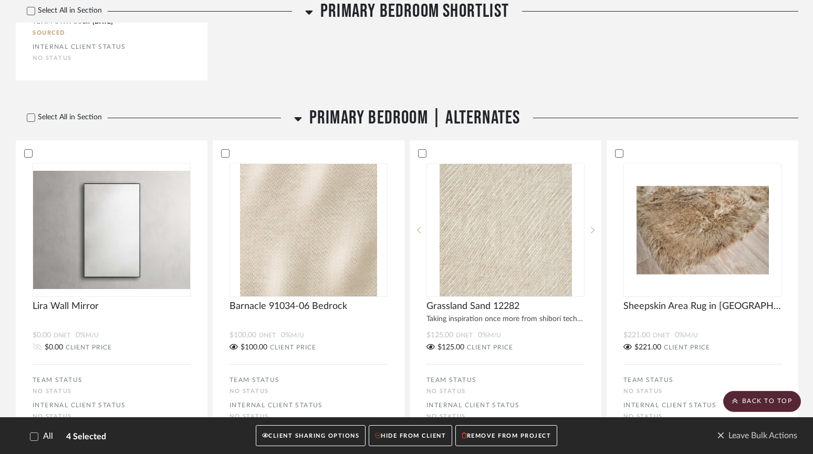
scroll to position [1525, 0]
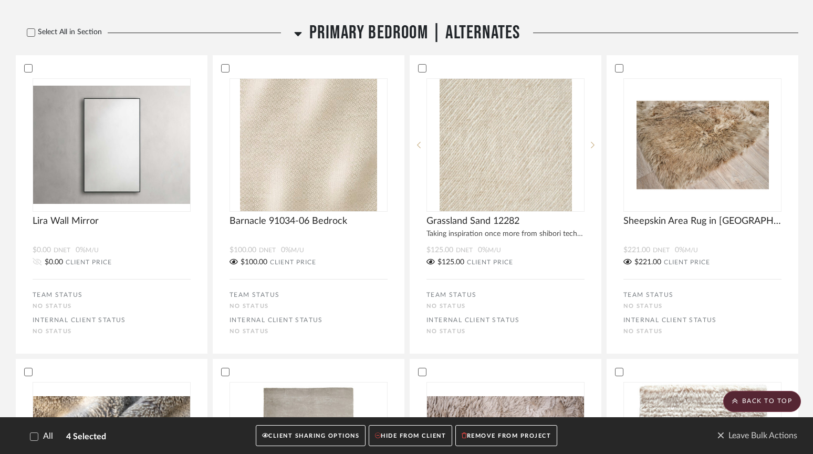
click at [421, 437] on button "HIDE FROM CLIENT" at bounding box center [411, 436] width 84 height 22
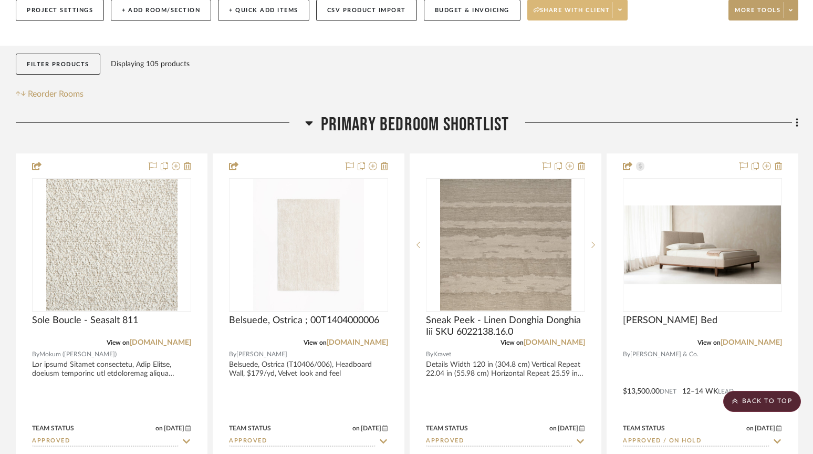
scroll to position [0, 0]
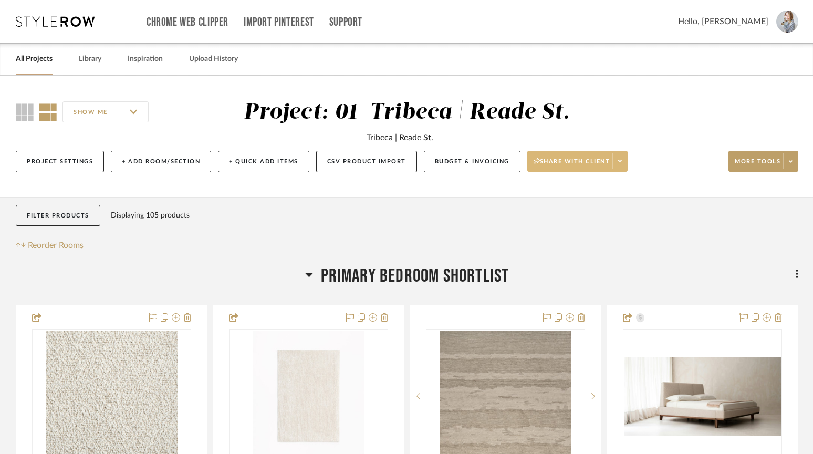
click at [622, 160] on icon at bounding box center [620, 161] width 4 height 6
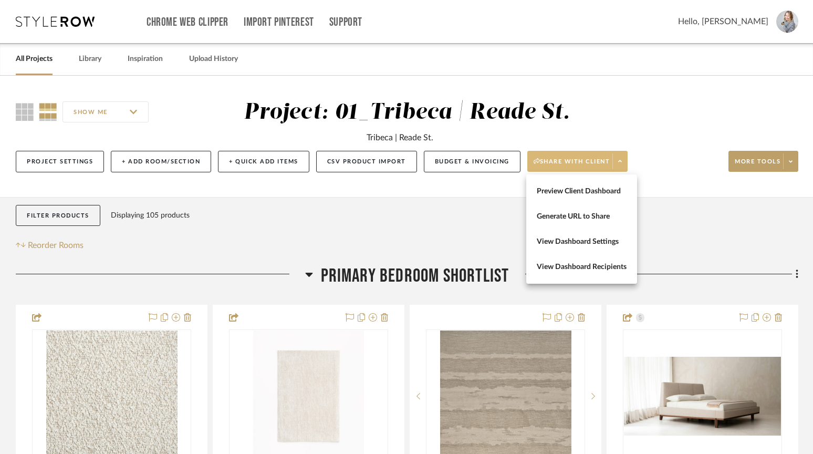
click at [582, 242] on span "View Dashboard Settings" at bounding box center [582, 241] width 90 height 9
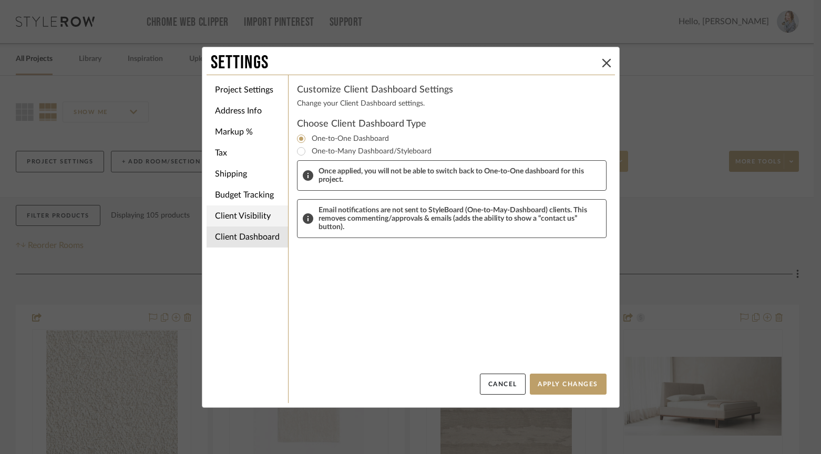
click at [237, 215] on li "Client Visibility" at bounding box center [246, 215] width 81 height 21
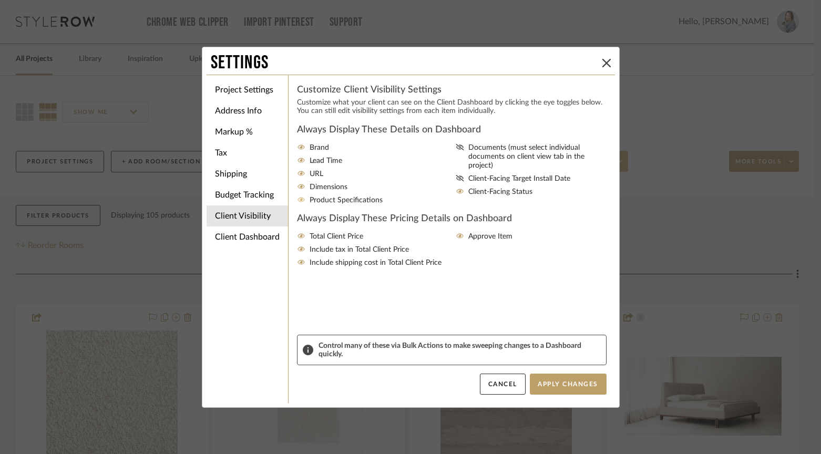
click at [297, 202] on icon at bounding box center [300, 200] width 7 height 5
click at [0, 0] on input "Product Specifications" at bounding box center [0, 0] width 0 height 0
click at [298, 190] on icon at bounding box center [301, 186] width 8 height 6
click at [0, 0] on input "Dimensions" at bounding box center [0, 0] width 0 height 0
click at [571, 383] on button "Apply Changes" at bounding box center [568, 384] width 77 height 21
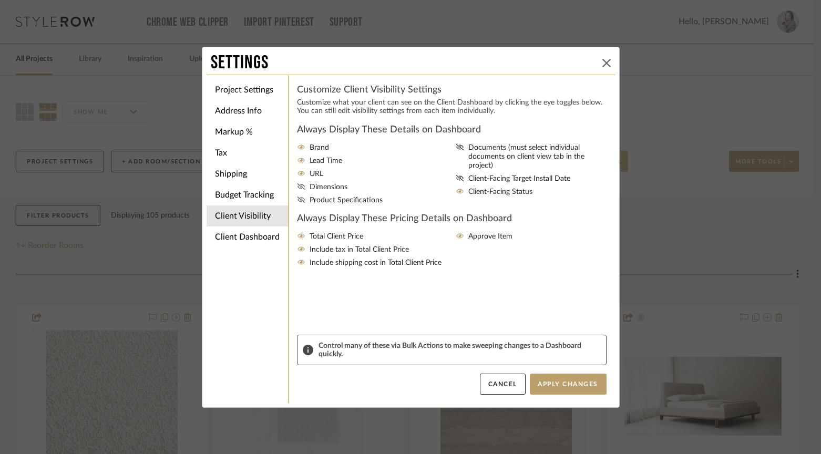
click at [604, 64] on icon at bounding box center [606, 63] width 8 height 8
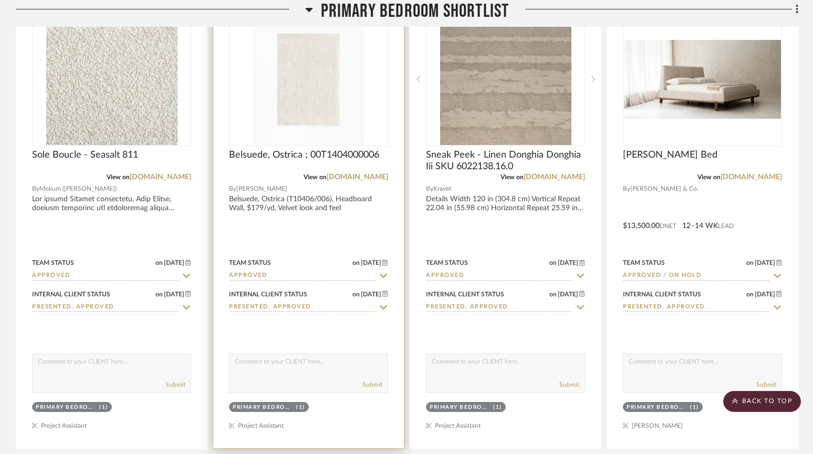
scroll to position [353, 0]
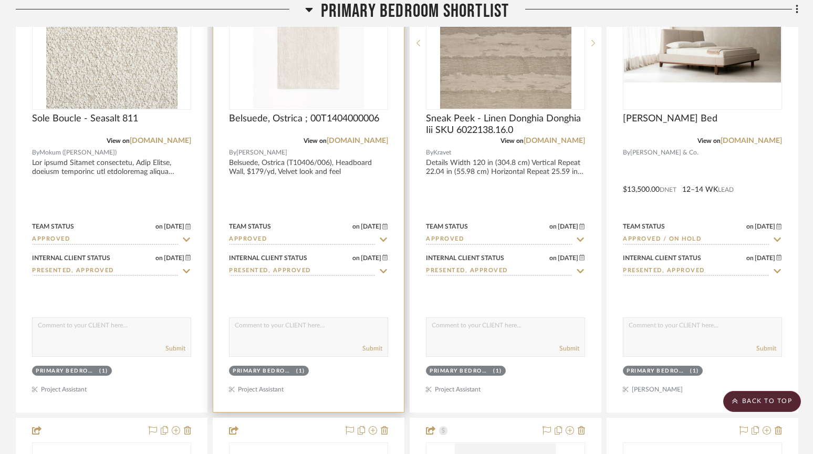
click at [260, 237] on input "Approved" at bounding box center [302, 240] width 147 height 10
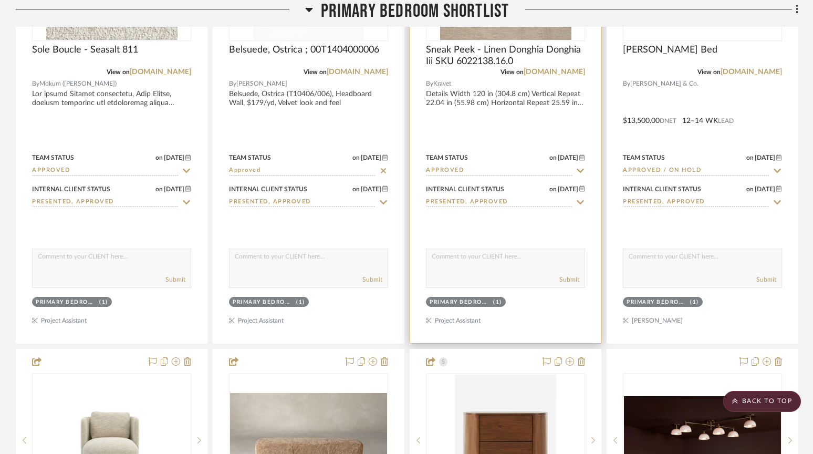
scroll to position [423, 0]
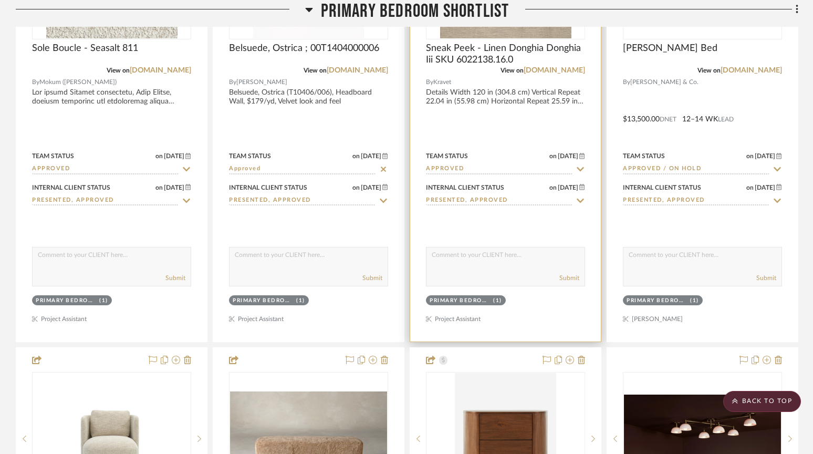
click at [579, 168] on icon at bounding box center [580, 169] width 9 height 8
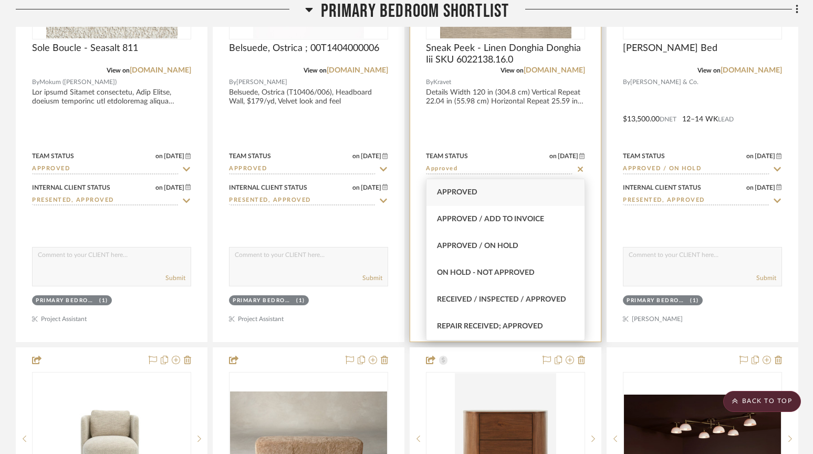
click at [491, 153] on div "Team Status on 8/11/2025" at bounding box center [505, 155] width 159 height 9
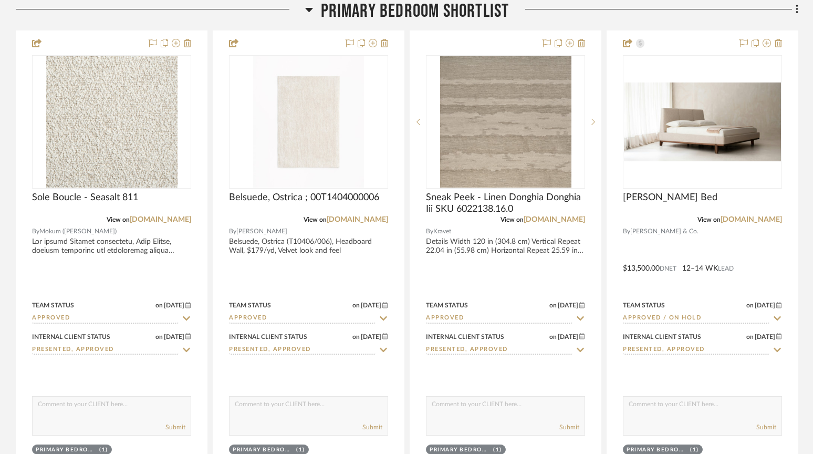
scroll to position [374, 0]
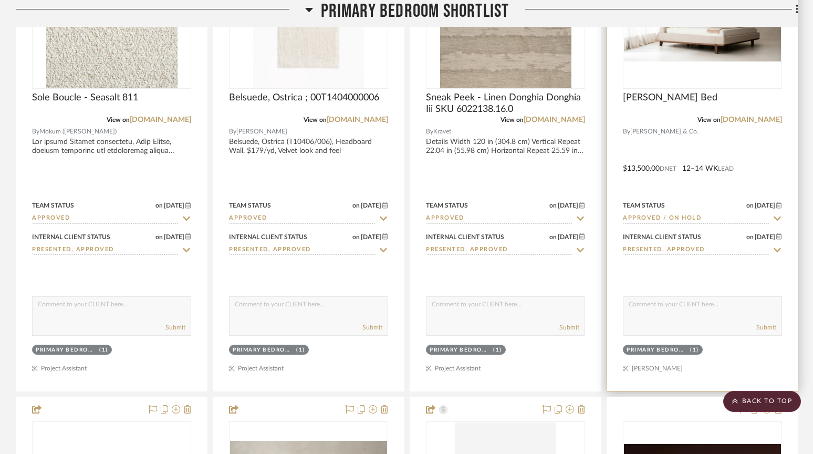
click at [691, 219] on input "Approved / On Hold" at bounding box center [696, 219] width 147 height 10
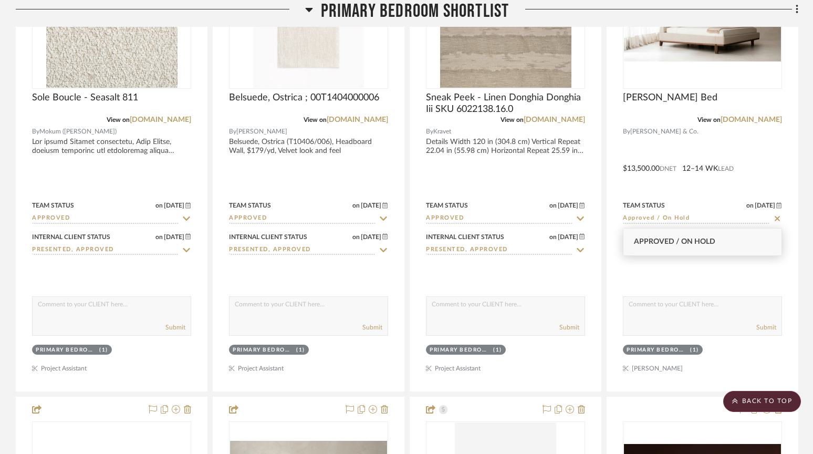
click at [694, 240] on span "Approved / On Hold" at bounding box center [674, 241] width 81 height 7
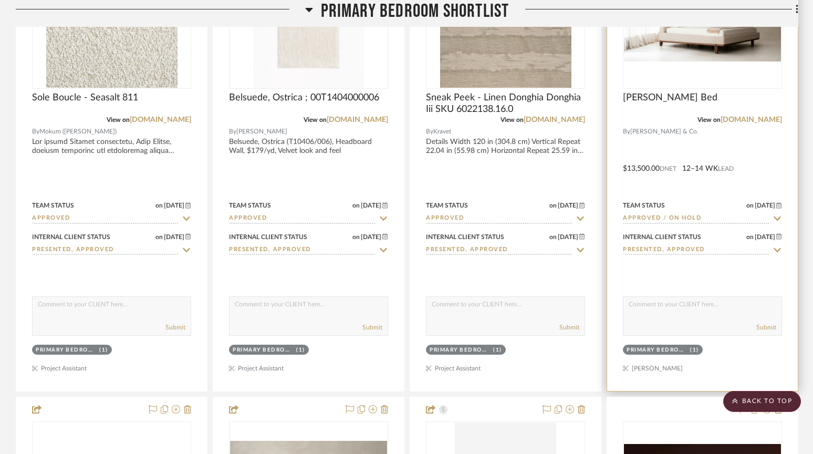
scroll to position [371, 0]
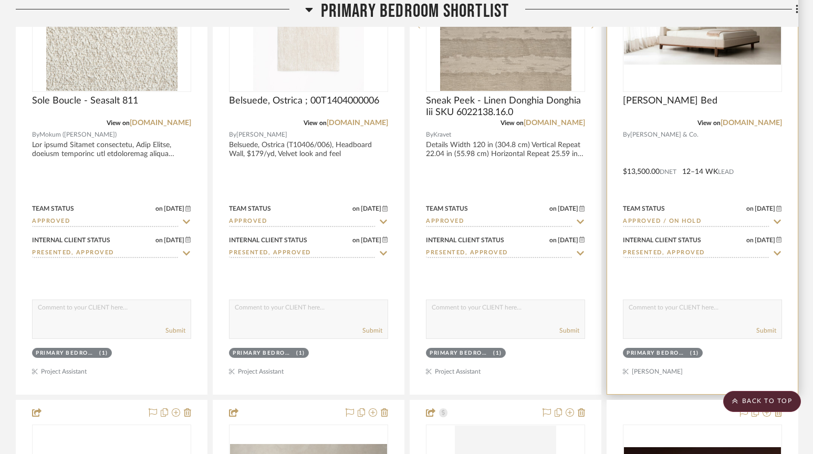
click at [680, 158] on div at bounding box center [702, 164] width 191 height 460
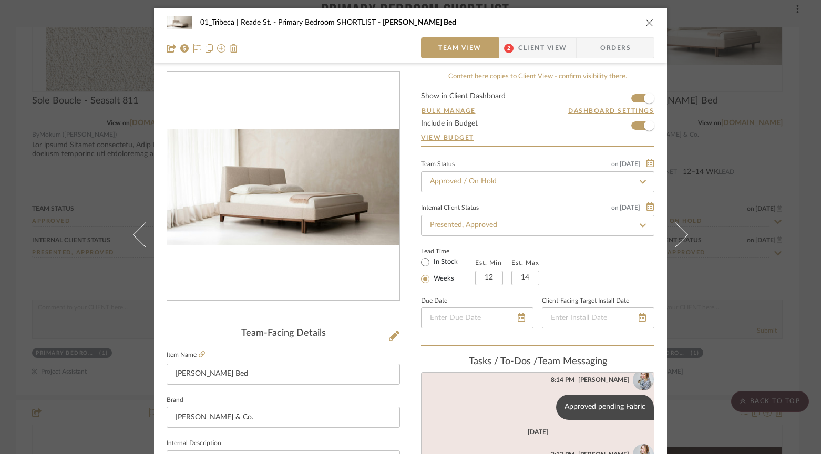
scroll to position [5, 0]
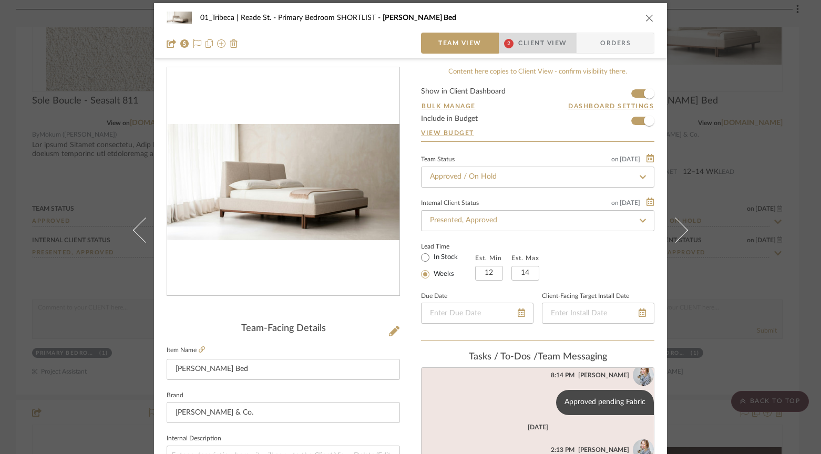
click at [532, 37] on span "Client View" at bounding box center [542, 43] width 48 height 21
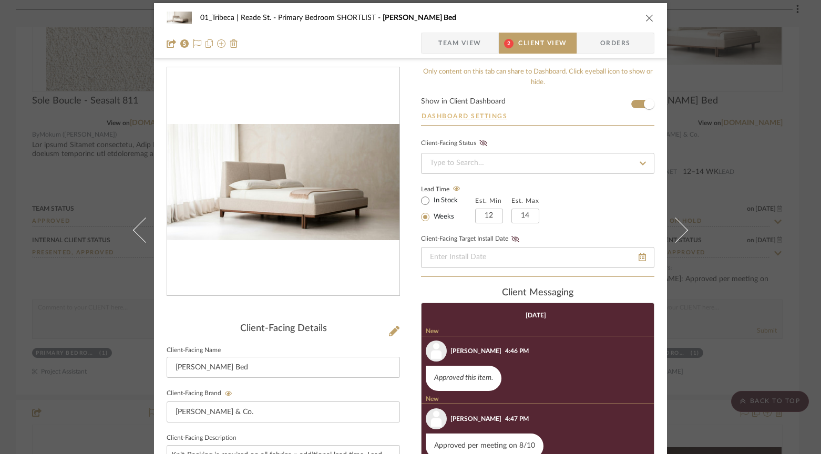
scroll to position [6, 0]
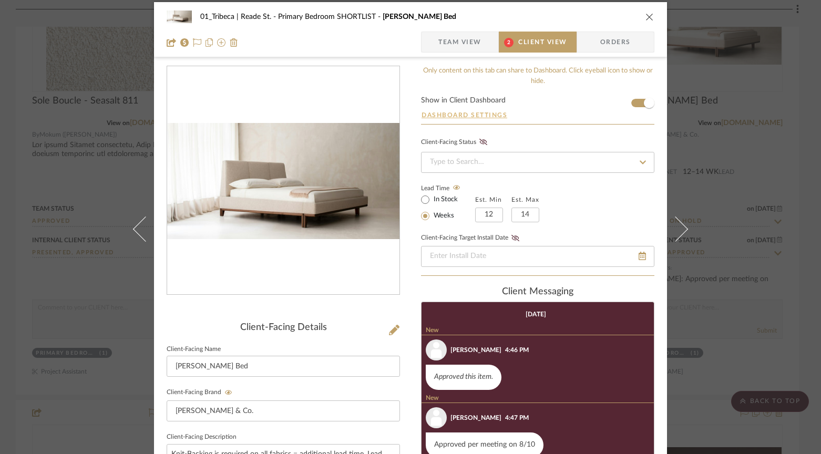
click at [493, 117] on button "Dashboard Settings" at bounding box center [464, 114] width 87 height 9
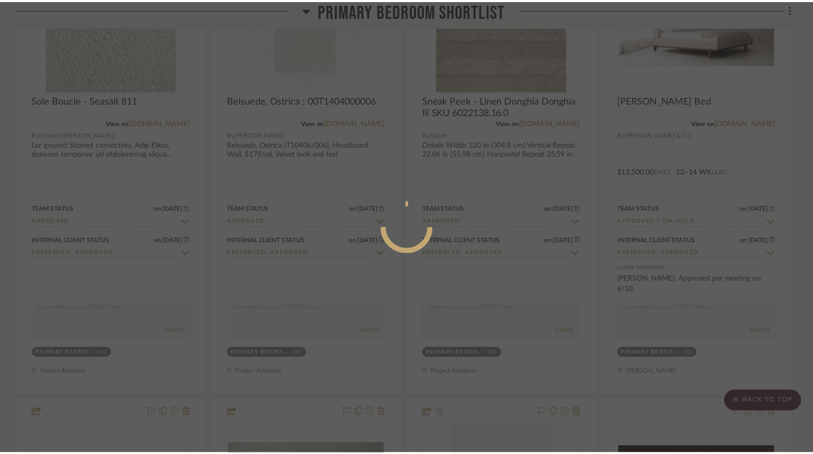
scroll to position [371, 0]
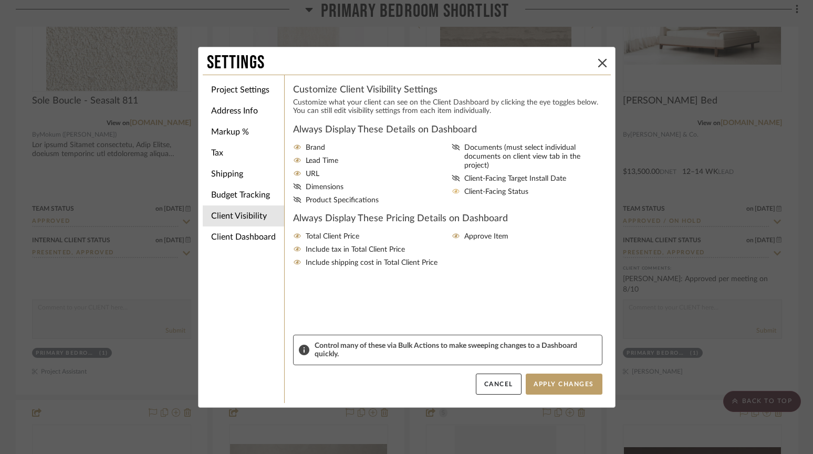
click at [477, 188] on span "Client-Facing Status" at bounding box center [496, 192] width 64 height 9
click at [0, 0] on input "Client-Facing Status" at bounding box center [0, 0] width 0 height 0
click at [540, 383] on button "Apply Changes" at bounding box center [564, 384] width 77 height 21
click at [603, 65] on button at bounding box center [602, 63] width 13 height 13
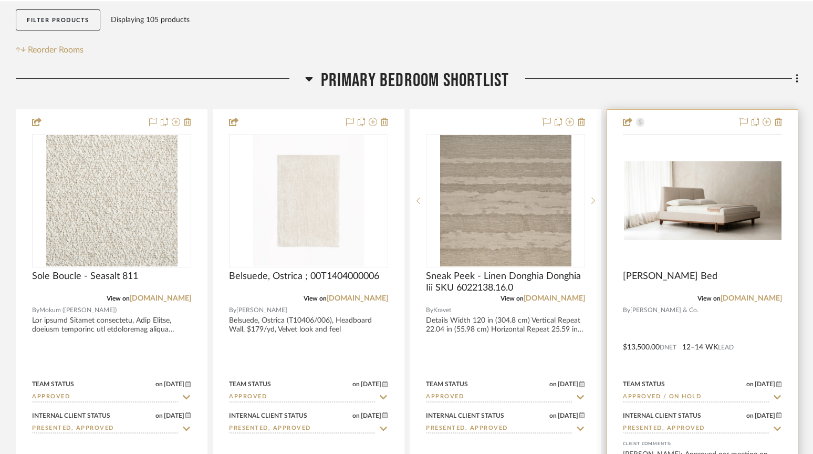
scroll to position [192, 0]
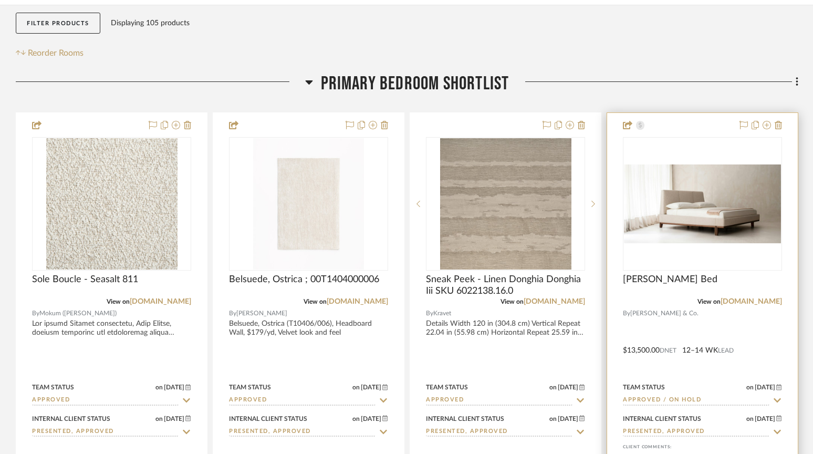
click at [693, 249] on div "0" at bounding box center [703, 204] width 158 height 132
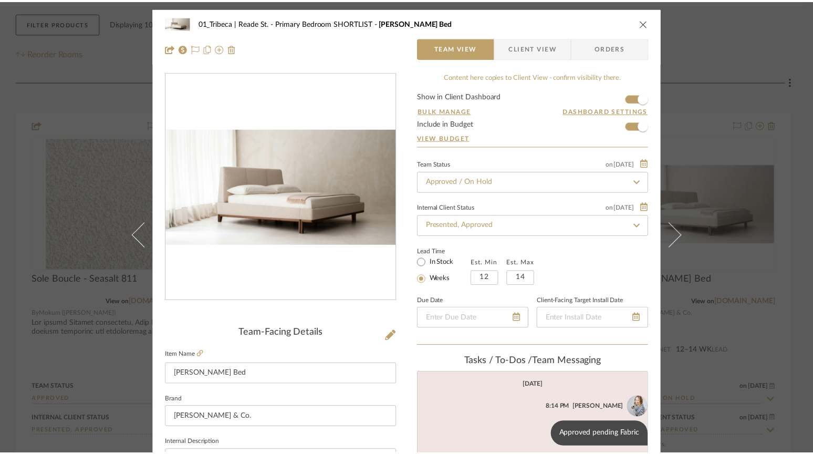
scroll to position [27, 0]
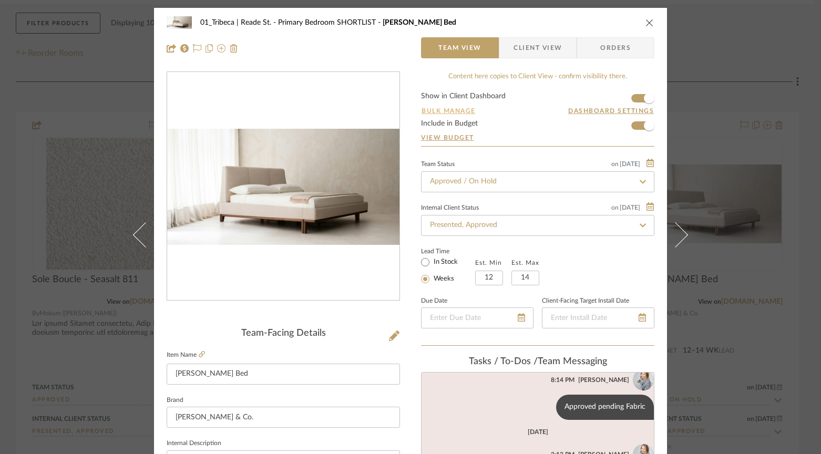
click at [444, 109] on button "Bulk Manage" at bounding box center [448, 110] width 55 height 9
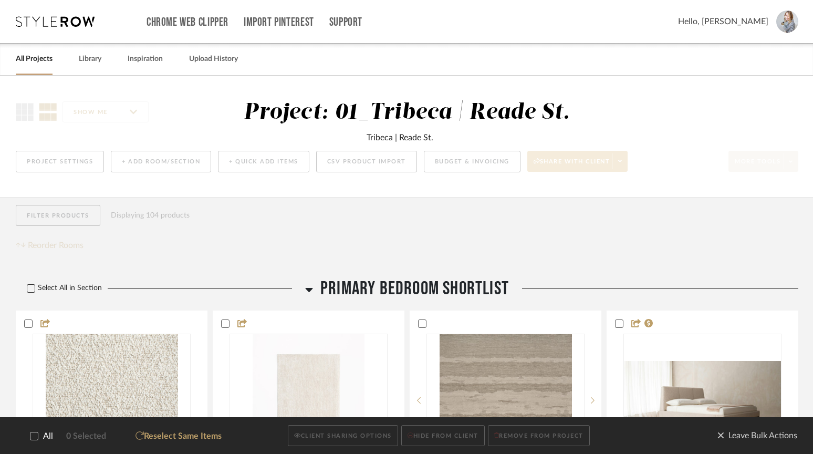
click at [32, 287] on icon at bounding box center [30, 288] width 7 height 7
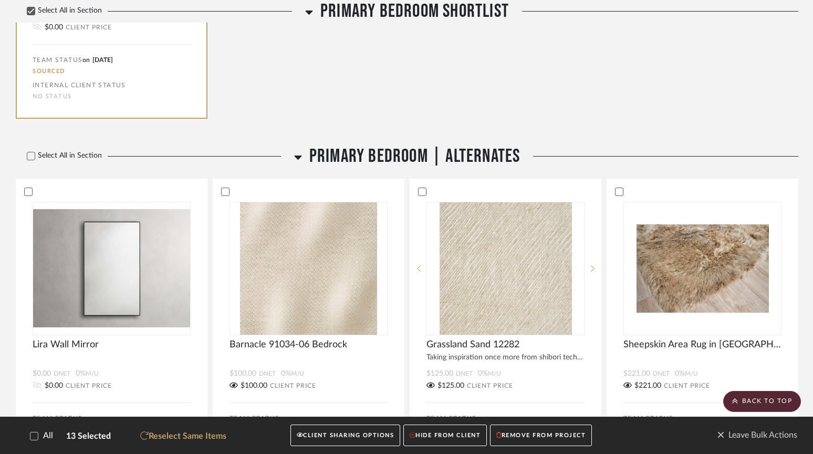
scroll to position [1391, 0]
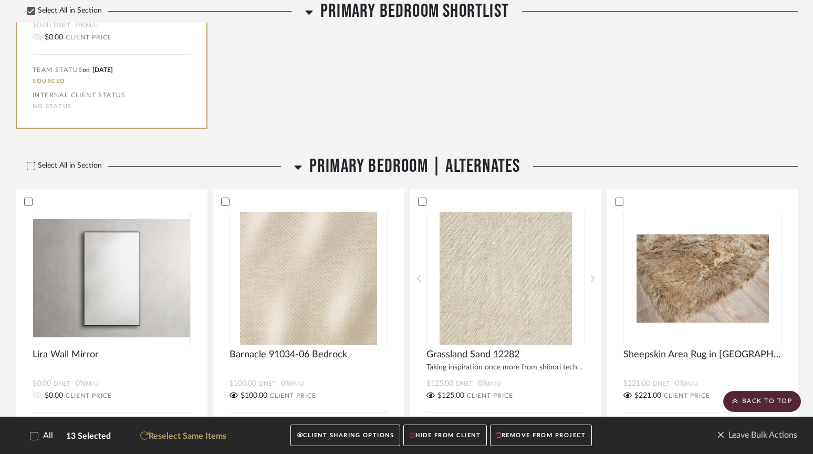
click at [34, 170] on icon at bounding box center [30, 165] width 7 height 7
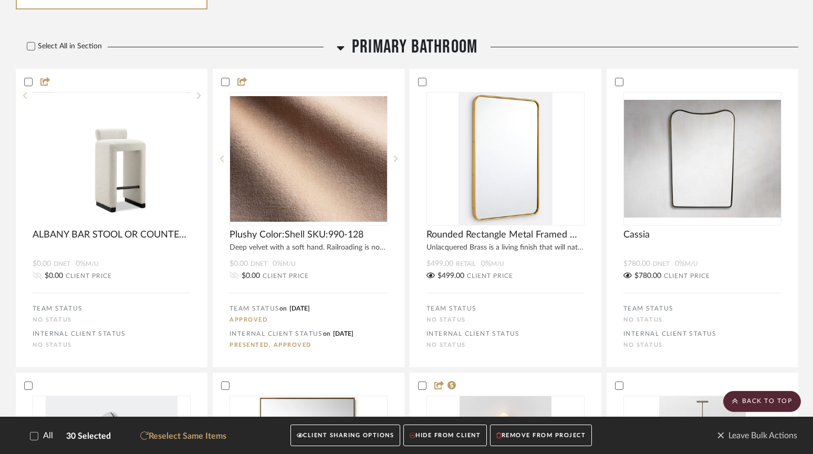
scroll to position [3085, 0]
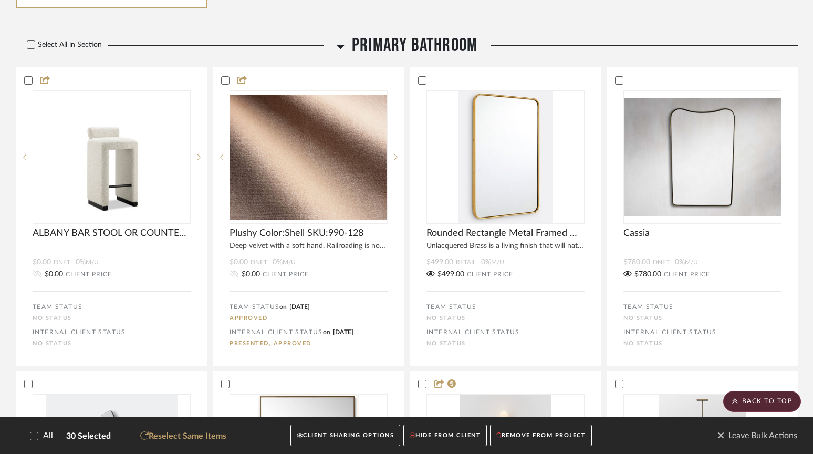
click at [36, 438] on icon at bounding box center [33, 435] width 7 height 7
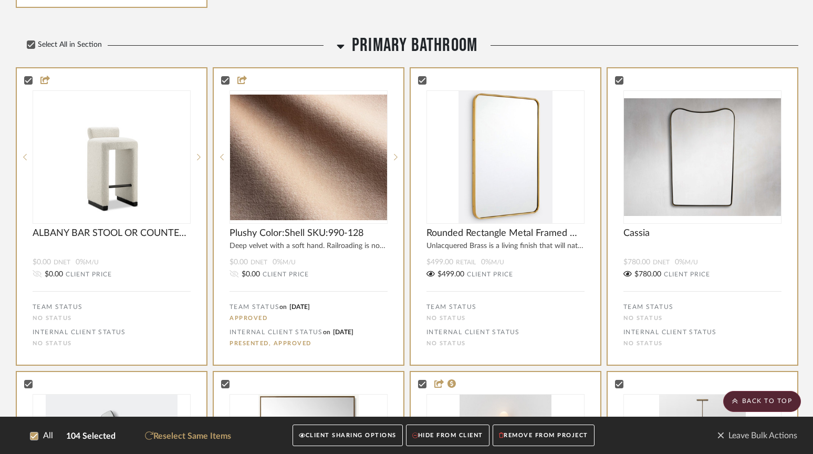
drag, startPoint x: 318, startPoint y: 439, endPoint x: 306, endPoint y: 436, distance: 12.5
click at [318, 439] on button "CLIENT SHARING OPTIONS" at bounding box center [348, 436] width 110 height 22
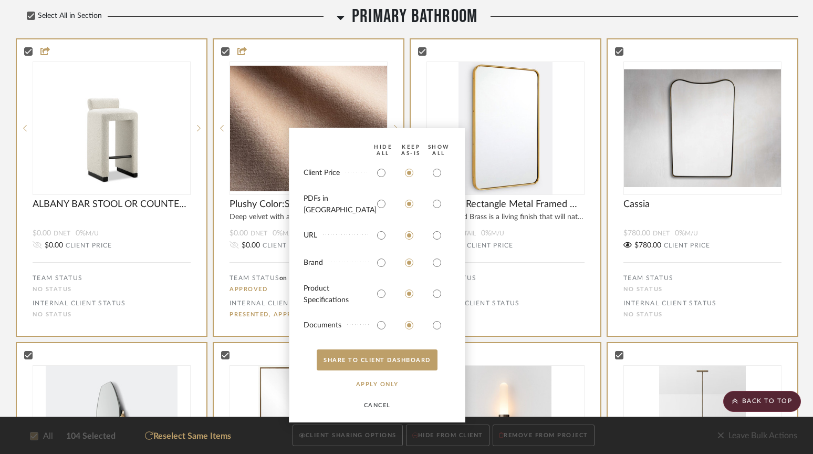
scroll to position [3124, 0]
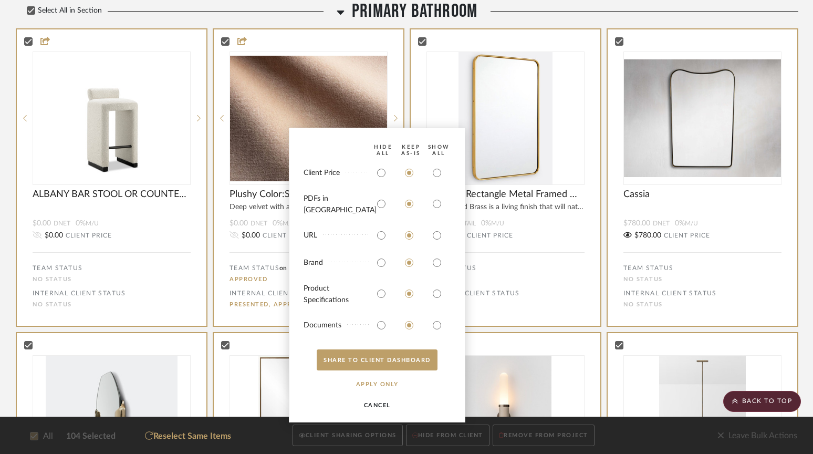
click at [378, 409] on button "CANCEL" at bounding box center [377, 405] width 65 height 21
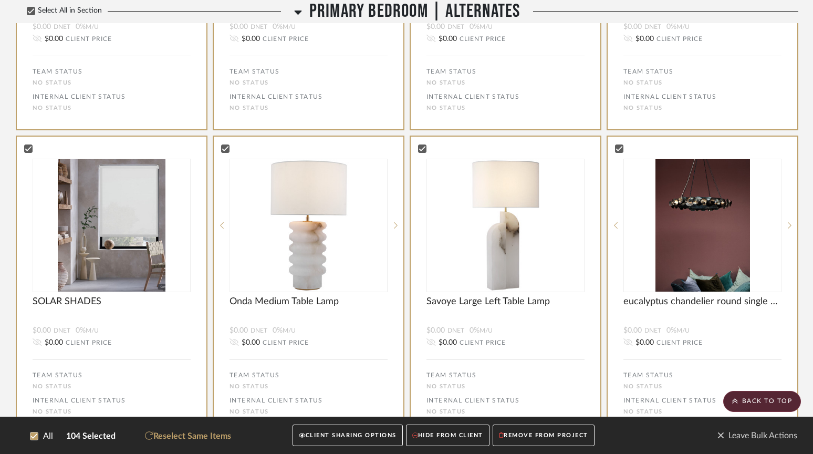
scroll to position [2071, 0]
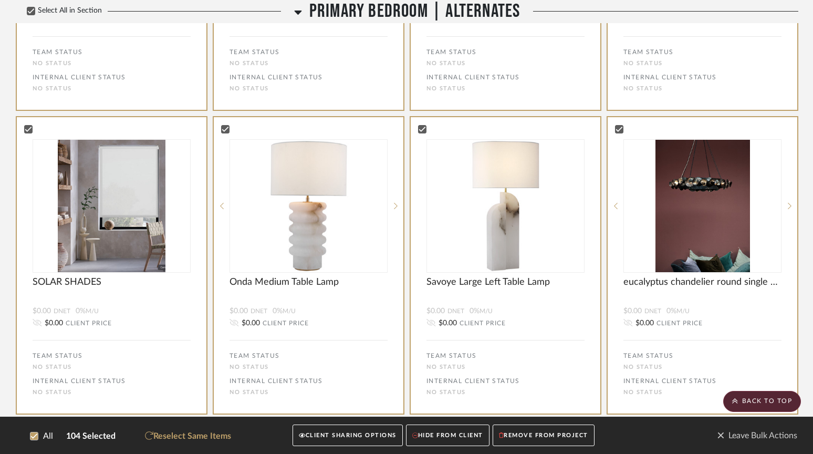
click at [35, 436] on icon at bounding box center [34, 435] width 7 height 5
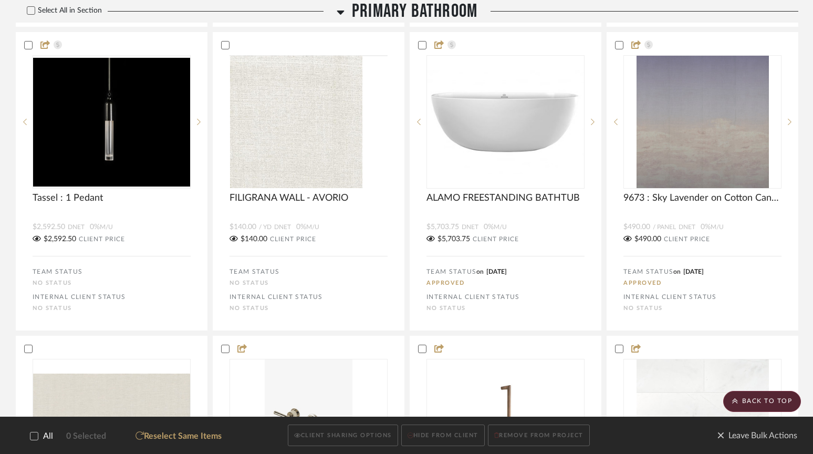
scroll to position [3742, 0]
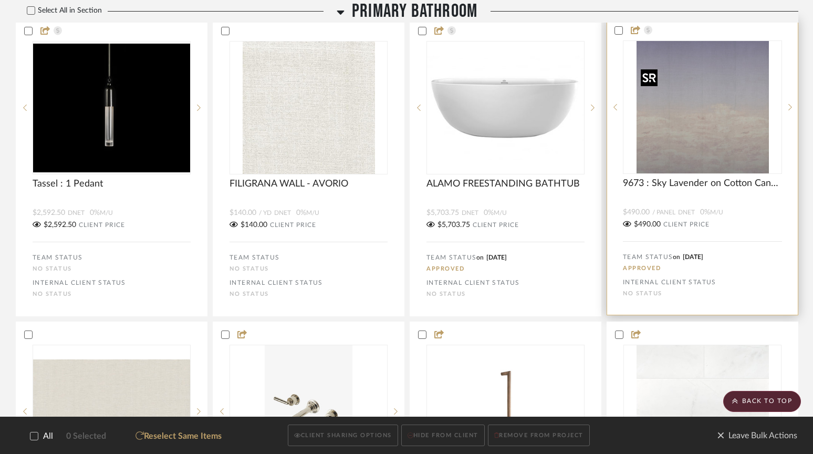
click at [701, 173] on img "0" at bounding box center [703, 107] width 132 height 132
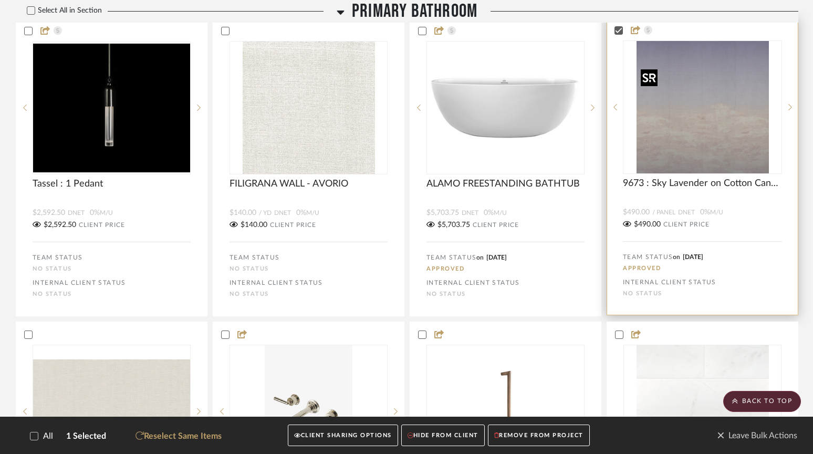
click at [720, 173] on img "0" at bounding box center [703, 107] width 132 height 132
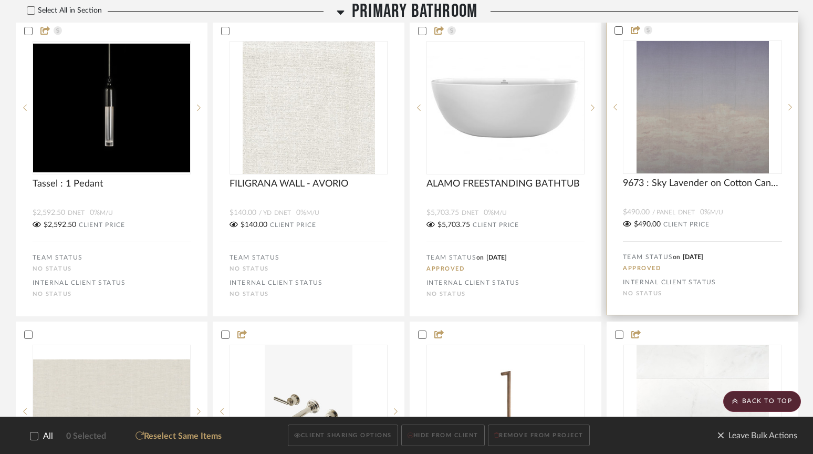
click at [680, 189] on div "9673 : Sky Lavender on Cotton Canvas Linen- CUSTOM MADE on lacquered silver vin…" at bounding box center [702, 181] width 191 height 15
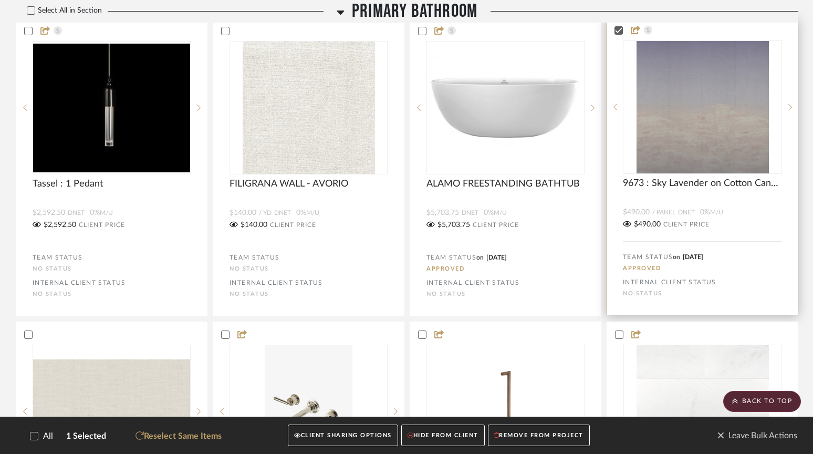
click at [645, 272] on div "Approved" at bounding box center [702, 268] width 159 height 7
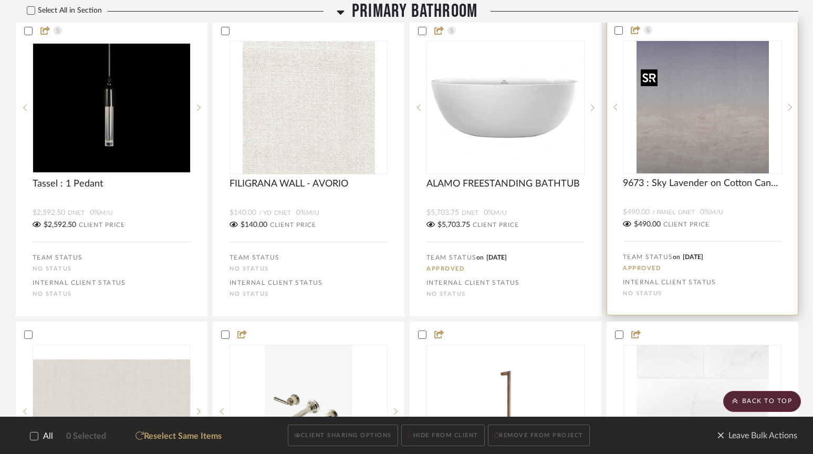
click at [647, 100] on img "0" at bounding box center [703, 107] width 132 height 132
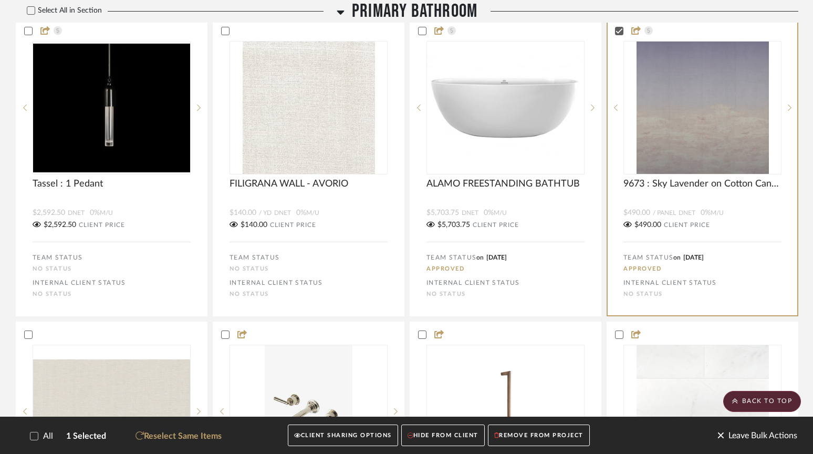
click at [728, 437] on span "Leave Bulk Actions" at bounding box center [757, 436] width 80 height 16
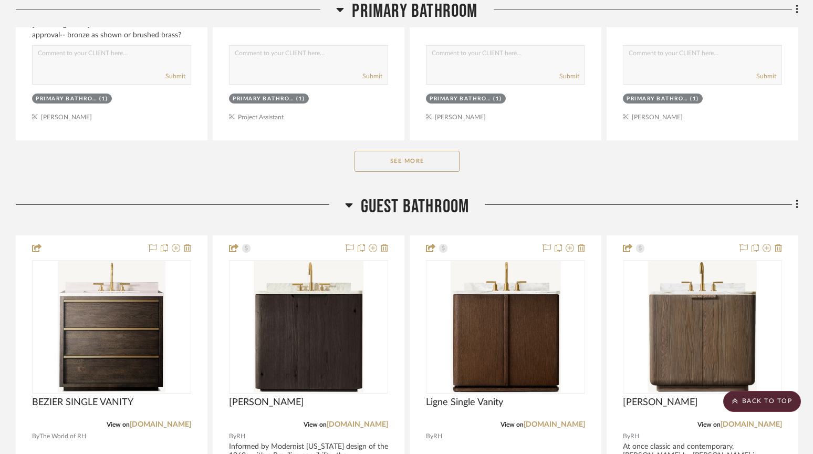
scroll to position [3149, 0]
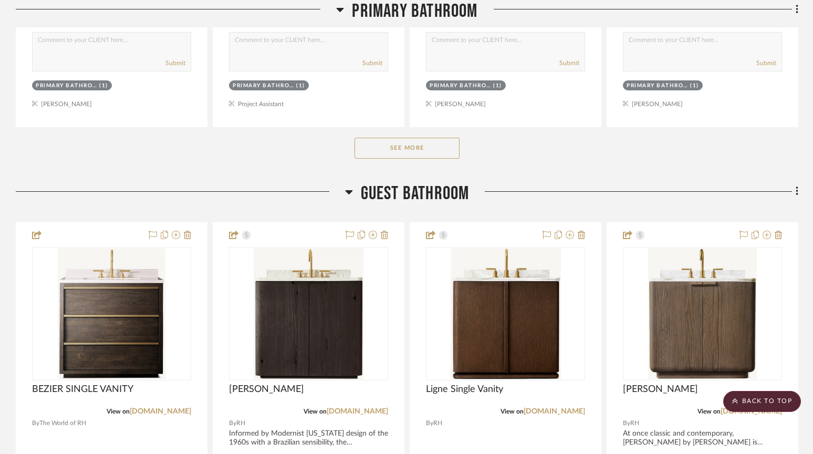
click at [422, 144] on button "See More" at bounding box center [407, 148] width 105 height 21
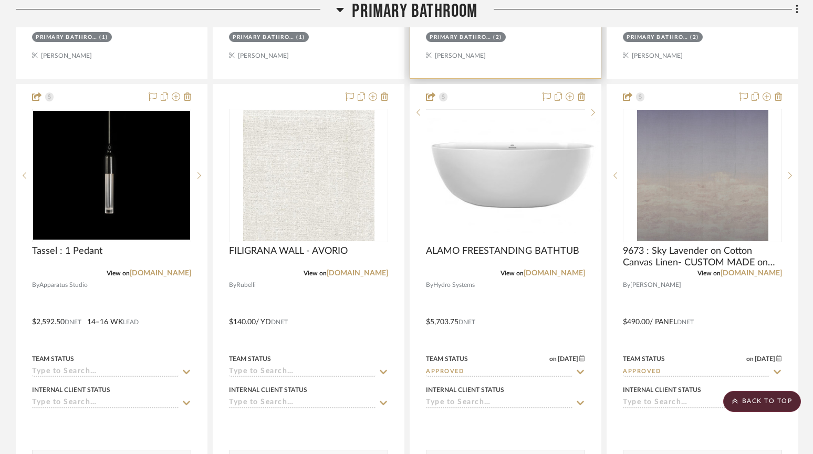
scroll to position [3700, 0]
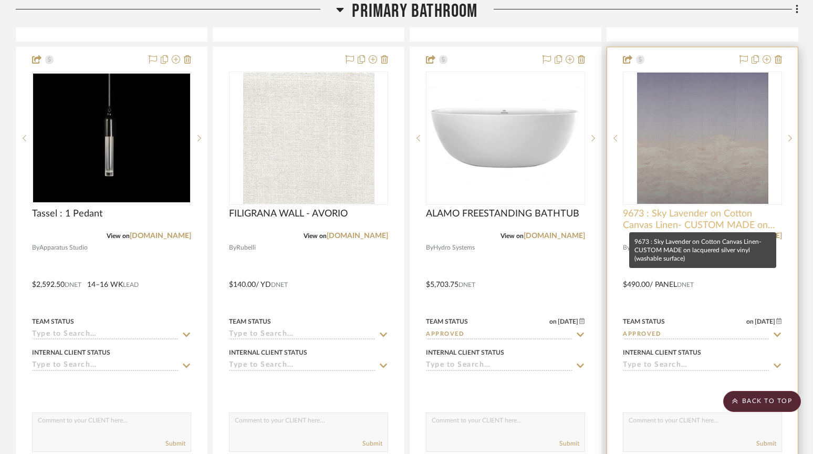
click at [711, 219] on span "9673 : Sky Lavender on Cotton Canvas Linen- CUSTOM MADE on lacquered silver vin…" at bounding box center [702, 219] width 159 height 23
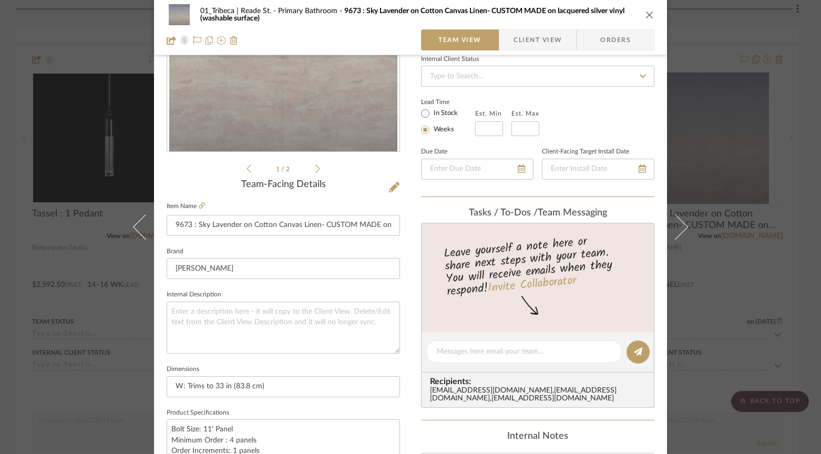
scroll to position [159, 0]
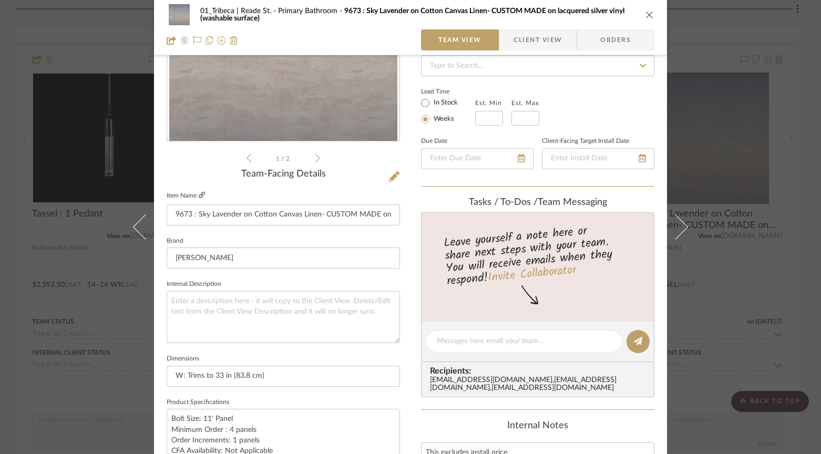
click at [199, 195] on icon at bounding box center [202, 195] width 6 height 6
click at [389, 179] on icon at bounding box center [394, 176] width 11 height 11
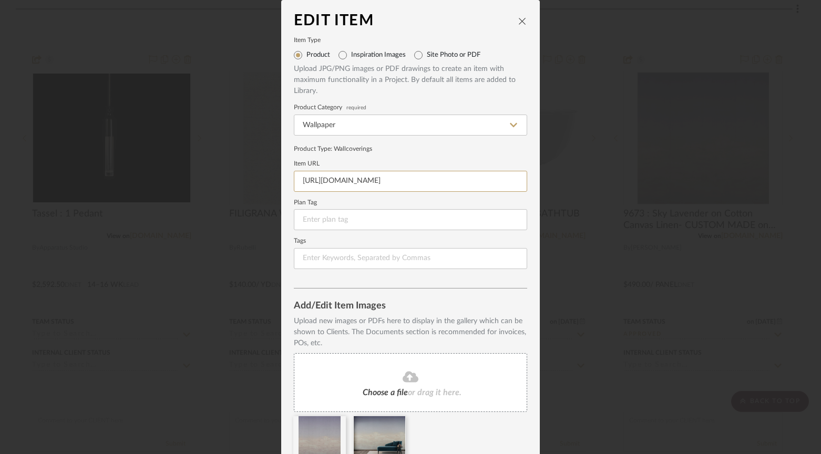
scroll to position [0, 235]
drag, startPoint x: 300, startPoint y: 181, endPoint x: 561, endPoint y: 188, distance: 260.7
click at [561, 188] on div "Edit Item Item Type Product Inspiration Images Site Photo or PDF Upload JPG/PNG…" at bounding box center [410, 227] width 821 height 454
paste input "https://www.phillipjeffries.com/shop/CARD-GAL-BUTTRFLYSKY/9673"
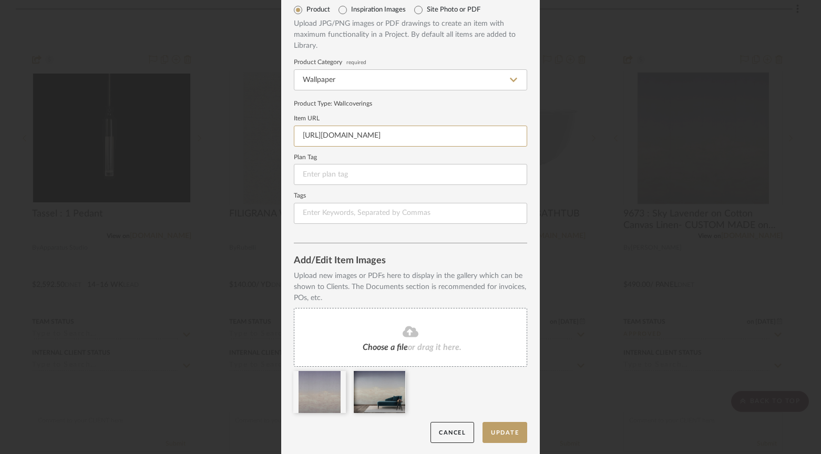
scroll to position [47, 0]
type input "https://www.phillipjeffries.com/shop/CARD-GAL-BUTTRFLYSKY/9673"
click at [500, 427] on button "Update" at bounding box center [504, 431] width 45 height 22
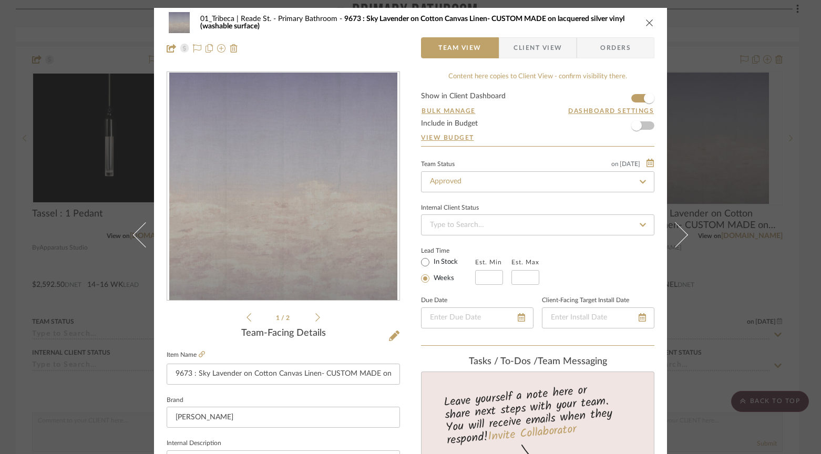
click at [647, 23] on icon "close" at bounding box center [649, 22] width 8 height 8
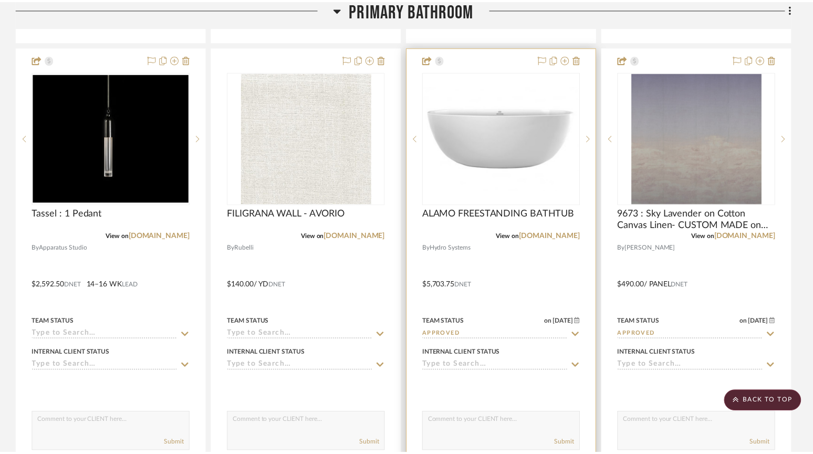
scroll to position [3700, 0]
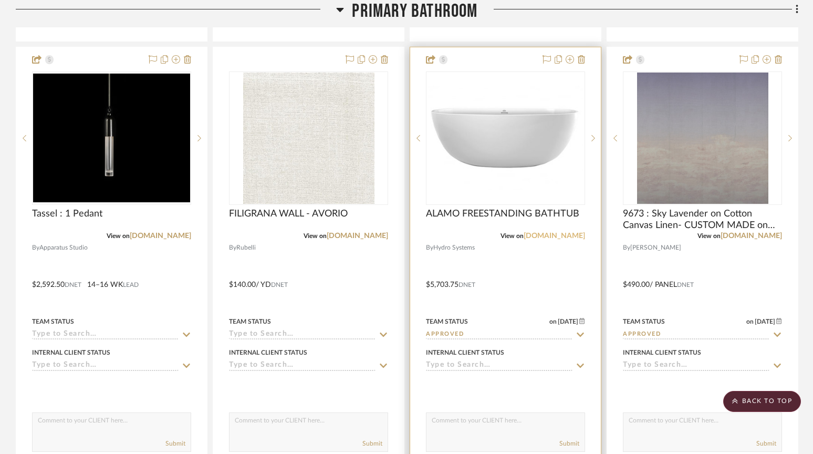
click at [540, 233] on link "docs.google.com" at bounding box center [554, 235] width 61 height 7
click at [524, 58] on div at bounding box center [505, 277] width 191 height 460
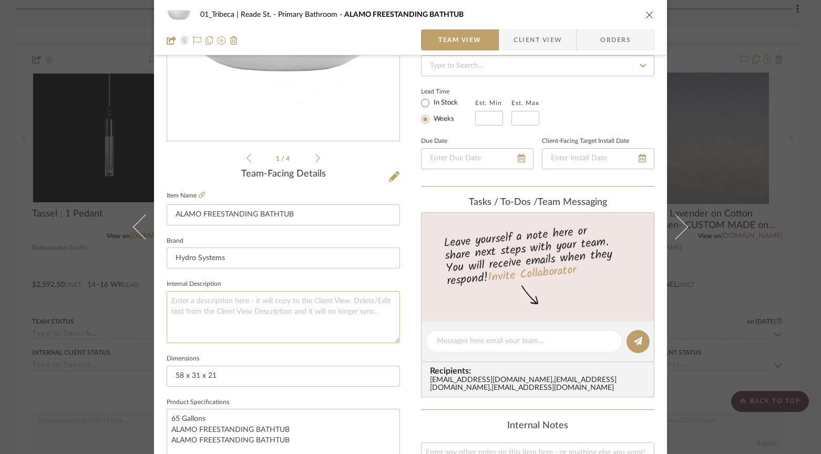
scroll to position [161, 0]
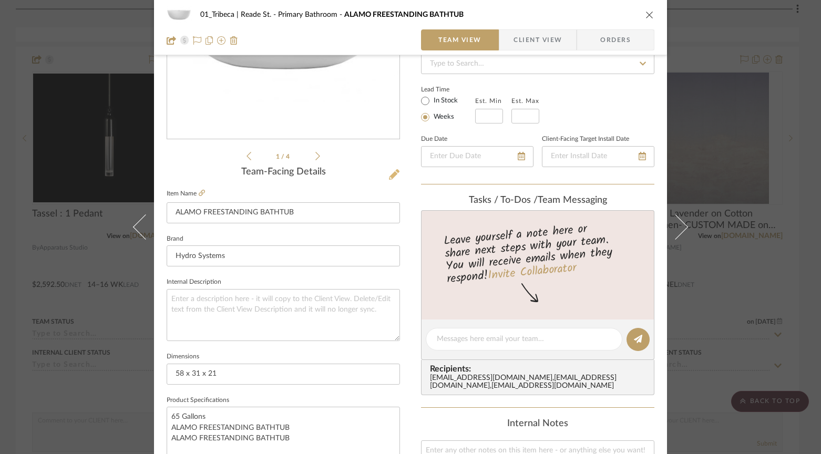
click at [389, 175] on icon at bounding box center [394, 174] width 11 height 11
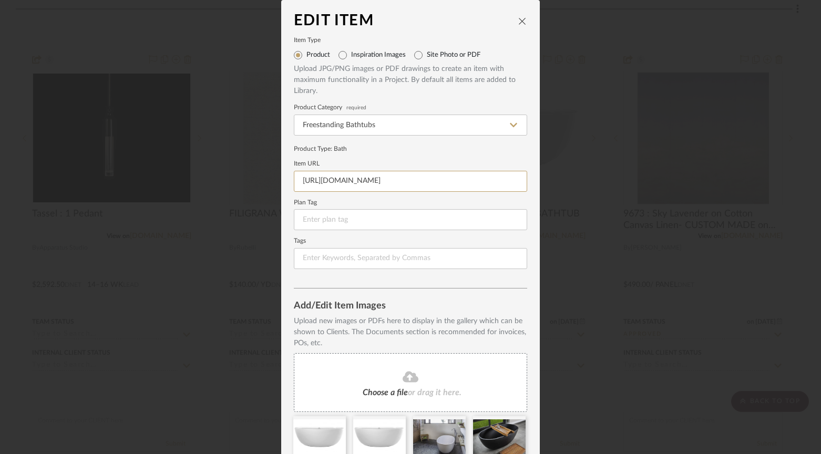
scroll to position [0, 158]
drag, startPoint x: 294, startPoint y: 181, endPoint x: 535, endPoint y: 190, distance: 240.8
click at [535, 190] on dialog-content "Edit Item Item Type Product Inspiration Images Site Photo or PDF Upload JPG/PNG…" at bounding box center [410, 250] width 258 height 501
click at [519, 20] on icon "close" at bounding box center [522, 21] width 8 height 8
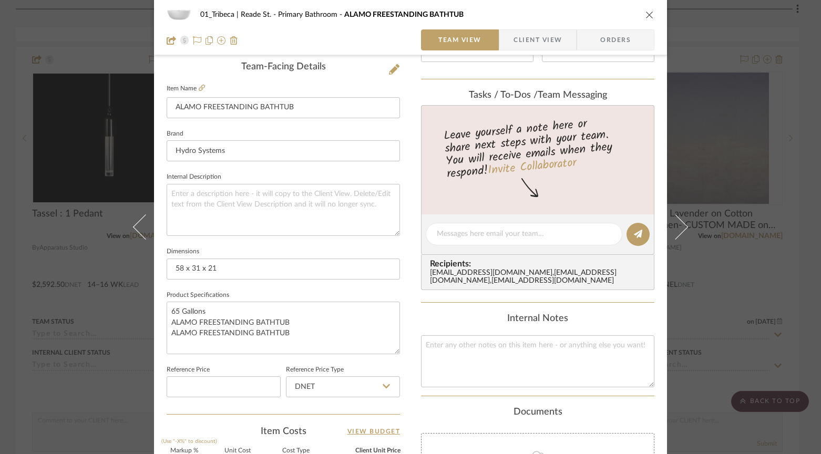
scroll to position [267, 0]
click at [183, 202] on textarea at bounding box center [283, 209] width 233 height 52
click at [426, 354] on textarea at bounding box center [537, 361] width 233 height 52
paste textarea "https://docs.google.com/spreadsheets/d/1XJ2EFcFP035wH8FoTi3-_Y5DOlzy5VuDll66CRy…"
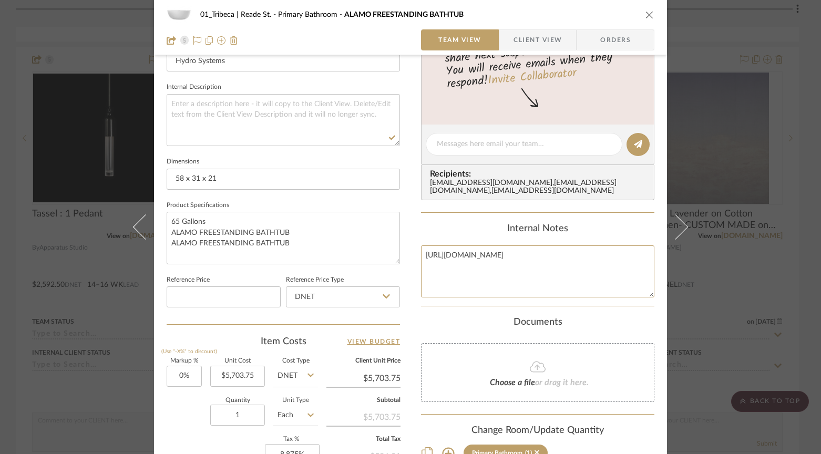
scroll to position [522, 0]
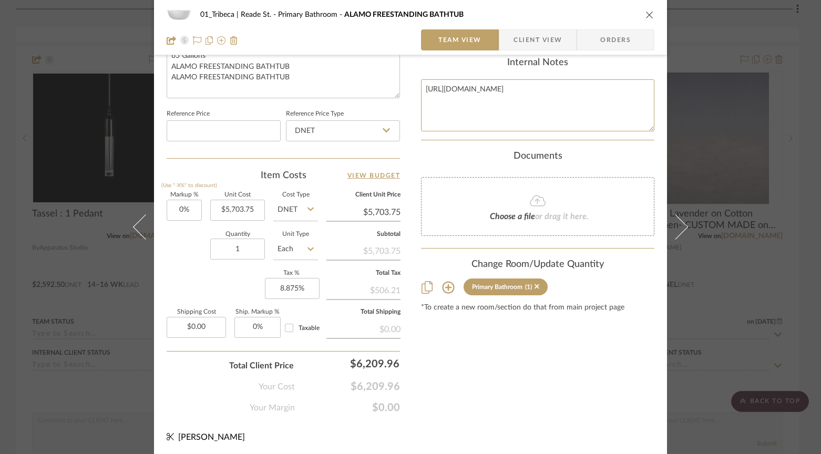
type textarea "https://docs.google.com/spreadsheets/d/1XJ2EFcFP035wH8FoTi3-_Y5DOlzy5VuDll66CRy…"
click at [645, 14] on icon "close" at bounding box center [649, 15] width 8 height 8
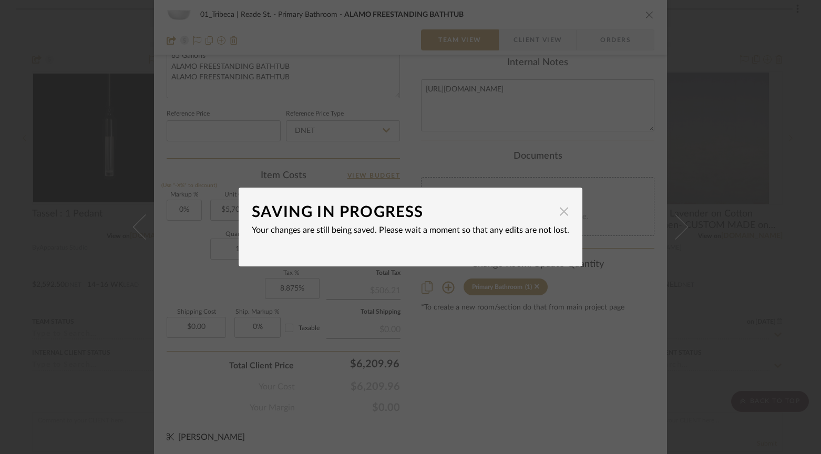
click at [560, 212] on span "button" at bounding box center [563, 211] width 21 height 21
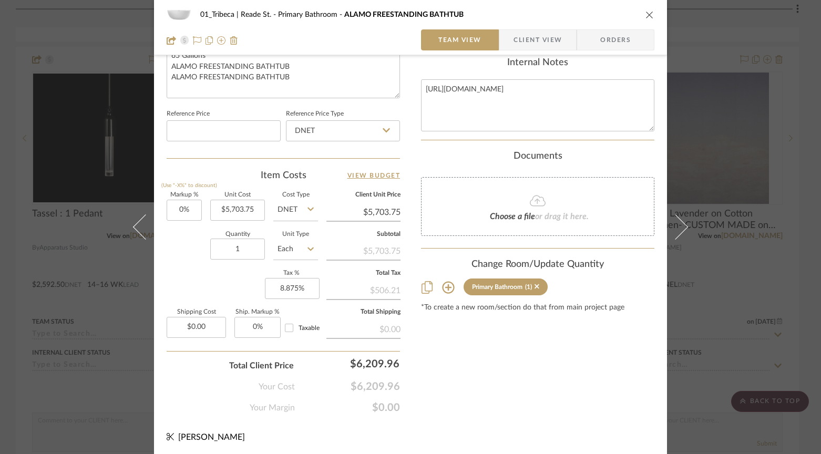
drag, startPoint x: 646, startPoint y: 13, endPoint x: 638, endPoint y: 12, distance: 8.0
click at [646, 13] on icon "close" at bounding box center [649, 15] width 8 height 8
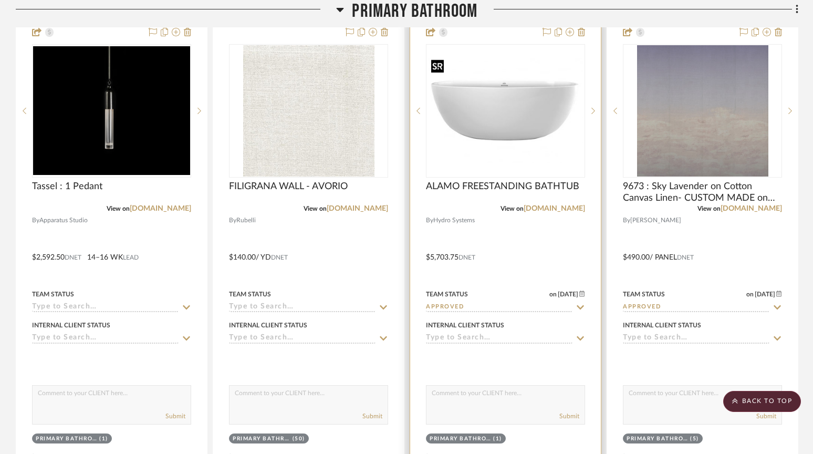
scroll to position [3700, 0]
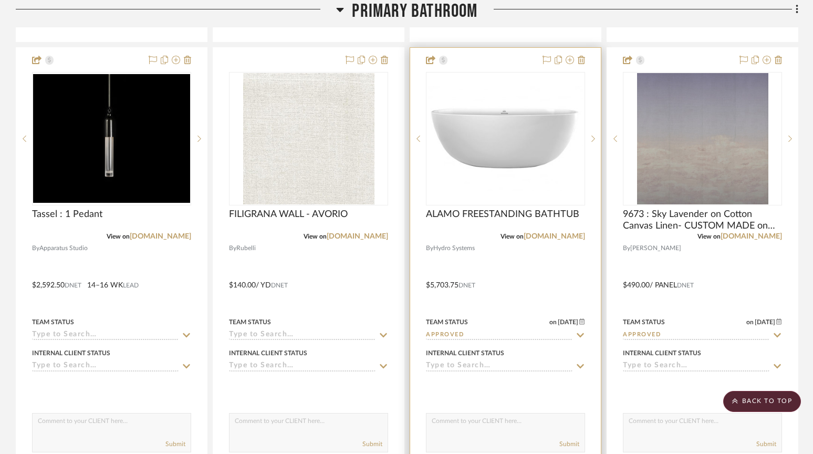
click at [459, 55] on div at bounding box center [505, 278] width 191 height 460
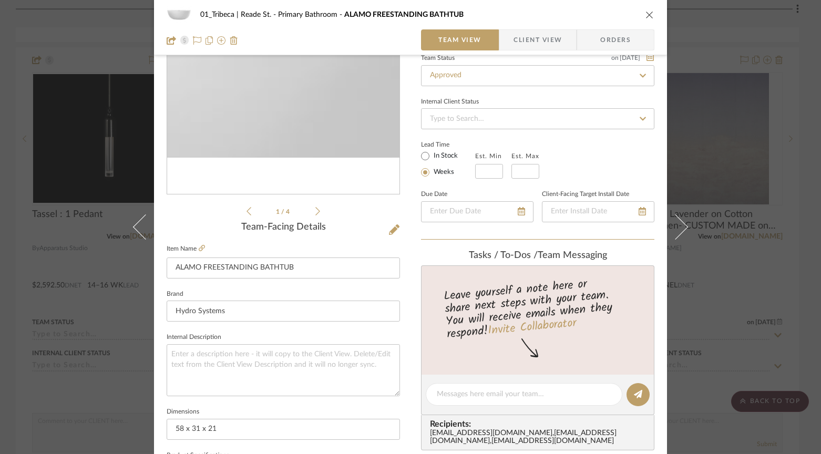
scroll to position [151, 0]
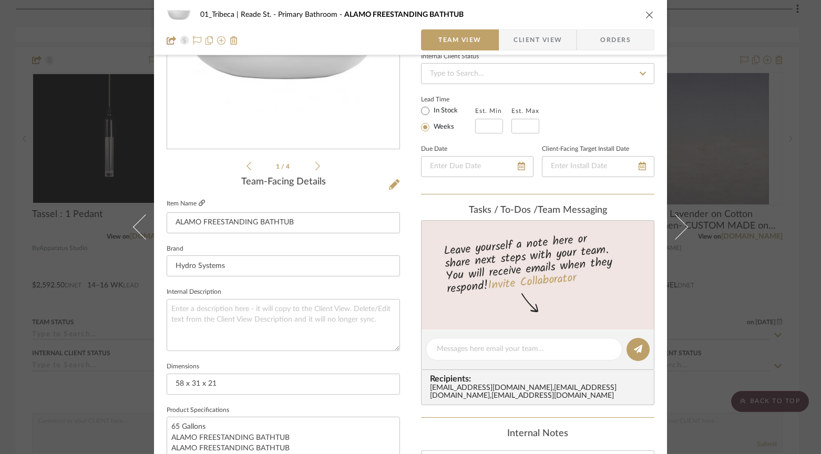
click at [199, 203] on icon at bounding box center [202, 203] width 6 height 6
click at [389, 185] on icon at bounding box center [394, 184] width 11 height 11
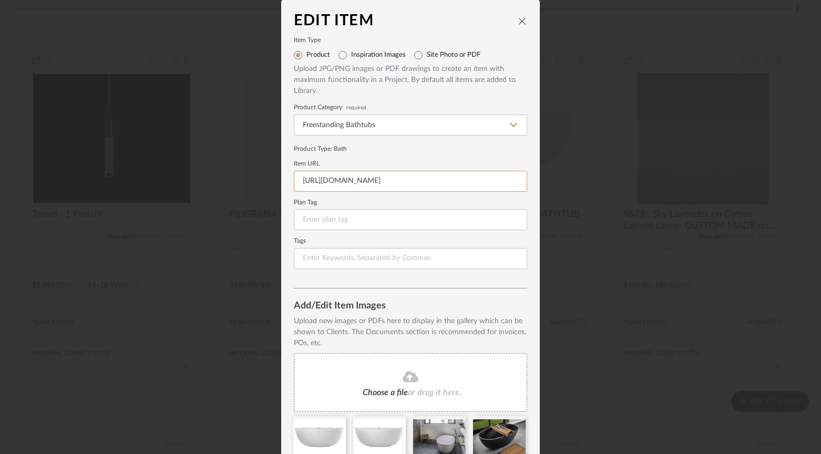
scroll to position [0, 158]
drag, startPoint x: 297, startPoint y: 181, endPoint x: 548, endPoint y: 183, distance: 250.6
click at [548, 183] on div "Edit Item Item Type Product Inspiration Images Site Photo or PDF Upload JPG/PNG…" at bounding box center [410, 227] width 821 height 454
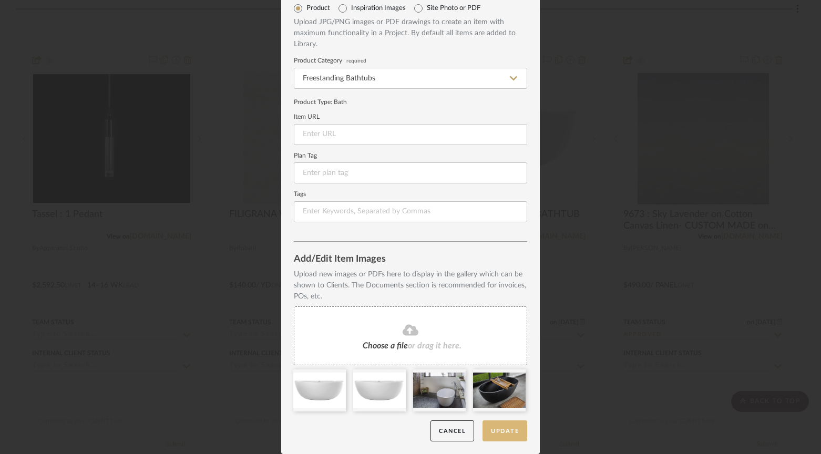
click at [505, 427] on button "Update" at bounding box center [504, 431] width 45 height 22
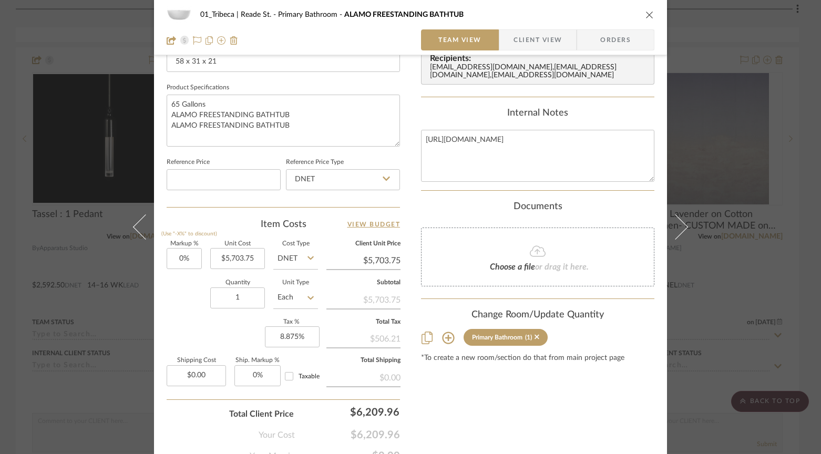
scroll to position [145, 0]
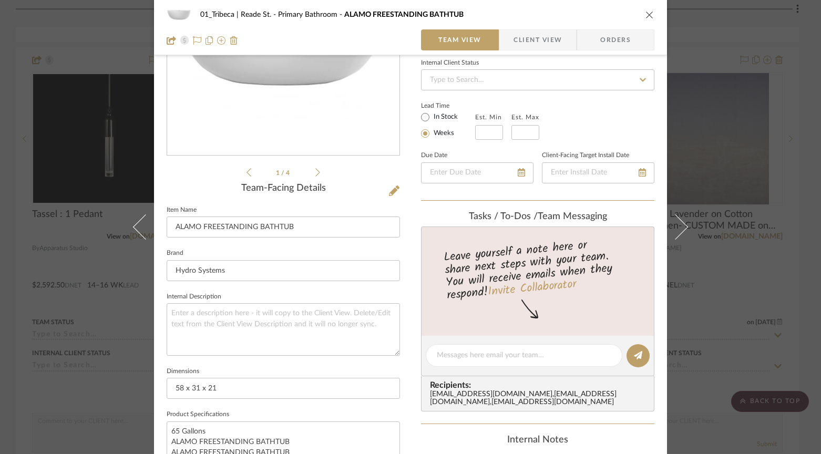
click at [645, 12] on icon "close" at bounding box center [649, 15] width 8 height 8
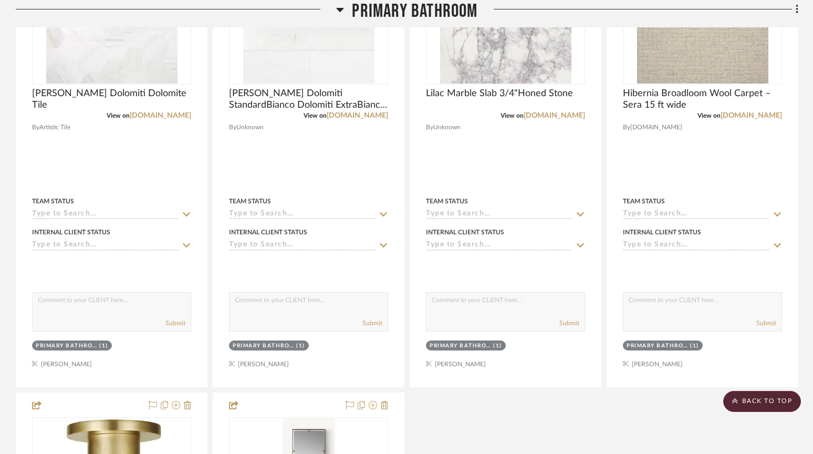
scroll to position [4755, 0]
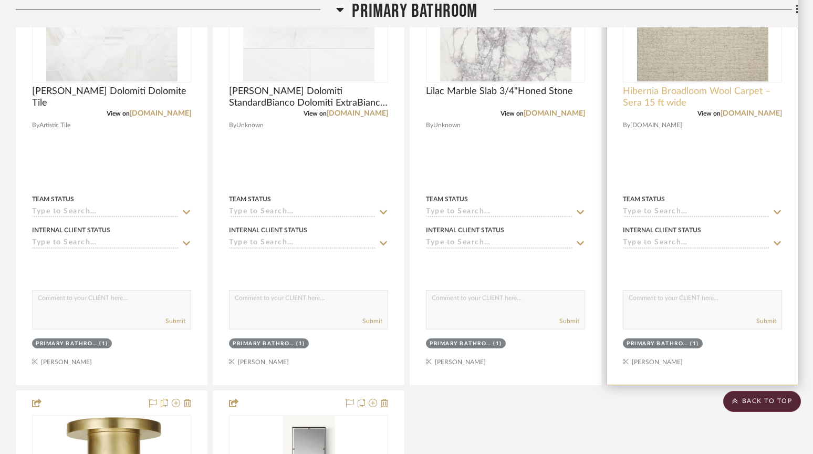
click at [710, 88] on span "Hibernia Broadloom Wool Carpet – Sera 15 ft wide" at bounding box center [702, 97] width 159 height 23
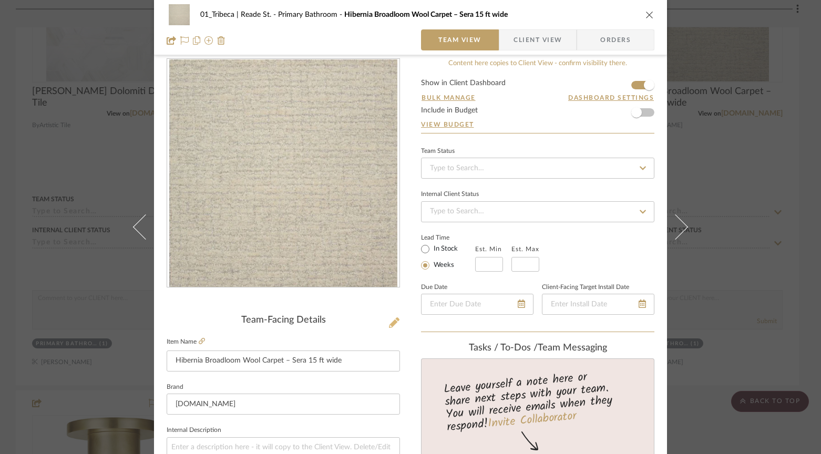
scroll to position [17, 0]
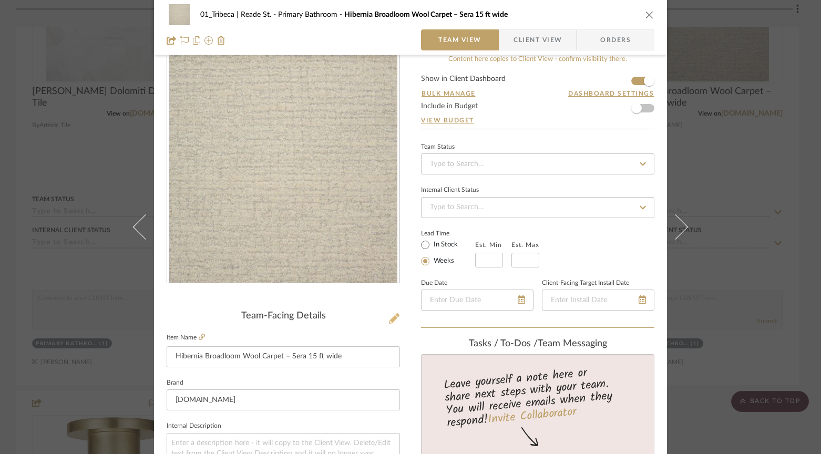
click at [389, 323] on icon at bounding box center [394, 318] width 11 height 11
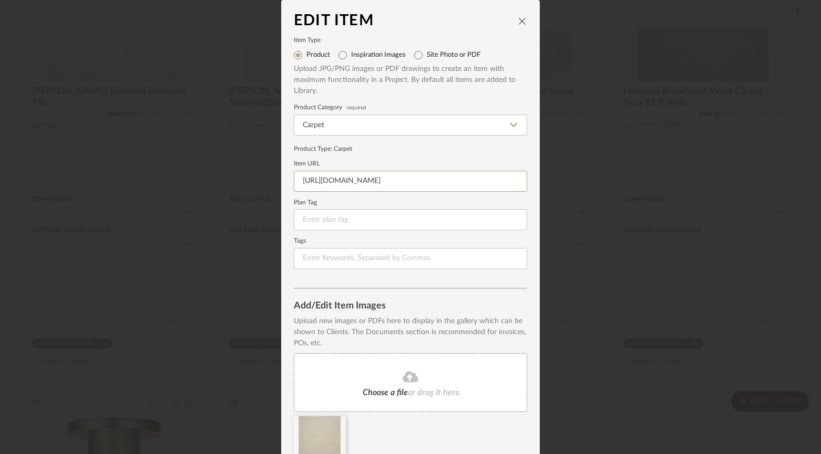
scroll to position [0, 297]
drag, startPoint x: 296, startPoint y: 178, endPoint x: 557, endPoint y: 201, distance: 261.6
click at [557, 201] on div "Edit Item Item Type Product Inspiration Images Site Photo or PDF Upload JPG/PNG…" at bounding box center [410, 227] width 821 height 454
click at [518, 23] on icon "close" at bounding box center [522, 21] width 8 height 8
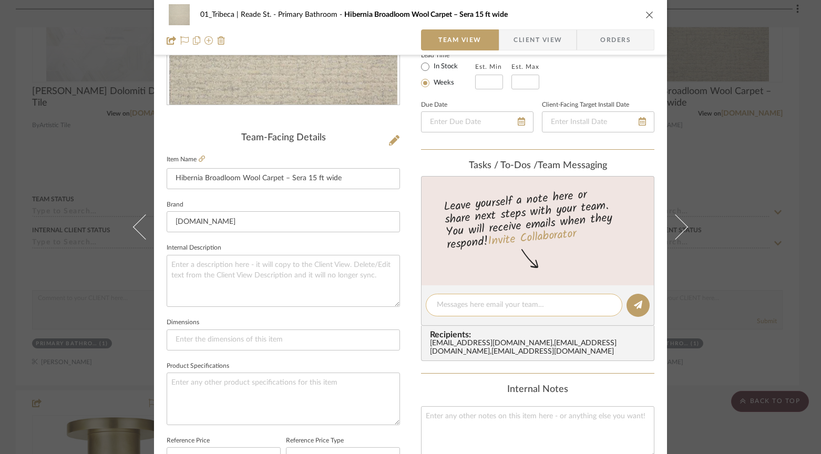
scroll to position [266, 0]
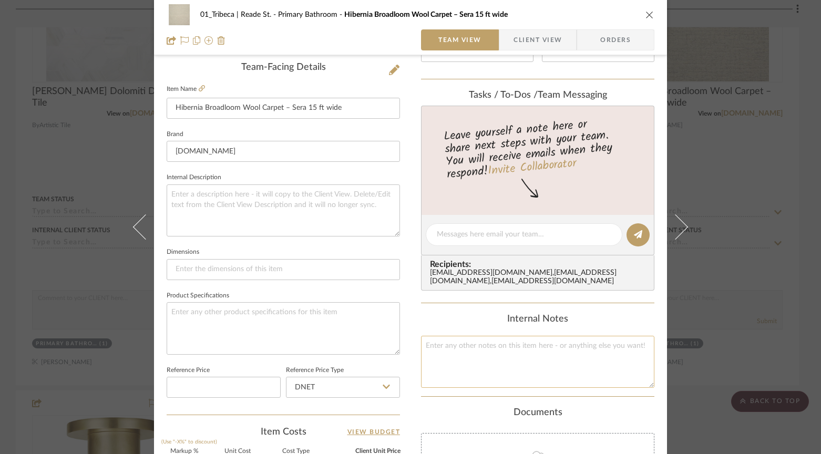
click at [467, 355] on textarea at bounding box center [537, 362] width 233 height 52
type textarea "PLACE HOLDER"
drag, startPoint x: 645, startPoint y: 14, endPoint x: 629, endPoint y: 109, distance: 96.0
click at [629, 109] on div "01_Tribeca | Reade St. Primary Bathroom Hibernia Broadloom Wool Carpet – Sera 1…" at bounding box center [410, 227] width 513 height 970
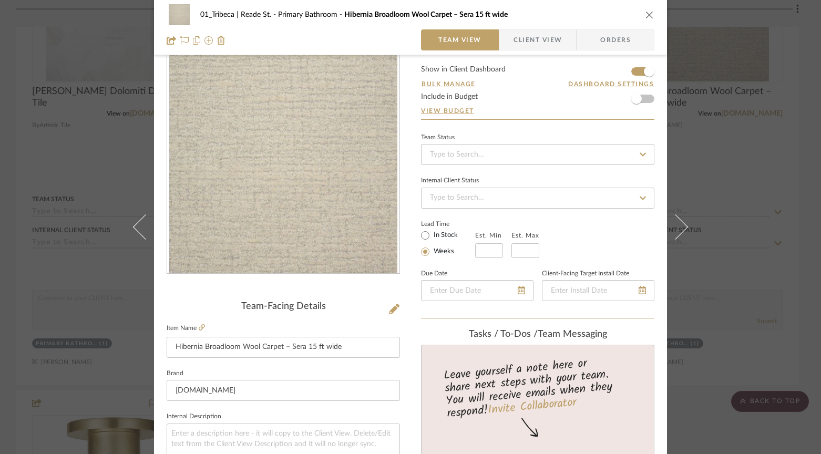
scroll to position [12, 0]
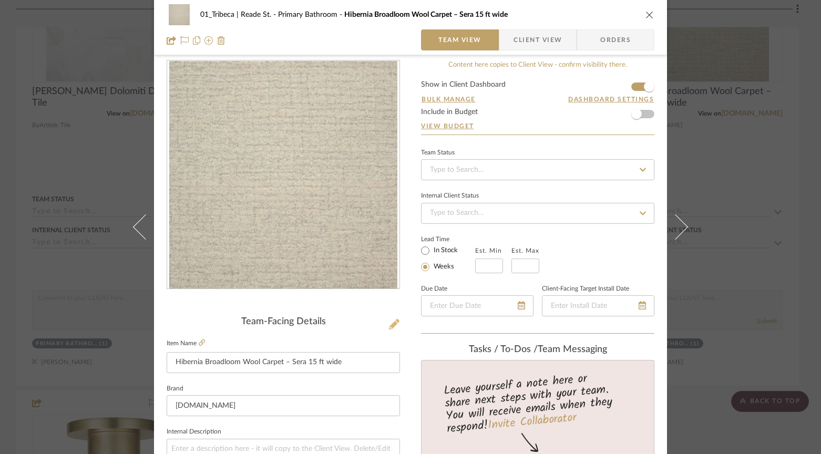
click at [392, 323] on icon at bounding box center [394, 324] width 11 height 11
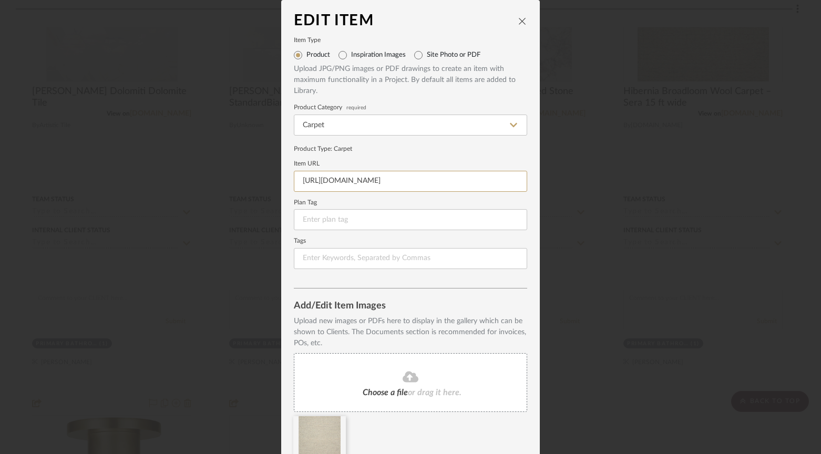
scroll to position [0, 297]
drag, startPoint x: 298, startPoint y: 182, endPoint x: 560, endPoint y: 194, distance: 261.9
click at [560, 194] on div "Edit Item Item Type Product Inspiration Images Site Photo or PDF Upload JPG/PNG…" at bounding box center [410, 227] width 821 height 454
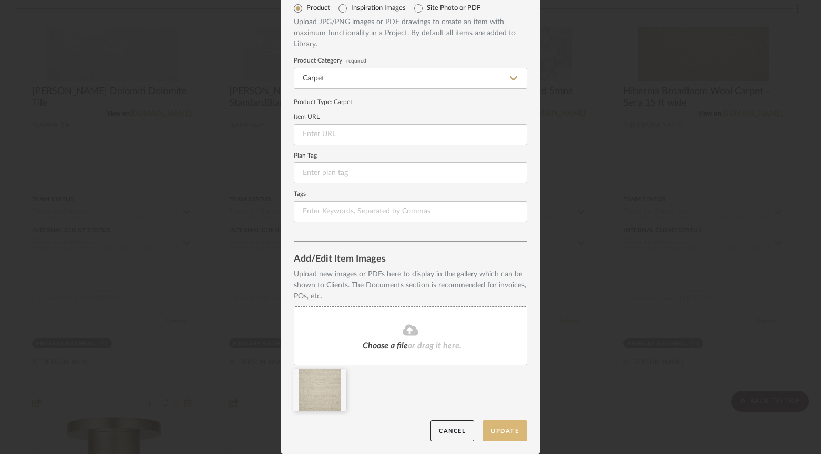
click at [503, 430] on button "Update" at bounding box center [504, 431] width 45 height 22
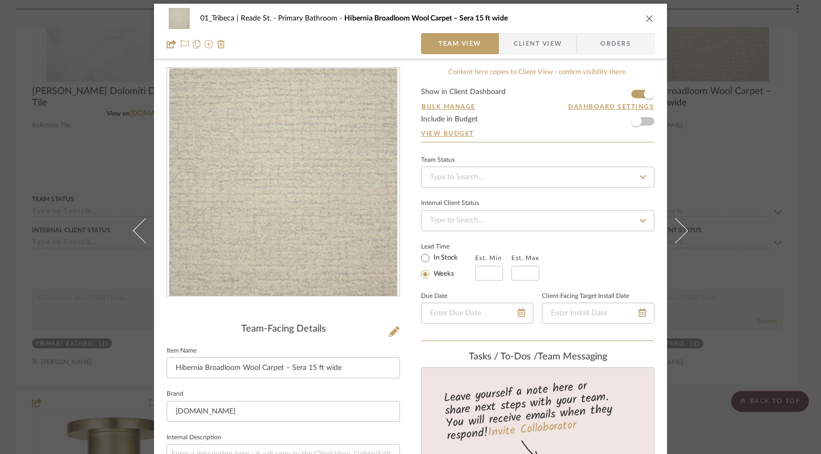
scroll to position [5, 0]
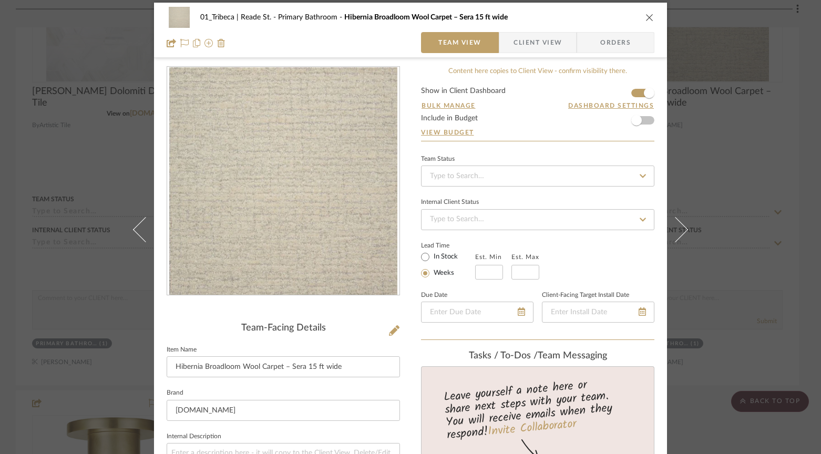
click at [650, 14] on div "01_Tribeca | Reade St. Primary Bathroom Hibernia Broadloom Wool Carpet – Sera 1…" at bounding box center [410, 30] width 513 height 55
click at [645, 19] on icon "close" at bounding box center [649, 17] width 8 height 8
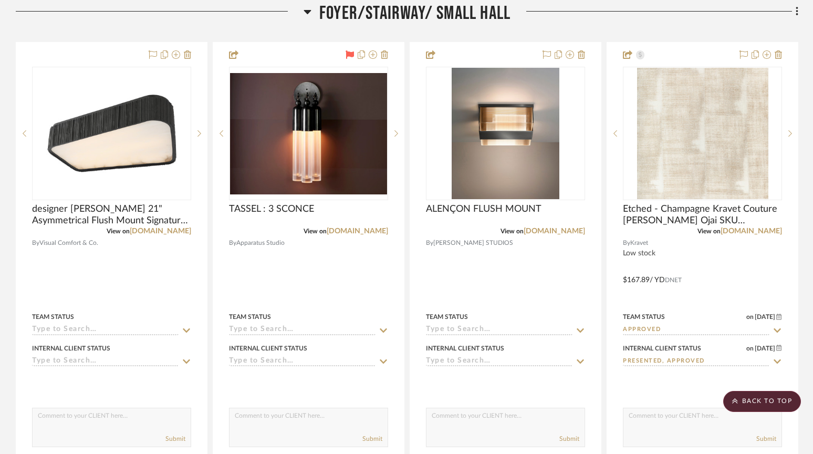
scroll to position [7314, 0]
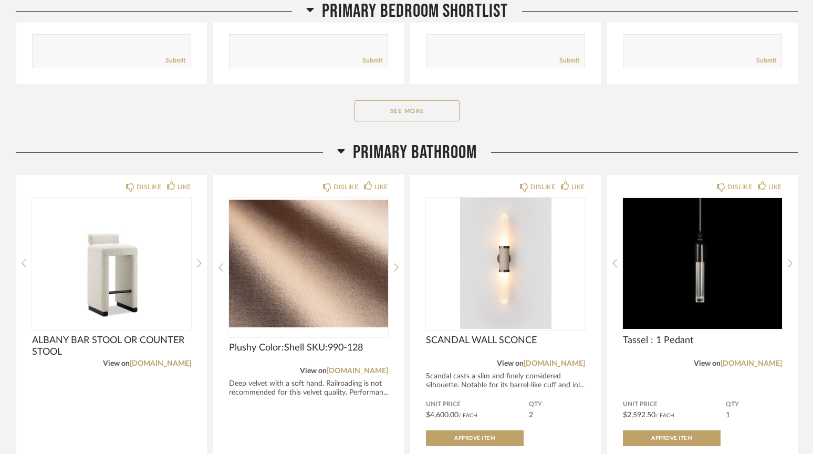
scroll to position [482, 0]
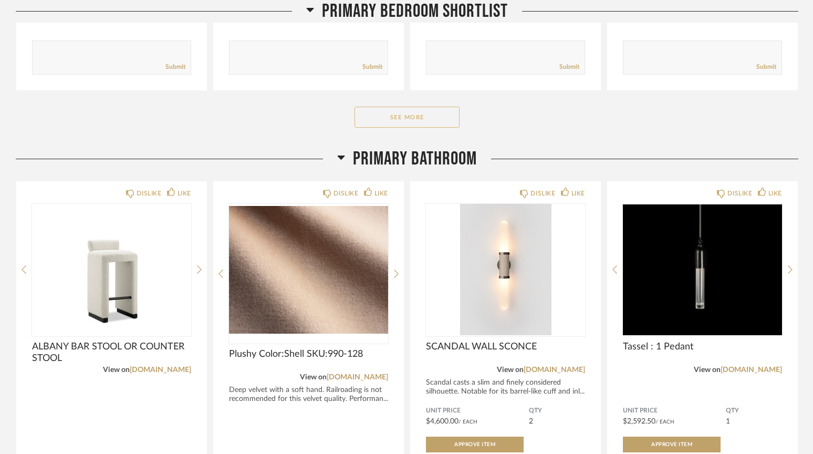
click at [388, 116] on button "See More" at bounding box center [407, 117] width 105 height 21
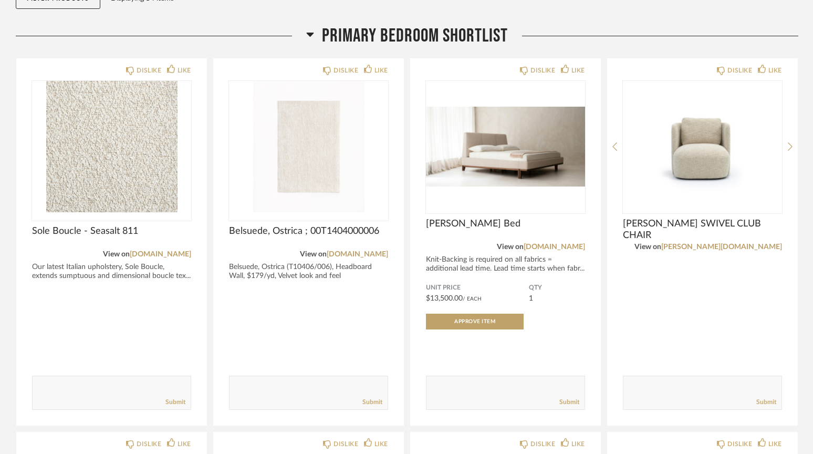
scroll to position [128, 0]
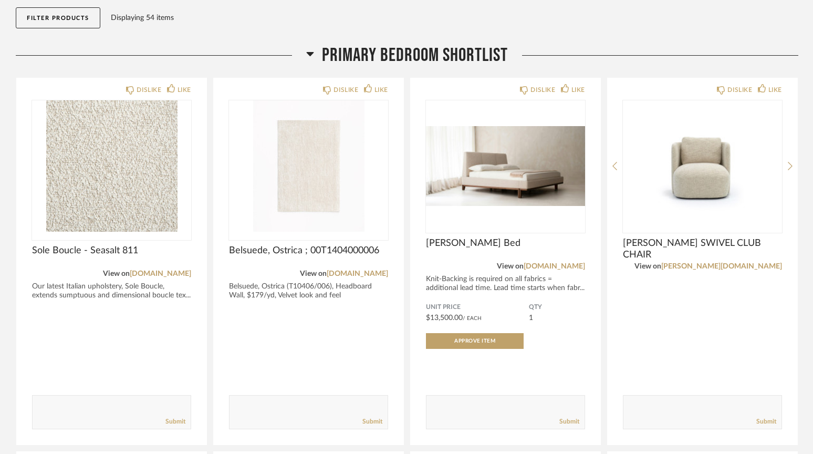
click at [52, 16] on button "Filter Products" at bounding box center [58, 17] width 85 height 21
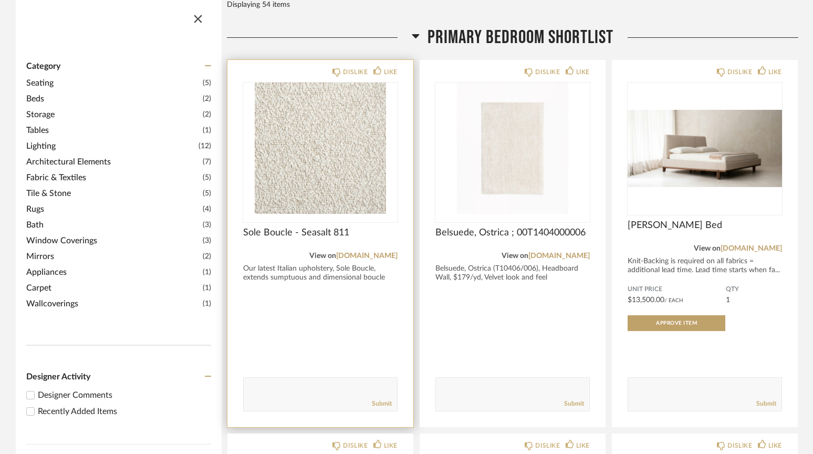
scroll to position [140, 0]
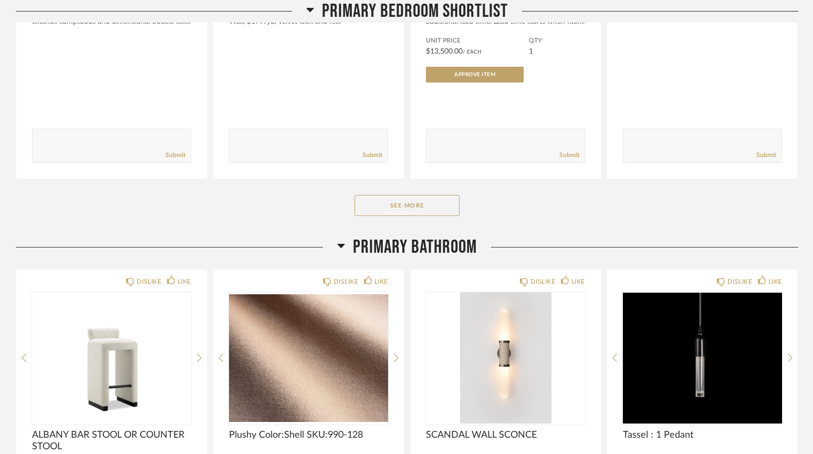
scroll to position [418, 0]
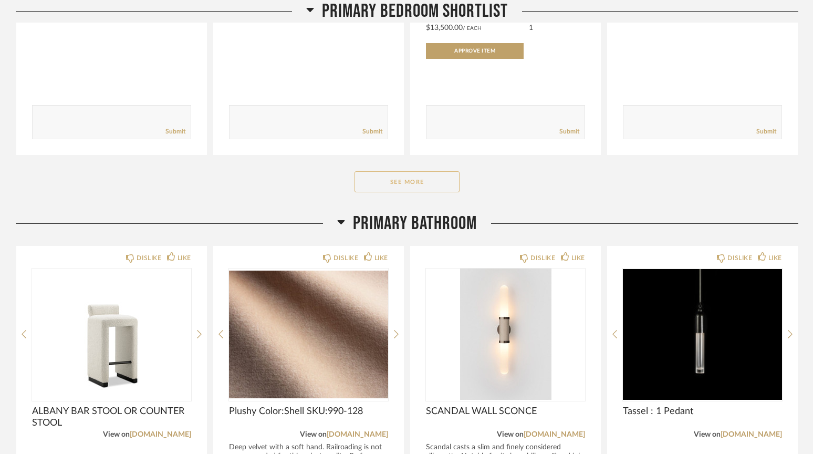
click at [398, 181] on button "See More" at bounding box center [407, 181] width 105 height 21
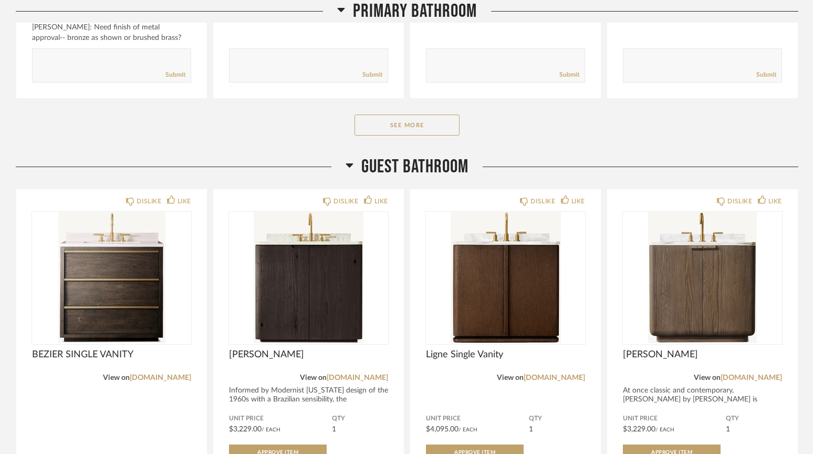
scroll to position [1629, 0]
click at [366, 134] on button "See More" at bounding box center [407, 124] width 105 height 21
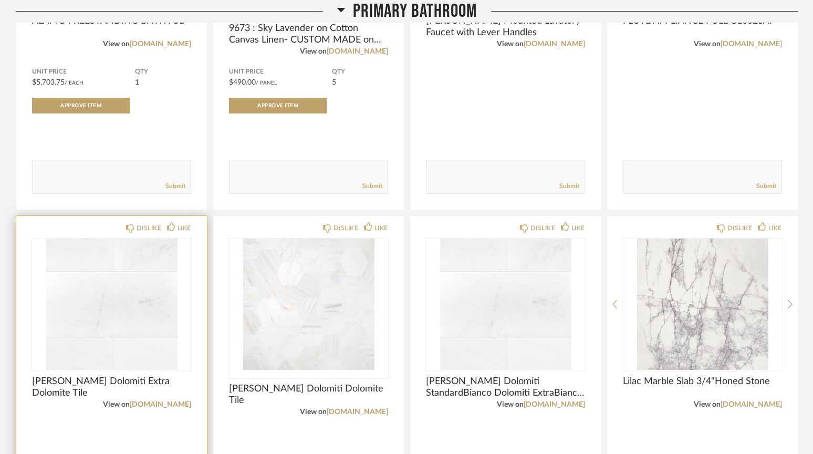
scroll to position [1800, 0]
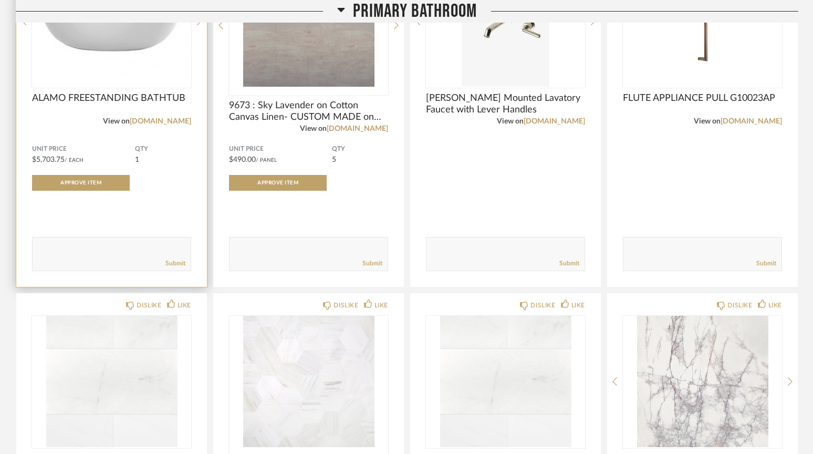
click at [109, 146] on div "DISLIKE LIKE ALAMO FREESTANDING BATHTUB View on [DOMAIN_NAME] Unit Price $5,703…" at bounding box center [111, 110] width 191 height 354
click at [156, 125] on link "[DOMAIN_NAME]" at bounding box center [160, 121] width 61 height 7
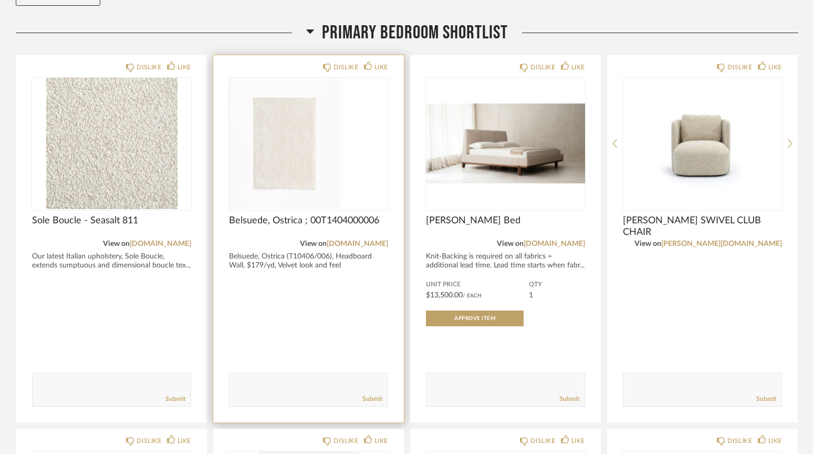
scroll to position [0, 0]
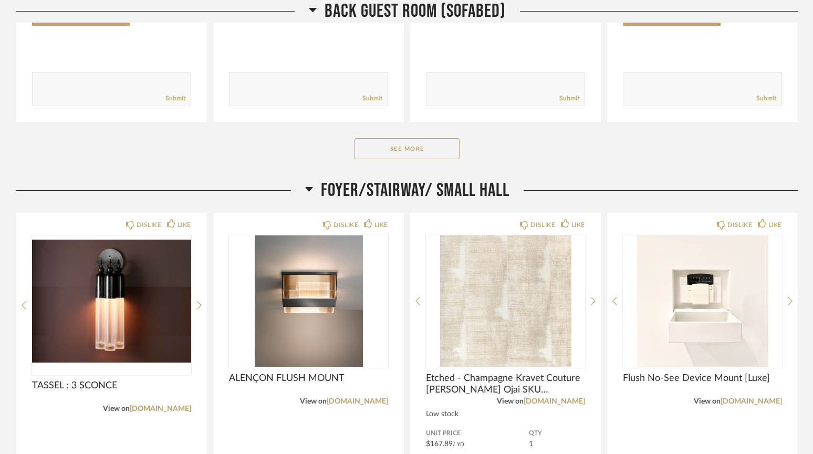
scroll to position [2247, 0]
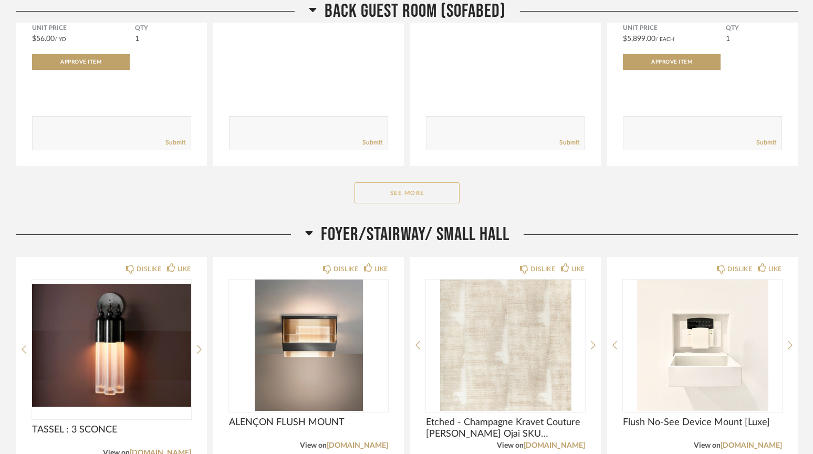
click at [377, 190] on button "See More" at bounding box center [407, 192] width 105 height 21
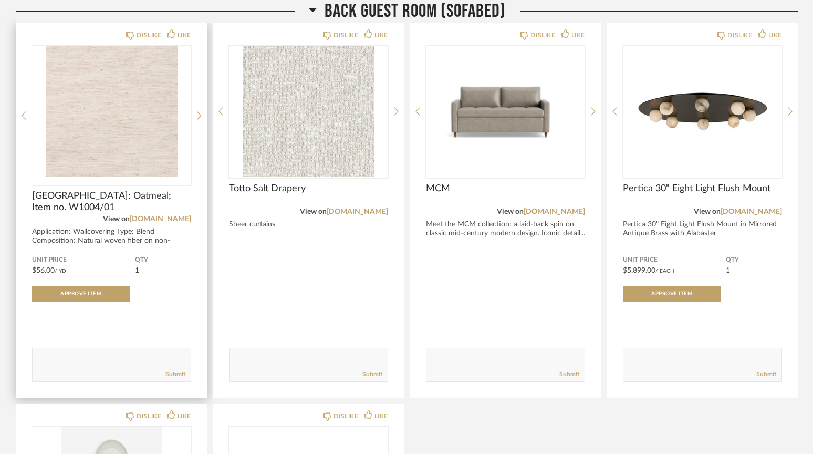
scroll to position [2013, 0]
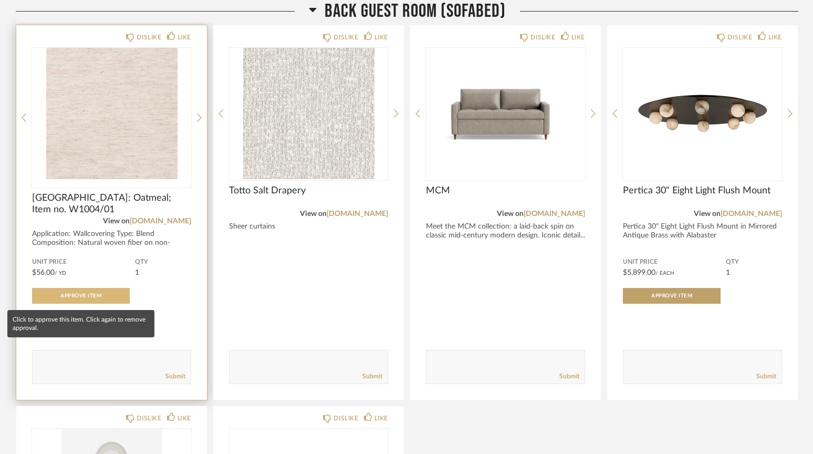
click at [85, 296] on span "Approve Item" at bounding box center [80, 295] width 41 height 5
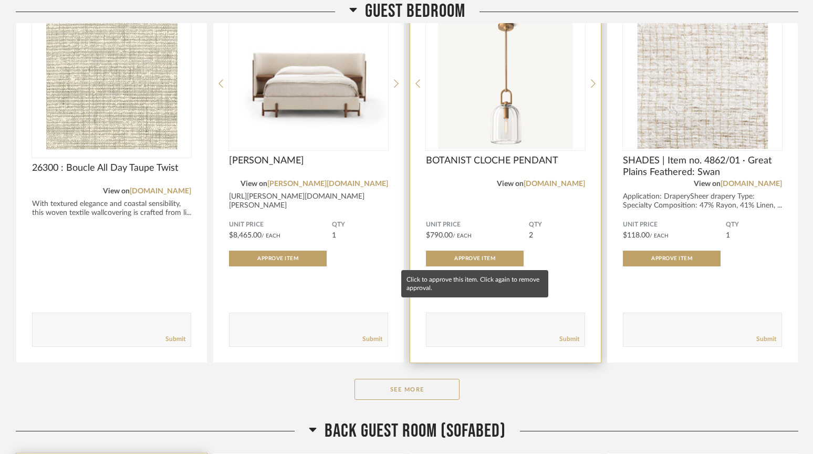
click at [456, 254] on button "Approve Item" at bounding box center [475, 259] width 98 height 16
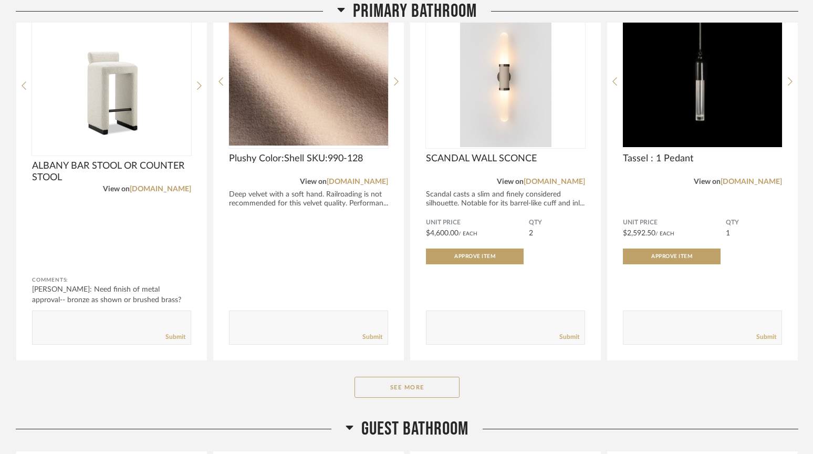
scroll to position [671, 0]
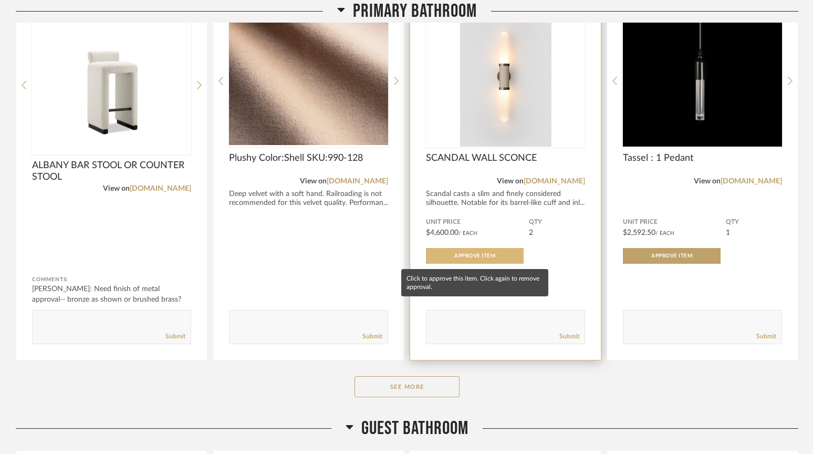
click at [485, 257] on span "Approve Item" at bounding box center [474, 255] width 41 height 5
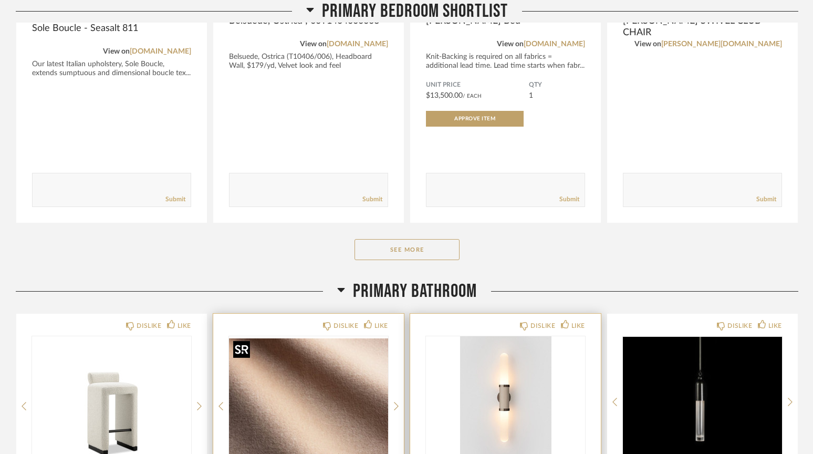
scroll to position [225, 0]
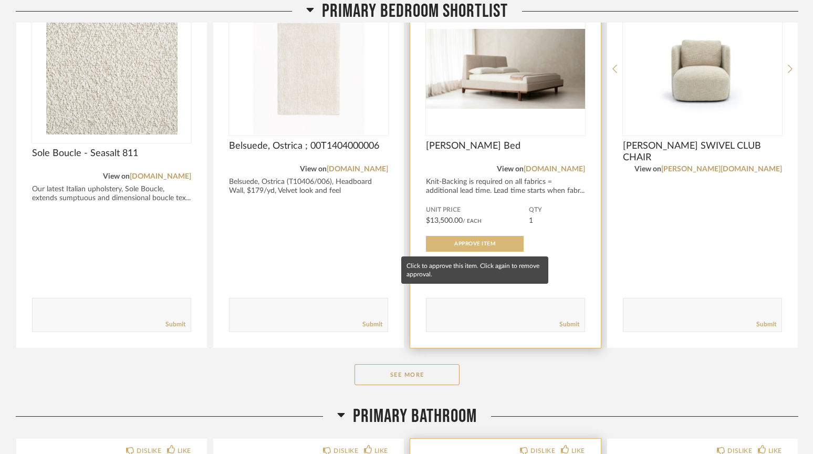
click at [482, 242] on span "Approve Item" at bounding box center [474, 243] width 41 height 5
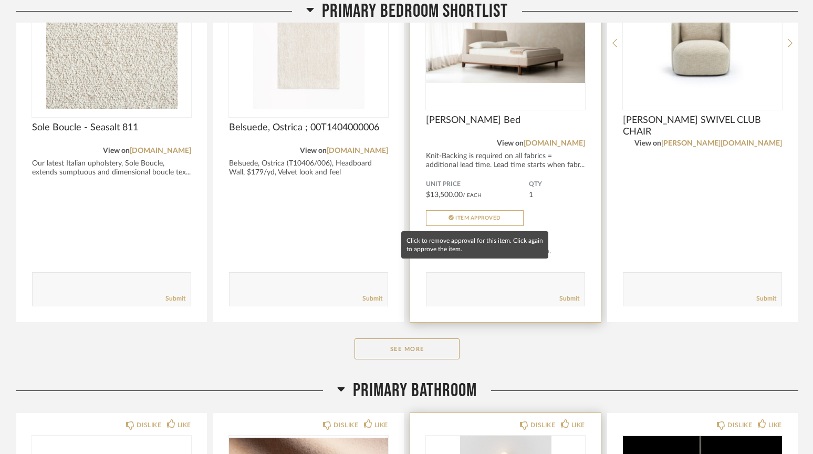
scroll to position [250, 0]
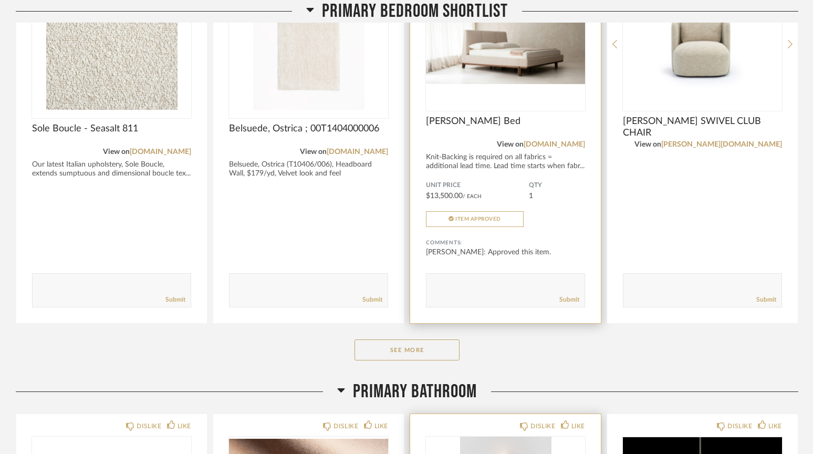
click at [448, 286] on textarea at bounding box center [506, 285] width 158 height 14
type textarea "Approved per meeting on 8/10"
click at [564, 301] on link "Submit" at bounding box center [570, 299] width 20 height 9
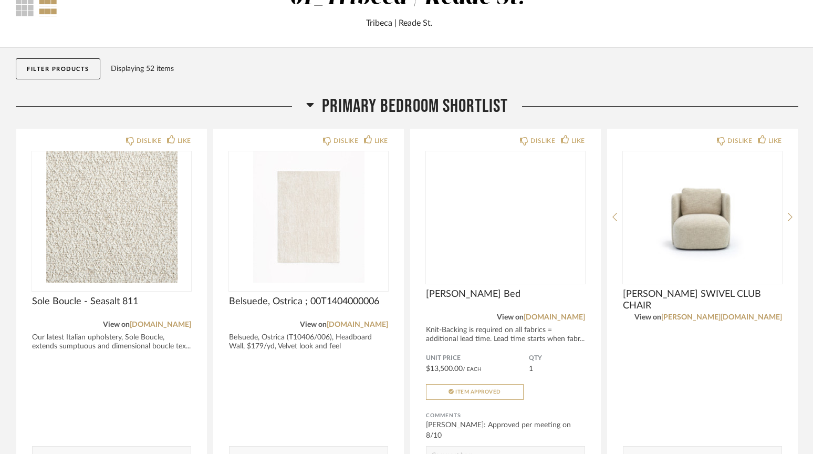
scroll to position [0, 0]
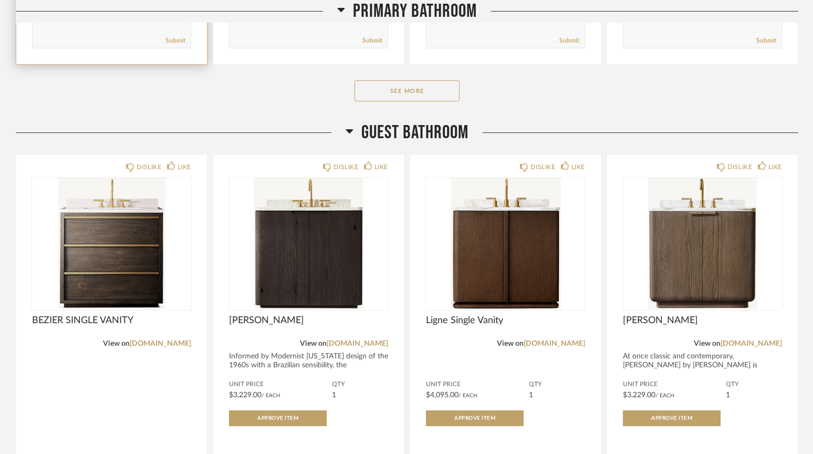
scroll to position [968, 0]
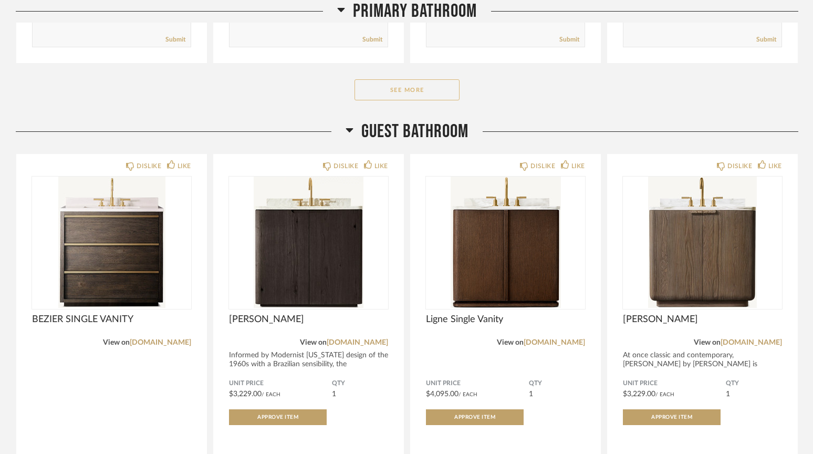
click at [372, 96] on button "See More" at bounding box center [407, 89] width 105 height 21
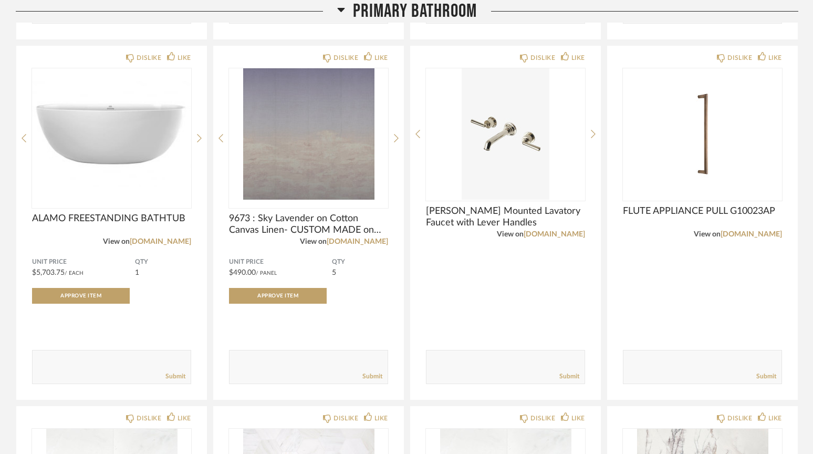
scroll to position [994, 0]
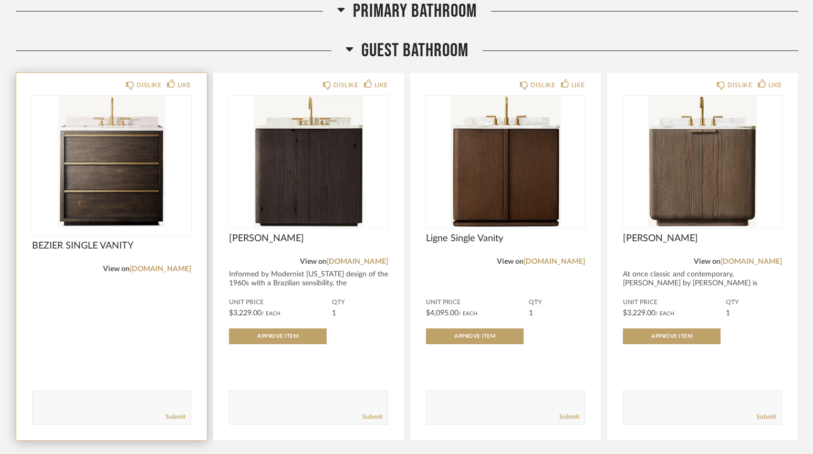
scroll to position [1016, 0]
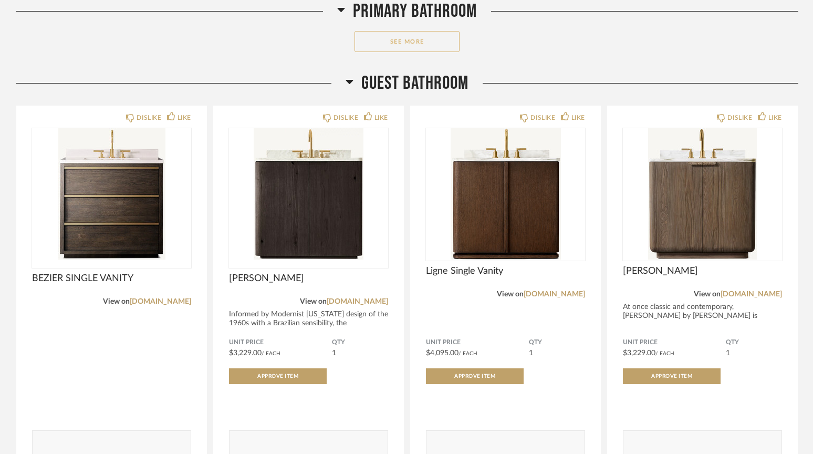
click at [432, 44] on button "See More" at bounding box center [407, 41] width 105 height 21
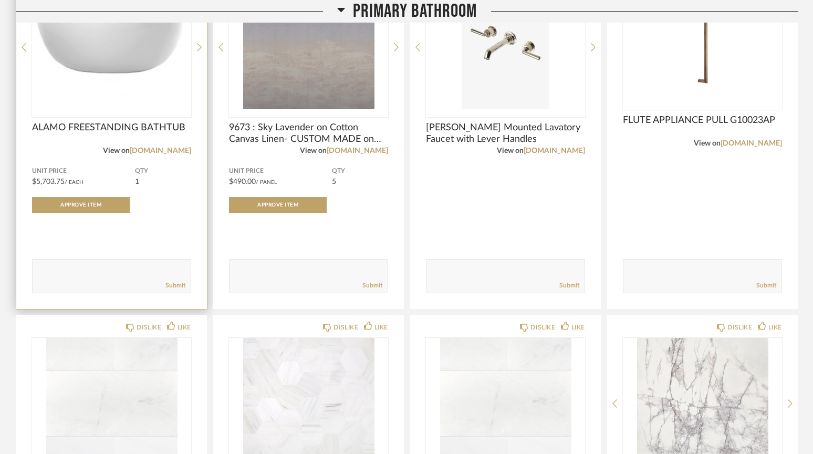
scroll to position [1080, 0]
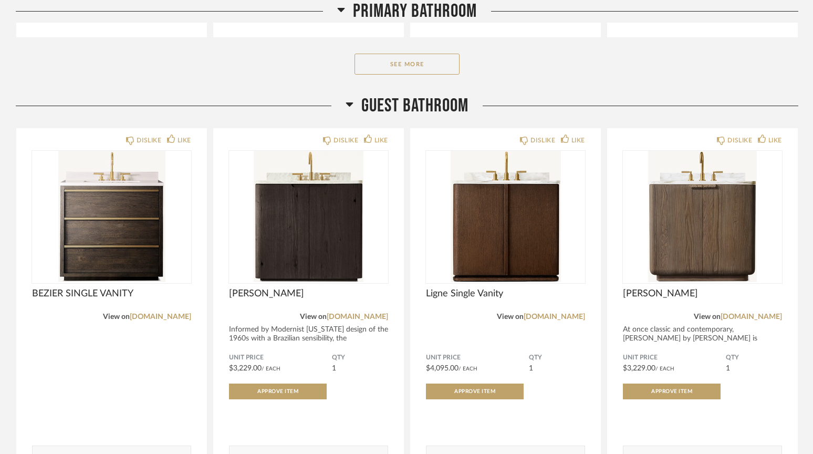
scroll to position [1023, 0]
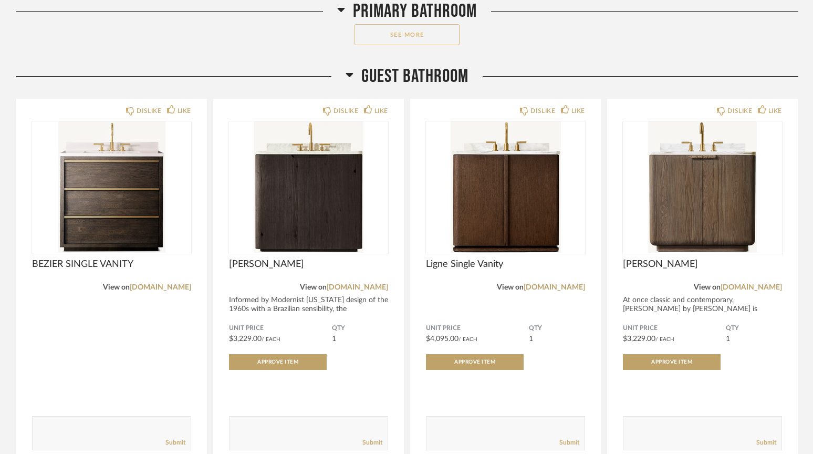
click at [366, 28] on button "See More" at bounding box center [407, 34] width 105 height 21
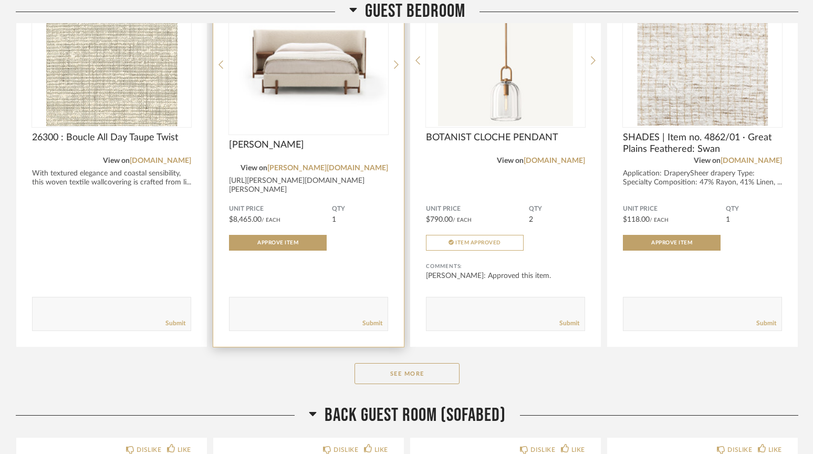
scroll to position [1615, 0]
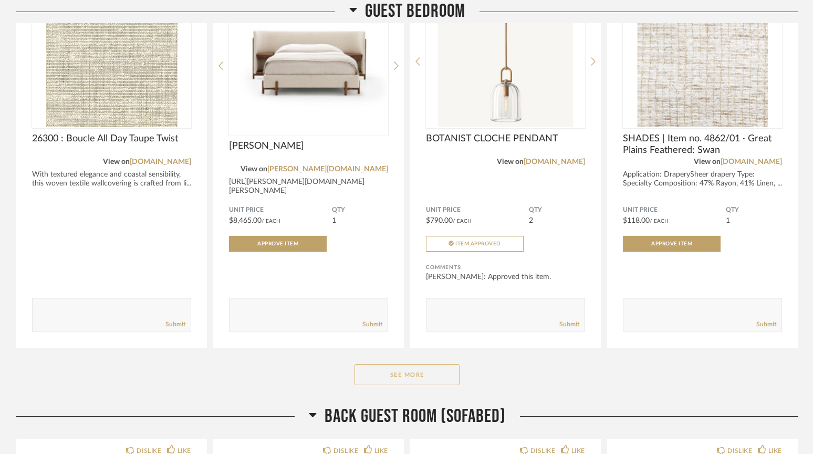
click at [367, 374] on button "See More" at bounding box center [407, 374] width 105 height 21
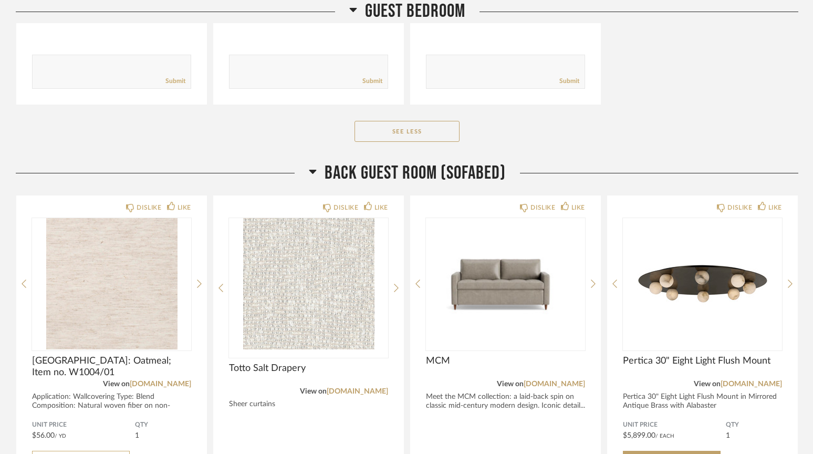
scroll to position [2227, 0]
